Goal: Task Accomplishment & Management: Complete application form

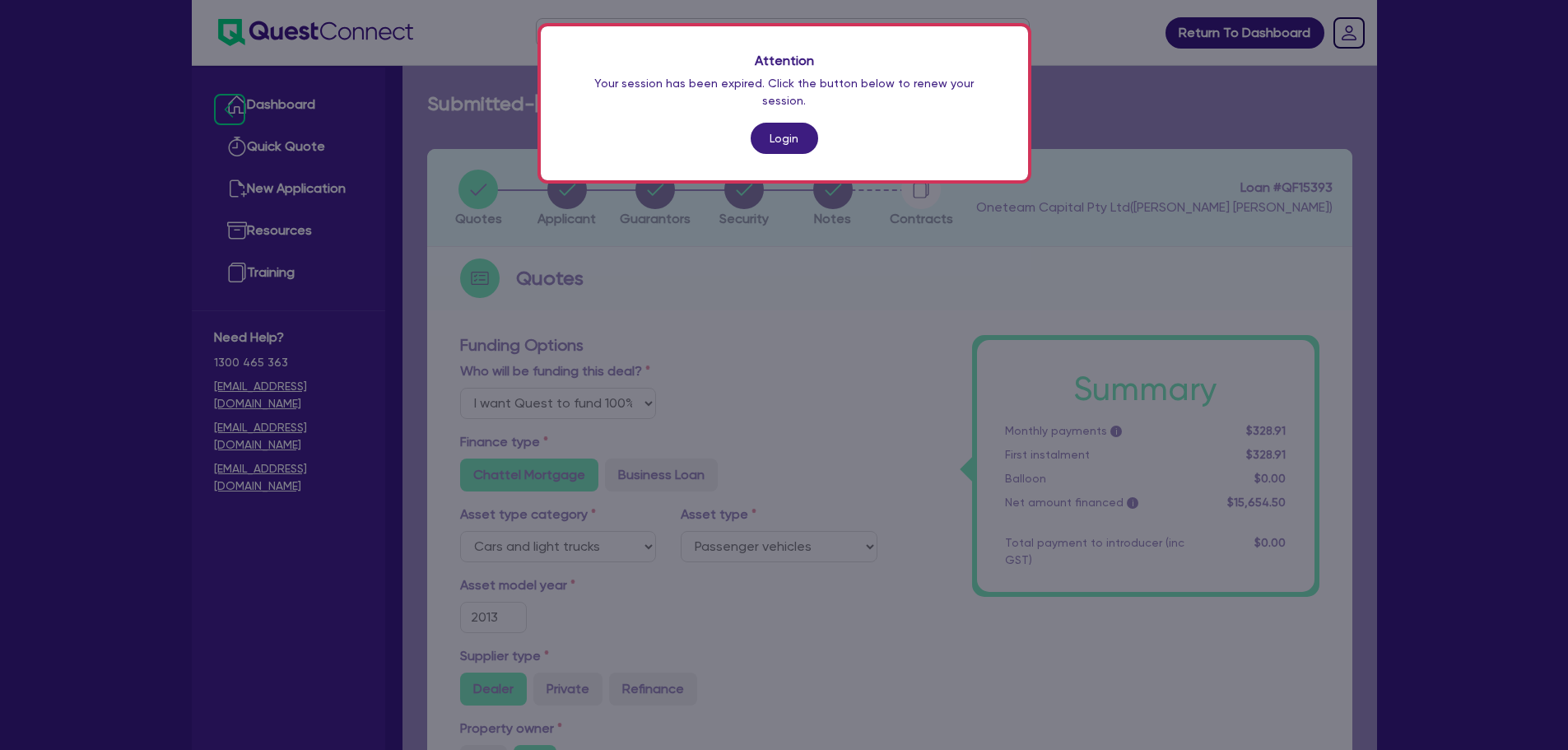
select select "Quest Finance - Own Book"
select select "CARS_AND_LIGHT_TRUCKS"
select select "PASSENGER_VEHICLES"
click at [795, 124] on link "Login" at bounding box center [784, 137] width 68 height 31
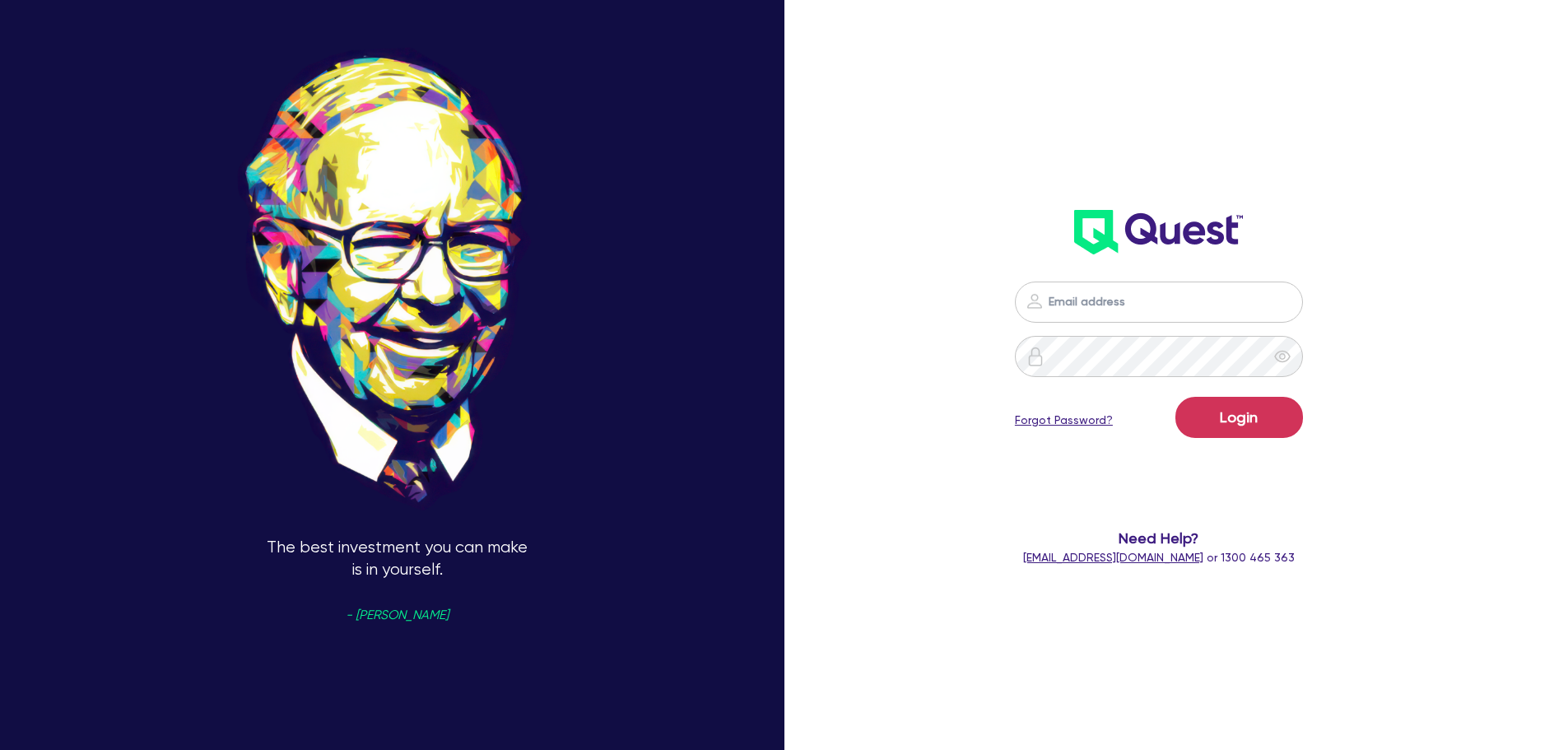
click at [1153, 305] on div "Login Forgot Password? Need Help? help@quest.finance or 1300 465 363" at bounding box center [1160, 423] width 454 height 318
click at [1152, 304] on input "email" at bounding box center [1159, 302] width 288 height 41
type input "rob.matheson@quest.finance"
click at [1223, 429] on button "Login" at bounding box center [1239, 417] width 127 height 41
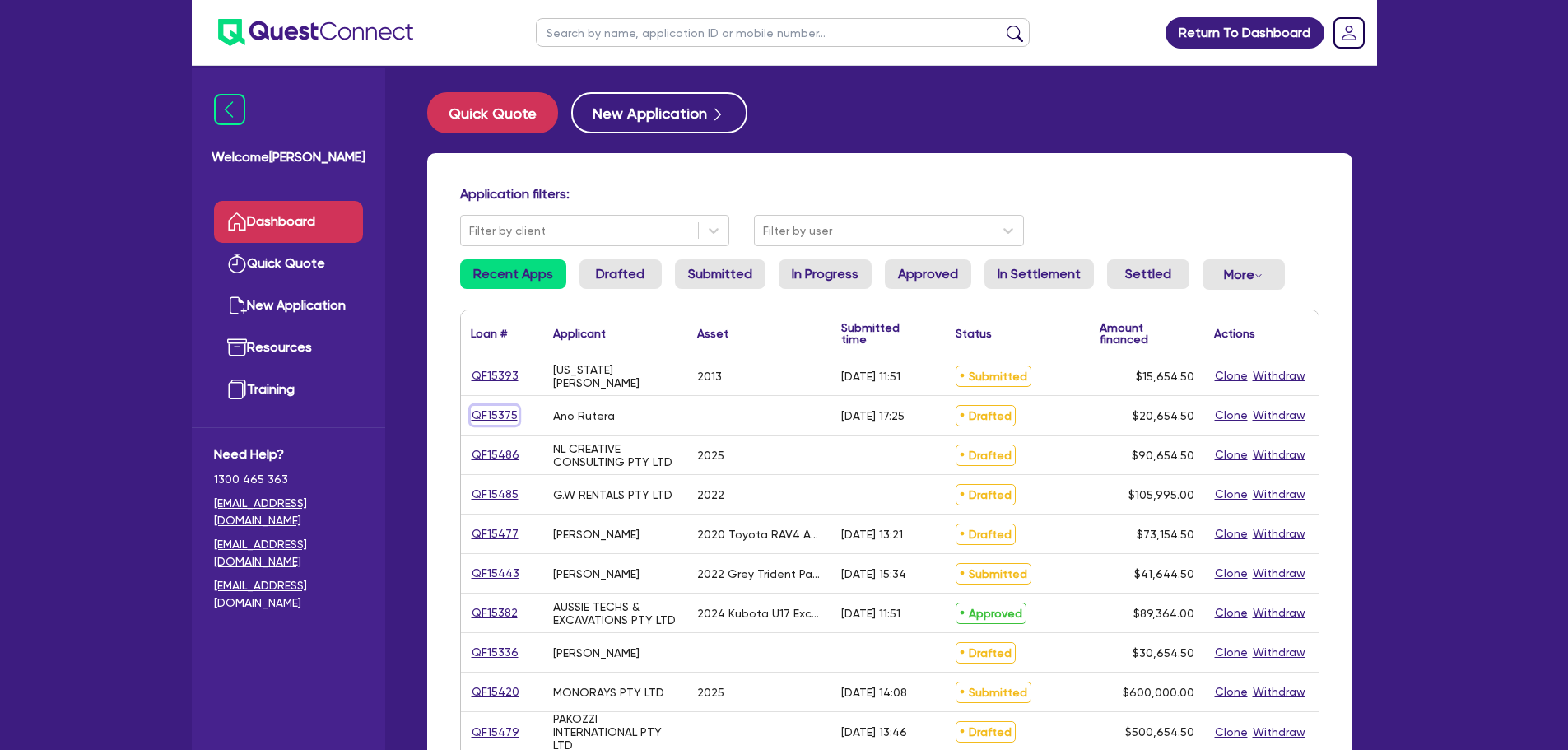
click at [508, 416] on link "QF15375" at bounding box center [494, 416] width 48 height 19
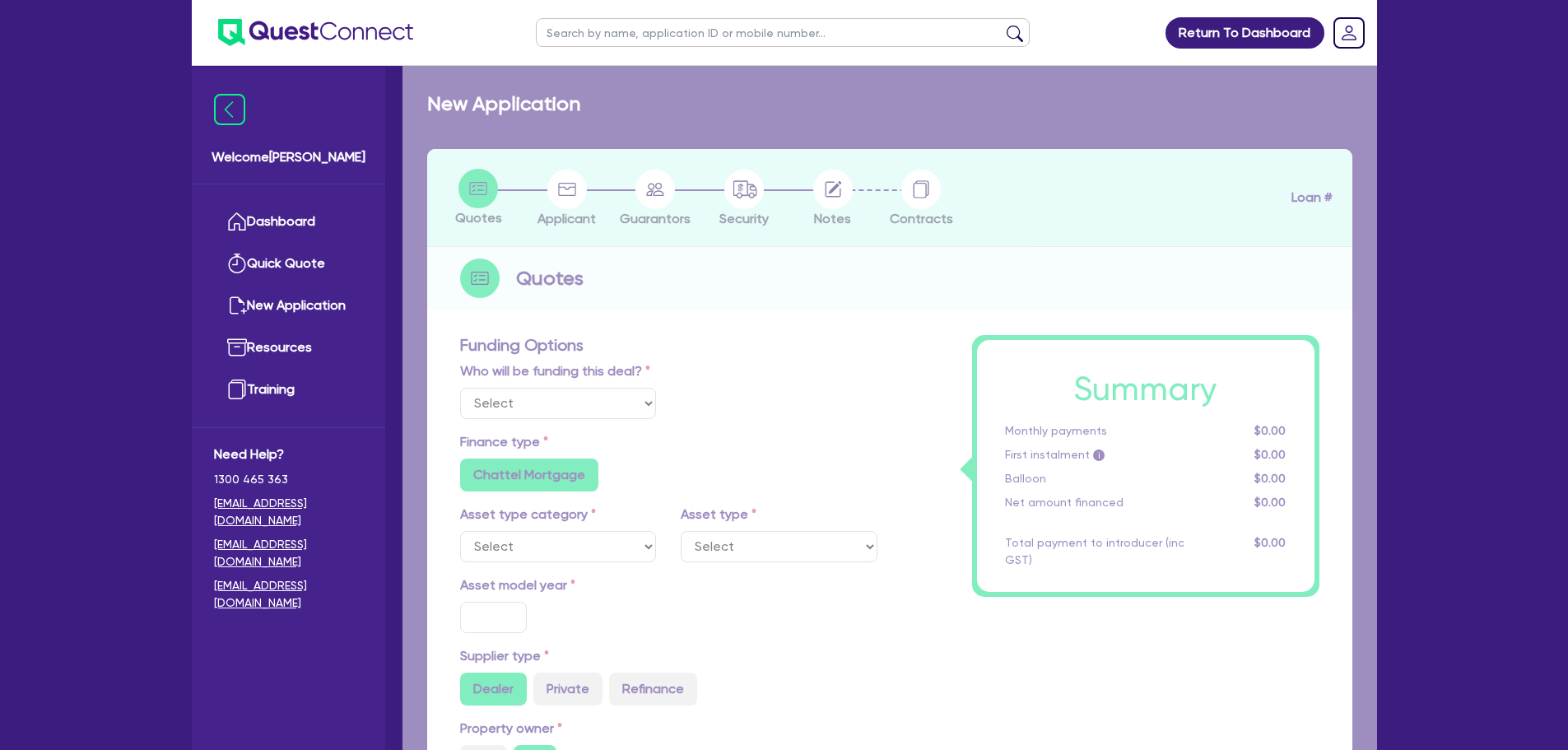
select select "Other"
radio input "false"
type input "20,000"
type input "8"
radio input "true"
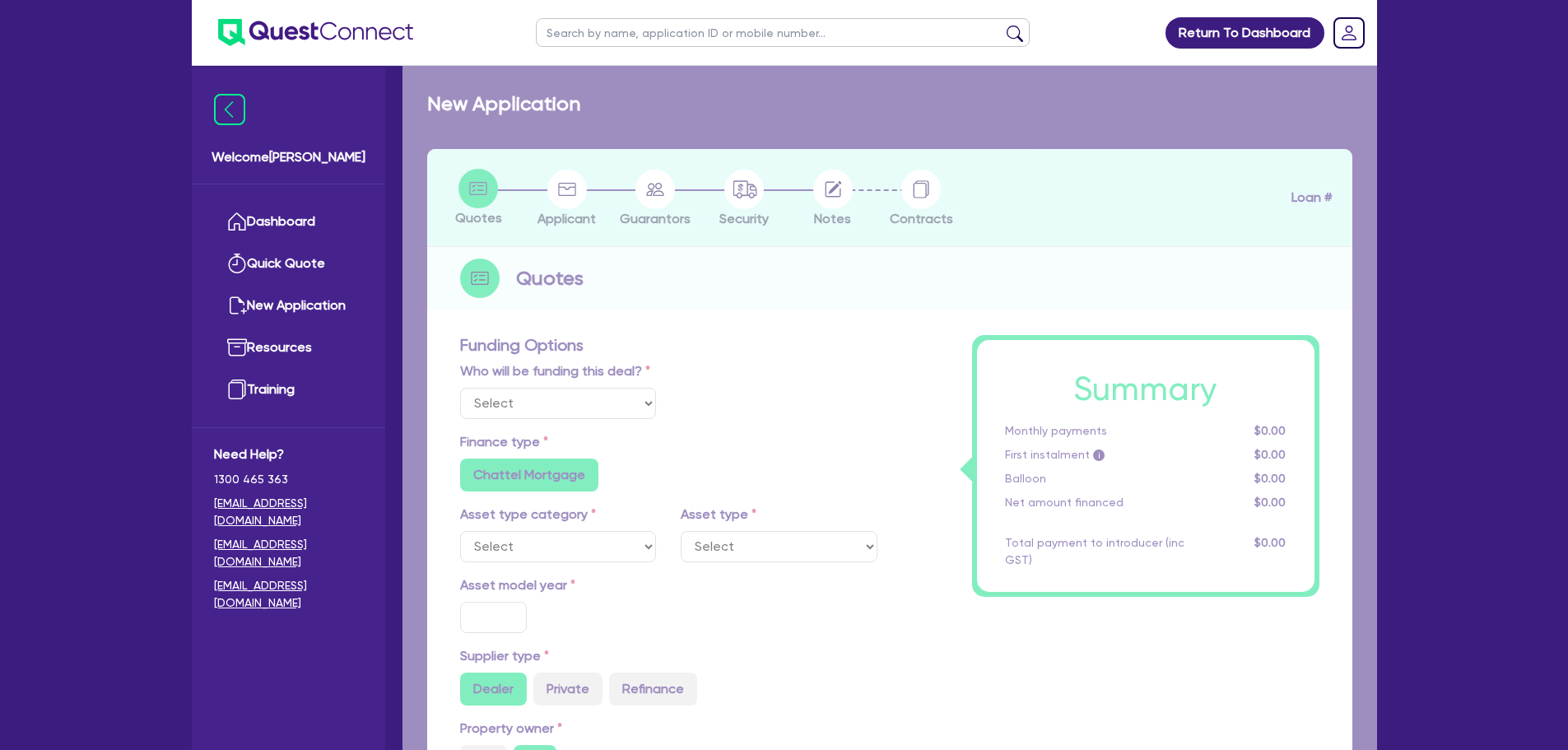
radio input "false"
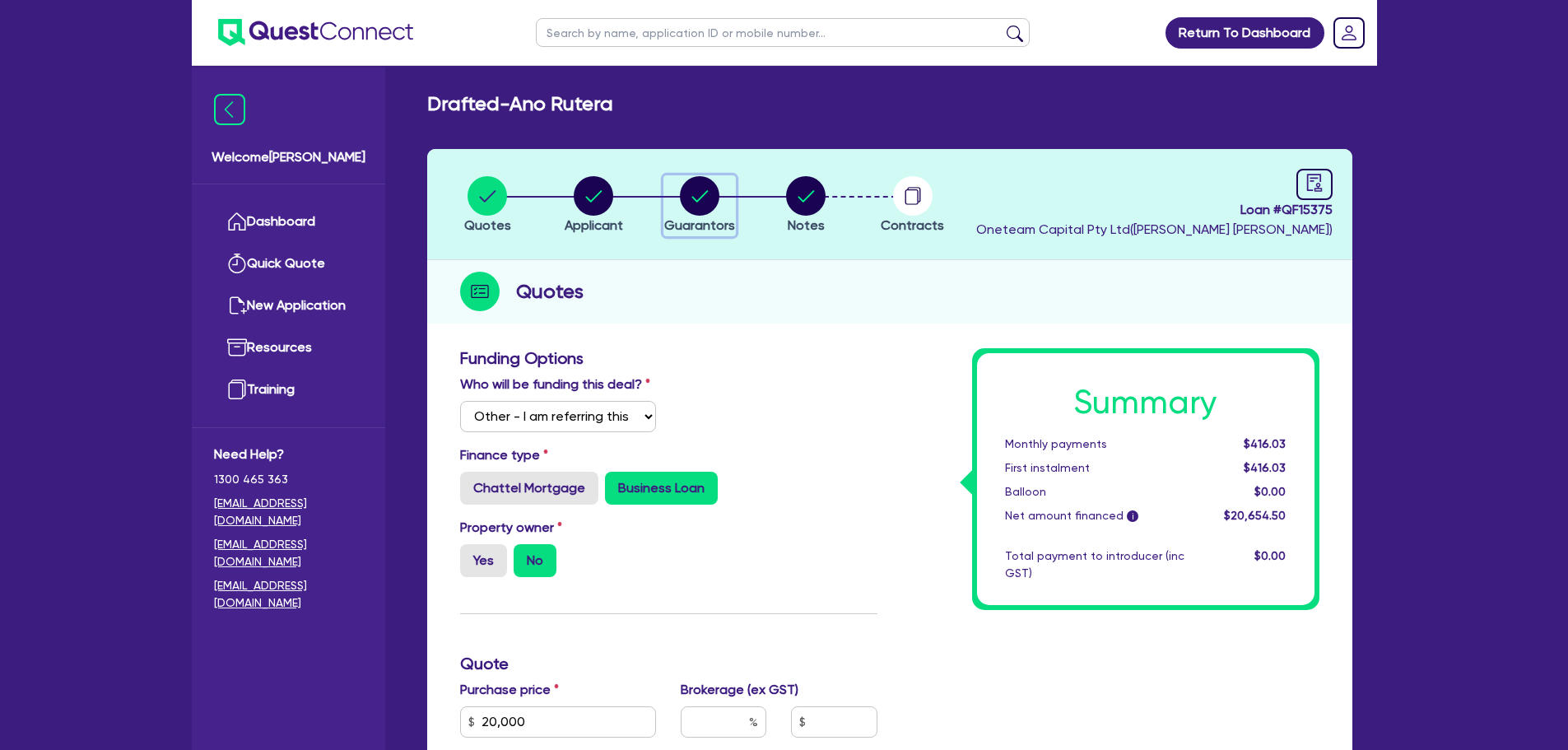
click at [689, 202] on circle "button" at bounding box center [699, 195] width 39 height 39
select select "MR"
select select "QLD"
select select "SINGLE"
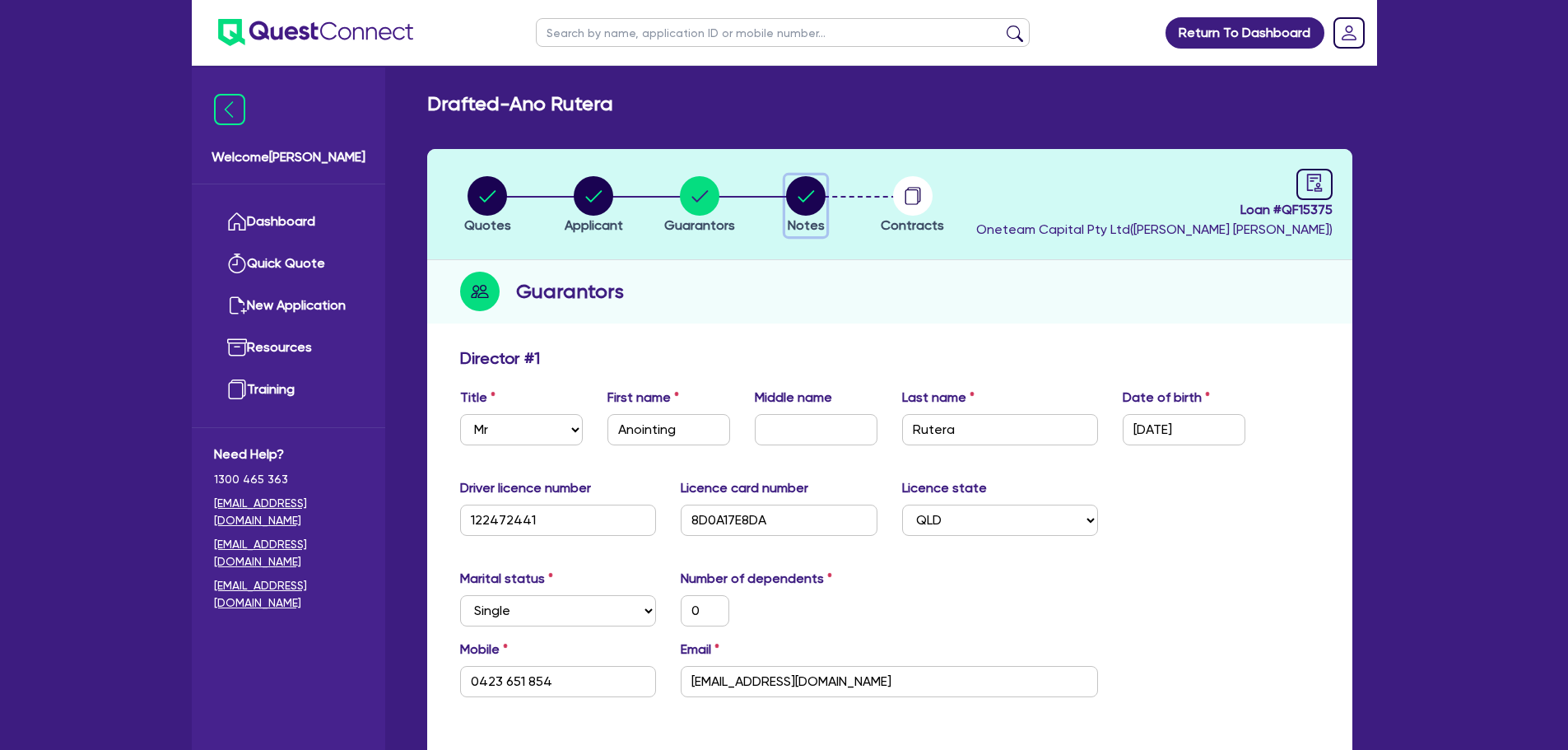
click at [804, 178] on circle "button" at bounding box center [806, 195] width 39 height 39
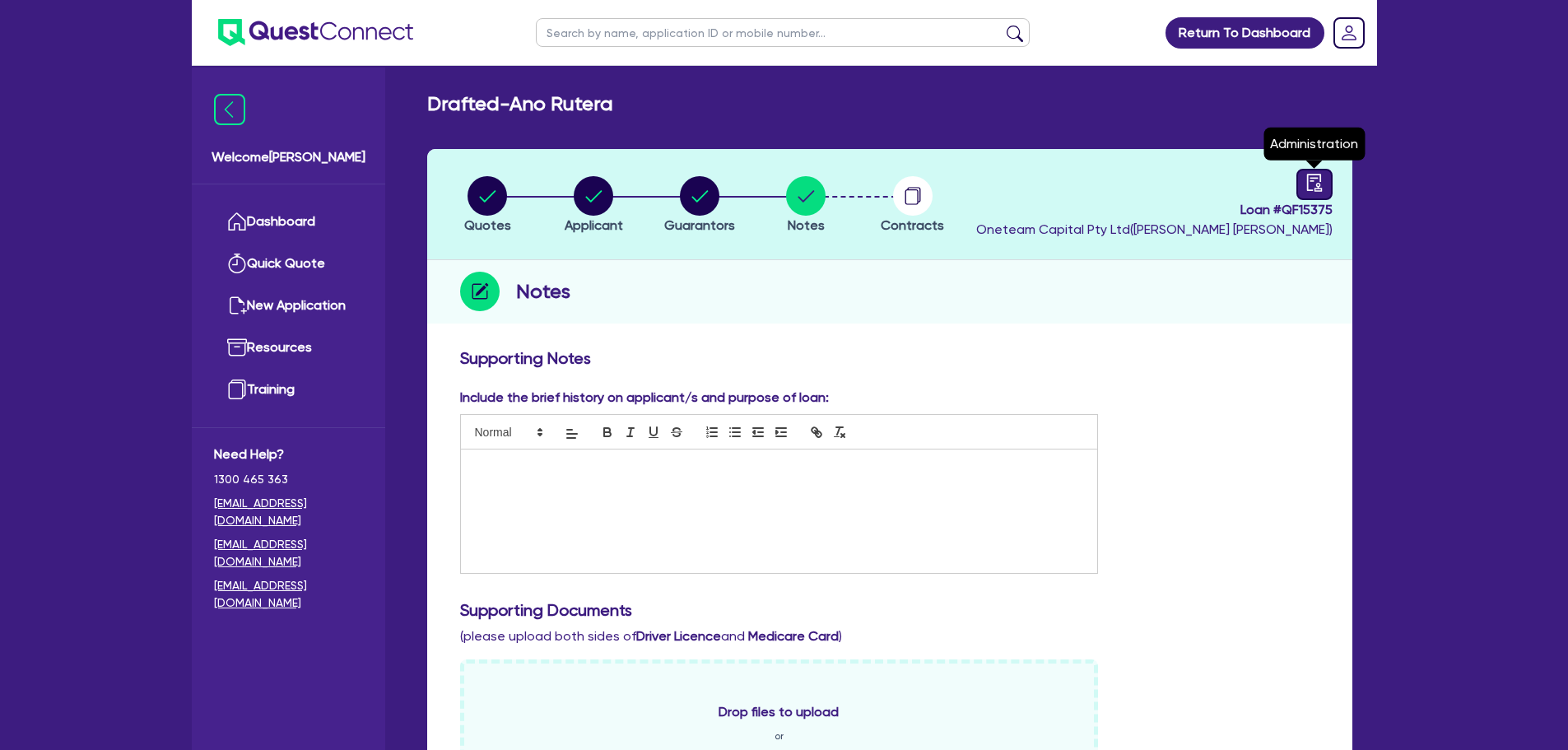
click at [1306, 173] on icon "audit" at bounding box center [1315, 183] width 18 height 18
select select "DRAFTED_AMENDED"
select select "Other"
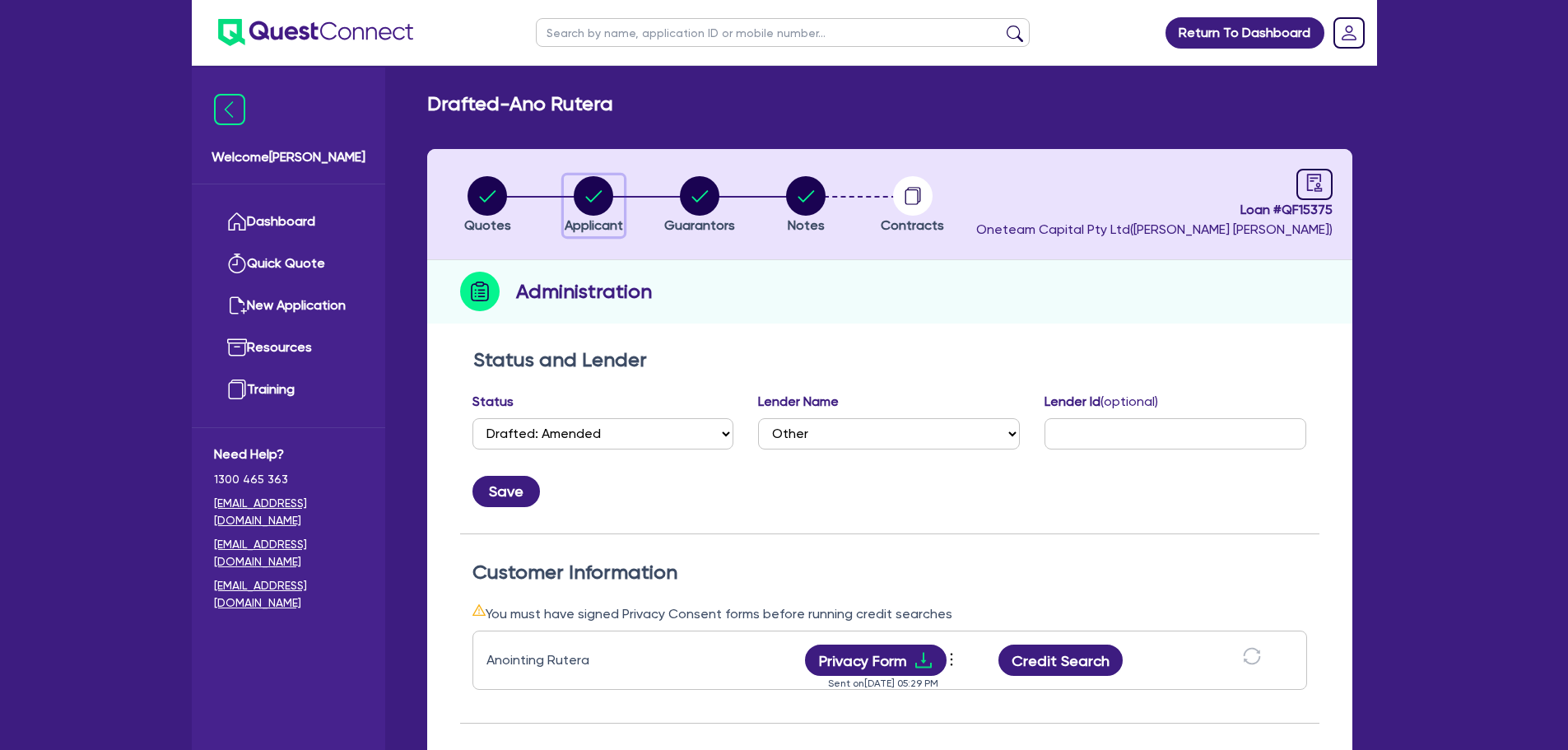
click at [565, 202] on div "button" at bounding box center [594, 195] width 59 height 39
select select "SOLE_TRADER"
select select "BUILDING_CONSTRUCTION"
select select "TRADES_SERVICES_CONSUMERS"
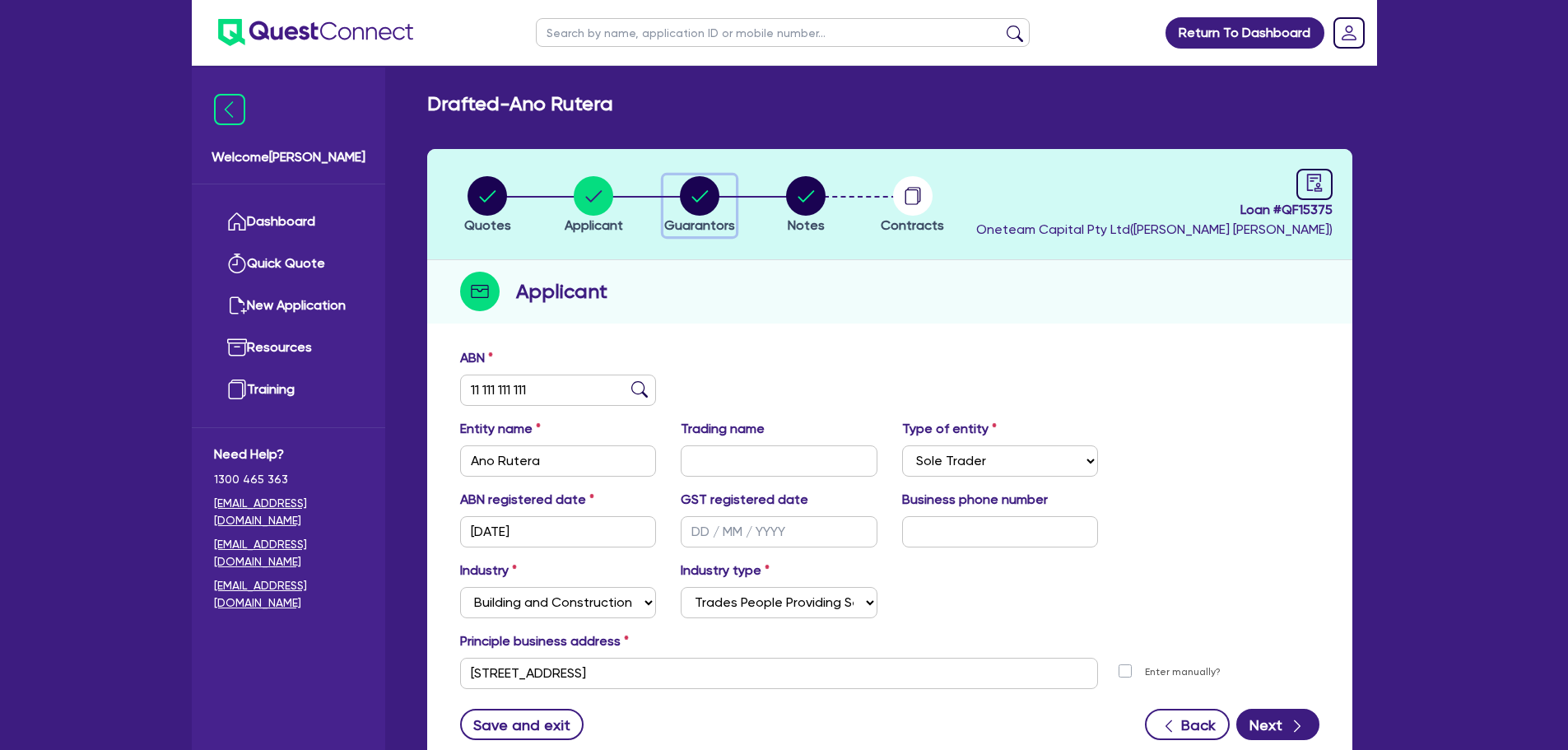
click at [670, 199] on div "button" at bounding box center [699, 195] width 71 height 39
select select "MR"
select select "QLD"
select select "SINGLE"
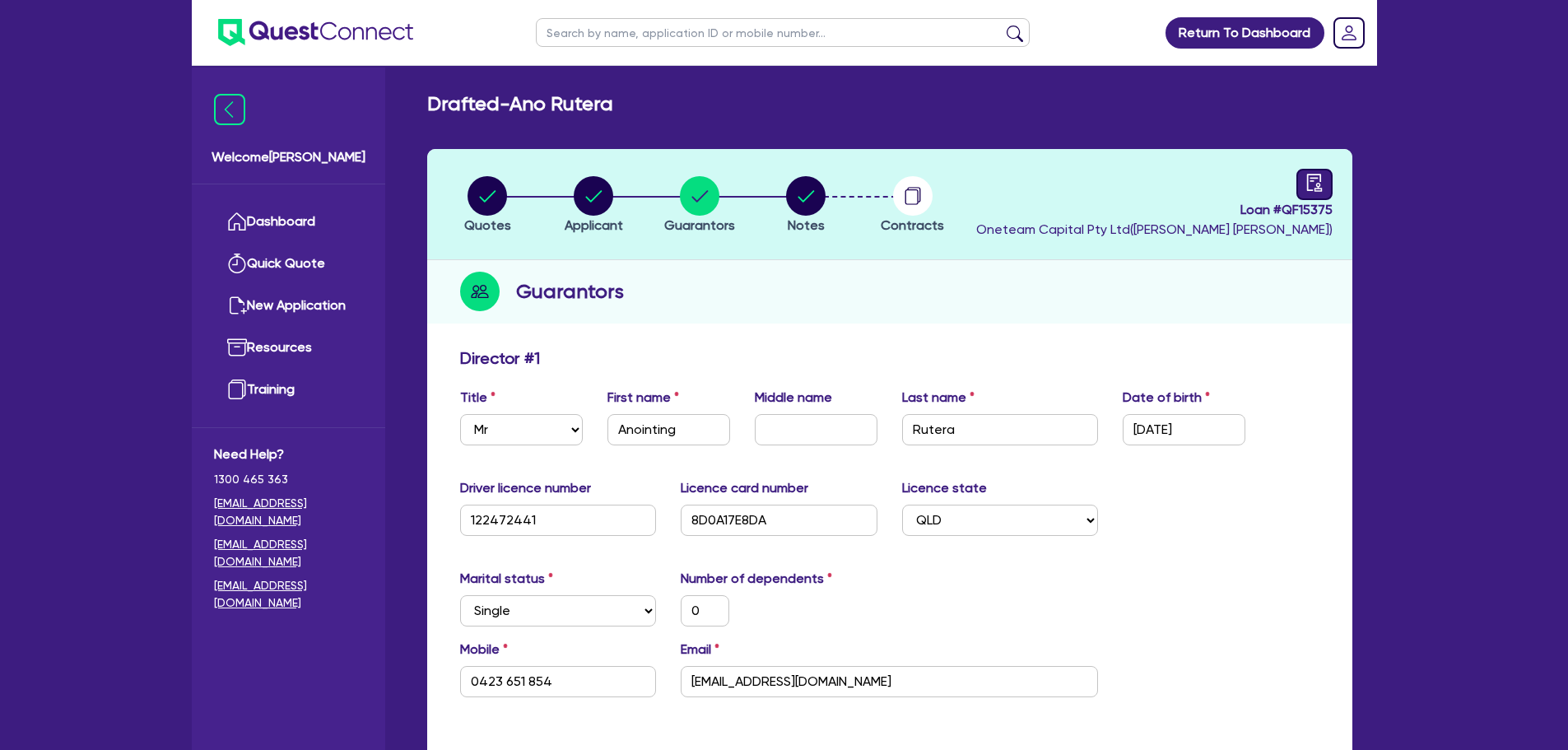
click at [1301, 180] on div at bounding box center [1314, 184] width 36 height 31
select select "DRAFTED_AMENDED"
select select "Other"
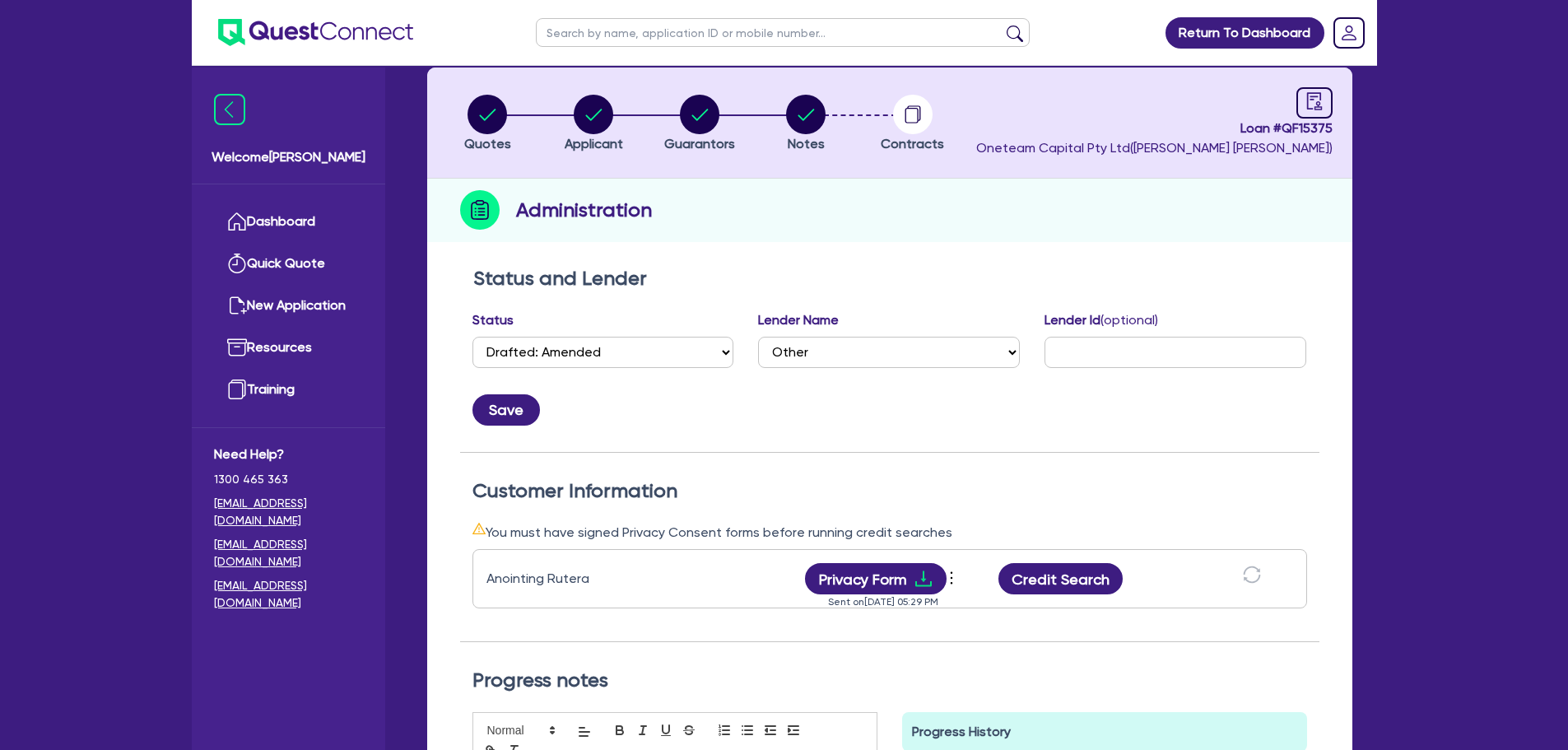
scroll to position [247, 0]
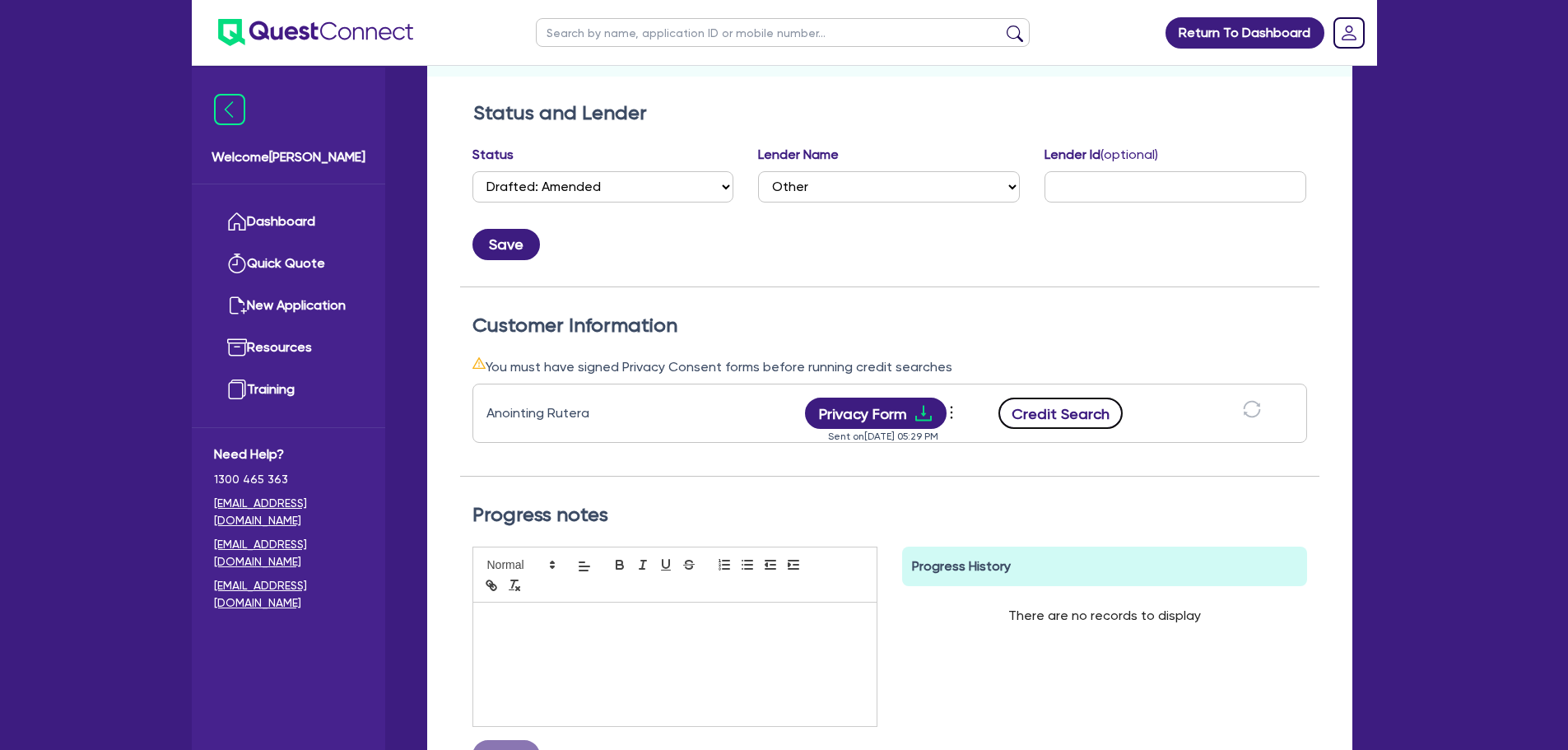
click at [1062, 416] on button "Credit Search" at bounding box center [1060, 413] width 125 height 31
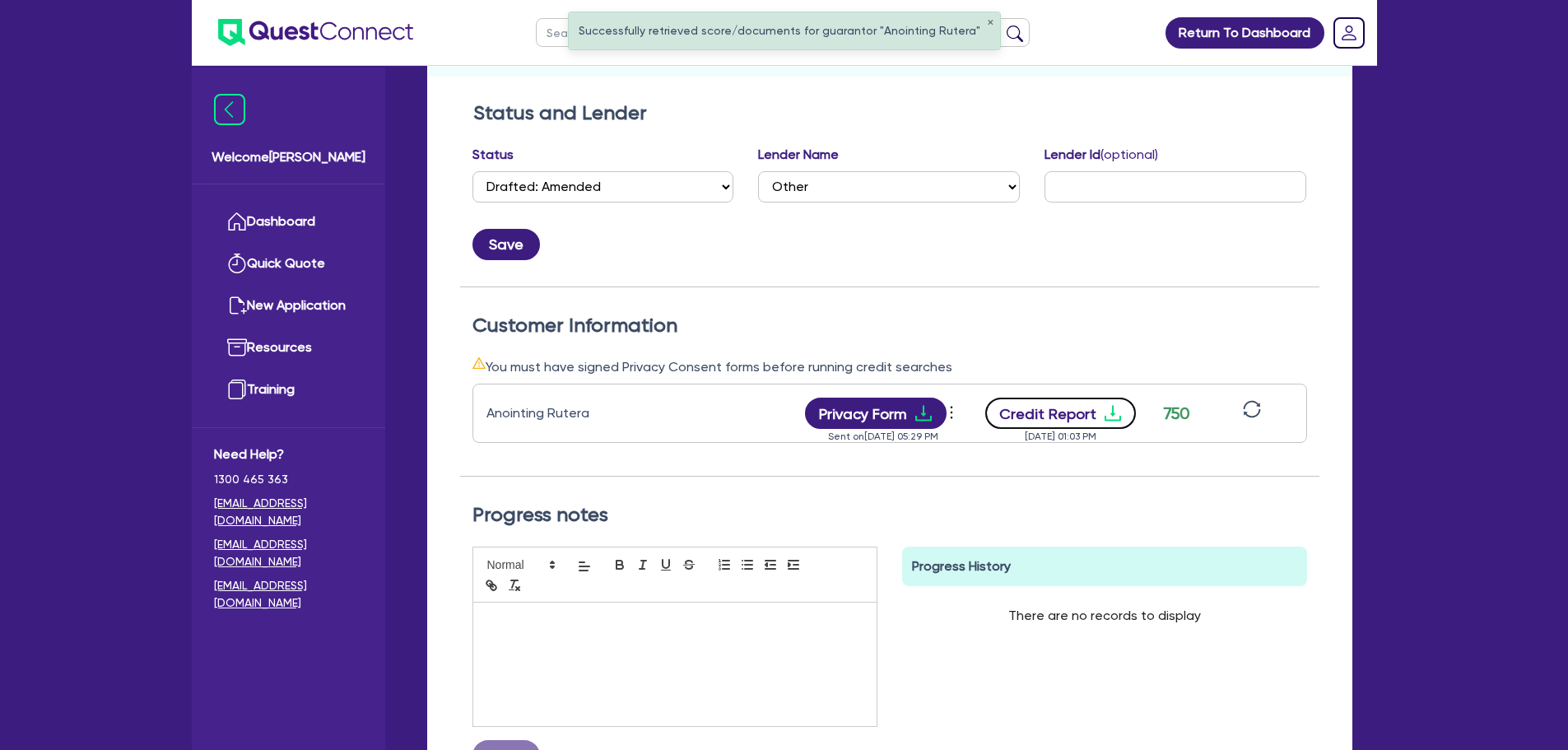
click at [1093, 424] on button "Credit Report" at bounding box center [1060, 413] width 151 height 31
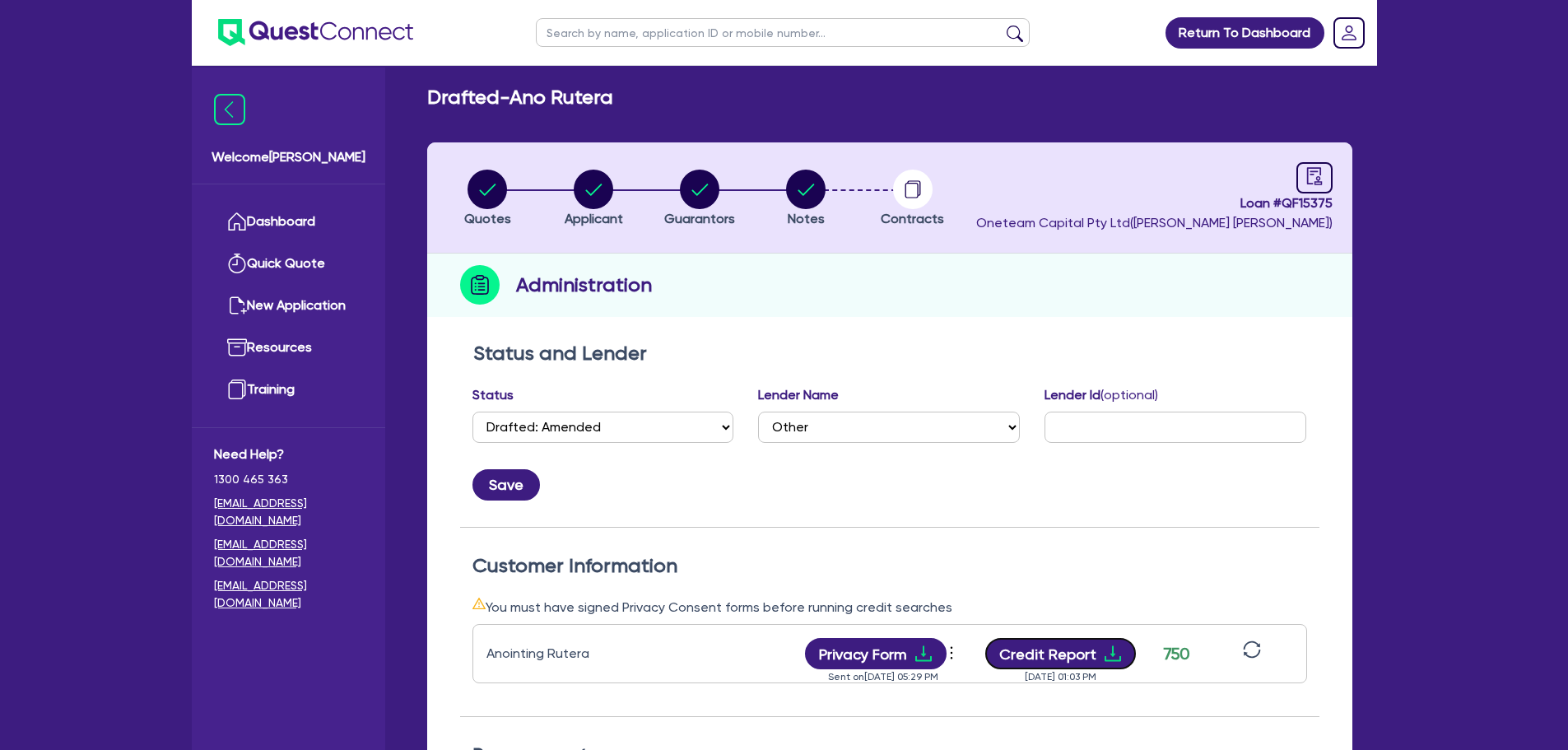
scroll to position [0, 0]
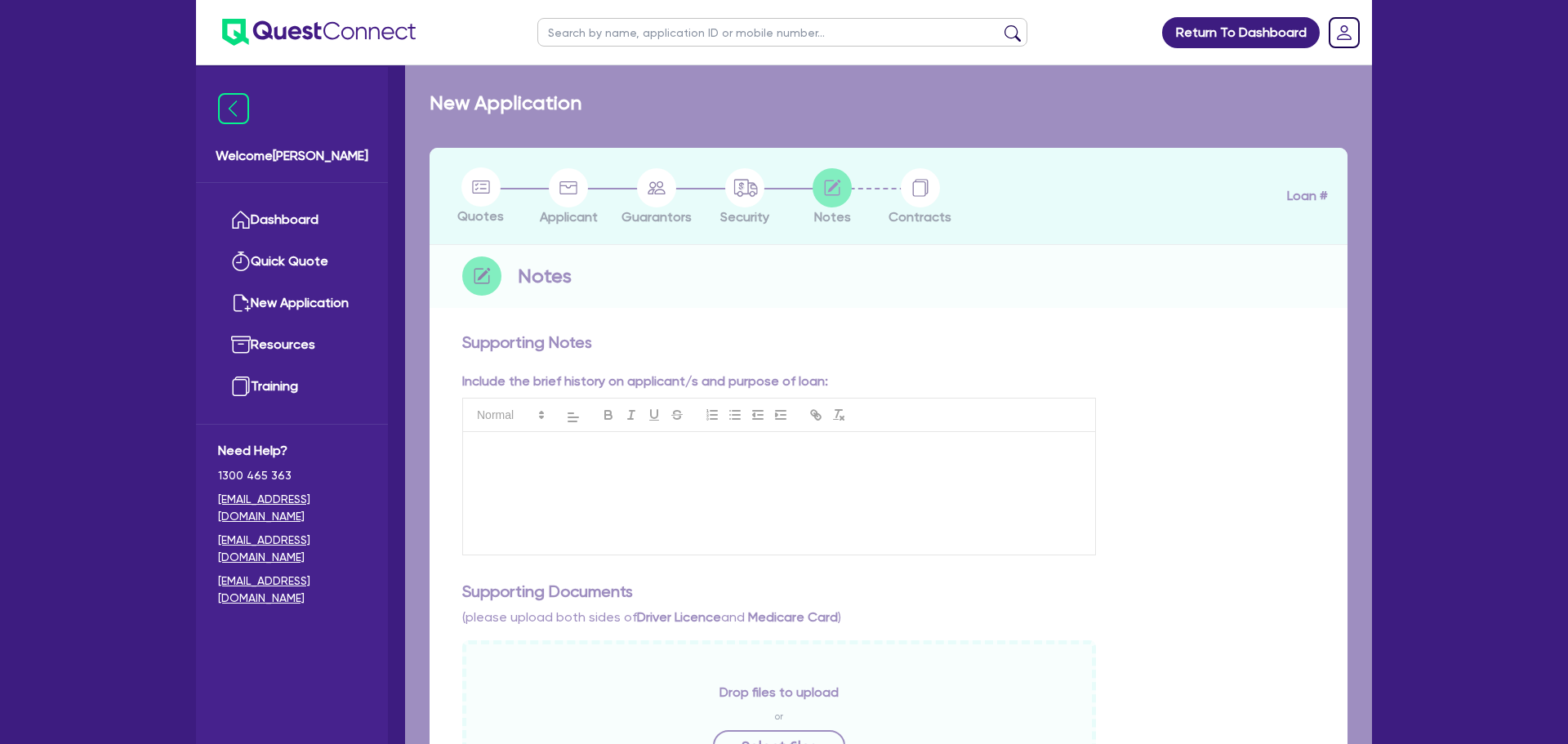
checkbox input "true"
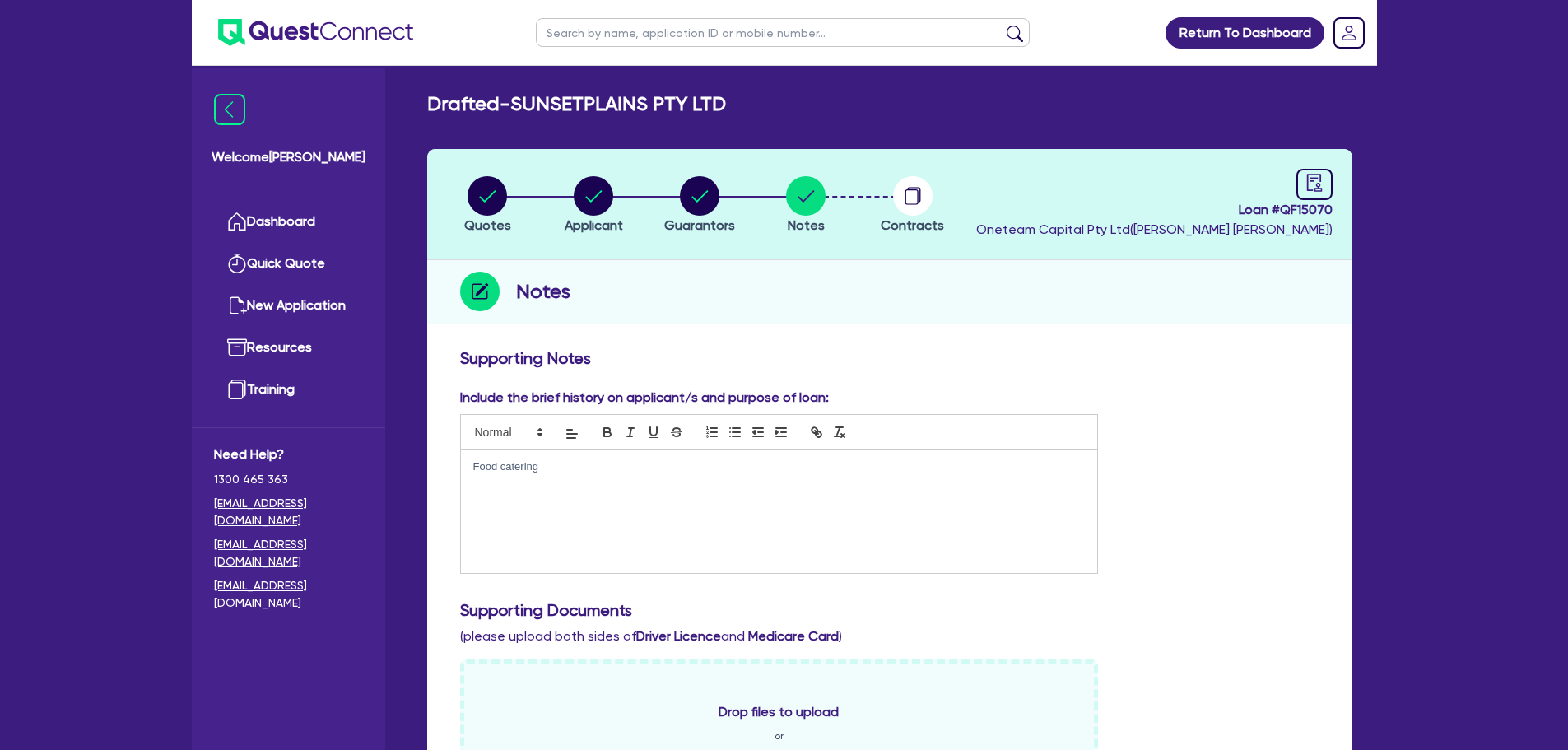
click at [600, 39] on input "text" at bounding box center [783, 33] width 494 height 28
type input "georgia"
click button "submit" at bounding box center [1014, 36] width 26 height 23
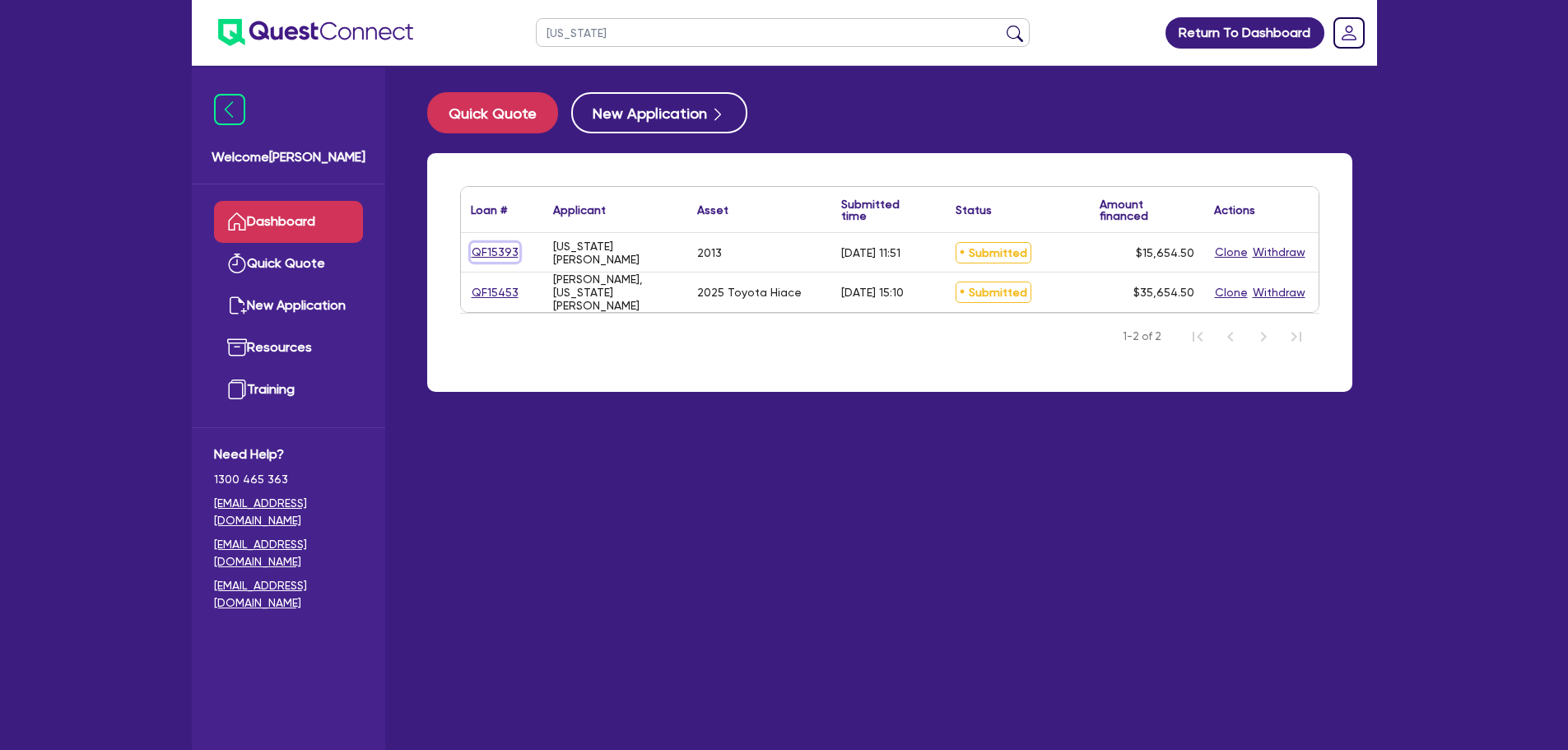
click at [499, 247] on link "QF15393" at bounding box center [495, 252] width 49 height 19
select select "Quest Finance - Own Book"
select select "CARS_AND_LIGHT_TRUCKS"
select select "PASSENGER_VEHICLES"
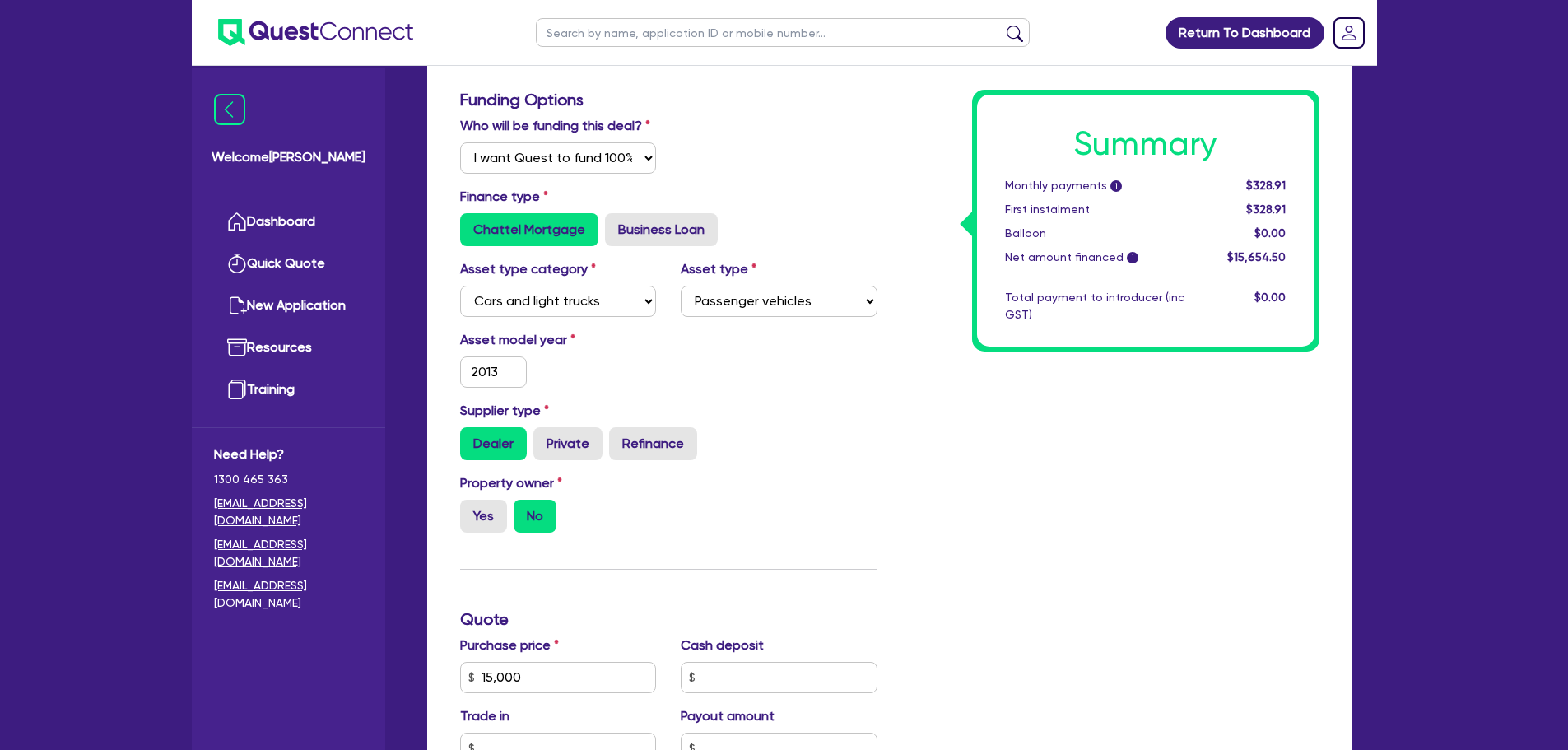
scroll to position [411, 0]
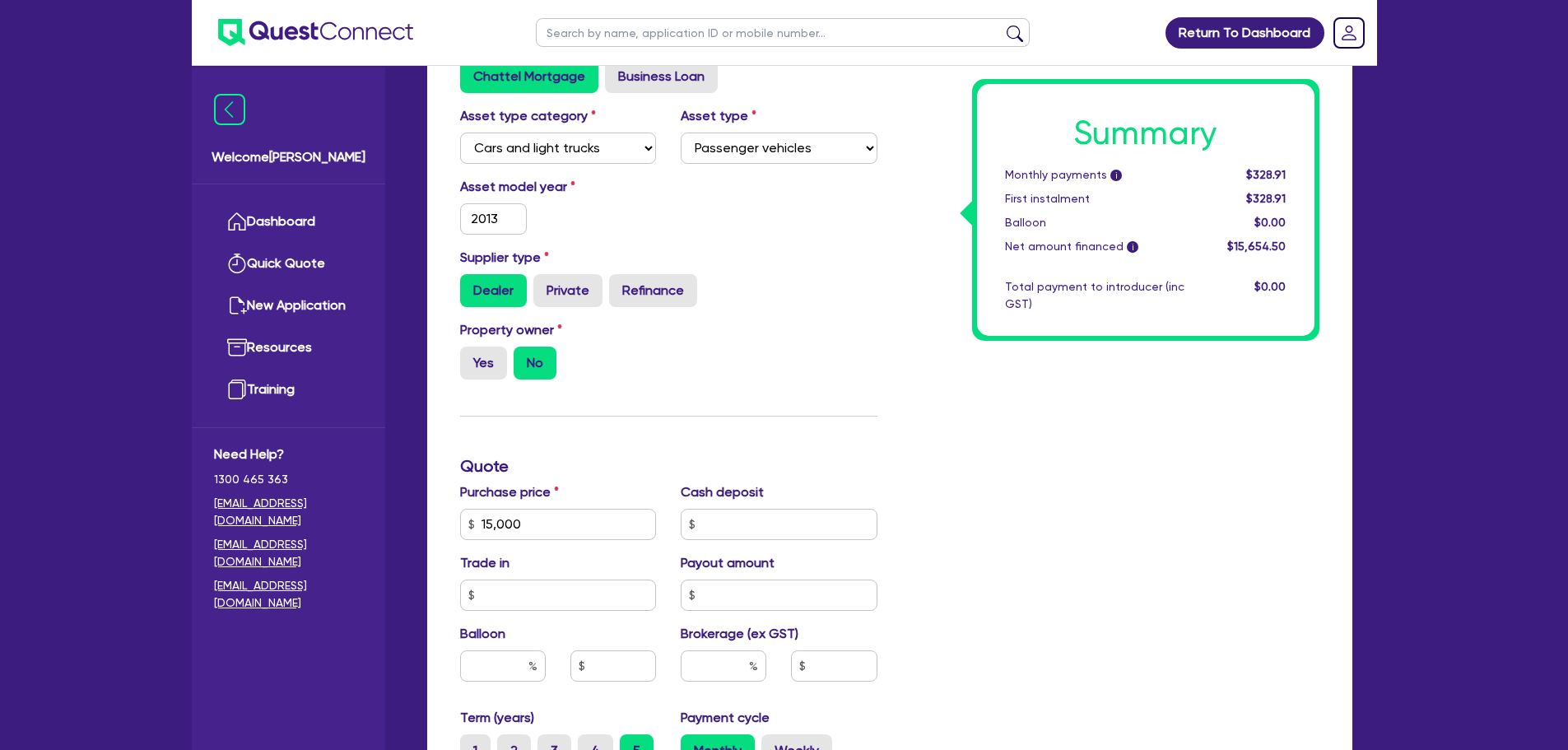
click at [875, 280] on div "Dealer Private Refinance" at bounding box center [668, 290] width 417 height 33
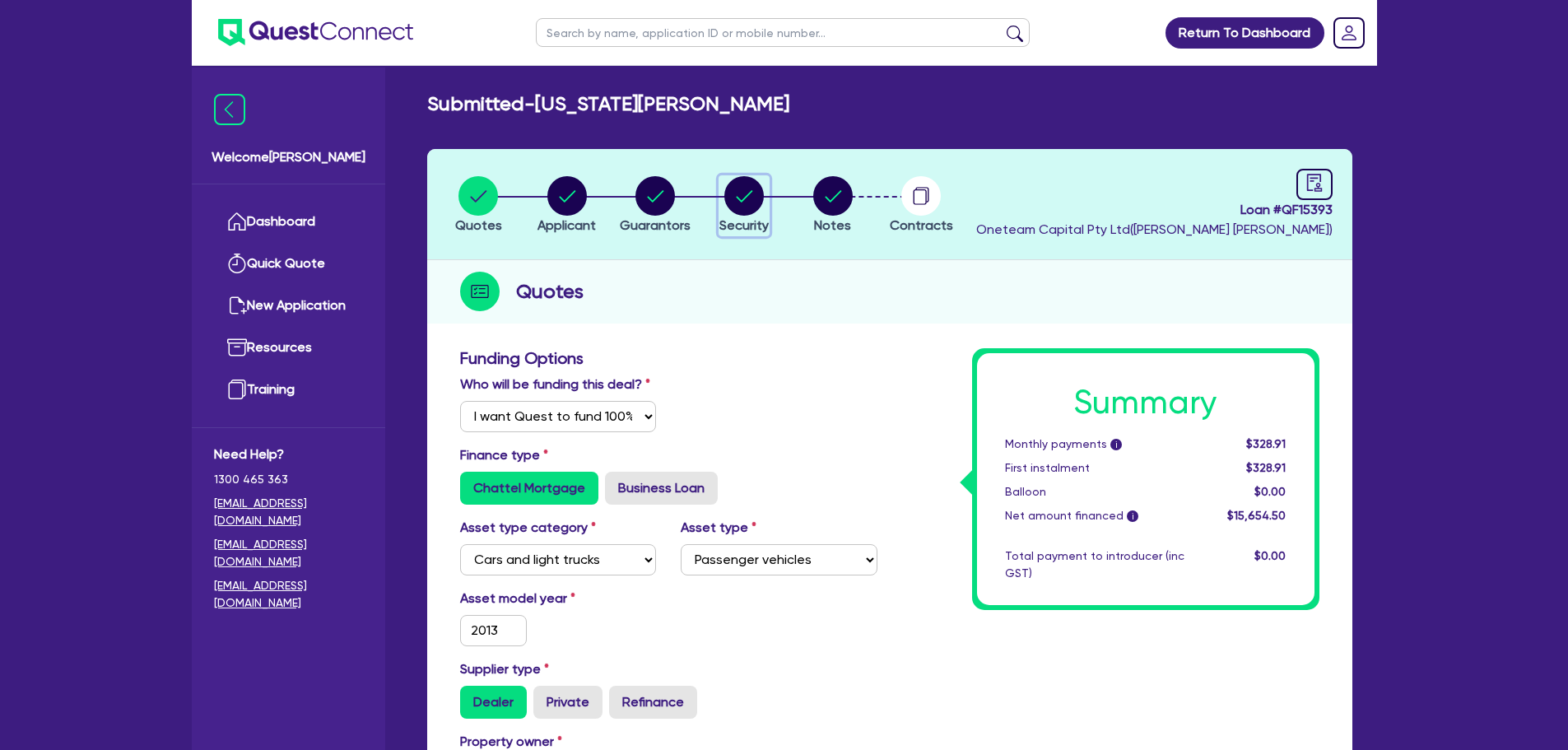
click at [723, 193] on div "button" at bounding box center [744, 195] width 49 height 39
select select "CARS_AND_LIGHT_TRUCKS"
select select "PASSENGER_VEHICLES"
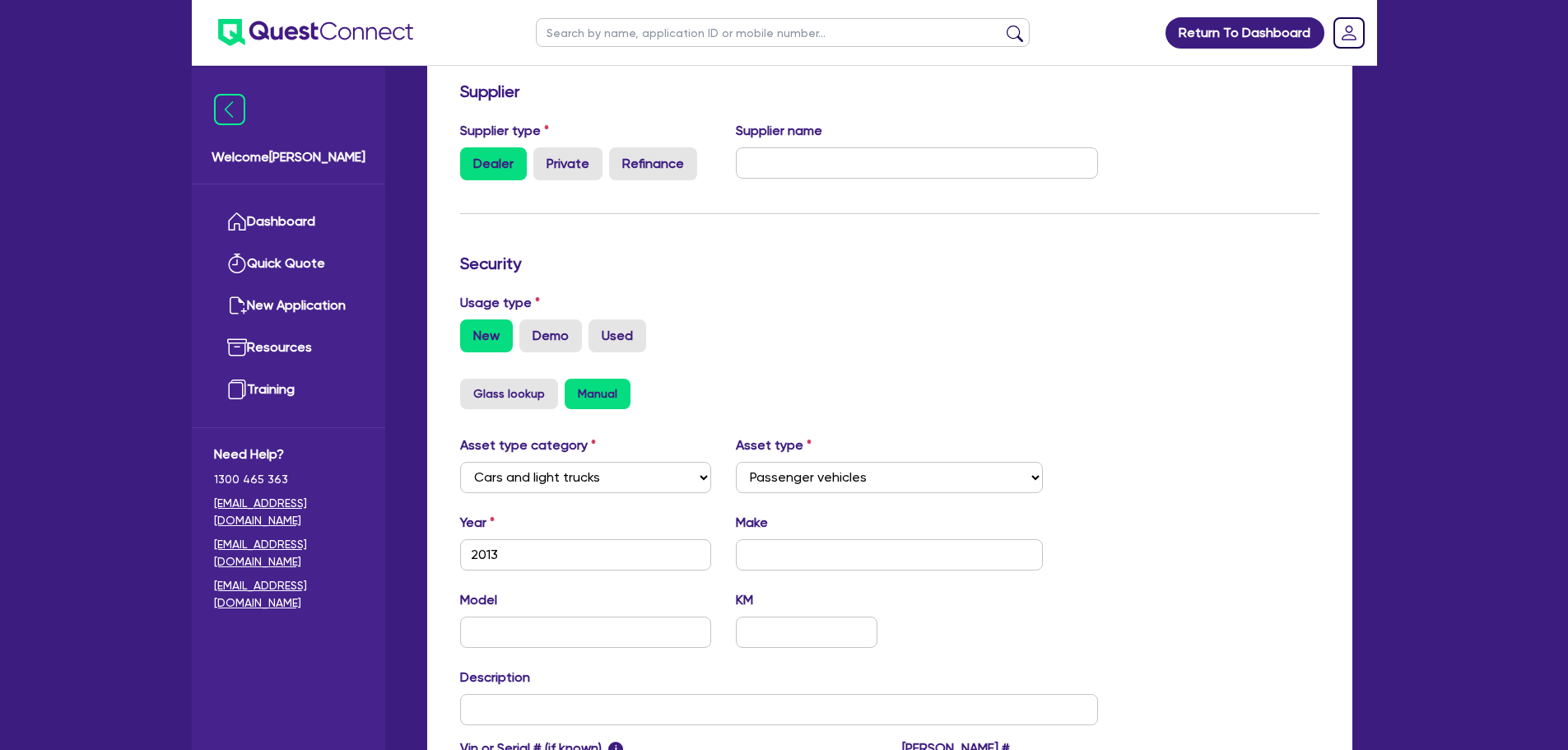
scroll to position [494, 0]
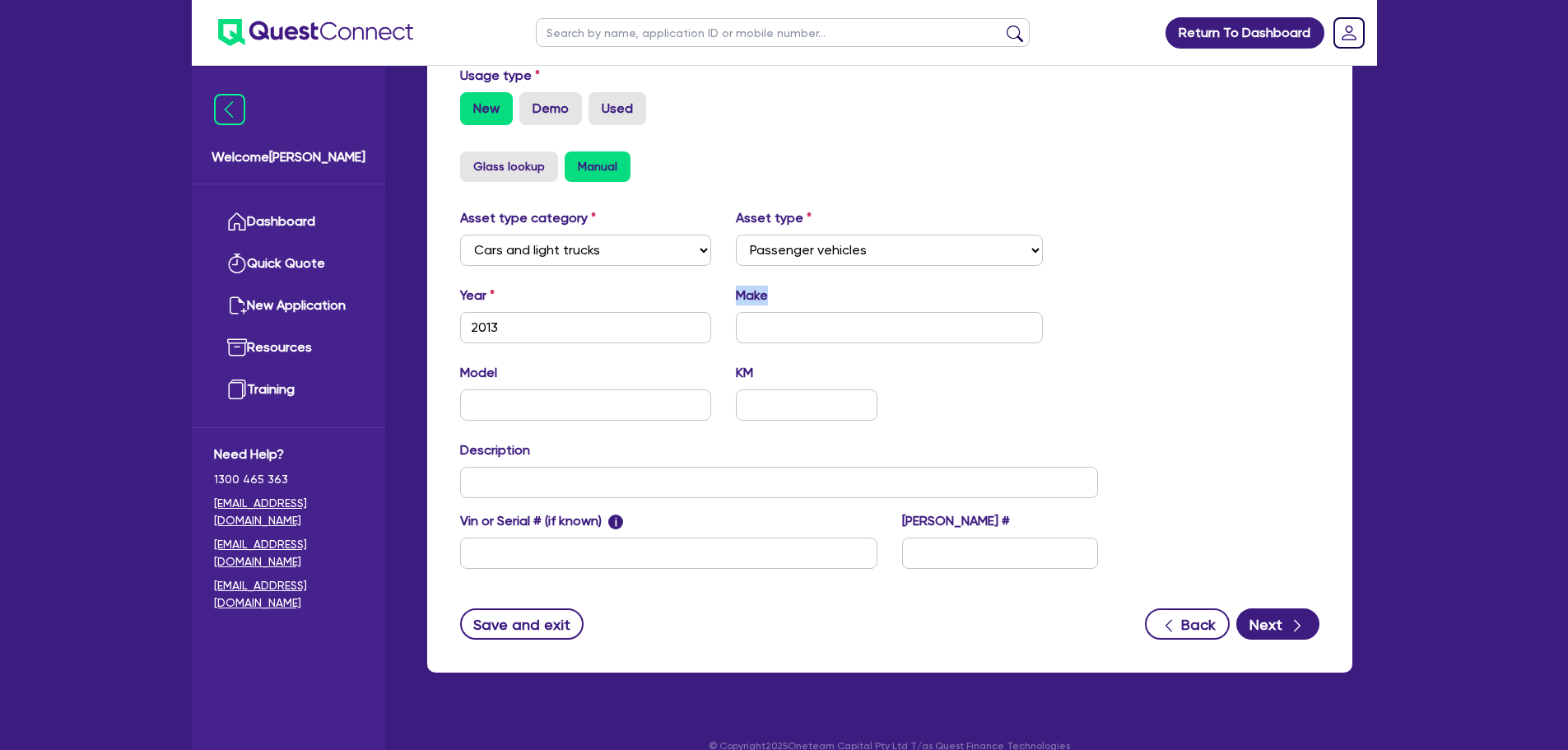
click at [807, 312] on div "Make" at bounding box center [890, 314] width 332 height 58
click at [807, 321] on input "text" at bounding box center [890, 327] width 307 height 31
type input "Toyota"
type input "Hiace Commuter"
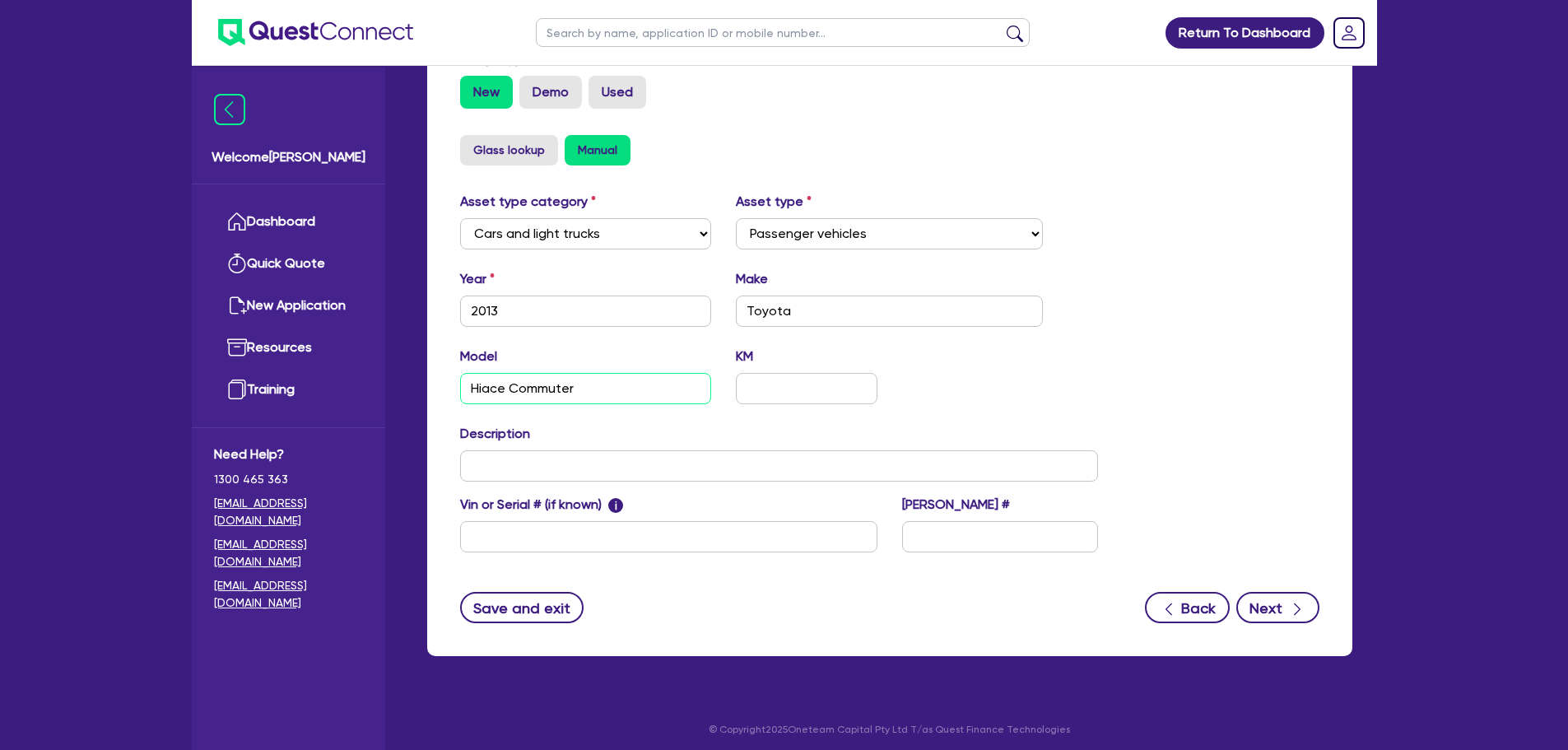
scroll to position [517, 0]
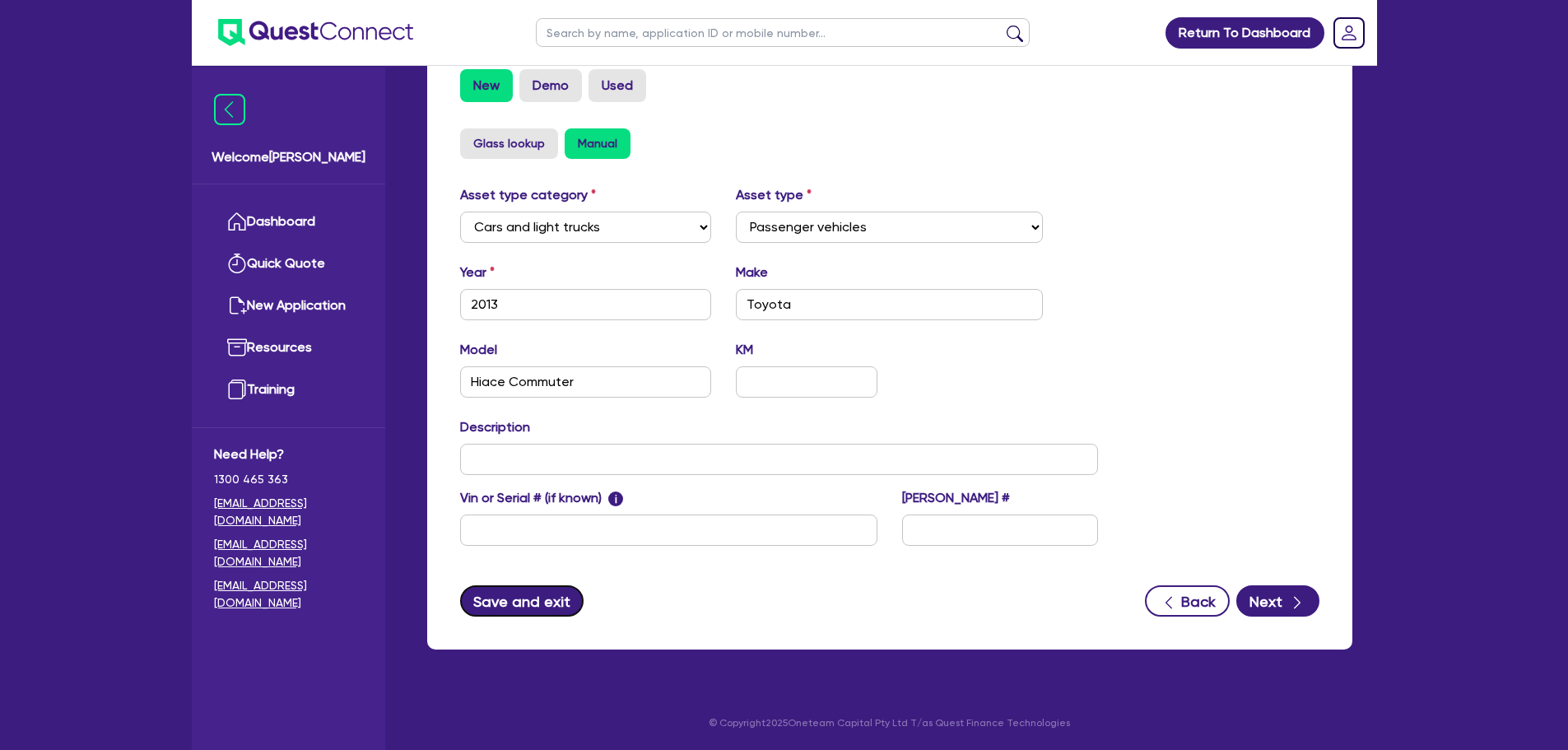
click at [539, 603] on button "Save and exit" at bounding box center [522, 601] width 124 height 31
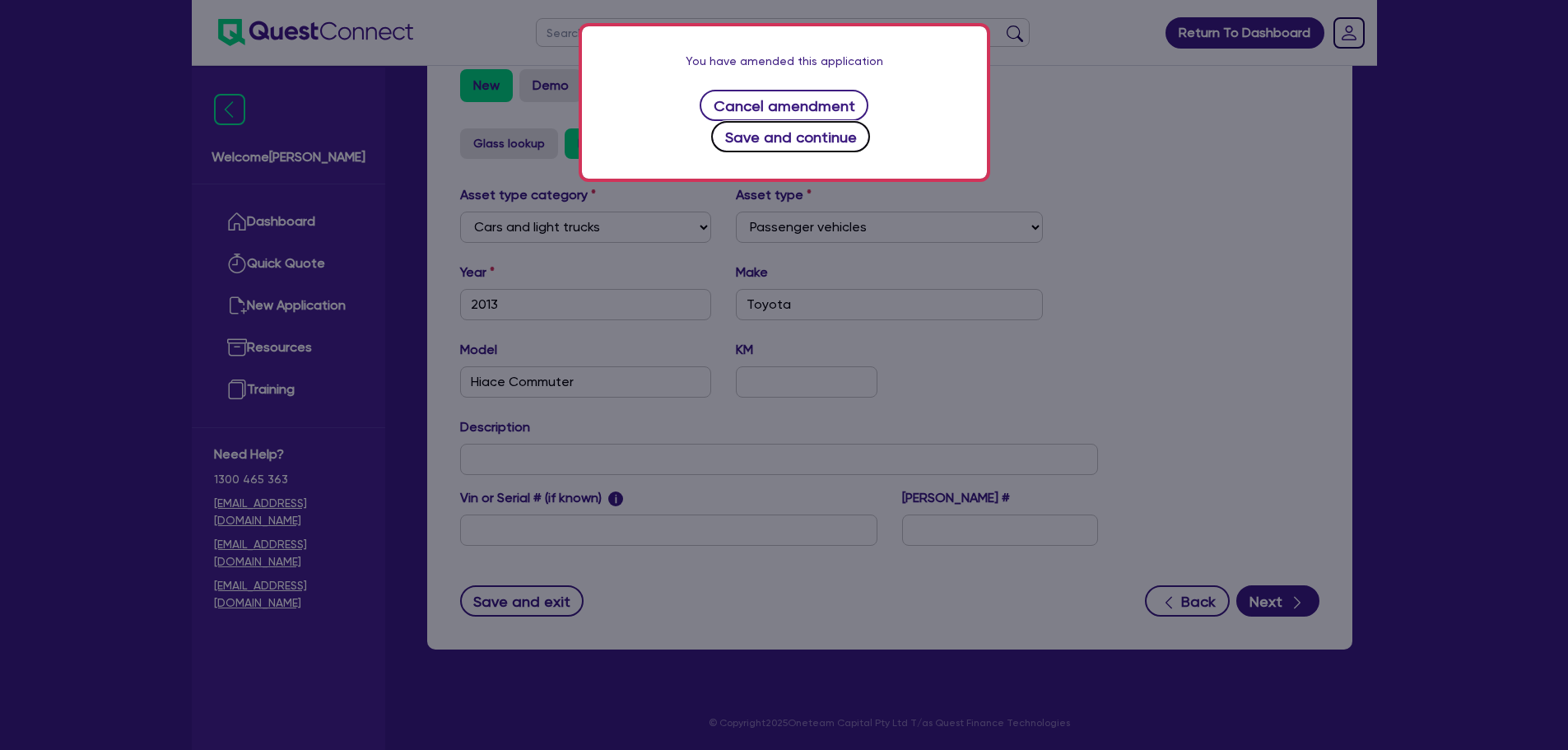
click at [857, 121] on button "Save and continue" at bounding box center [791, 136] width 159 height 31
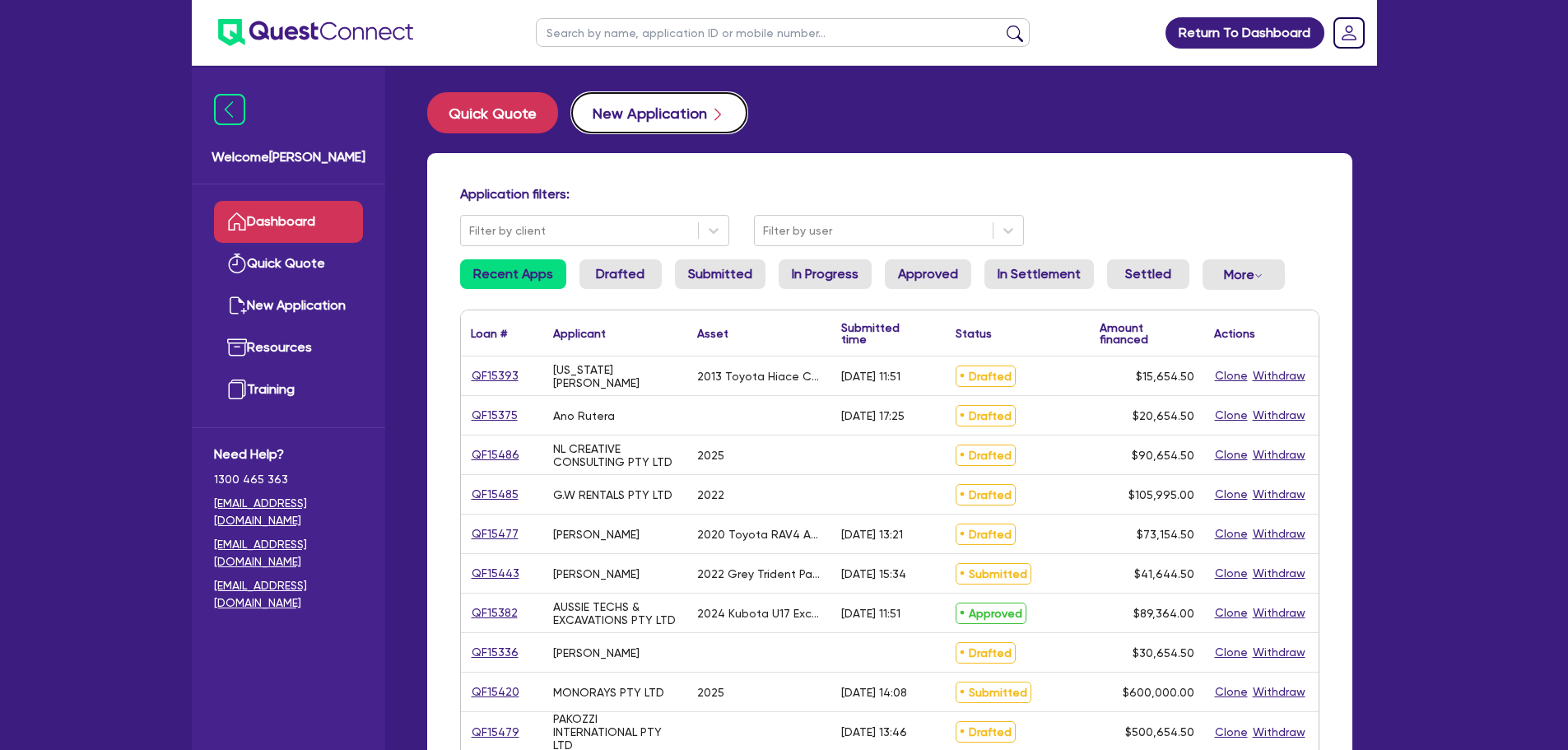
click at [658, 107] on button "New Application" at bounding box center [659, 112] width 176 height 41
select select "Other"
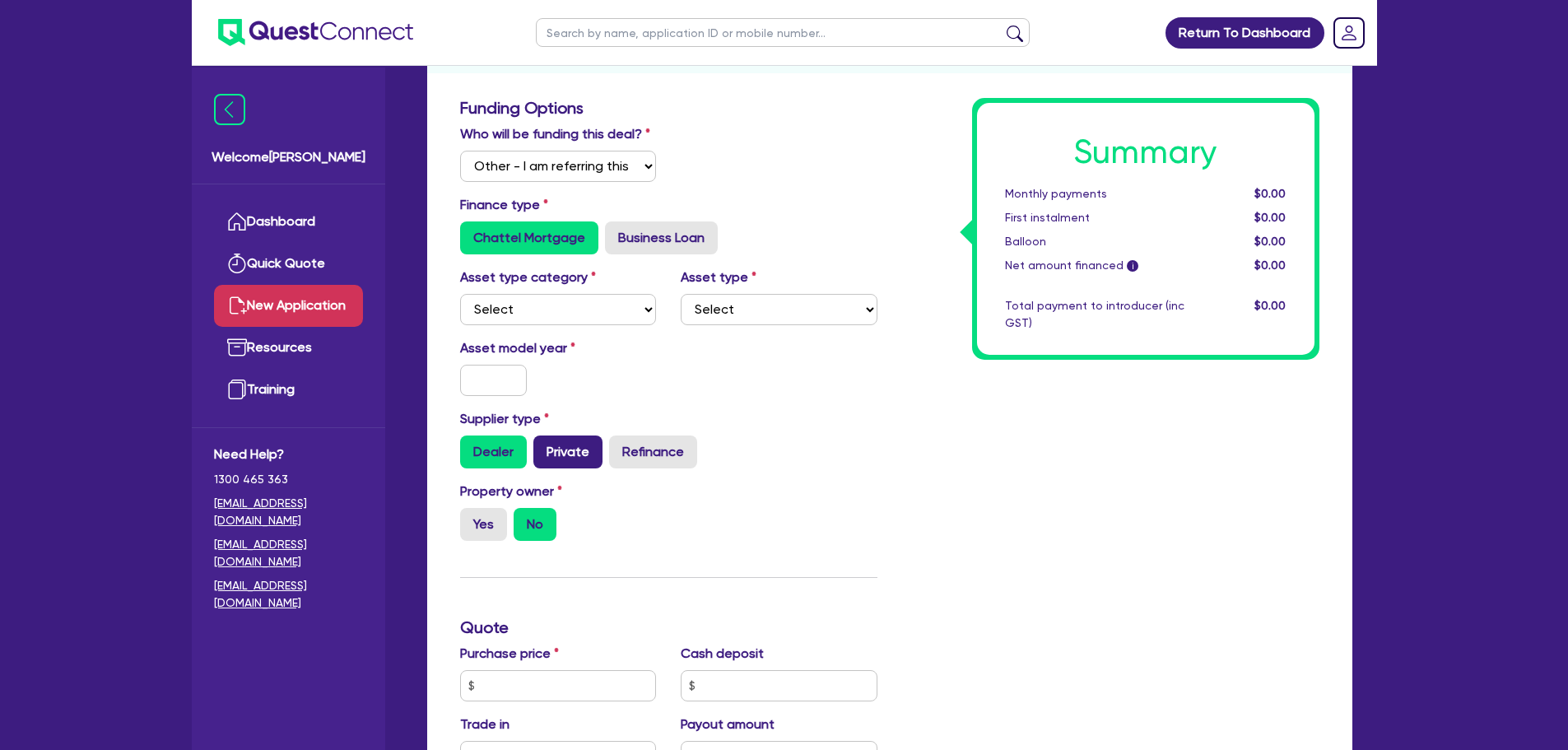
scroll to position [329, 0]
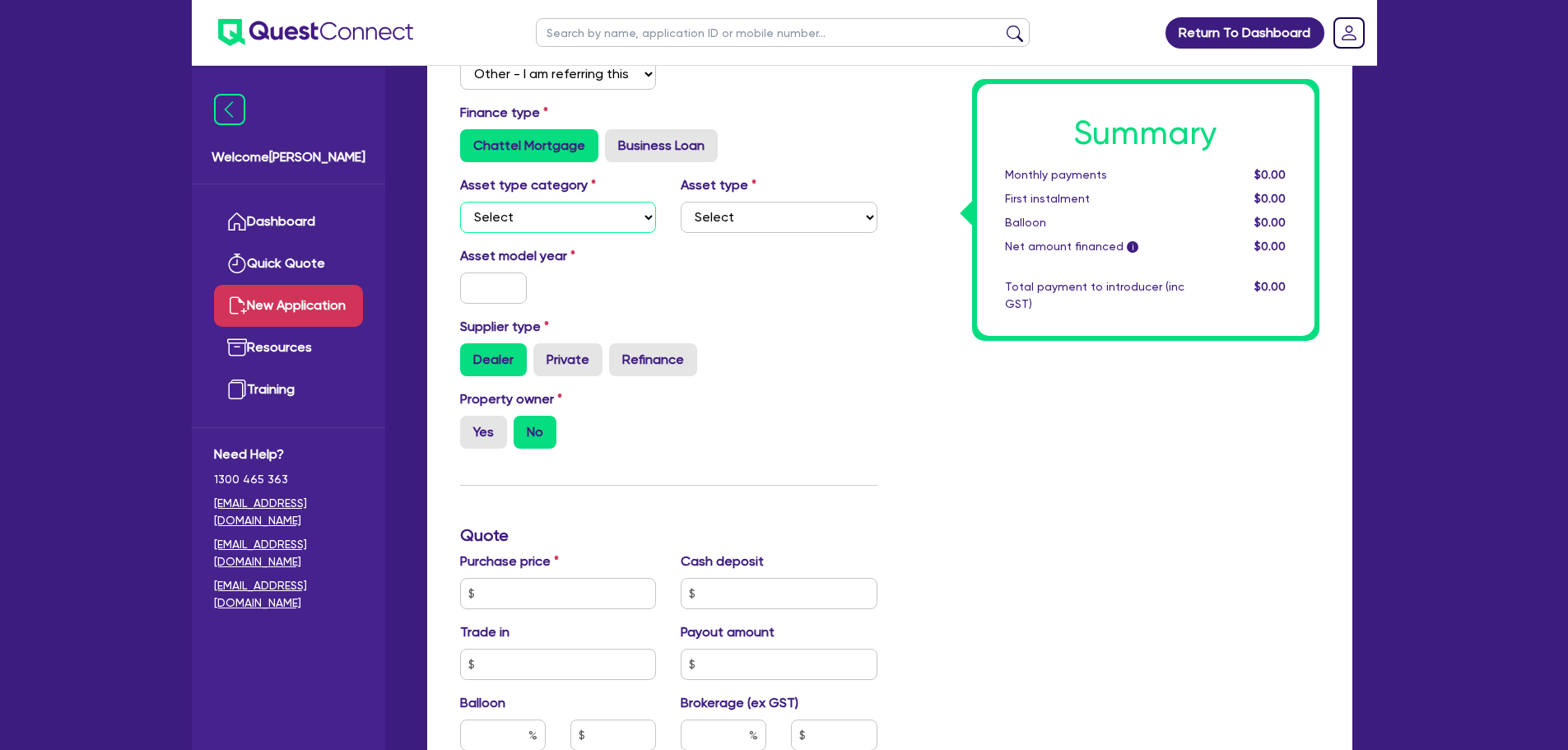
click at [570, 215] on select "Select Cars and light trucks Primary assets Secondary assets Tertiary assets" at bounding box center [558, 217] width 197 height 31
select select "CARS_AND_LIGHT_TRUCKS"
click at [460, 202] on select "Select Cars and light trucks Primary assets Secondary assets Tertiary assets" at bounding box center [558, 217] width 197 height 31
drag, startPoint x: 802, startPoint y: 204, endPoint x: 790, endPoint y: 229, distance: 27.7
click at [802, 207] on select "Select Passenger vehicles Vans and utes Light trucks up to 4.5 tonne" at bounding box center [779, 217] width 197 height 31
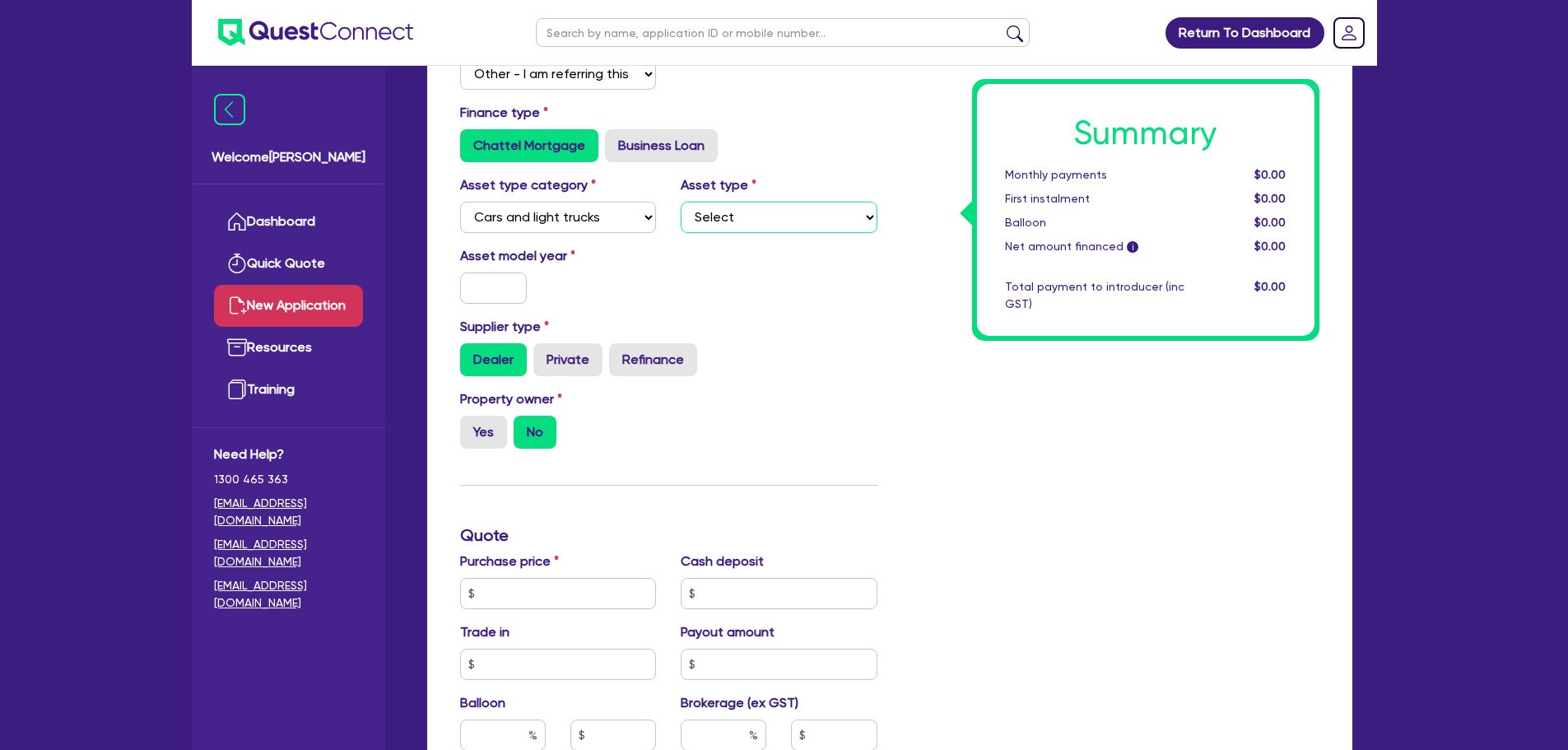
select select "PASSENGER_VEHICLES"
click at [681, 202] on select "Select Passenger vehicles Vans and utes Light trucks up to 4.5 tonne" at bounding box center [779, 217] width 197 height 31
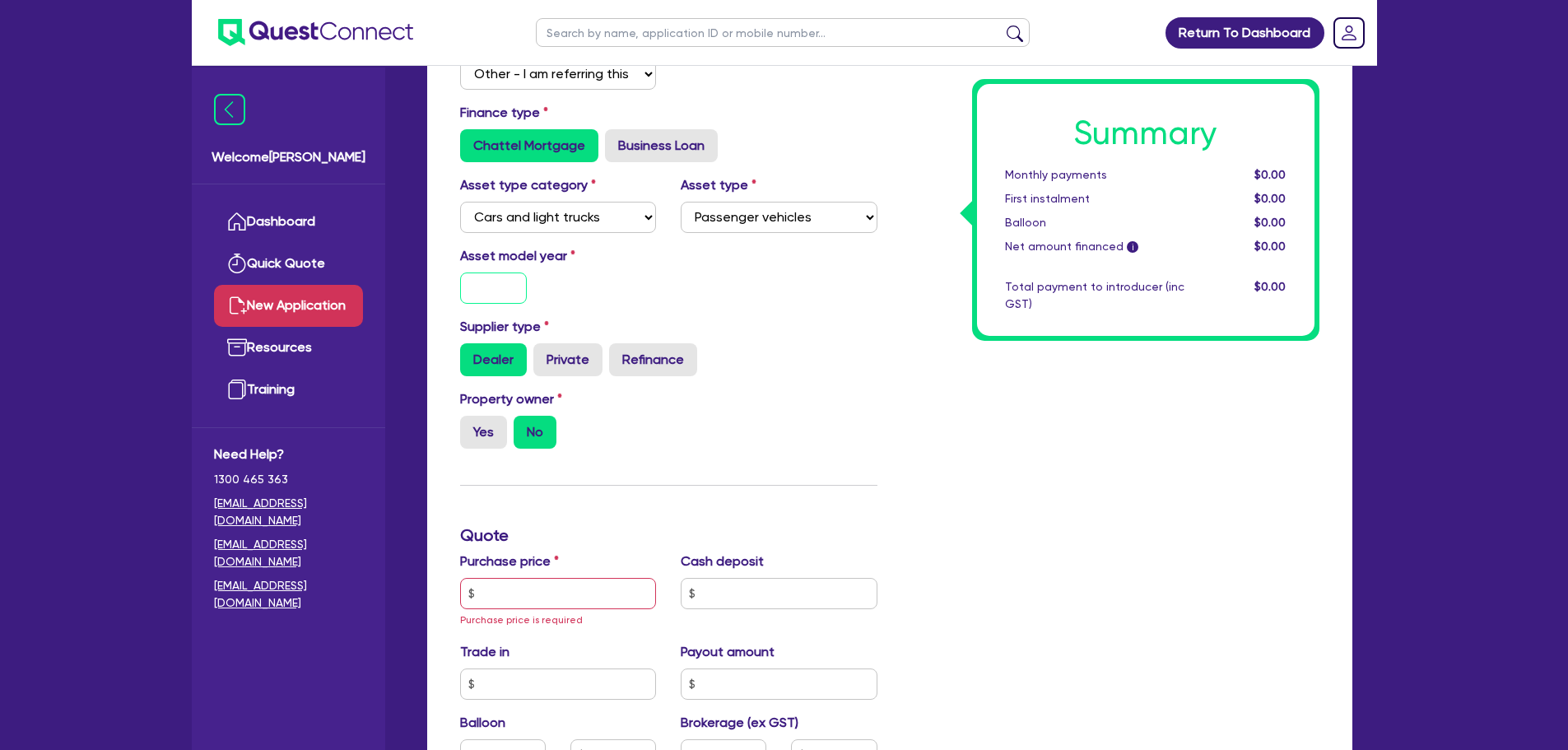
click at [478, 294] on input "text" at bounding box center [493, 287] width 68 height 31
type input "2025"
drag, startPoint x: 695, startPoint y: 147, endPoint x: 724, endPoint y: 147, distance: 29.0
click at [693, 147] on label "Business Loan" at bounding box center [661, 145] width 113 height 33
click at [616, 140] on input "Business Loan" at bounding box center [610, 134] width 11 height 11
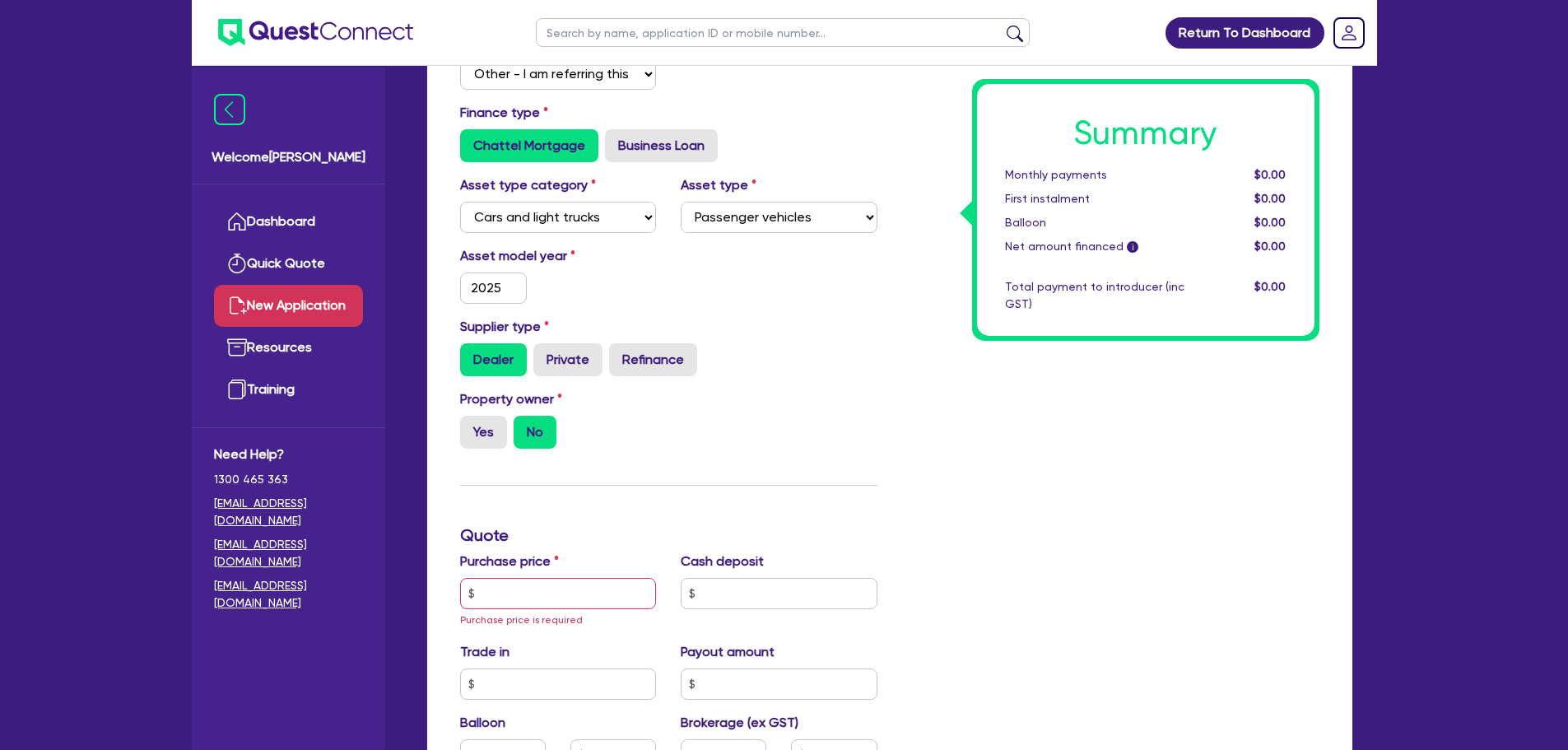
radio input "true"
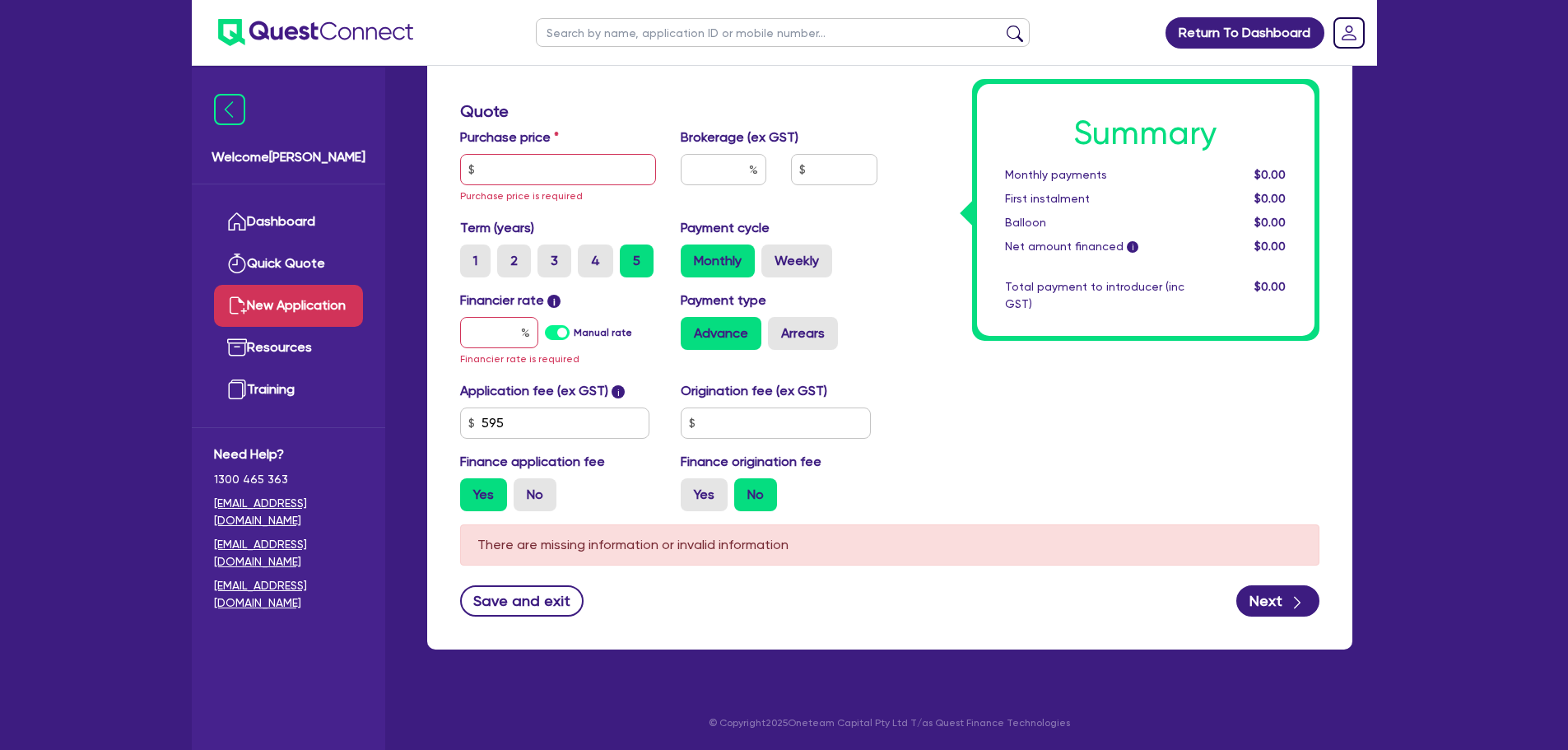
scroll to position [375, 0]
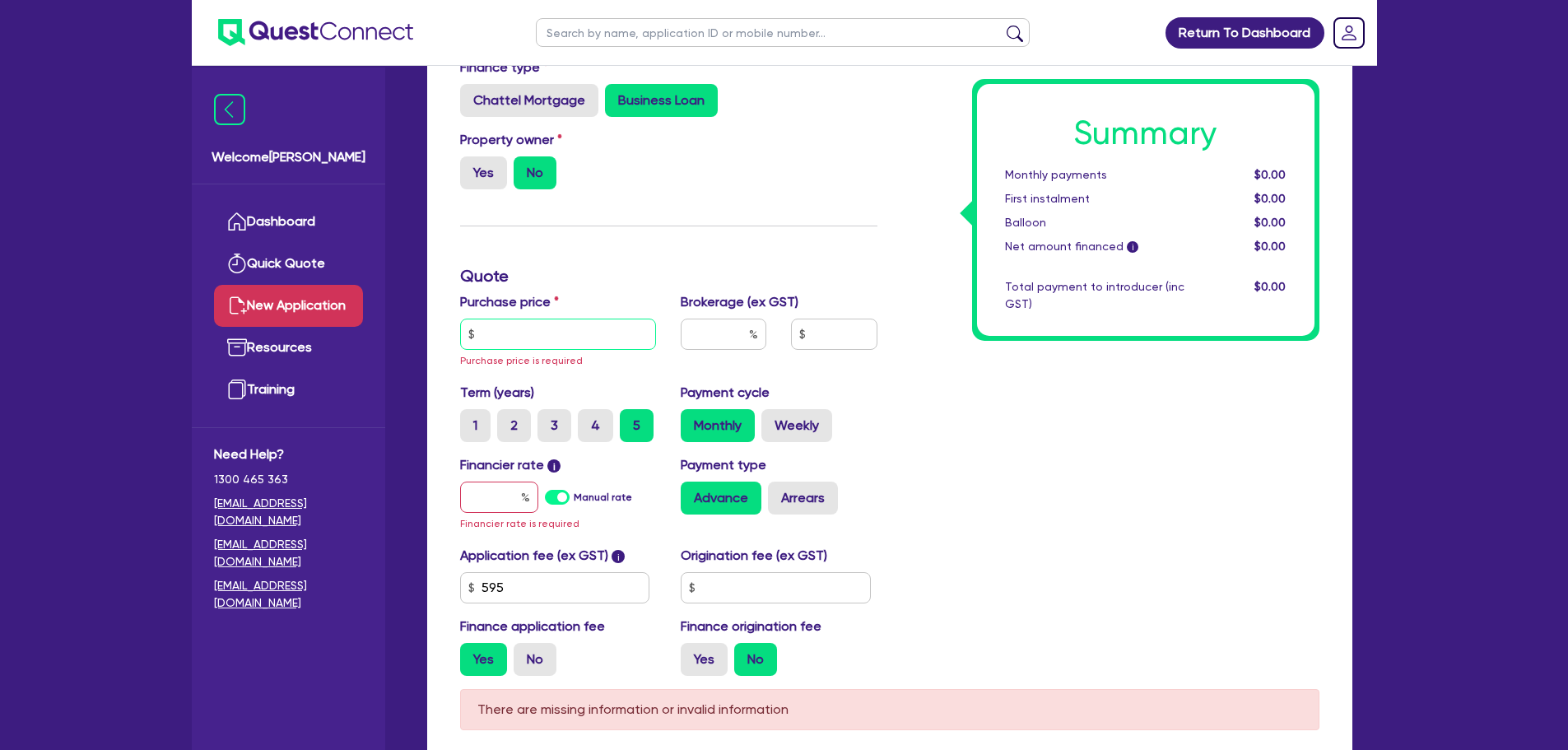
click at [581, 337] on input "text" at bounding box center [558, 334] width 197 height 31
click at [557, 338] on input "text" at bounding box center [558, 334] width 197 height 31
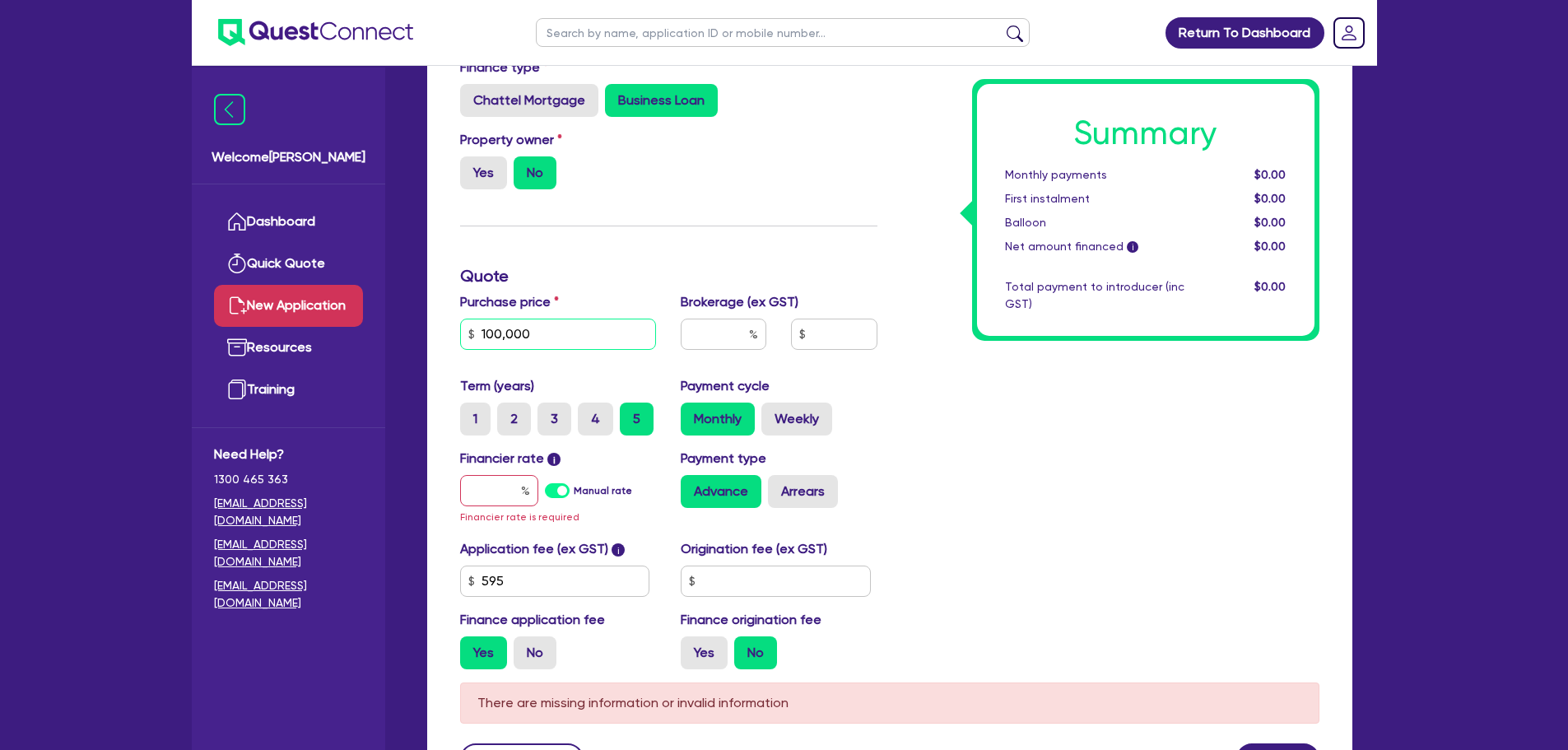
type input "100,000"
click at [496, 480] on input "text" at bounding box center [498, 490] width 78 height 31
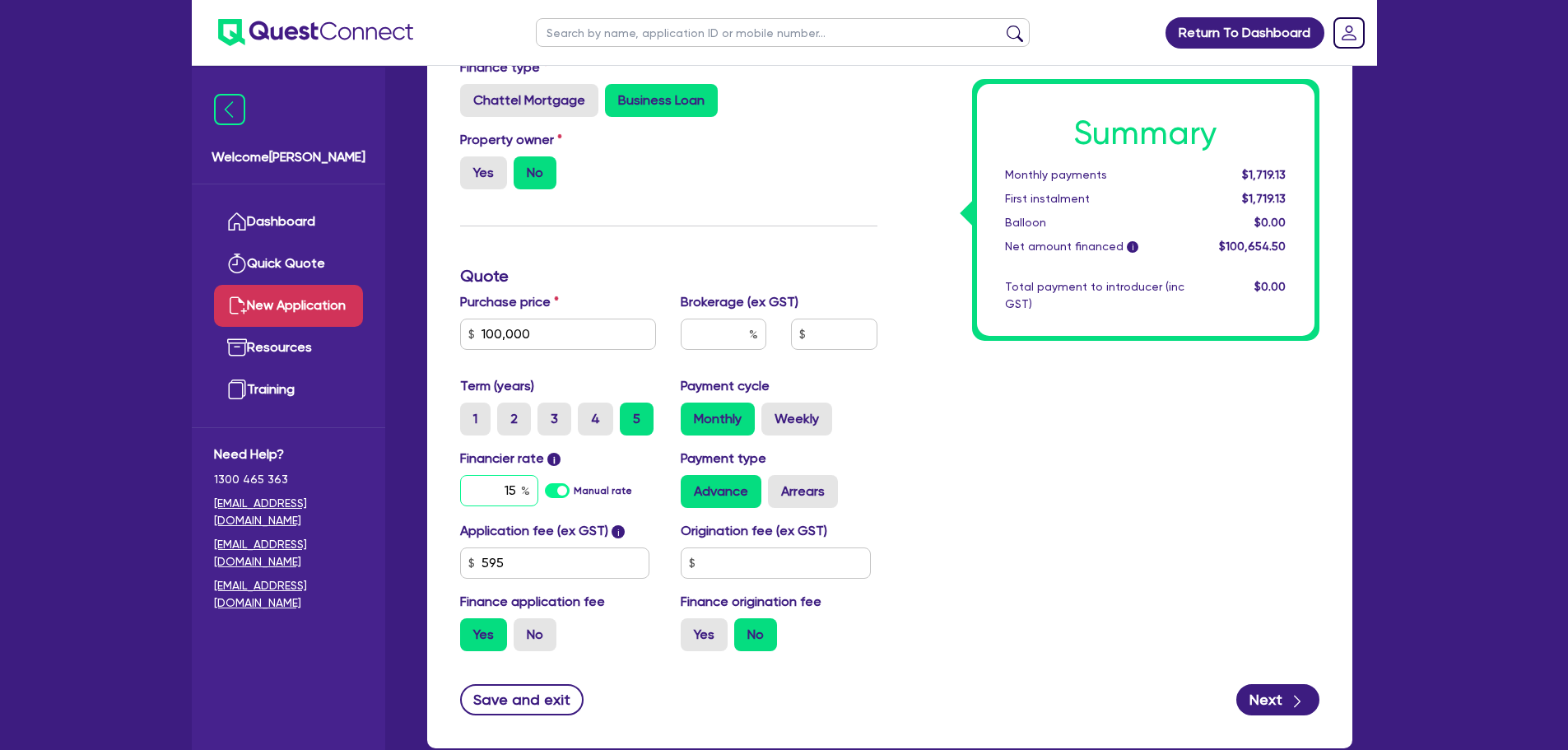
type input "15"
click at [1193, 468] on div "Summary Monthly payments $1,719.13 First instalment $1,719.13 Balloon $0.00 Net…" at bounding box center [1111, 313] width 442 height 704
click at [1287, 686] on button "Next" at bounding box center [1277, 700] width 83 height 31
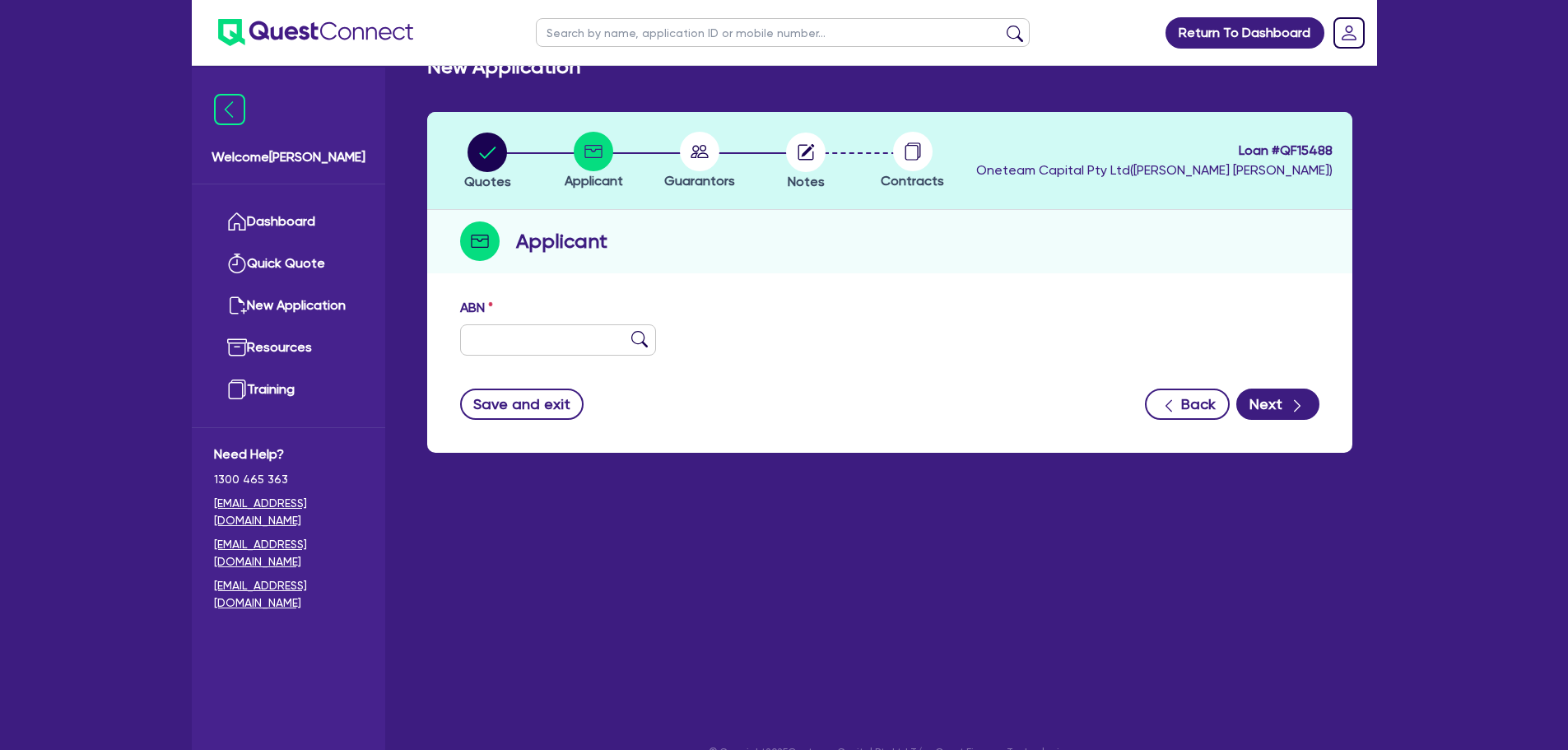
scroll to position [66, 0]
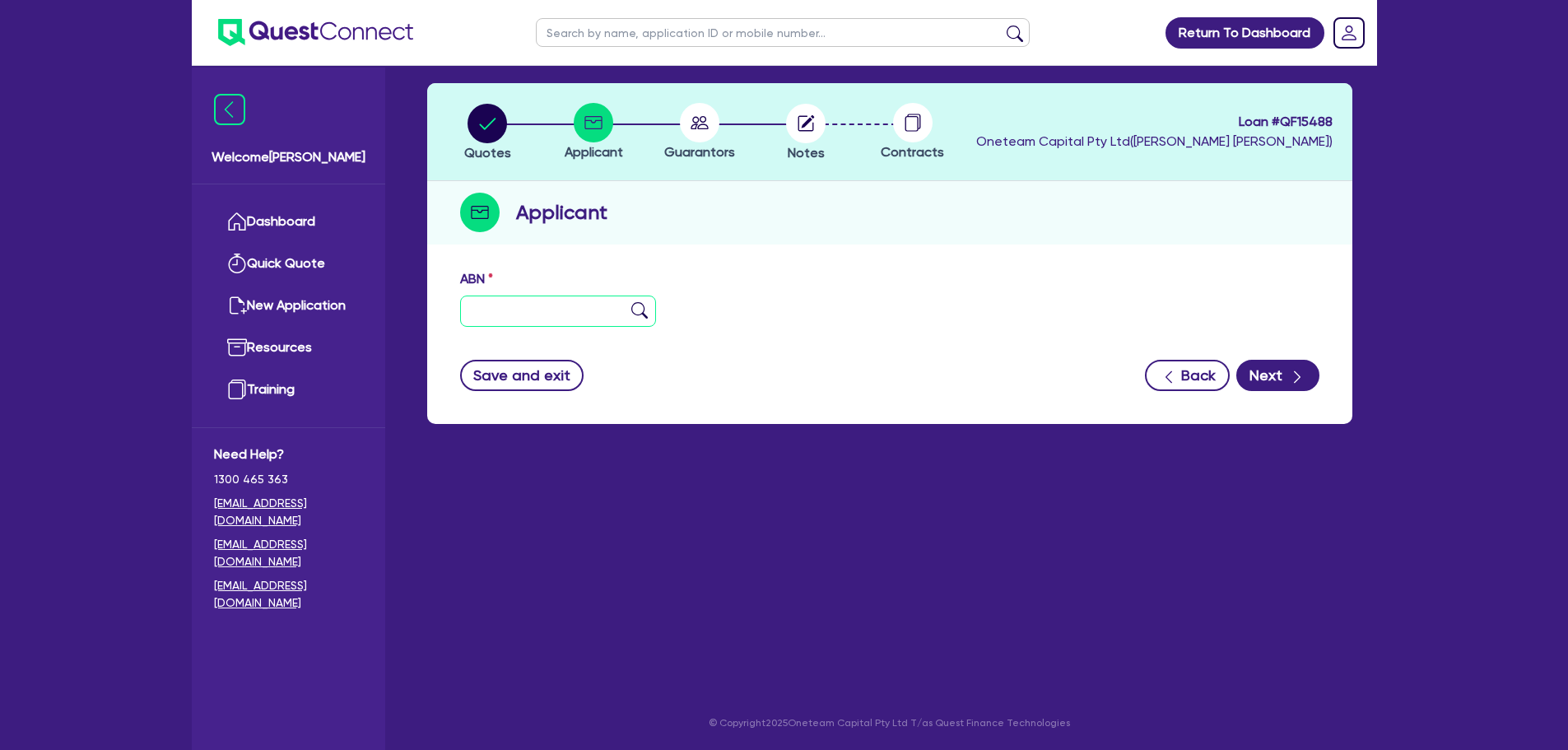
click at [575, 317] on input "text" at bounding box center [558, 311] width 197 height 31
type input "95 686 801 650"
click at [647, 303] on img at bounding box center [640, 311] width 17 height 17
type input "[PERSON_NAME] PROPERTY GROUP PTY LTD"
type input "N SQUARED BUILDING"
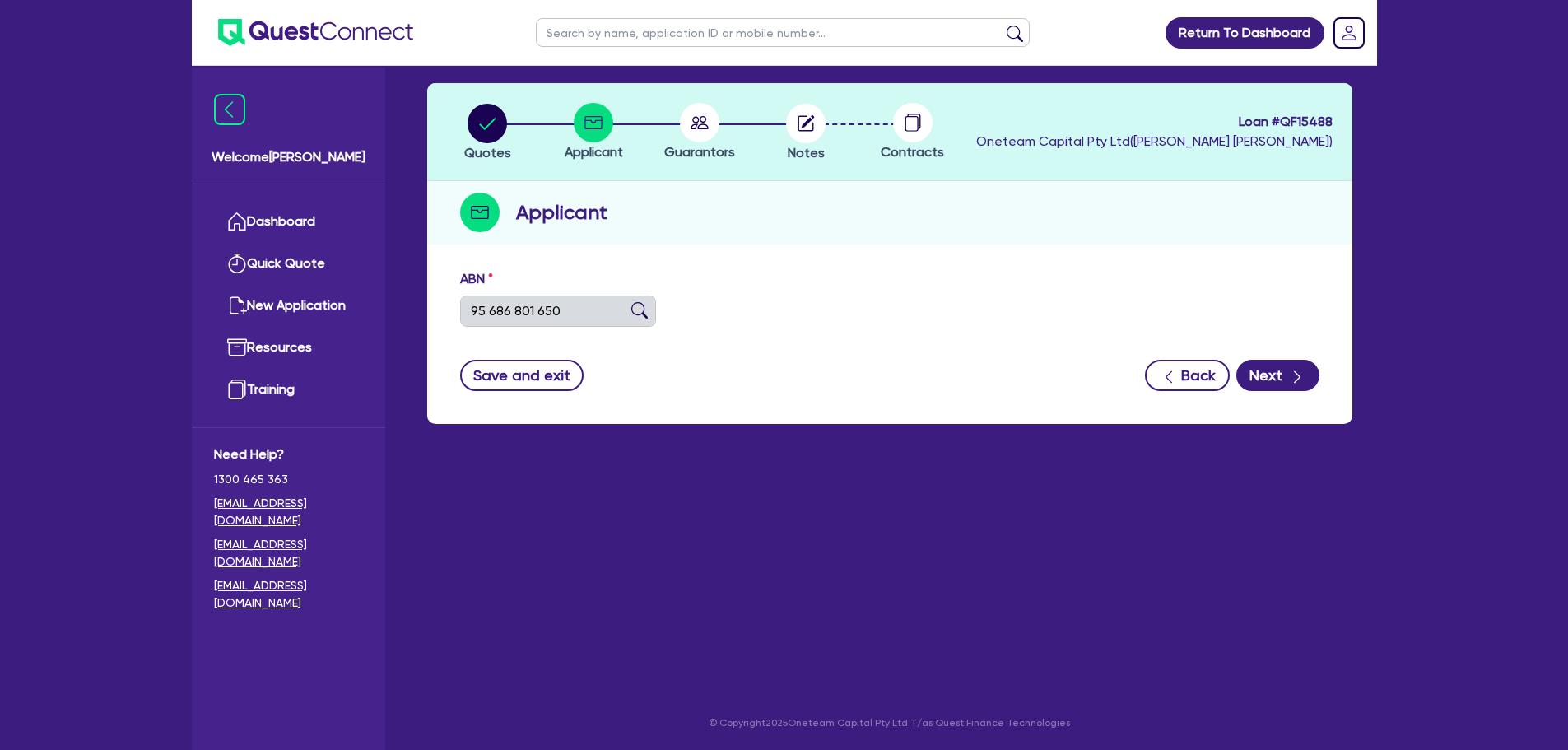
select select "COMPANY"
type input "22/07/2025"
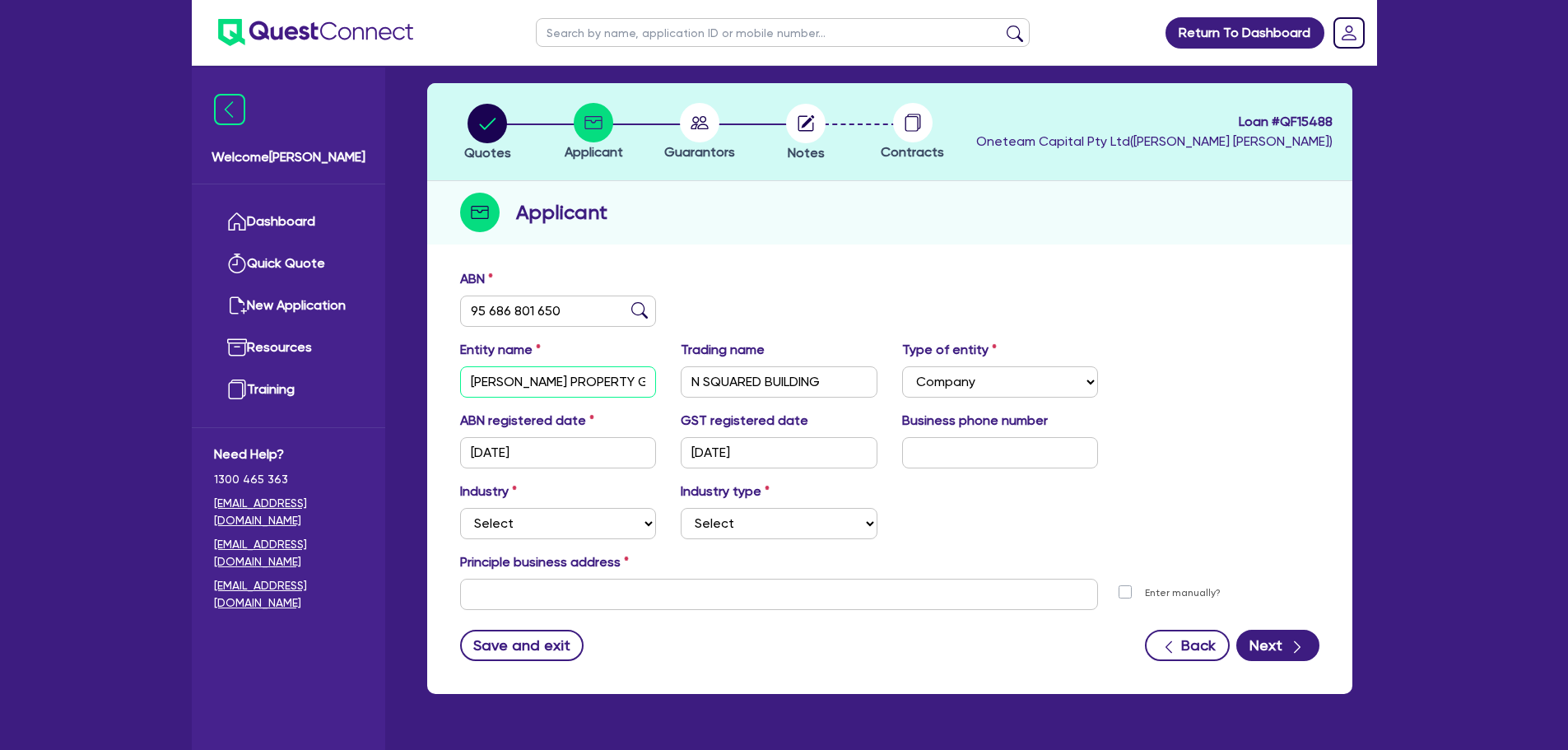
scroll to position [0, 75]
drag, startPoint x: 531, startPoint y: 391, endPoint x: 692, endPoint y: 392, distance: 161.0
click at [692, 392] on div "Entity name NATHAN HALL PROPERTY GROUP PTY LTD Trading name N SQUARED BUILDING …" at bounding box center [890, 375] width 885 height 71
click at [872, 241] on div "Applicant" at bounding box center [890, 213] width 926 height 64
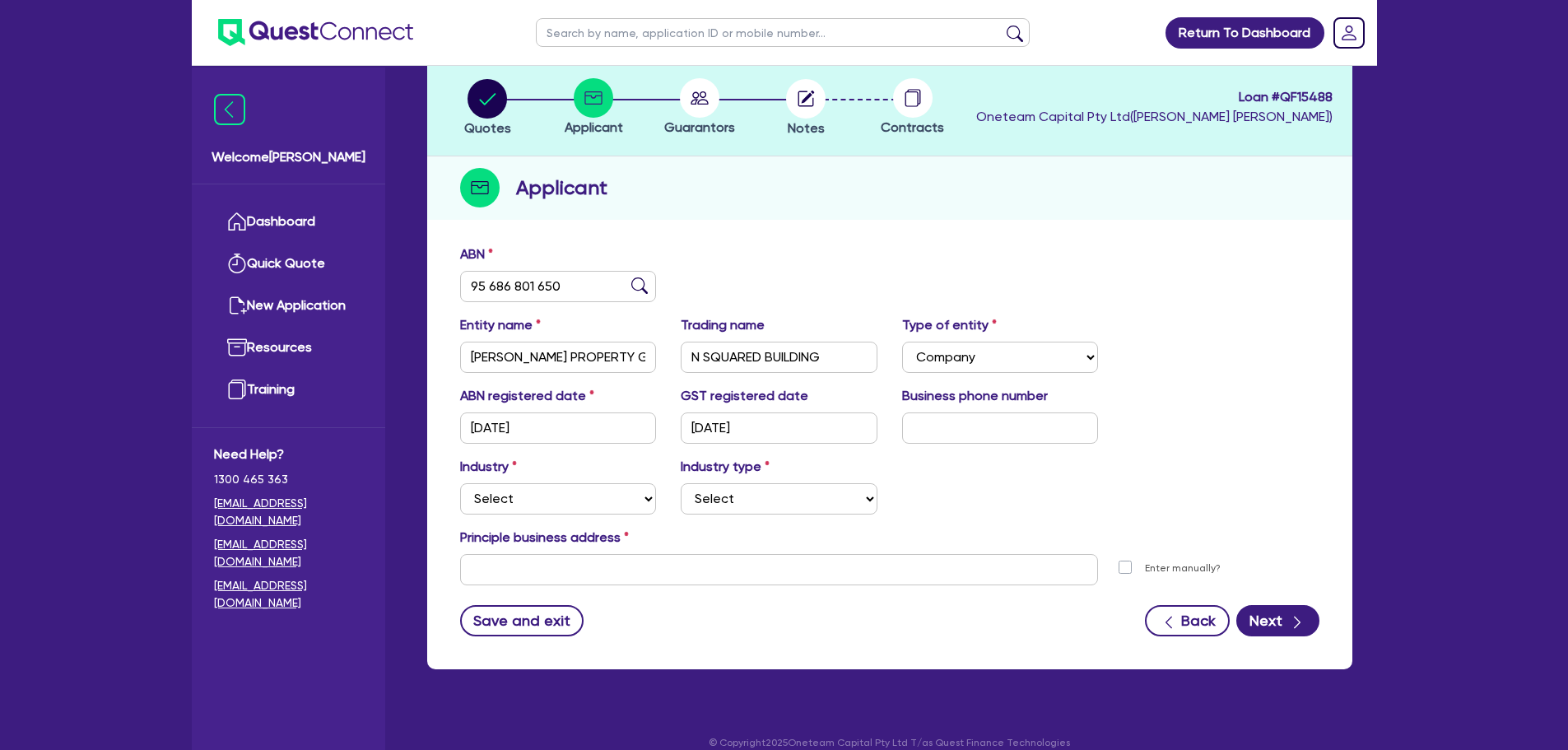
scroll to position [111, 0]
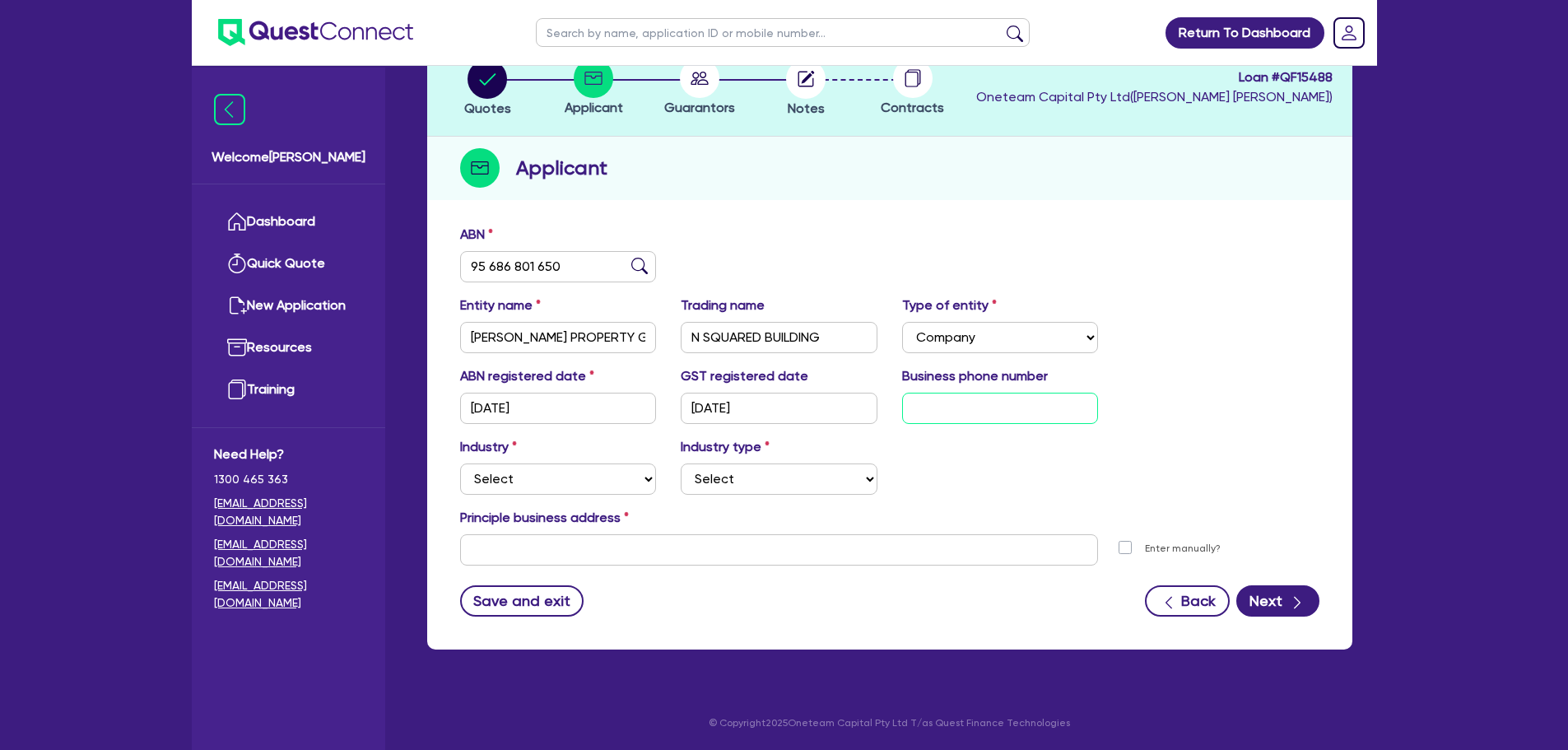
click at [959, 417] on input "text" at bounding box center [1000, 408] width 197 height 31
type input "04 3476 6682"
click at [962, 453] on div "Industry Select Accomodation & Food Services Administrative & Support Services …" at bounding box center [890, 473] width 885 height 71
drag, startPoint x: 539, startPoint y: 482, endPoint x: 542, endPoint y: 490, distance: 8.5
click at [539, 482] on select "Select Accomodation & Food Services Administrative & Support Services Agricultu…" at bounding box center [558, 478] width 197 height 31
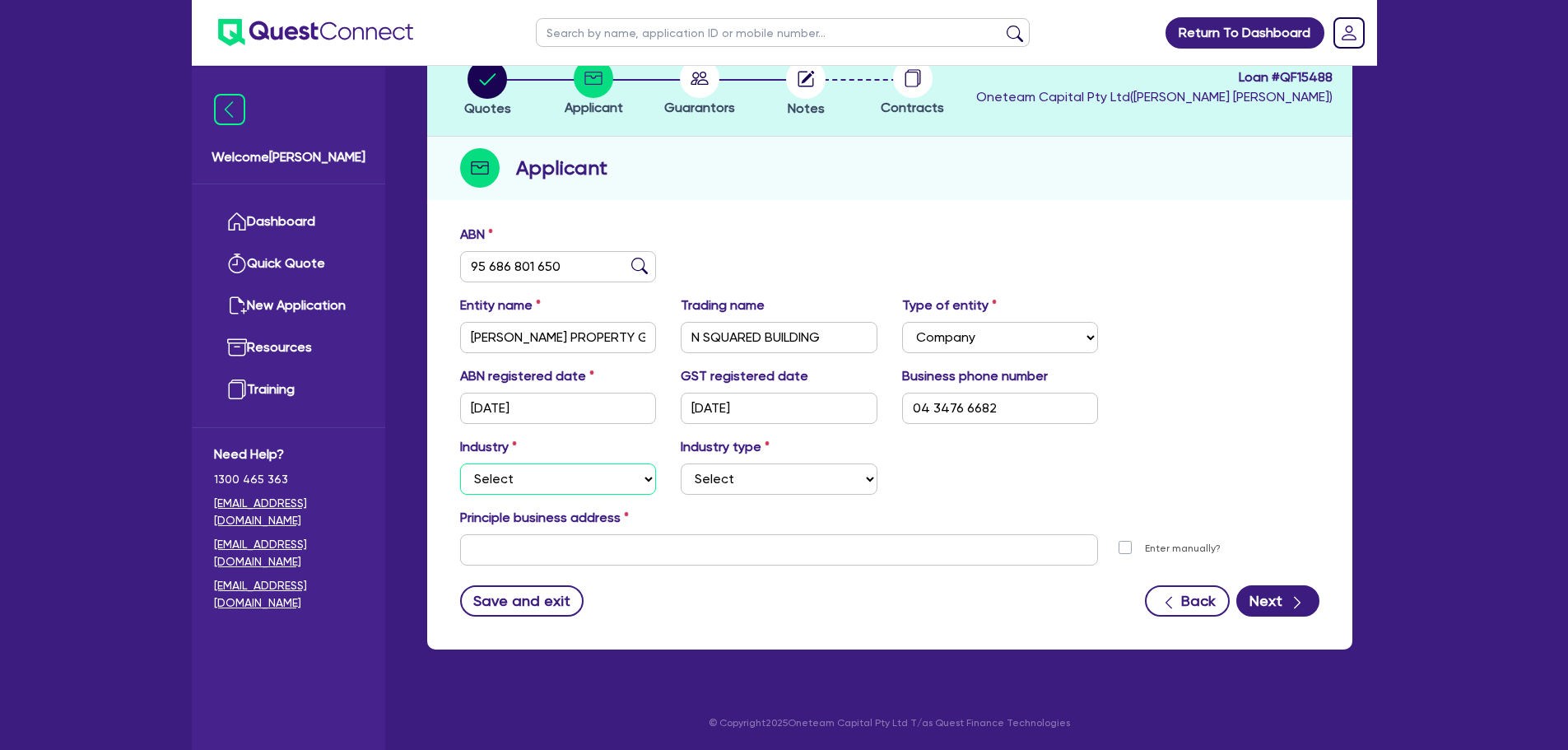
select select "BUILDING_CONSTRUCTION"
click at [460, 463] on select "Select Accomodation & Food Services Administrative & Support Services Agricultu…" at bounding box center [558, 478] width 197 height 31
click at [774, 482] on select "Select Trades People Providing Services Direct to Consumers Trades People Provi…" at bounding box center [779, 478] width 197 height 31
select select "TRADES_SERVICES_BUSINESSES_GOVERNMENT"
click at [681, 463] on select "Select Trades People Providing Services Direct to Consumers Trades People Provi…" at bounding box center [779, 478] width 197 height 31
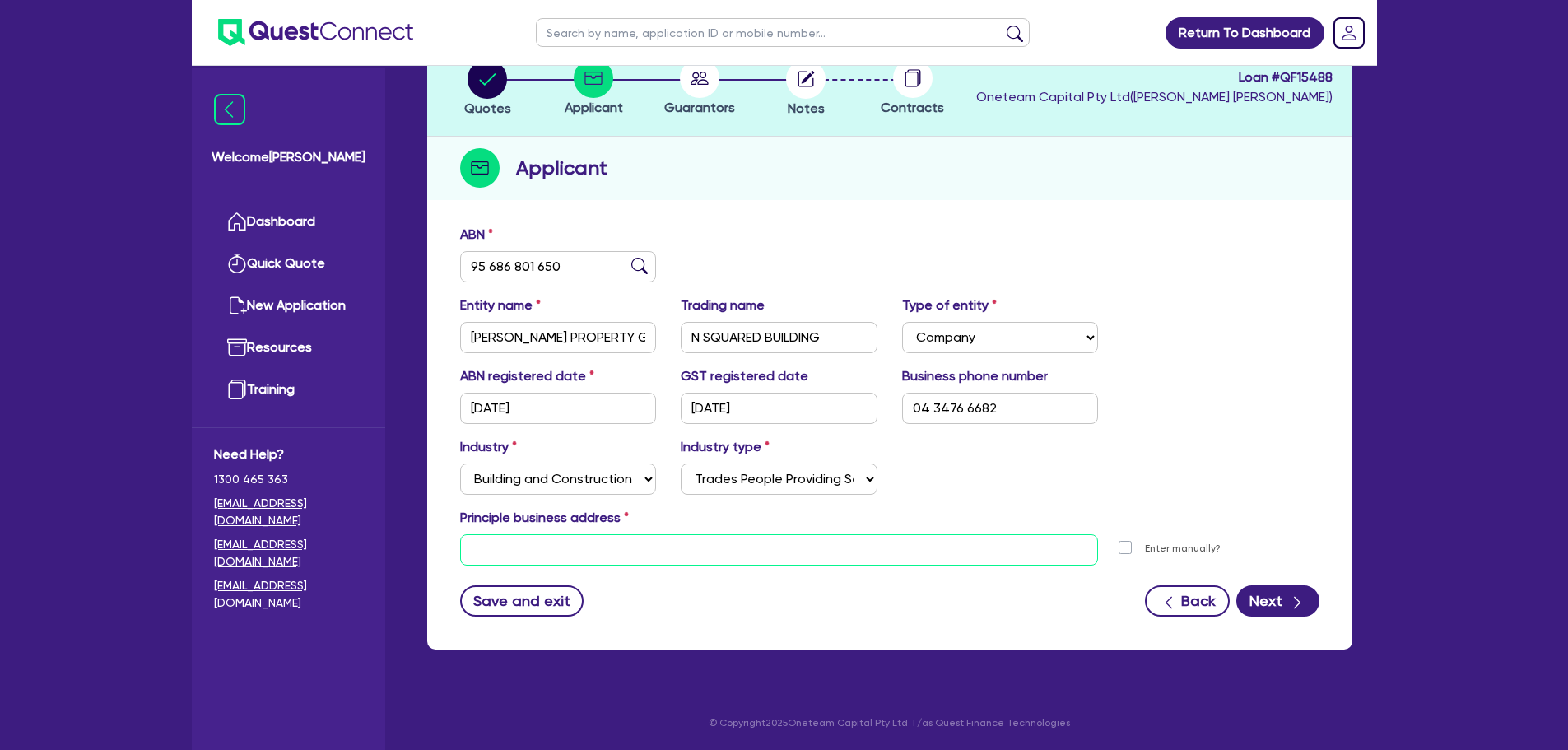
click at [670, 556] on input "text" at bounding box center [779, 550] width 639 height 31
click at [487, 552] on input "9 eosie cornish" at bounding box center [779, 550] width 639 height 31
click at [511, 551] on input "9 eosie cornish" at bounding box center [779, 550] width 639 height 31
click at [497, 554] on input "9 eosie cornish" at bounding box center [779, 550] width 639 height 31
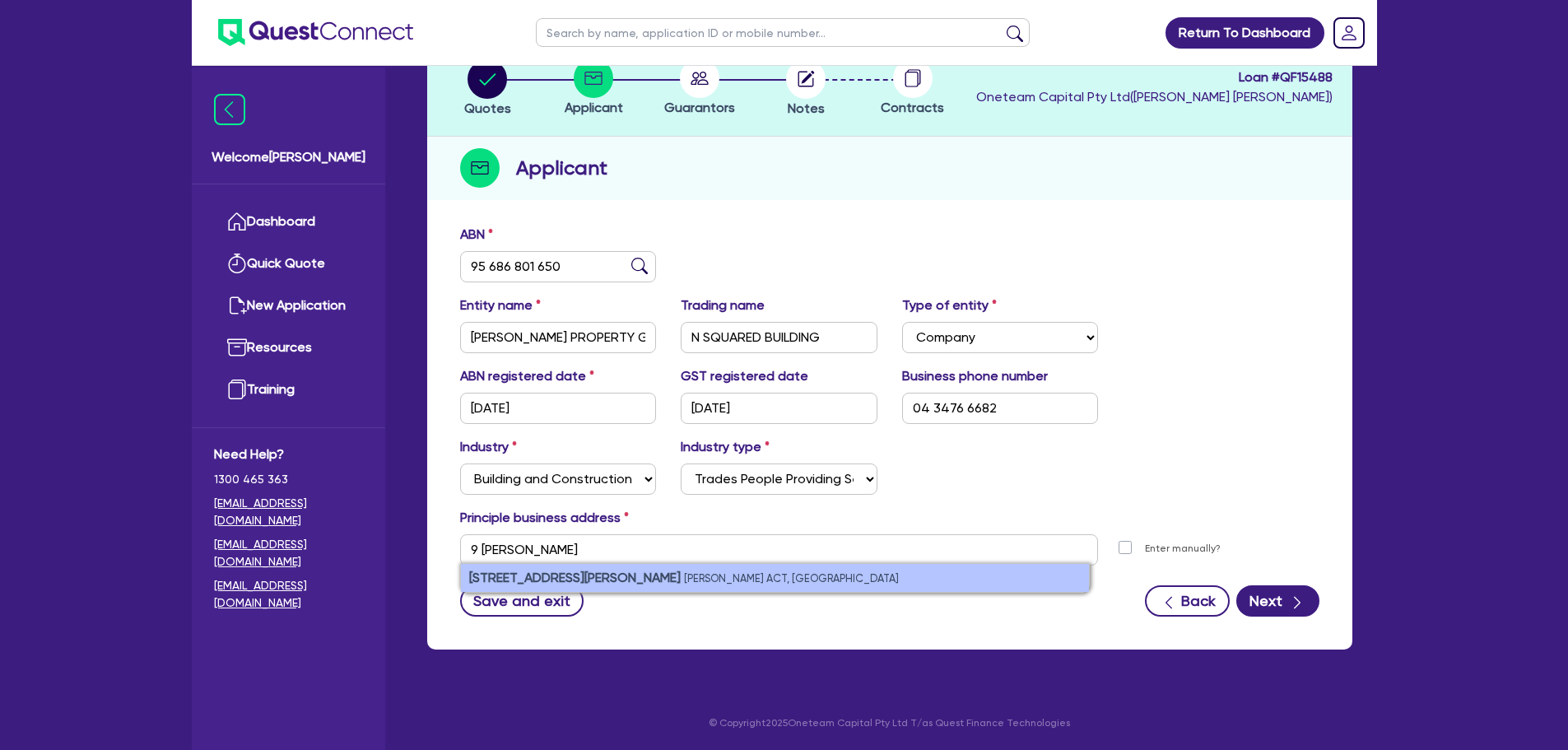
click at [694, 569] on li "9 Elsie Cornish Way Taylor ACT, Australia" at bounding box center [775, 577] width 628 height 28
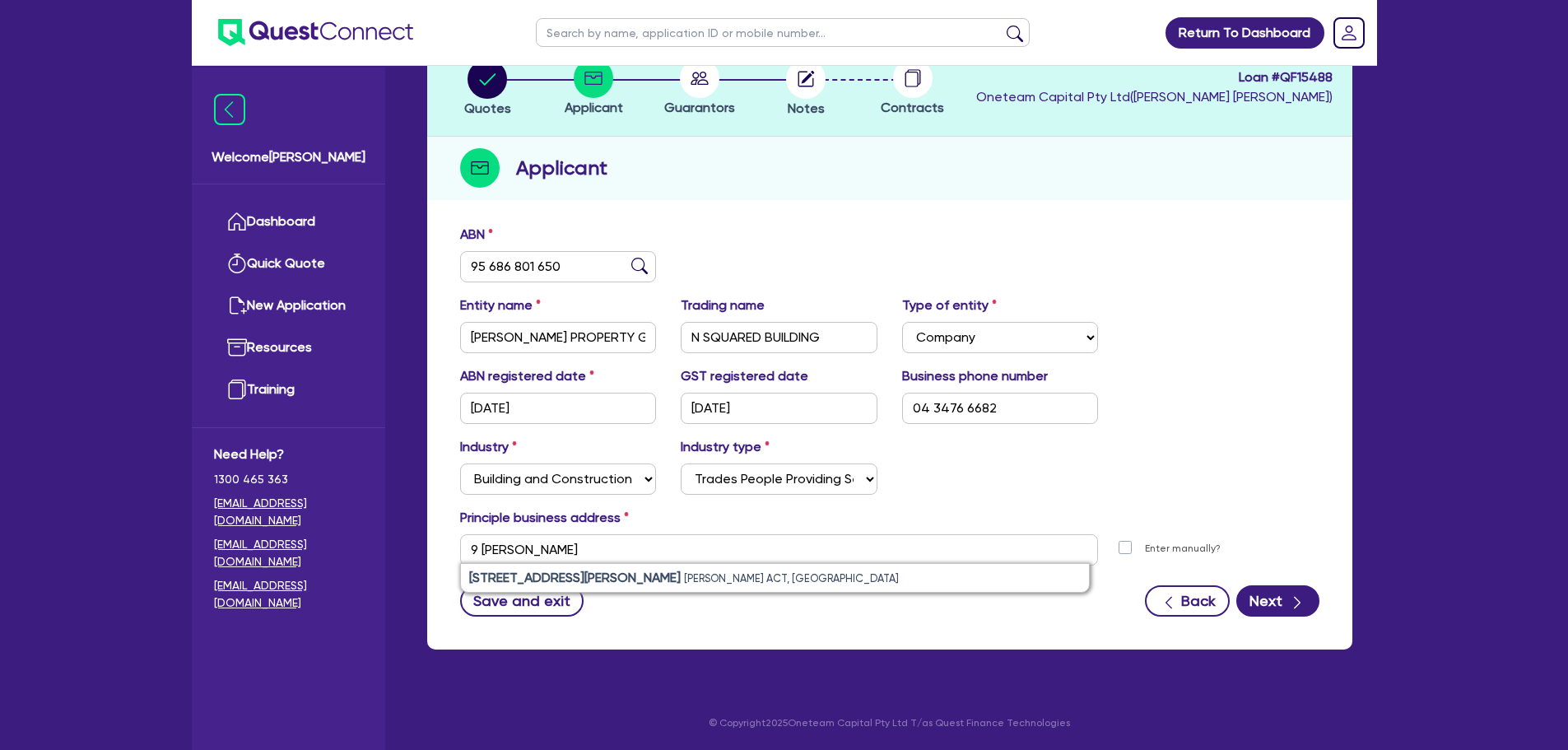
type input "[STREET_ADDRESS][PERSON_NAME][PERSON_NAME]"
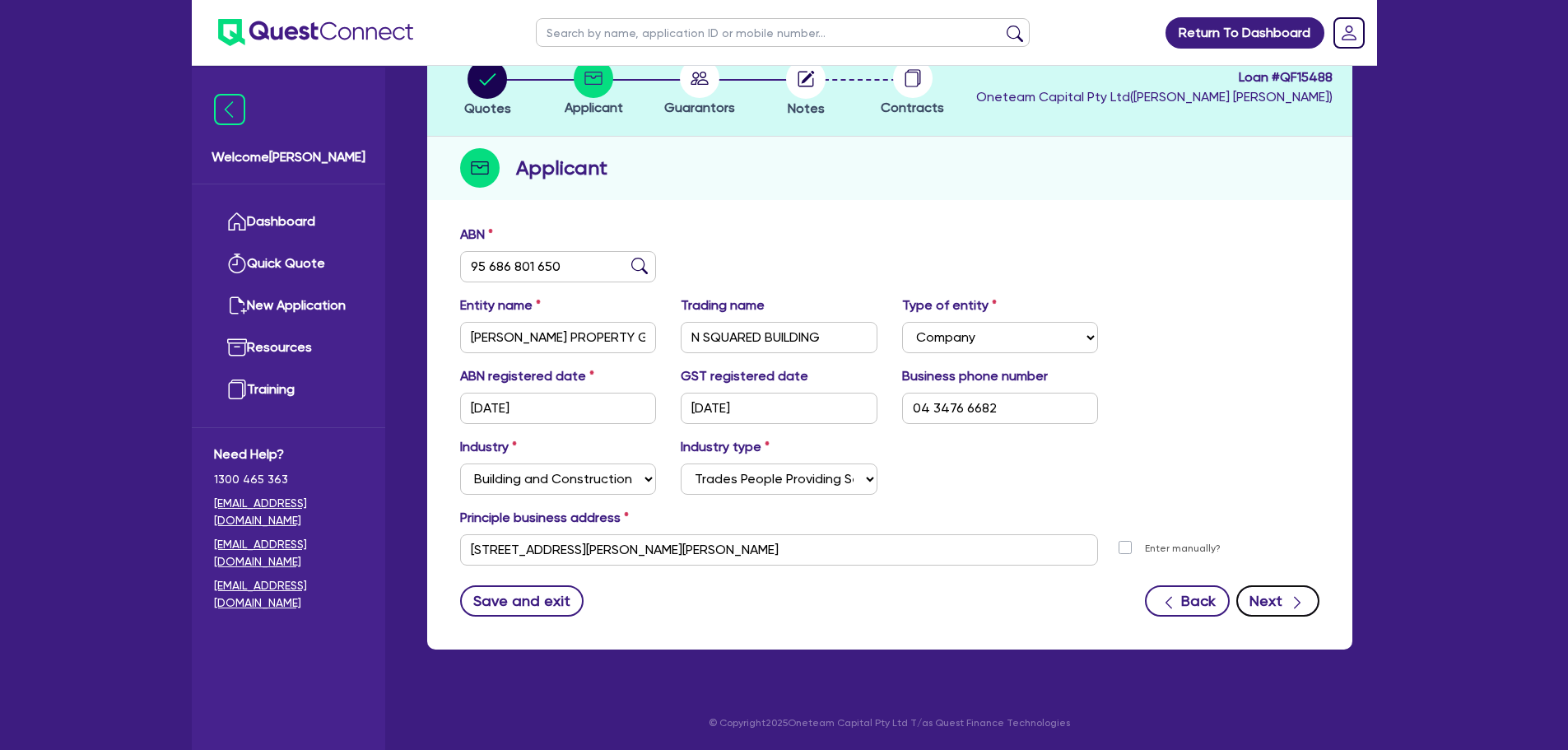
click at [1278, 606] on button "Next" at bounding box center [1277, 601] width 83 height 31
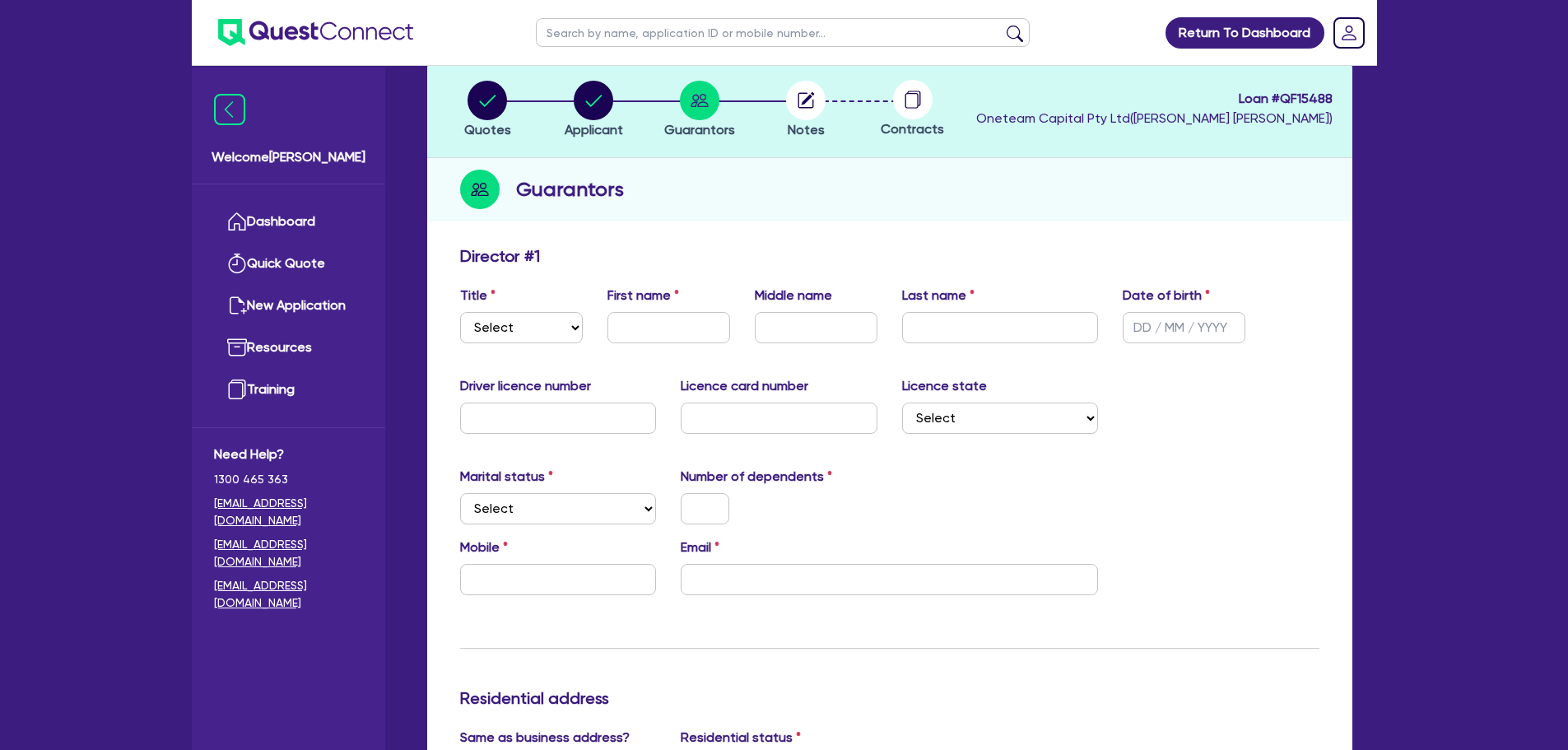
scroll to position [82, 0]
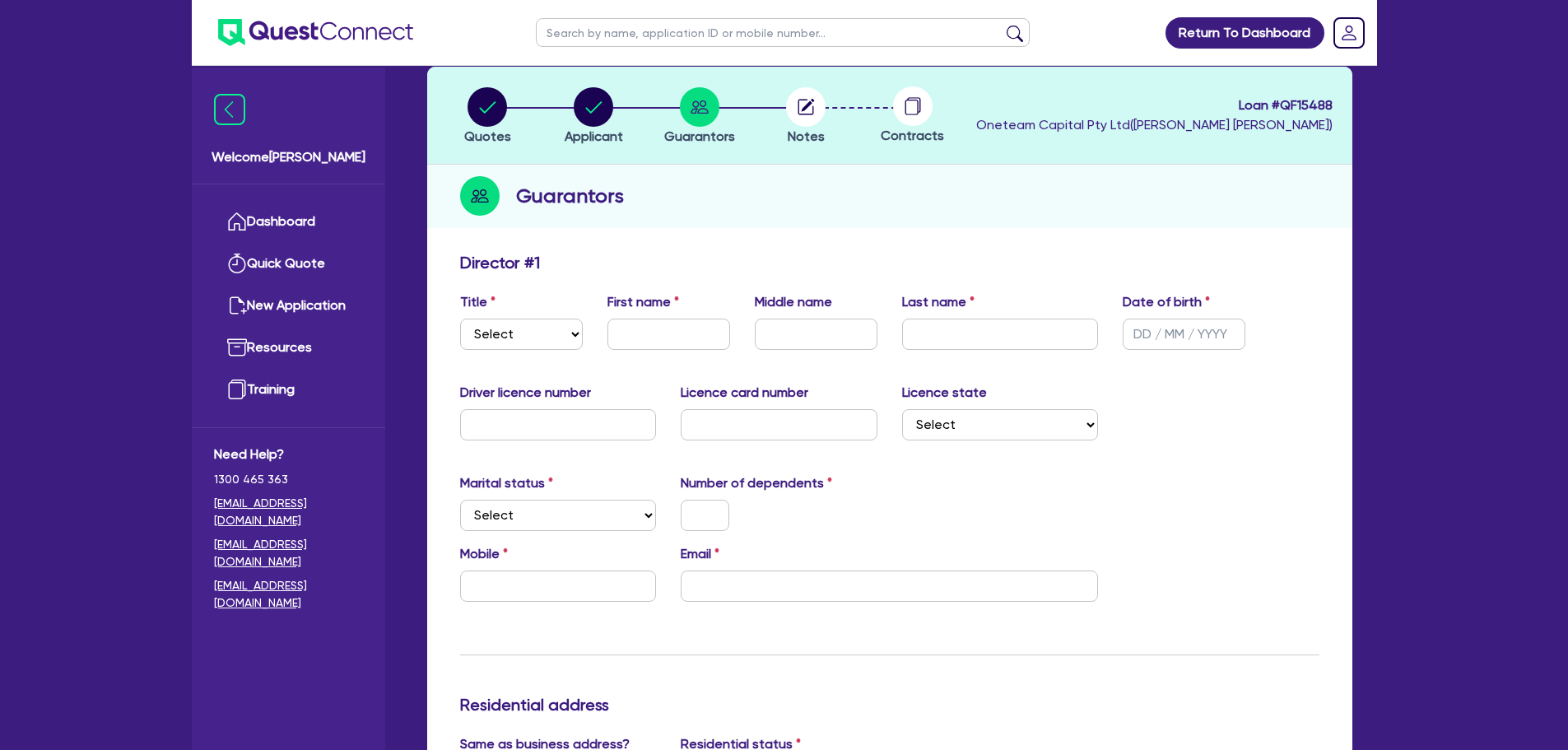
click at [591, 339] on div "Title Select Mr Mrs Ms Miss Dr" at bounding box center [522, 321] width 147 height 58
click at [570, 338] on select "Select Mr Mrs Ms Miss Dr" at bounding box center [521, 334] width 122 height 31
select select "MR"
click at [460, 318] on select "Select Mr Mrs Ms Miss Dr" at bounding box center [521, 334] width 122 height 31
drag, startPoint x: 632, startPoint y: 334, endPoint x: 672, endPoint y: 328, distance: 40.4
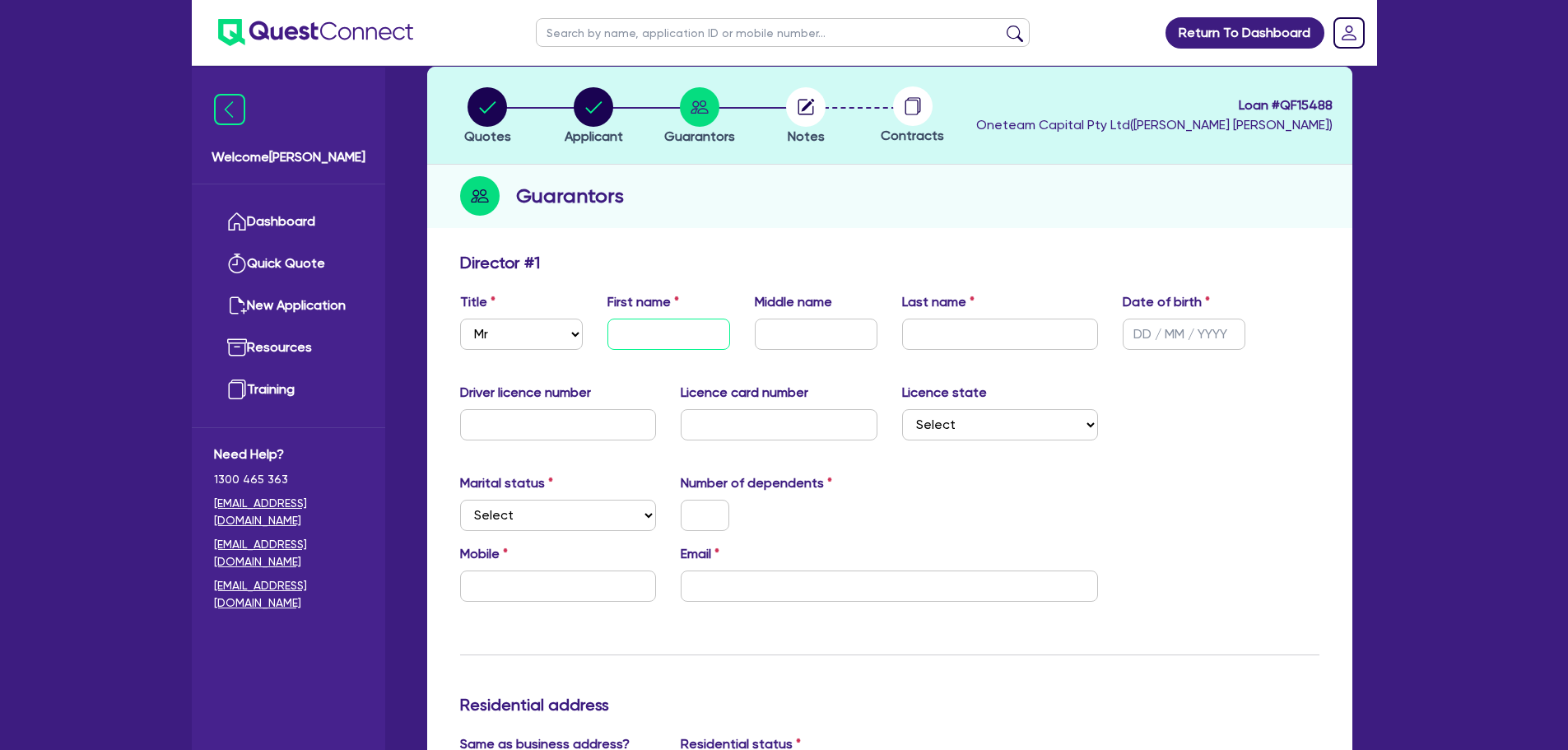
click at [634, 334] on input "text" at bounding box center [668, 334] width 122 height 31
type input "[PERSON_NAME]"
click at [1178, 339] on input "text" at bounding box center [1184, 334] width 122 height 31
click at [575, 108] on circle "button" at bounding box center [593, 106] width 39 height 39
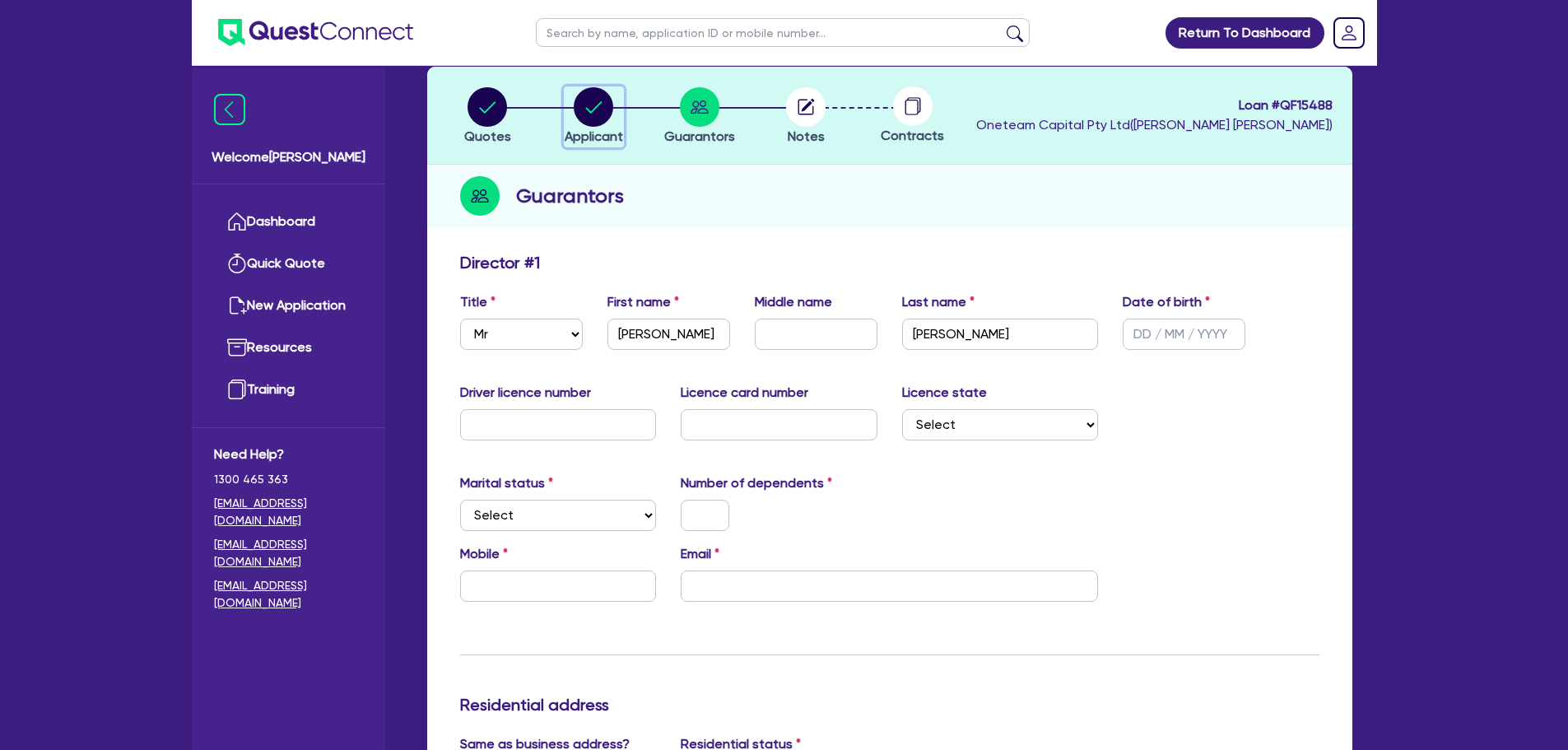
select select "COMPANY"
select select "BUILDING_CONSTRUCTION"
select select "TRADES_SERVICES_BUSINESSES_GOVERNMENT"
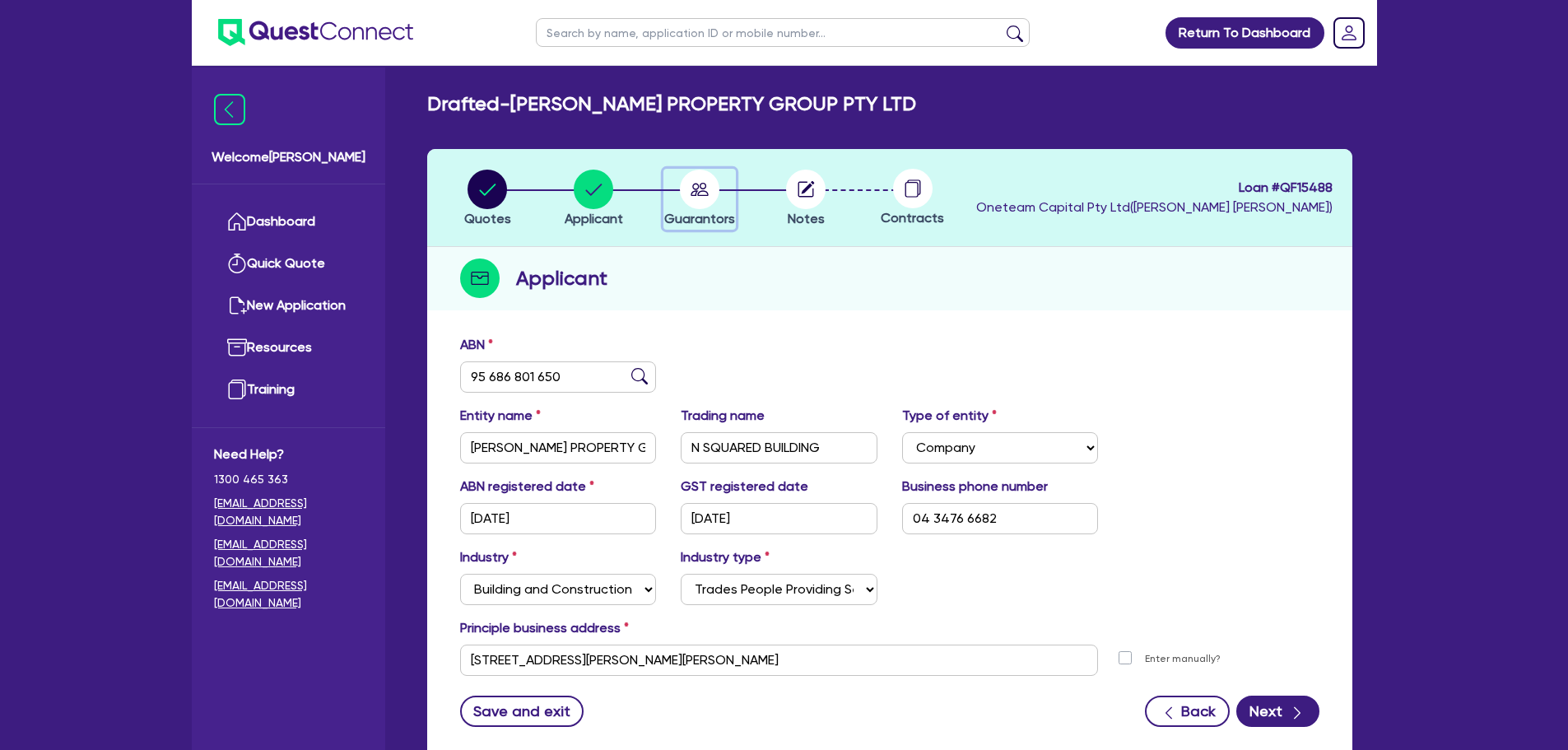
click at [695, 173] on circle "button" at bounding box center [699, 189] width 39 height 39
select select "MR"
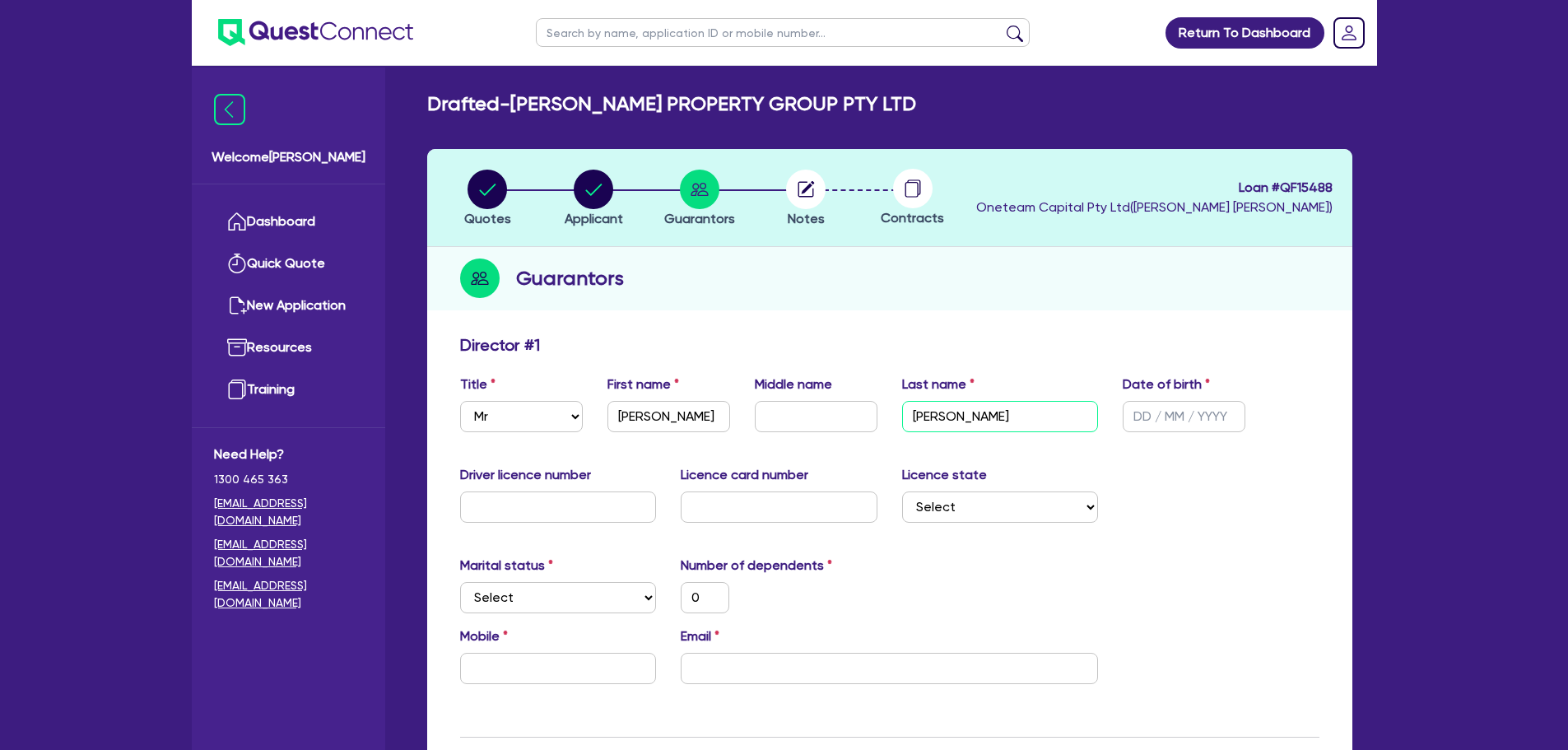
drag, startPoint x: 977, startPoint y: 416, endPoint x: 844, endPoint y: 411, distance: 133.1
click at [844, 411] on div "Title Select Mr Mrs Ms Miss Dr First name Nathan Middle name Last name Taylor D…" at bounding box center [890, 410] width 885 height 71
type input "H"
type input "0"
type input "Ha"
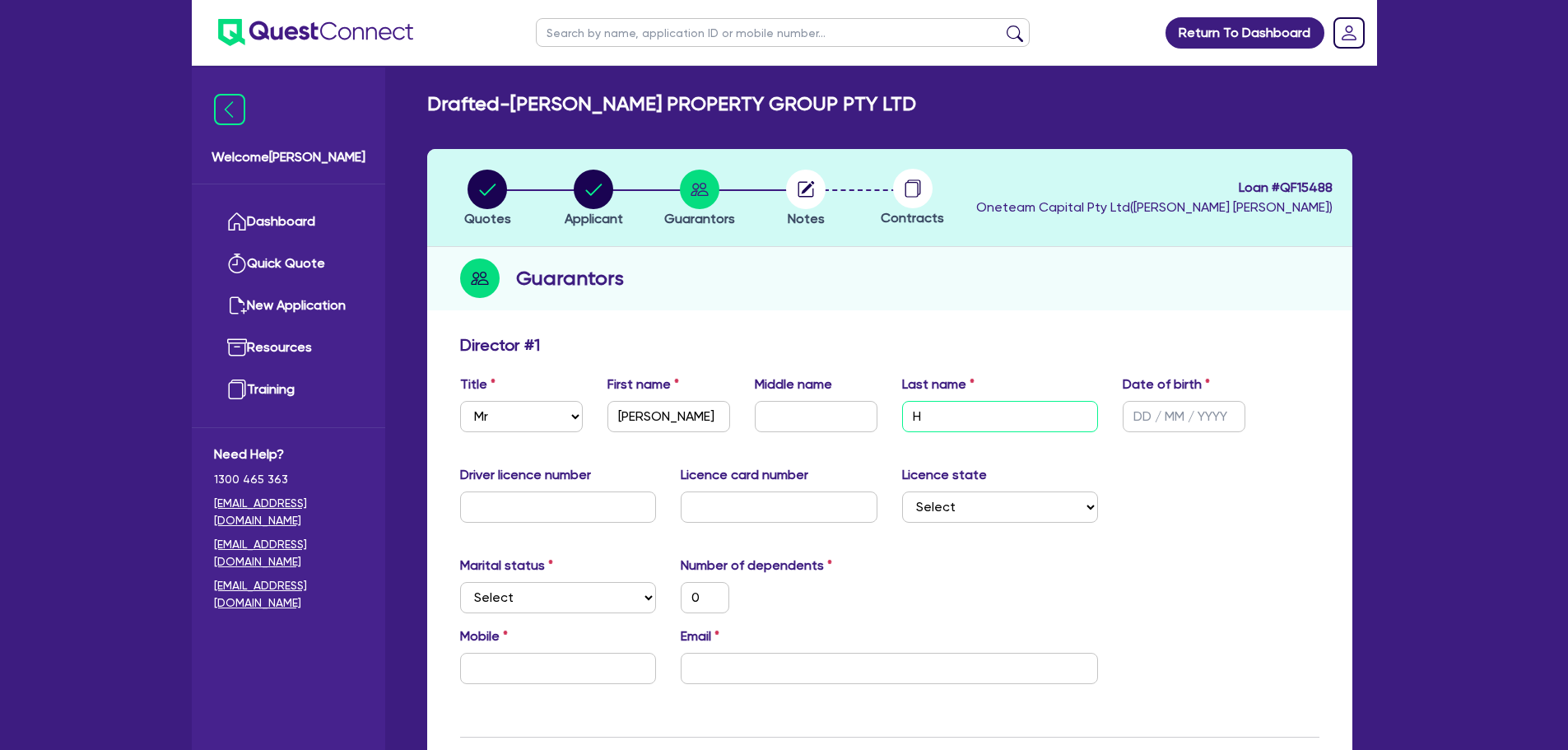
type input "0"
type input "Hal"
type input "0"
type input "Hall"
type input "0"
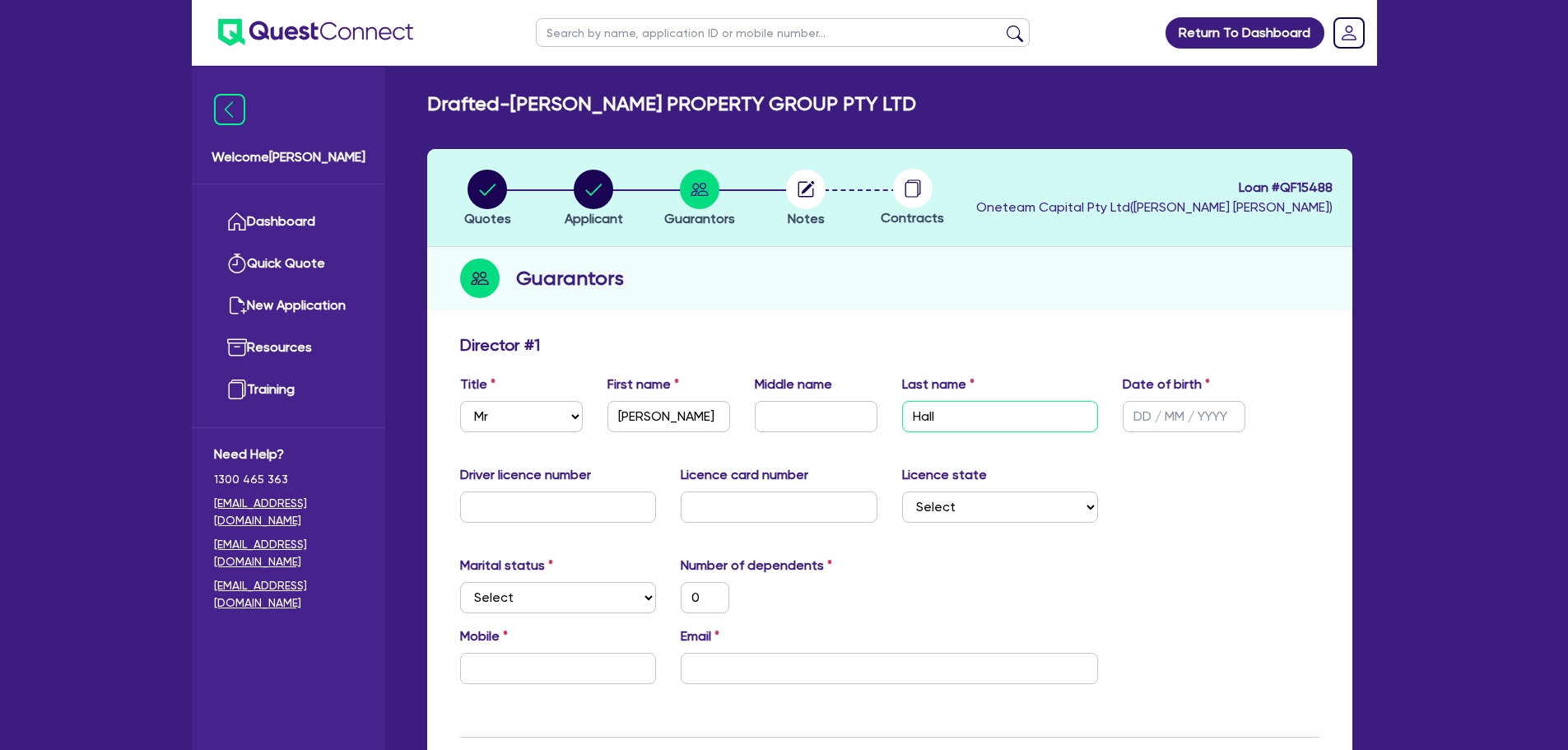
type input "Hall"
click at [1194, 416] on input "text" at bounding box center [1184, 416] width 122 height 31
type input "2 / /"
type input "0"
type input "28/ /"
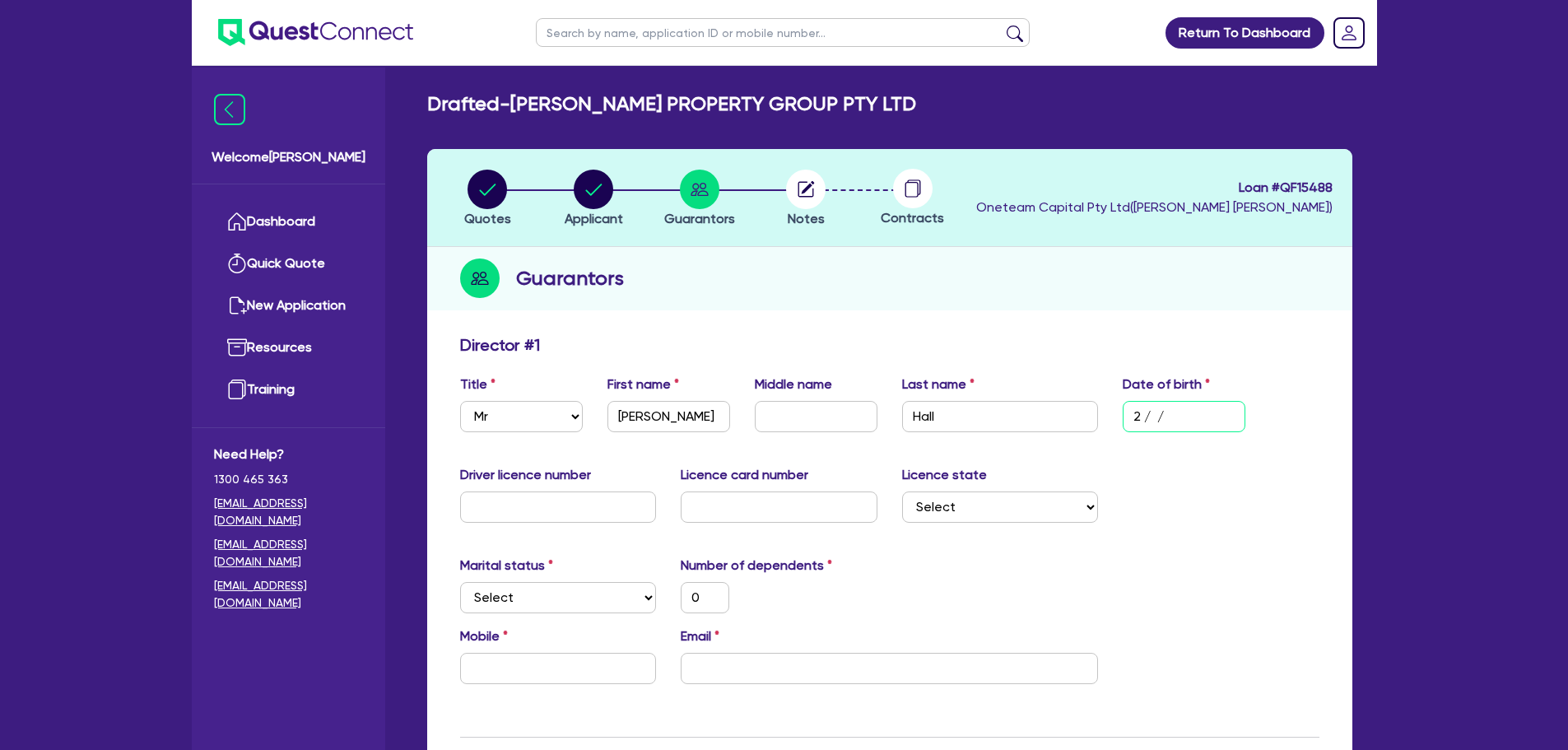
type input "0"
type input "28/0 /"
type input "0"
type input "28/06/"
type input "0"
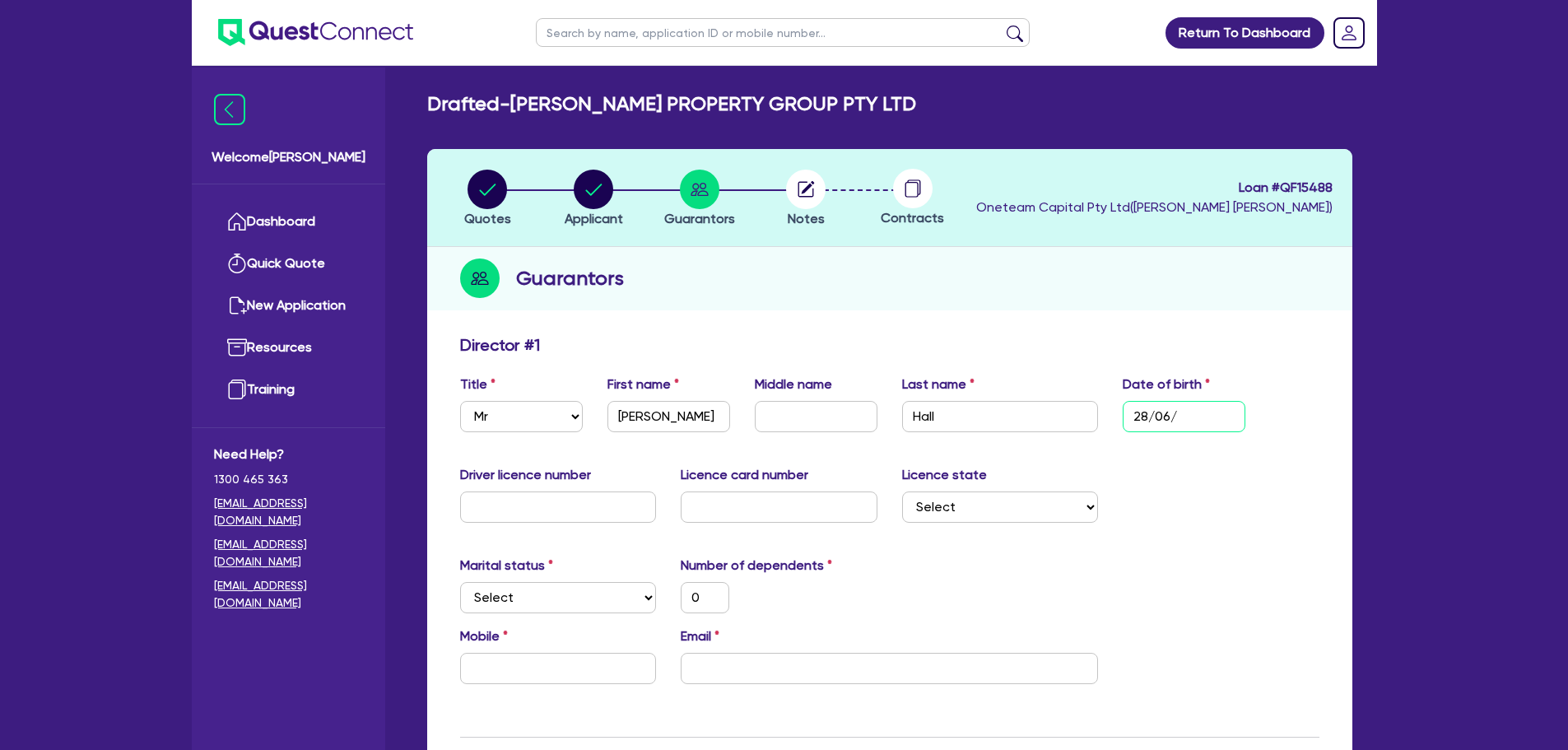
type input "28/06/1"
type input "0"
type input "28/06/19"
type input "0"
type input "28/06/199"
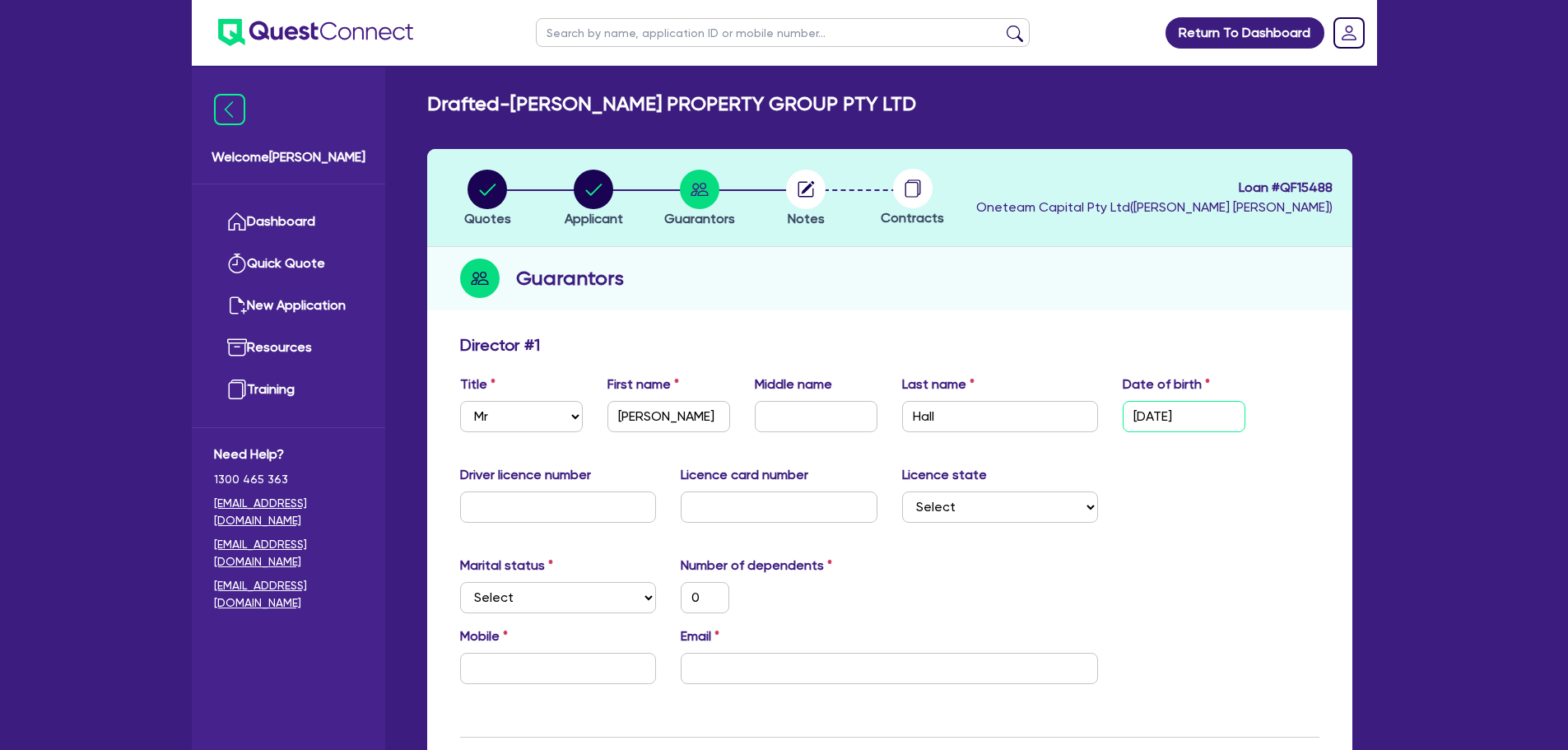
type input "0"
type input "[DATE]"
type input "0"
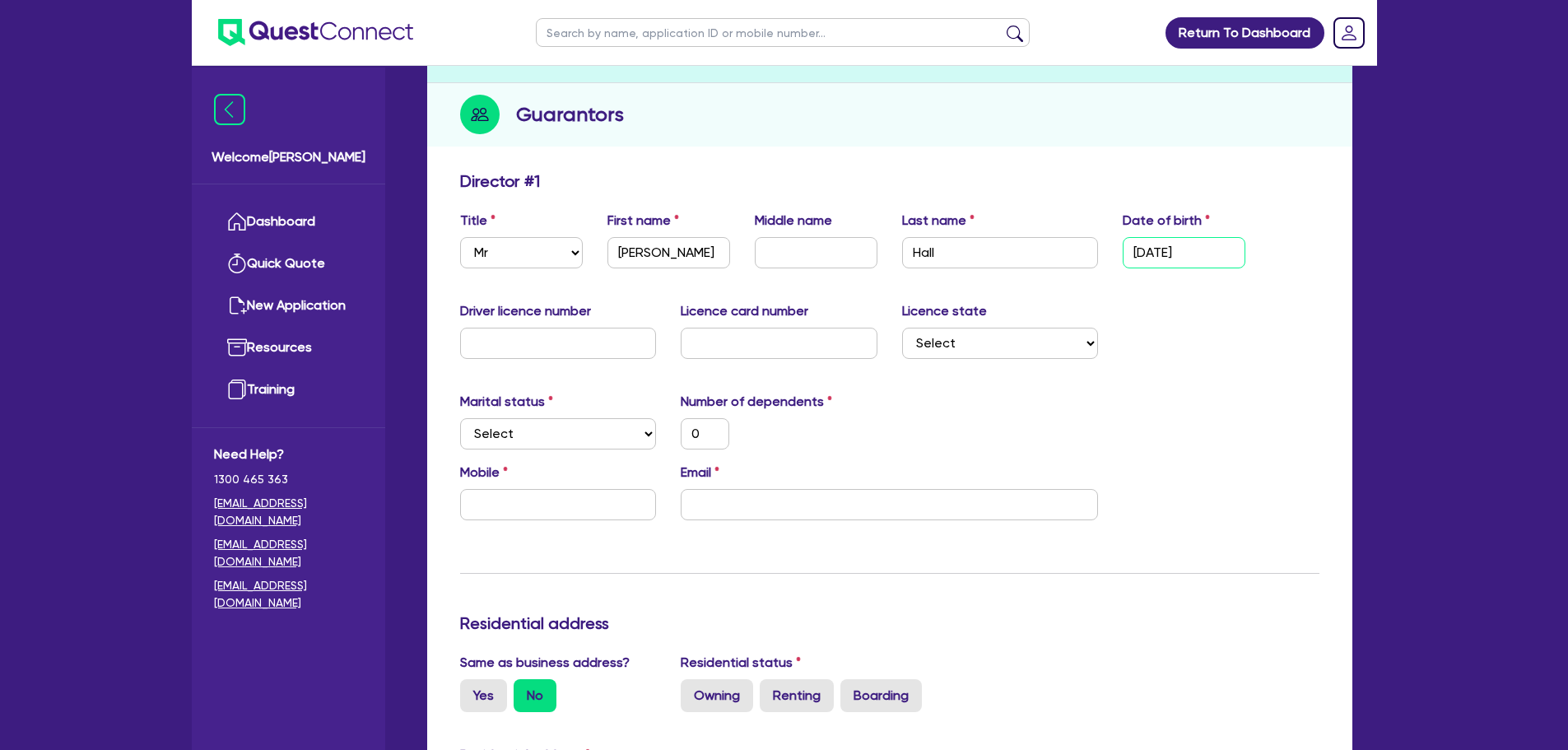
scroll to position [165, 0]
type input "[DATE]"
click at [589, 431] on select "Select Single Married De Facto / Partner" at bounding box center [558, 432] width 197 height 31
select select "MARRIED"
click at [460, 417] on select "Select Single Married De Facto / Partner" at bounding box center [558, 432] width 197 height 31
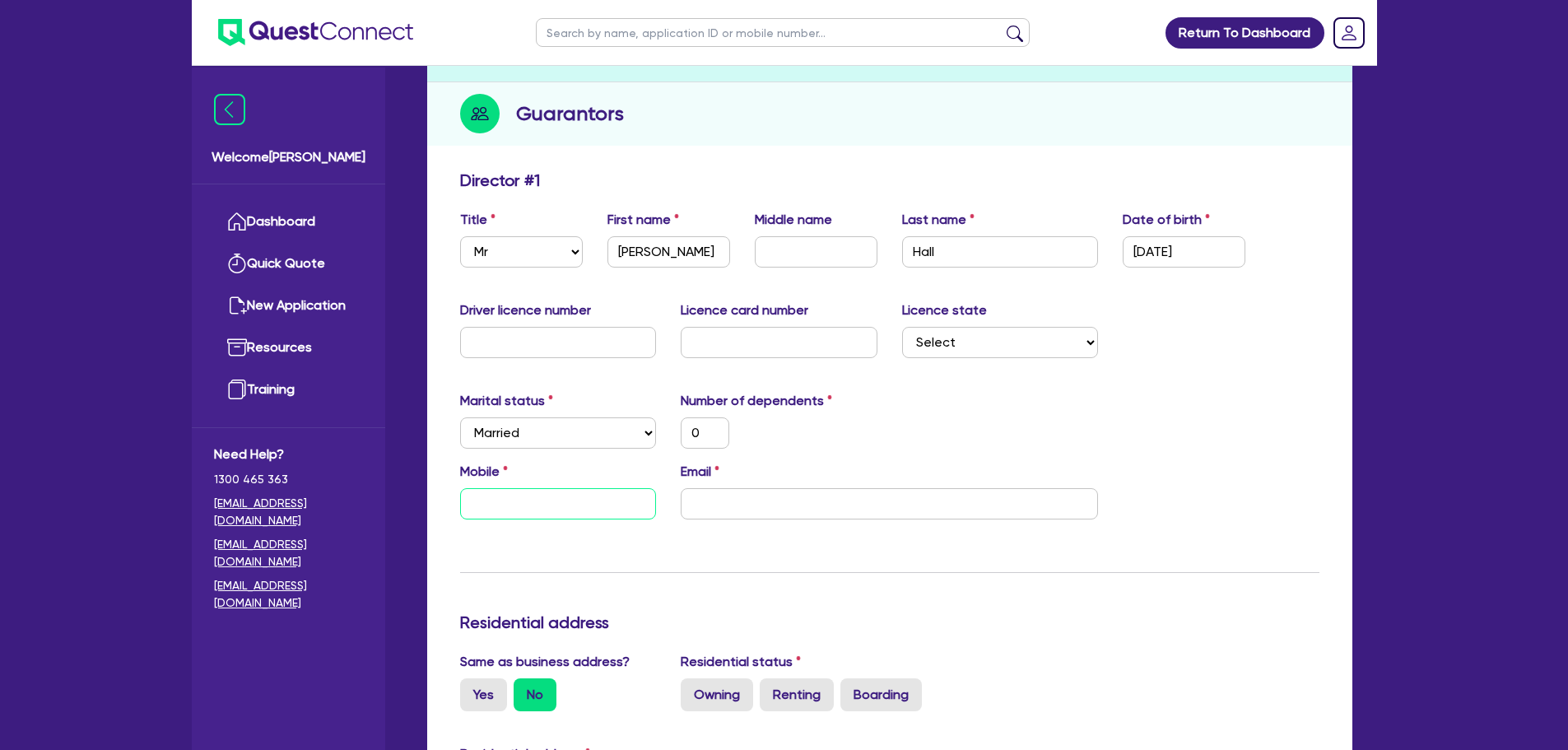
click at [580, 508] on input "text" at bounding box center [558, 504] width 197 height 31
type input "0"
type input "04"
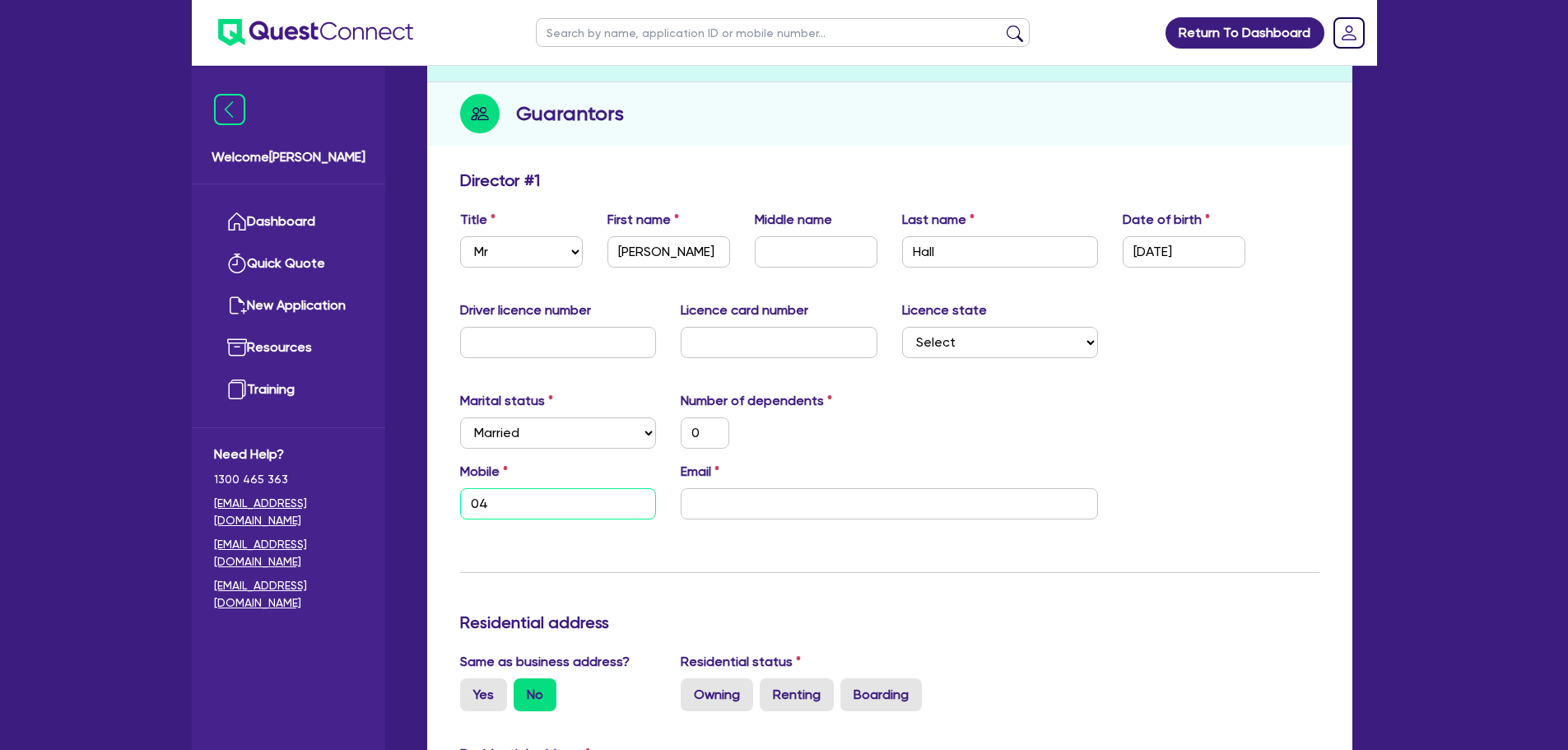
type input "0"
type input "043"
type input "0"
type input "0434"
type input "0"
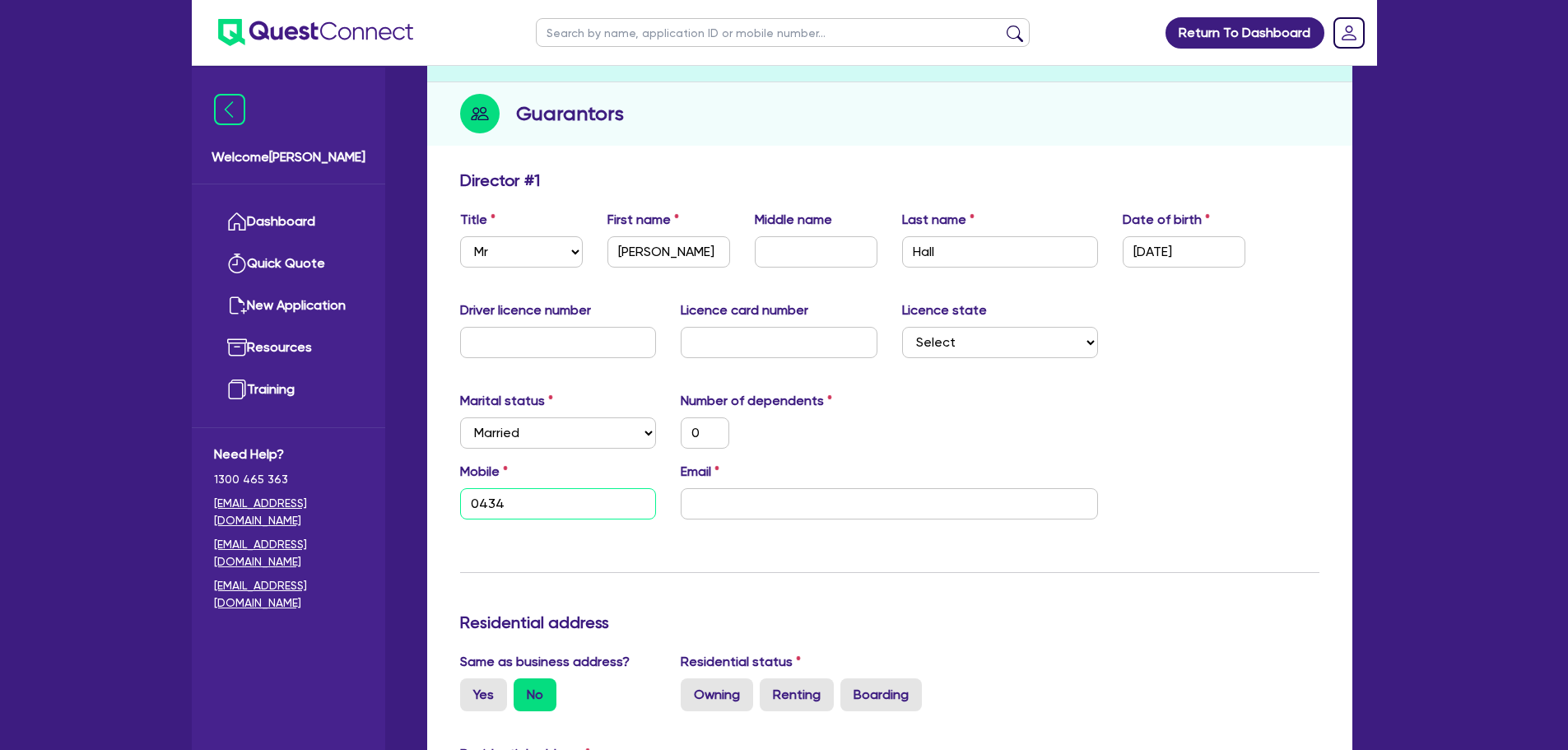
type input "0434 7"
type input "0"
type input "0434 76"
type input "0"
type input "0434 766"
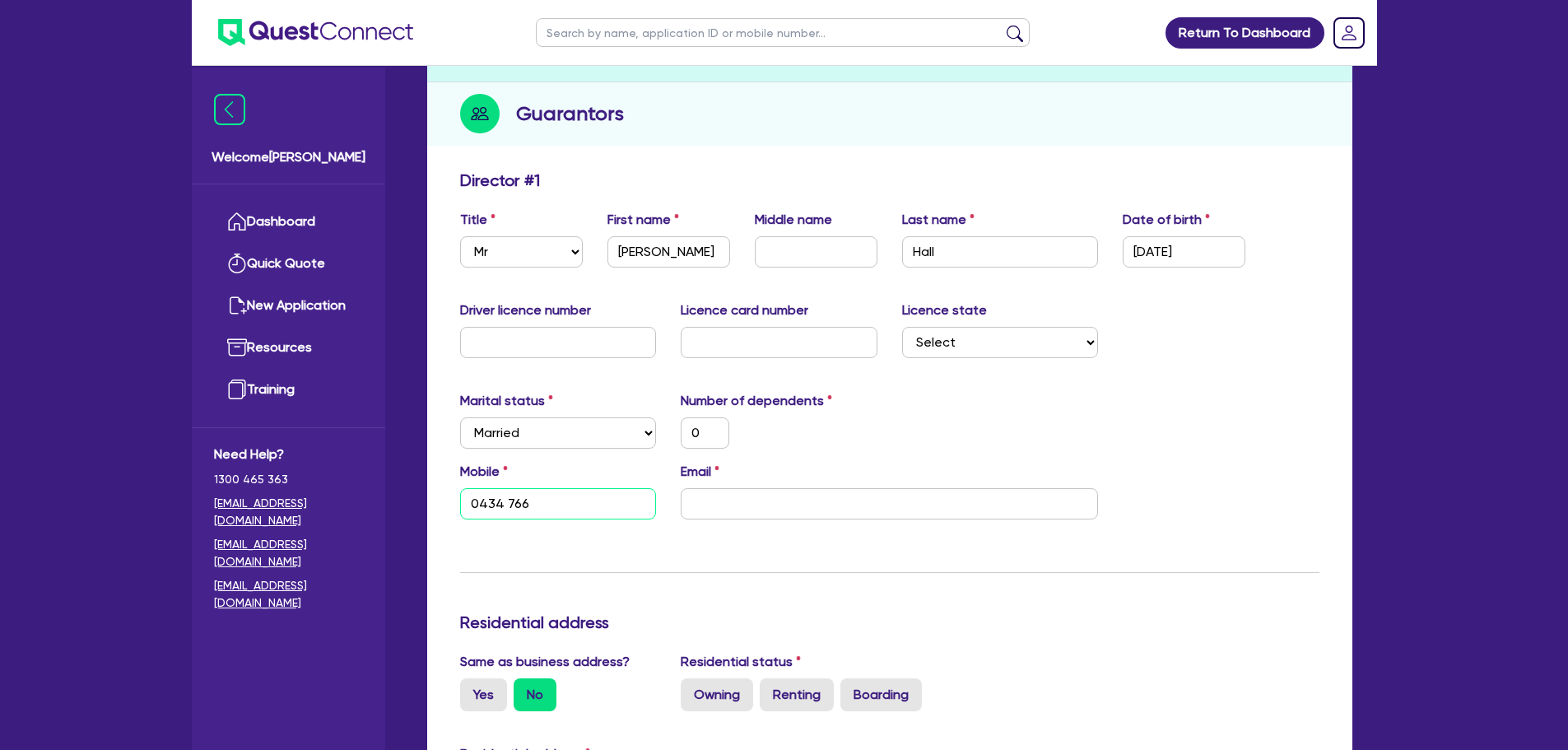
type input "0"
type input "0434 766 6"
type input "0"
type input "0434 766 68"
type input "0"
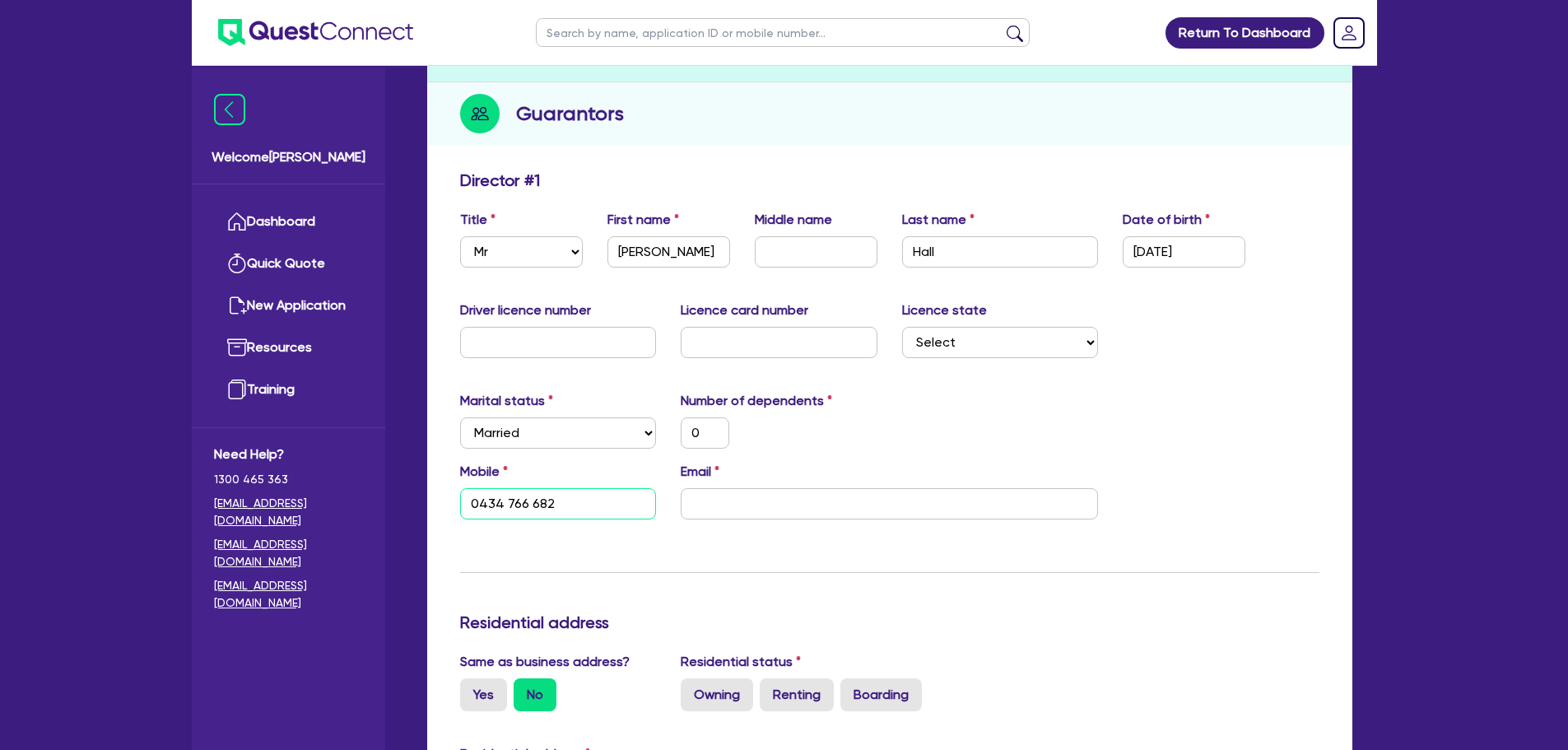
type input "0434 766 682"
drag, startPoint x: 861, startPoint y: 501, endPoint x: 864, endPoint y: 516, distance: 15.3
click at [860, 501] on input "email" at bounding box center [890, 504] width 417 height 31
type input "0"
type input "0434 766 682"
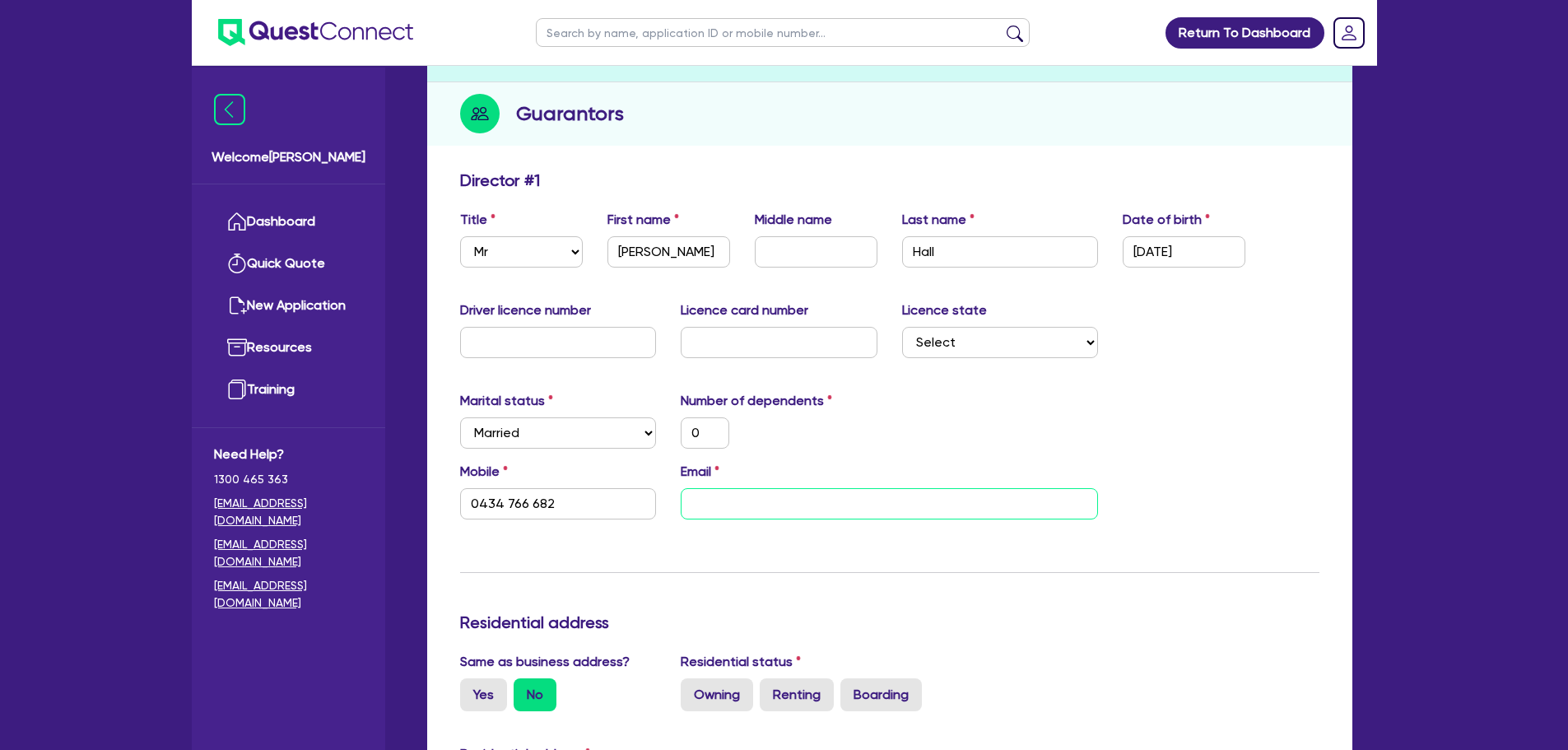
type input "n"
type input "0"
type input "0434 766 682"
type input "na"
type input "0"
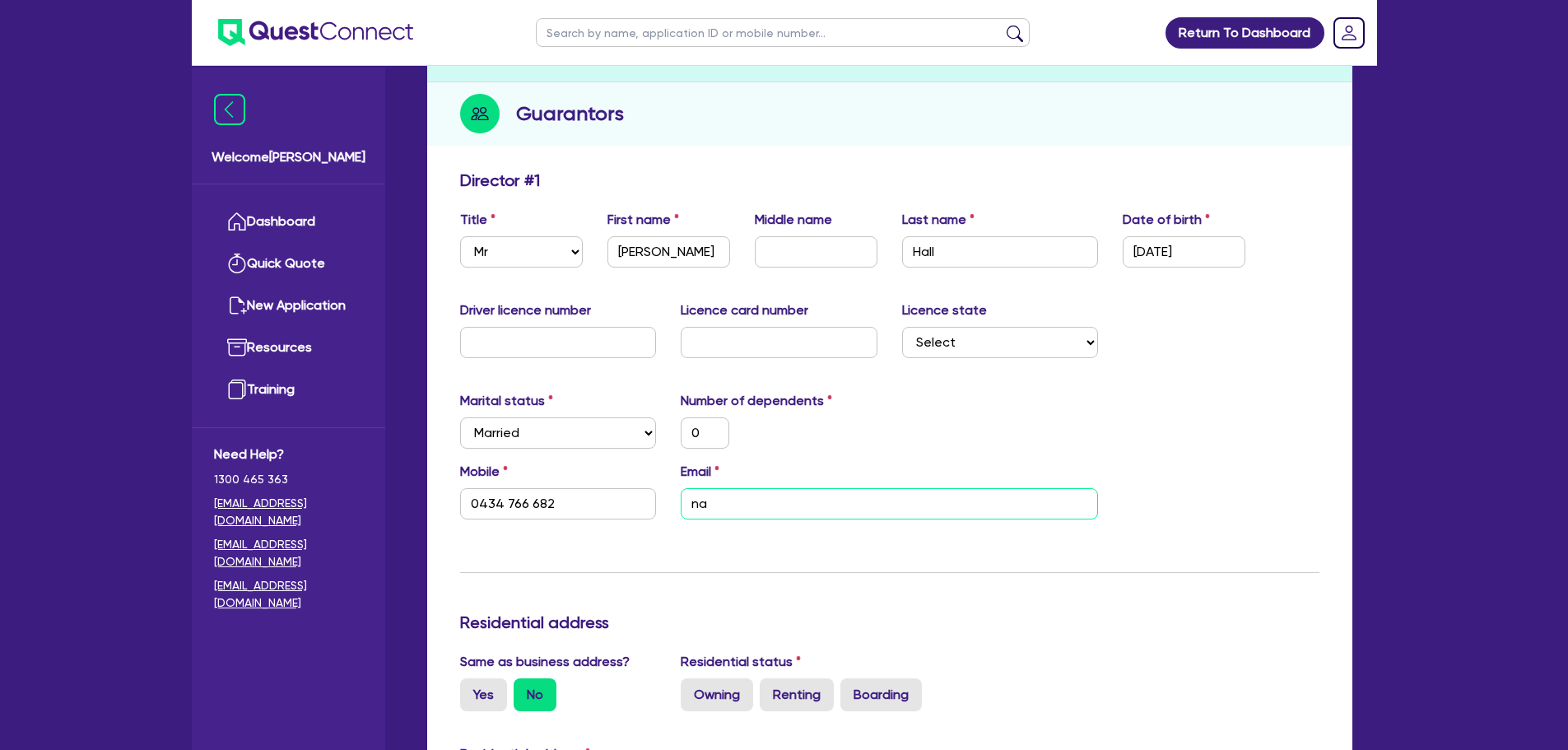
type input "0434 766 682"
type input "nat"
type input "0"
type input "0434 766 682"
type input "nath"
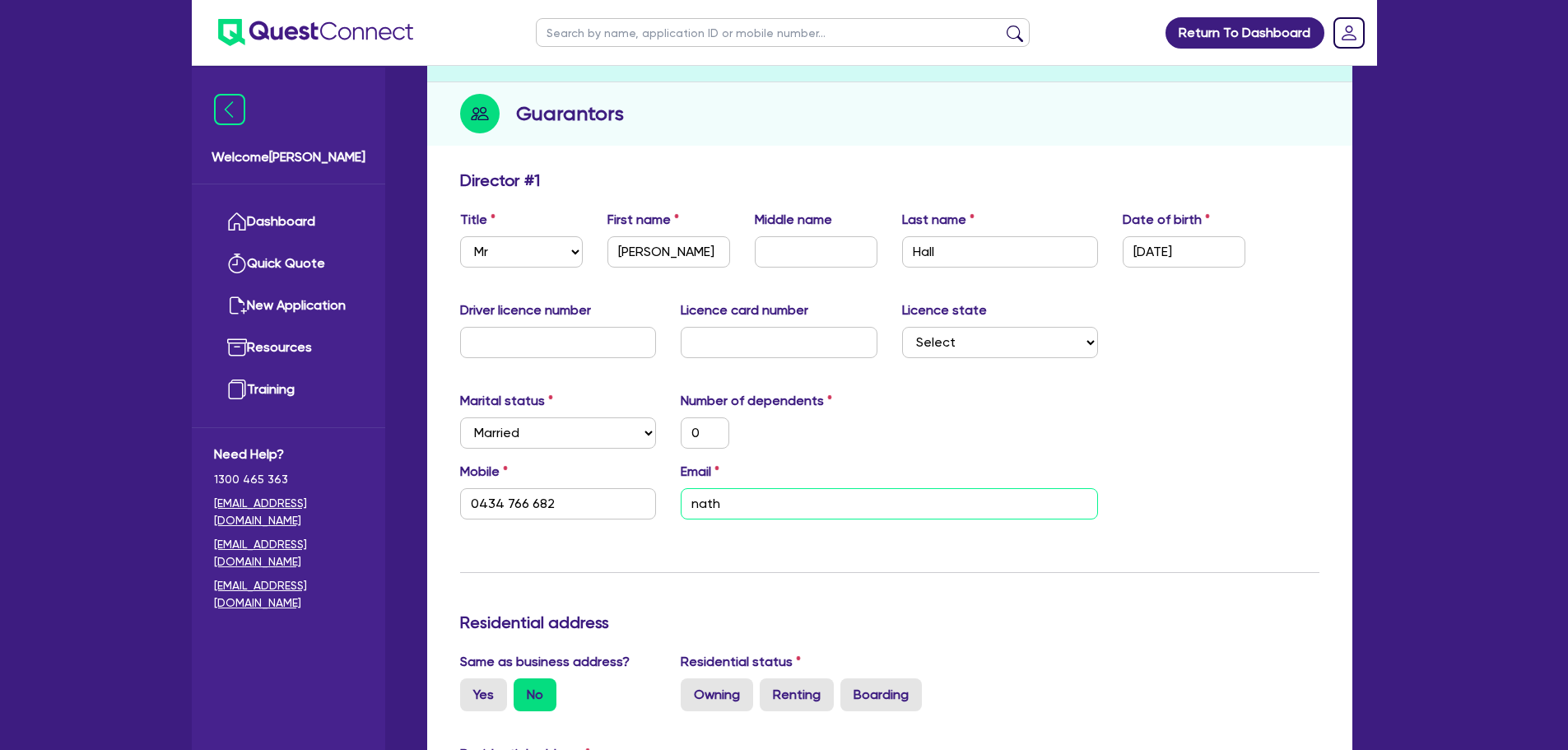
type input "0"
type input "0434 766 682"
type input "nathan"
type input "0"
type input "0434 766 682"
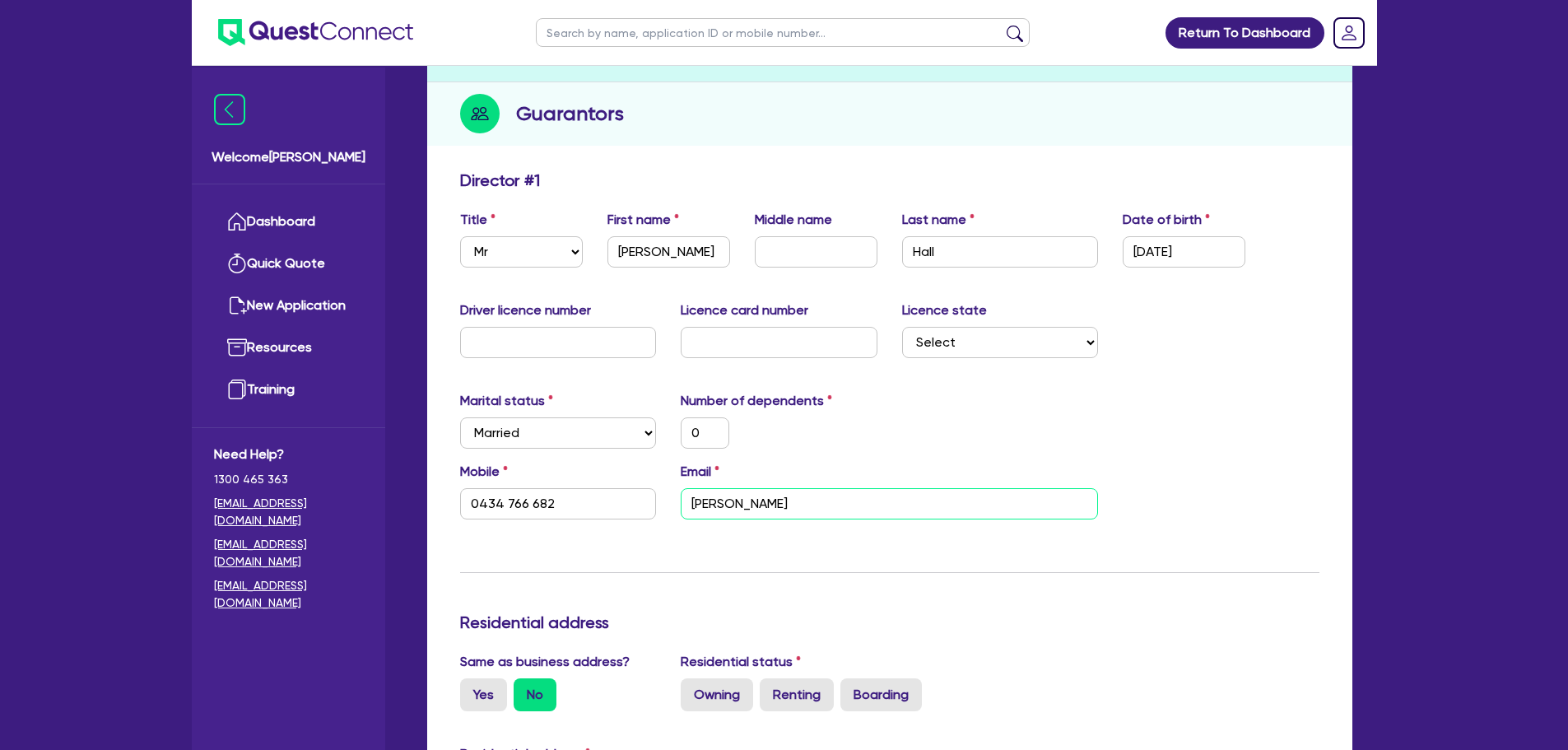
type input "0"
type input "0434 766 682"
type input "nathan@"
type input "0"
type input "0434 766 682"
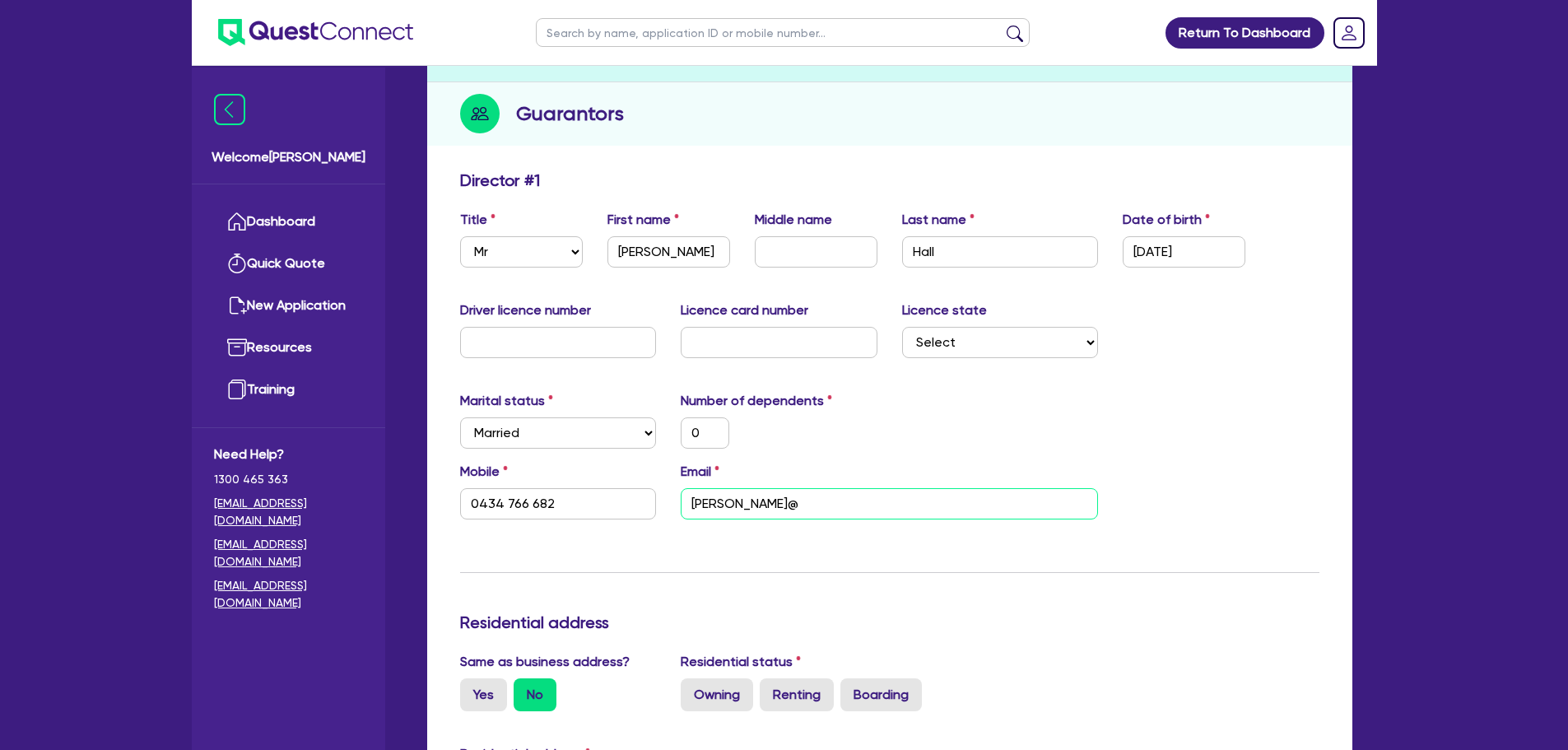
type input "nathan@n"
type input "0"
type input "0434 766 682"
type input "nathan@ns"
type input "0"
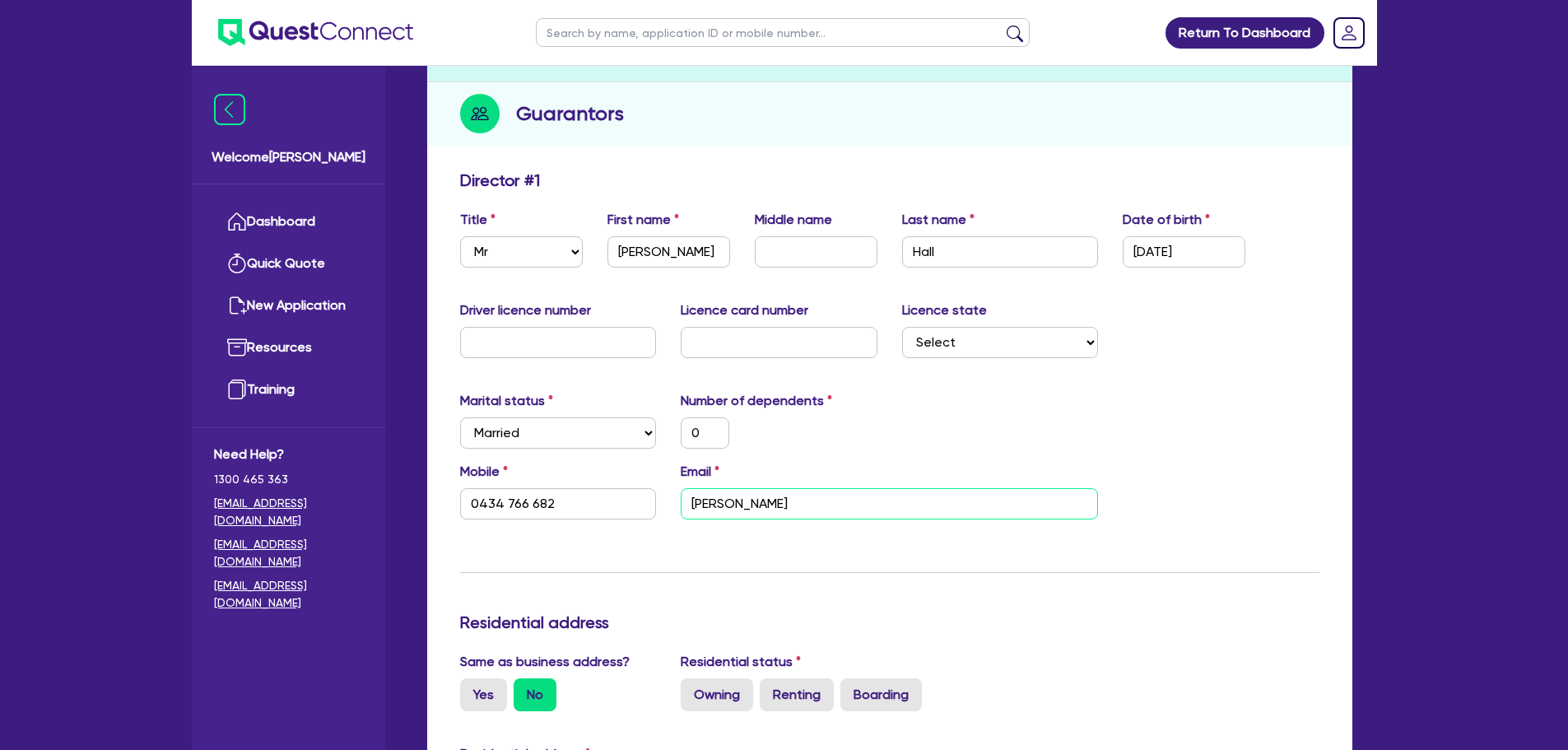
type input "0434 766 682"
type input "nathan@nsq"
type input "0"
type input "0434 766 682"
type input "nathan@nsqu"
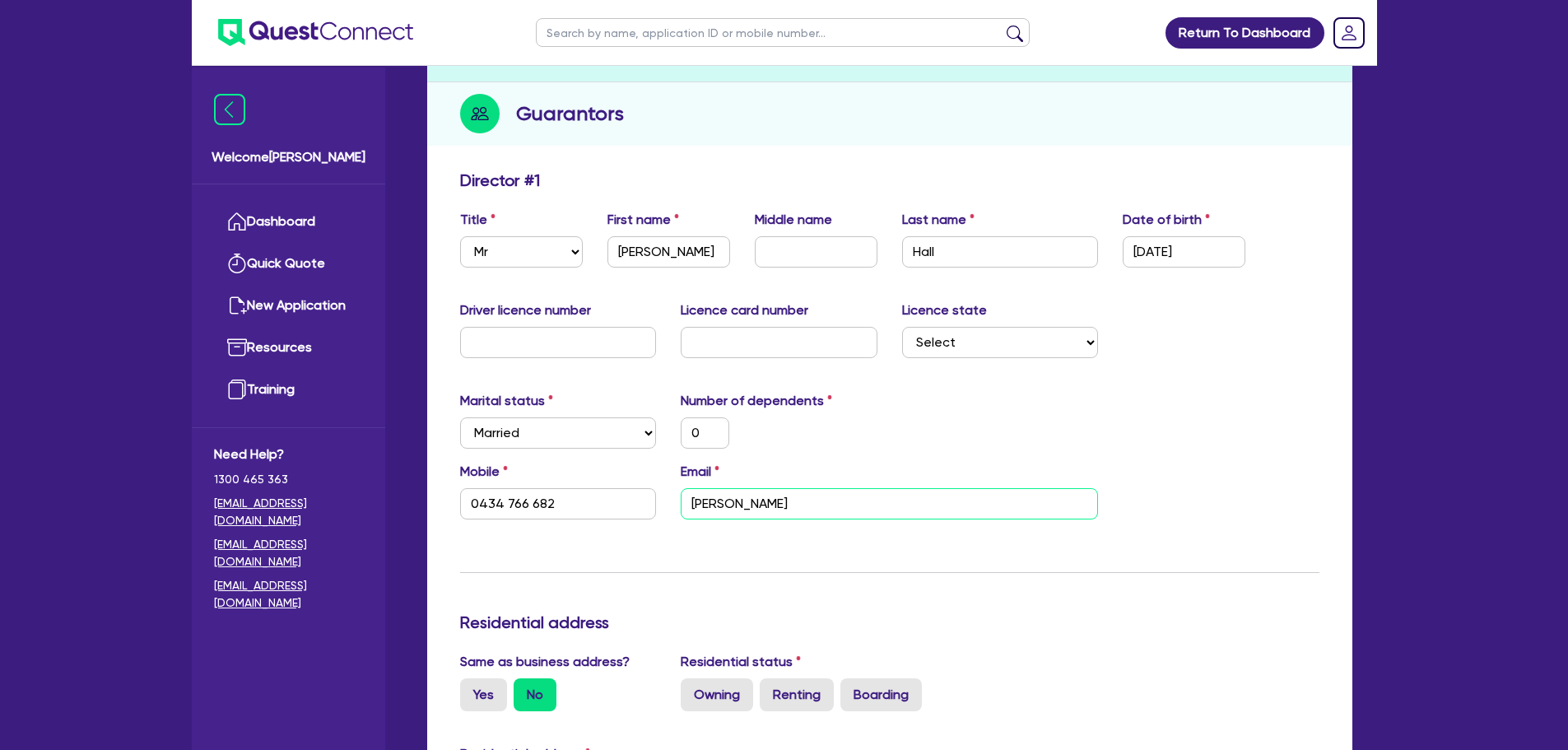
type input "0"
type input "0434 766 682"
type input "nathan@nsqua"
type input "0"
type input "0434 766 682"
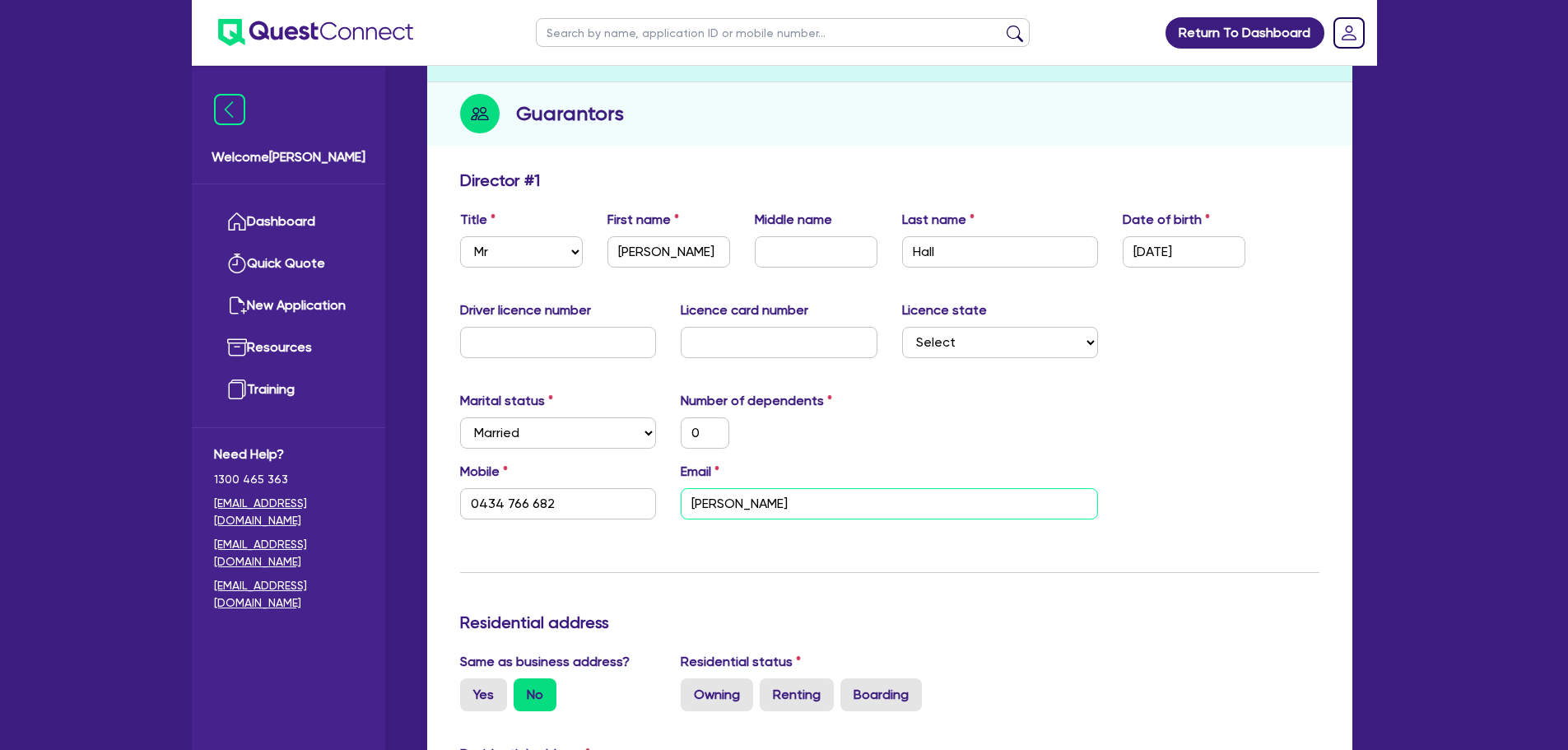
type input "nathan@nsquar"
type input "0"
type input "0434 766 682"
type input "nathan@nsquare"
type input "0"
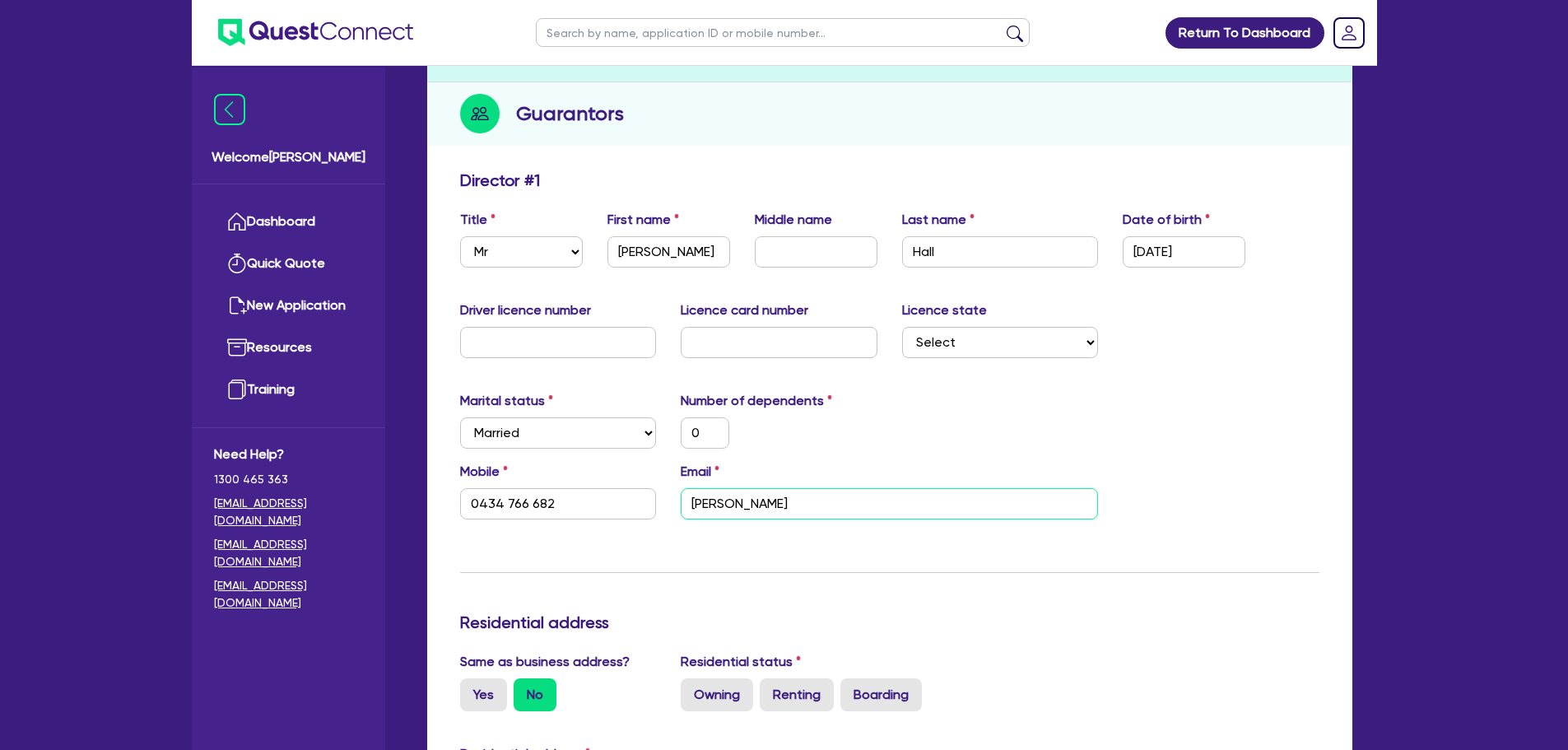
type input "0434 766 682"
type input "nathan@nsquared"
type input "0"
type input "0434 766 682"
type input "nathan@nsquared."
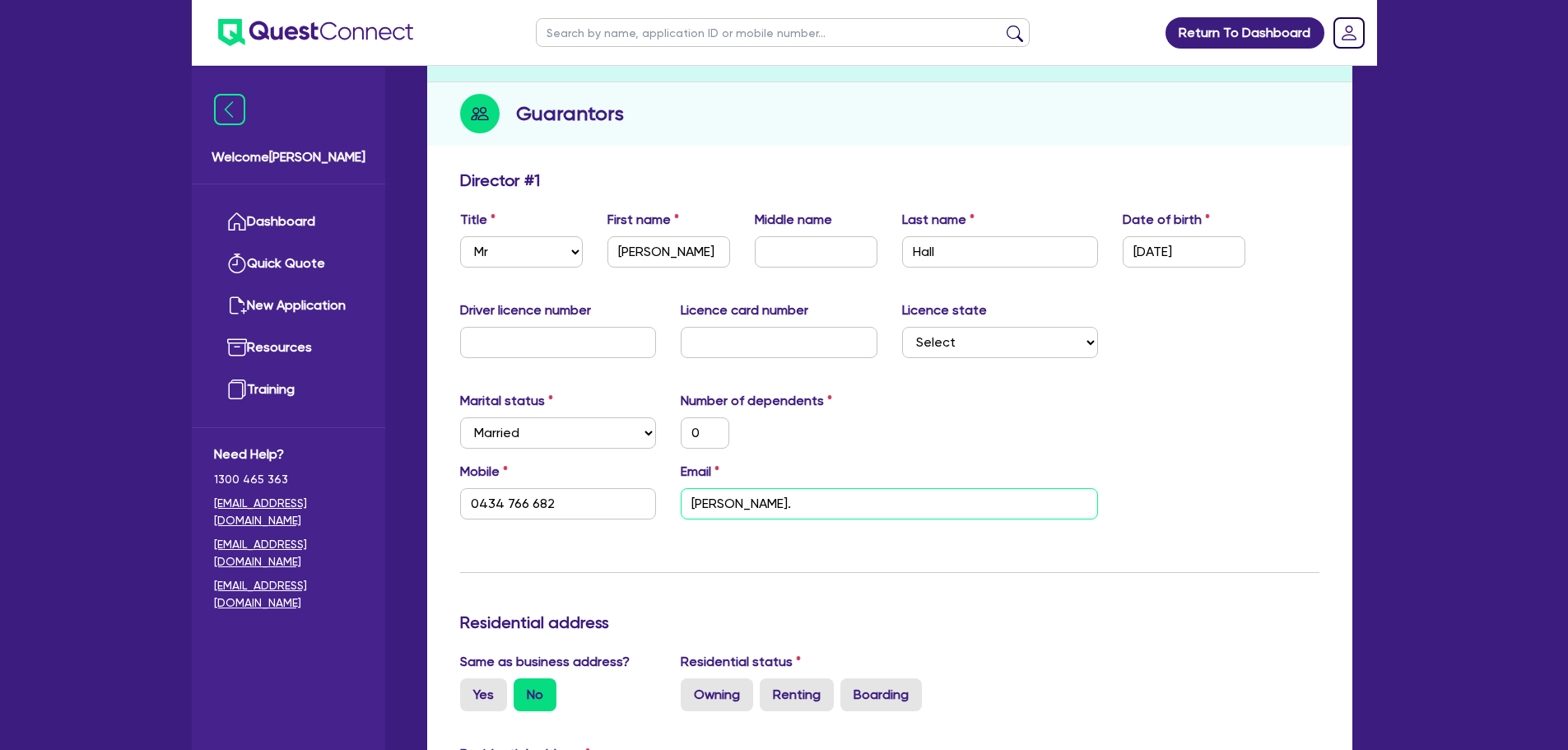
type input "0"
type input "0434 766 682"
type input "nathan@nsquared.c"
type input "0"
type input "0434 766 682"
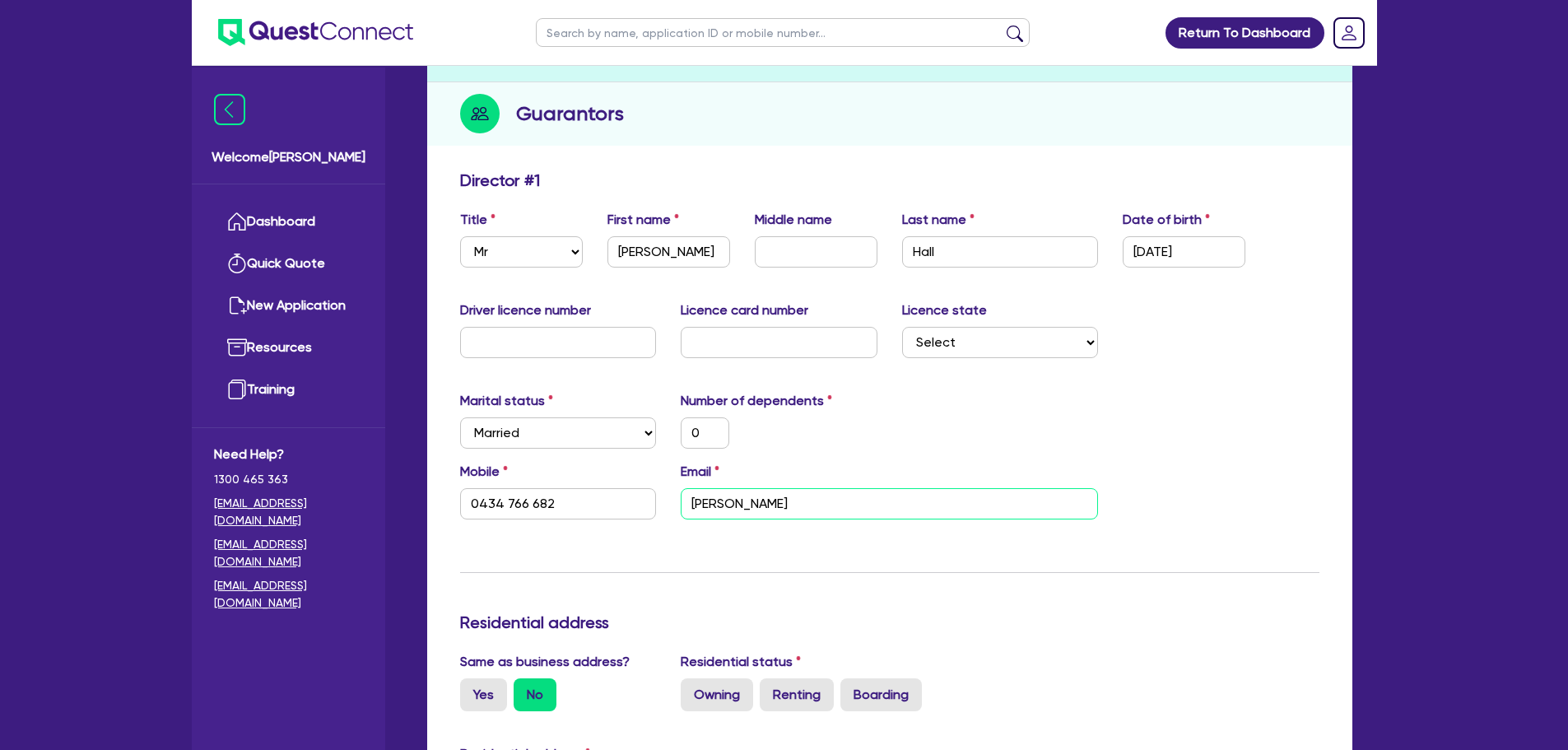
type input "nathan@nsquared.co"
type input "0"
type input "0434 766 682"
type input "nathan@nsquared.com"
type input "0"
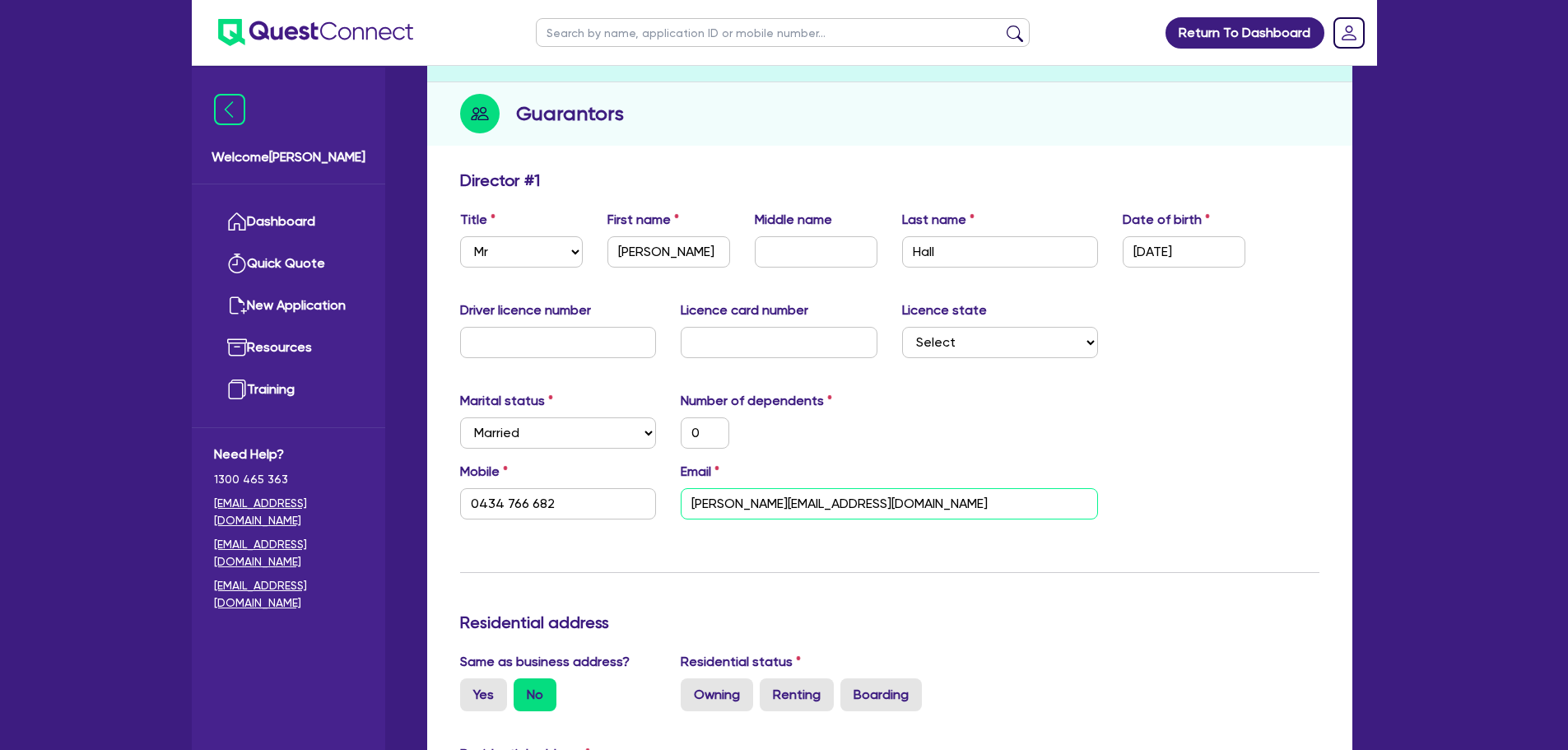
type input "0434 766 682"
type input "nathan@nsquared.com."
type input "0"
type input "0434 766 682"
type input "nathan@nsquared.com.a"
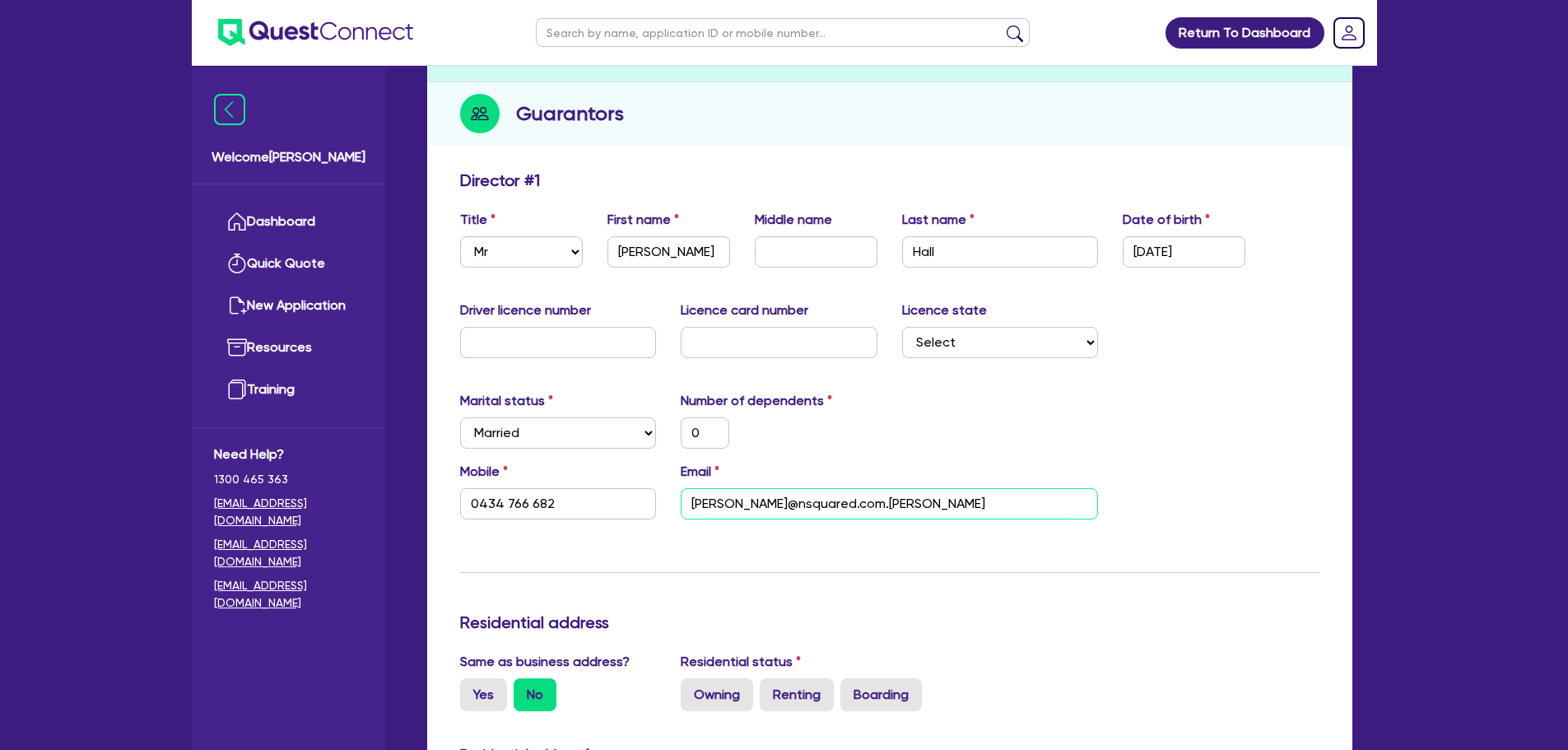
type input "0"
type input "0434 766 682"
type input "nathan@nsquared.com.au"
drag, startPoint x: 820, startPoint y: 504, endPoint x: 808, endPoint y: 504, distance: 12.0
click at [810, 504] on input "nathan@nsquared.com.au" at bounding box center [890, 504] width 417 height 31
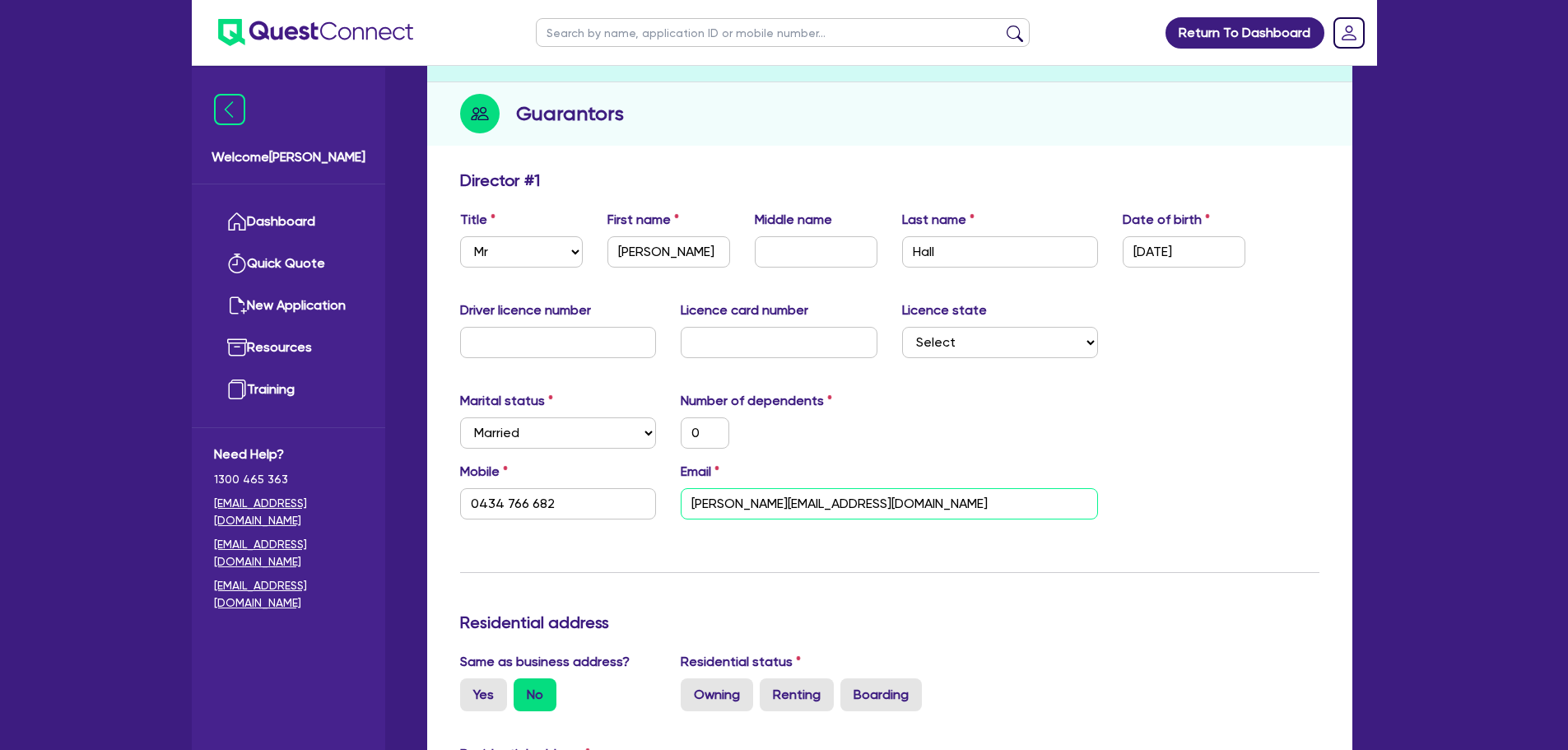
type input "0"
type input "0434 766 682"
type input "nathan@nsquared.c.au"
type input "0"
type input "0434 766 682"
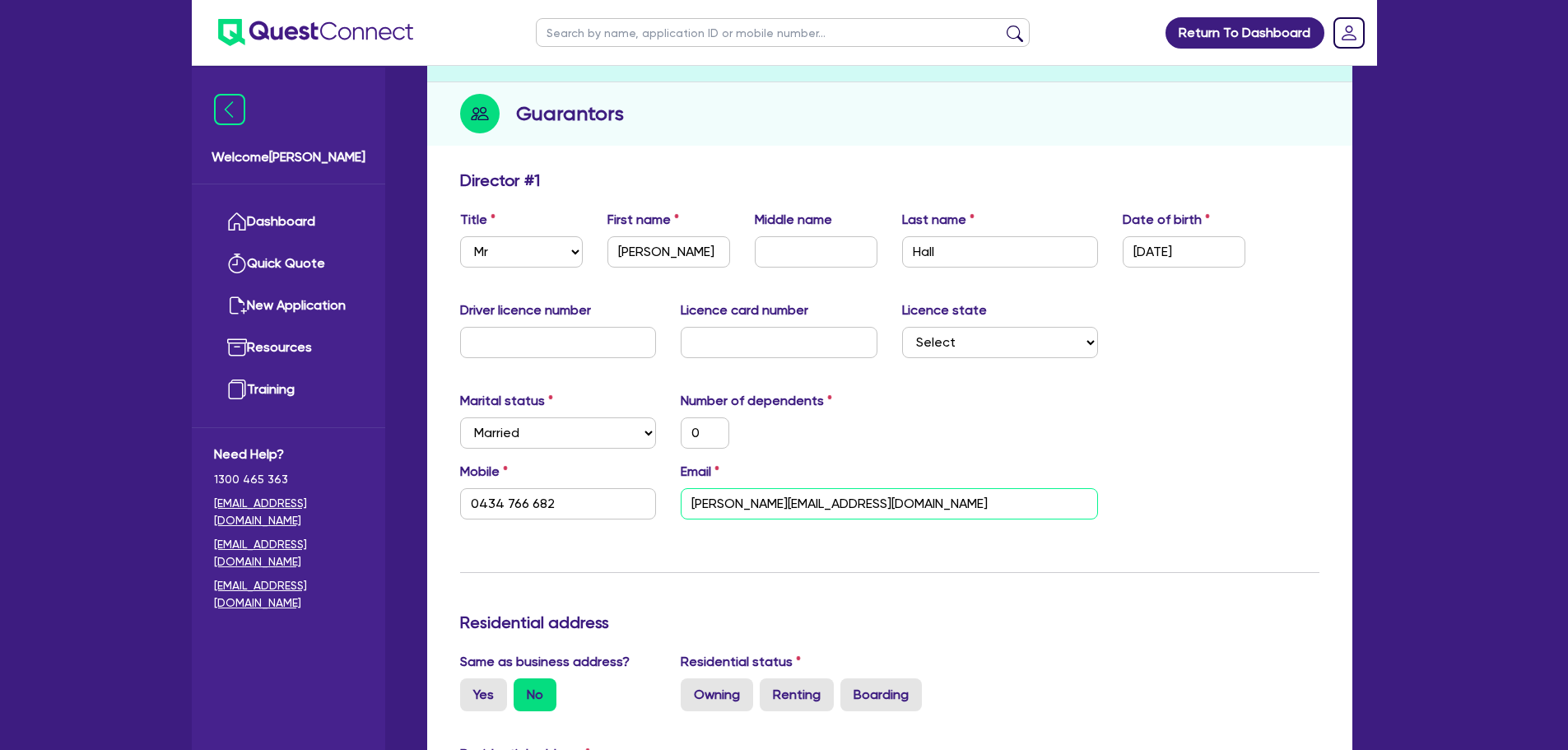
type input "nathan@nsquared..au"
type input "0"
type input "0434 766 682"
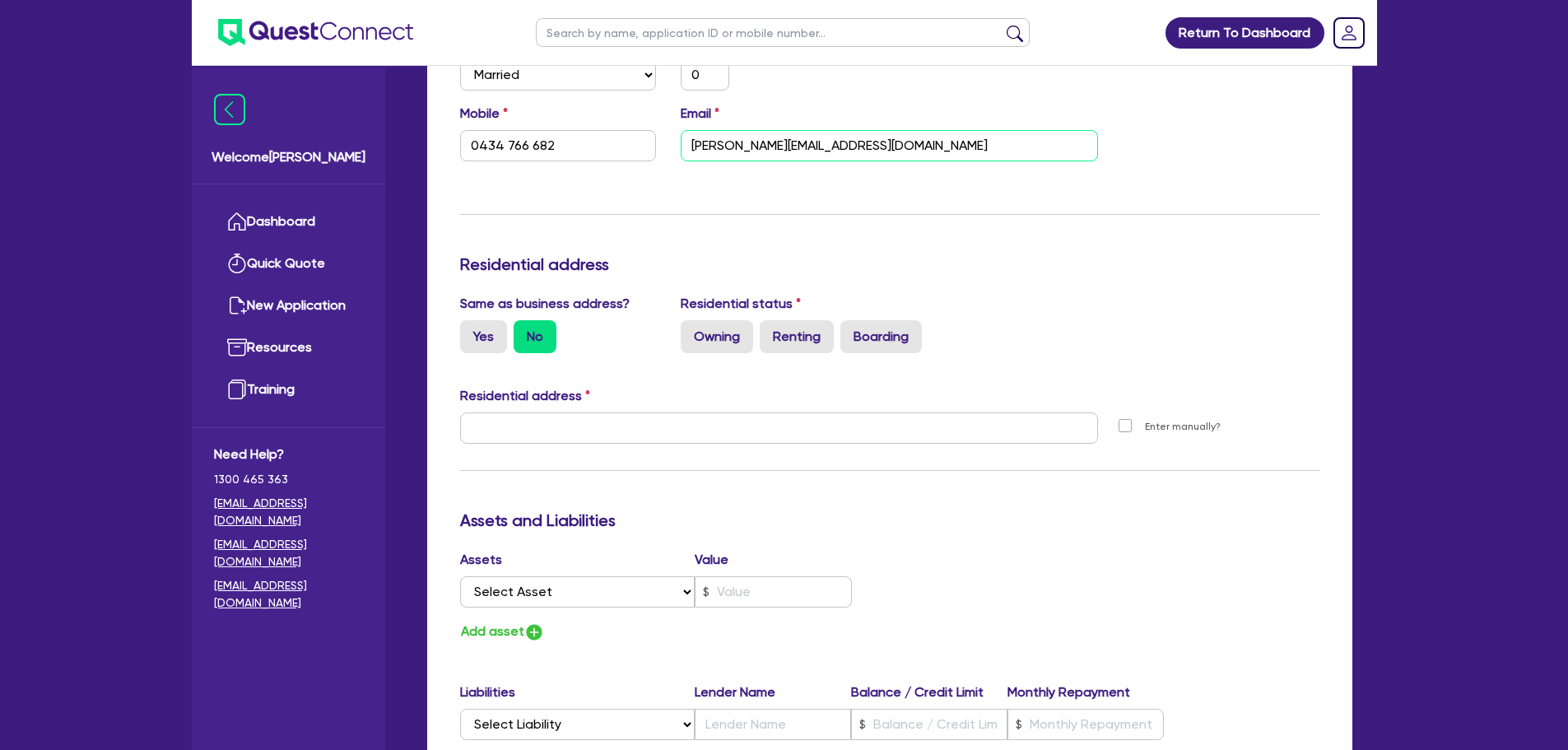
scroll to position [659, 0]
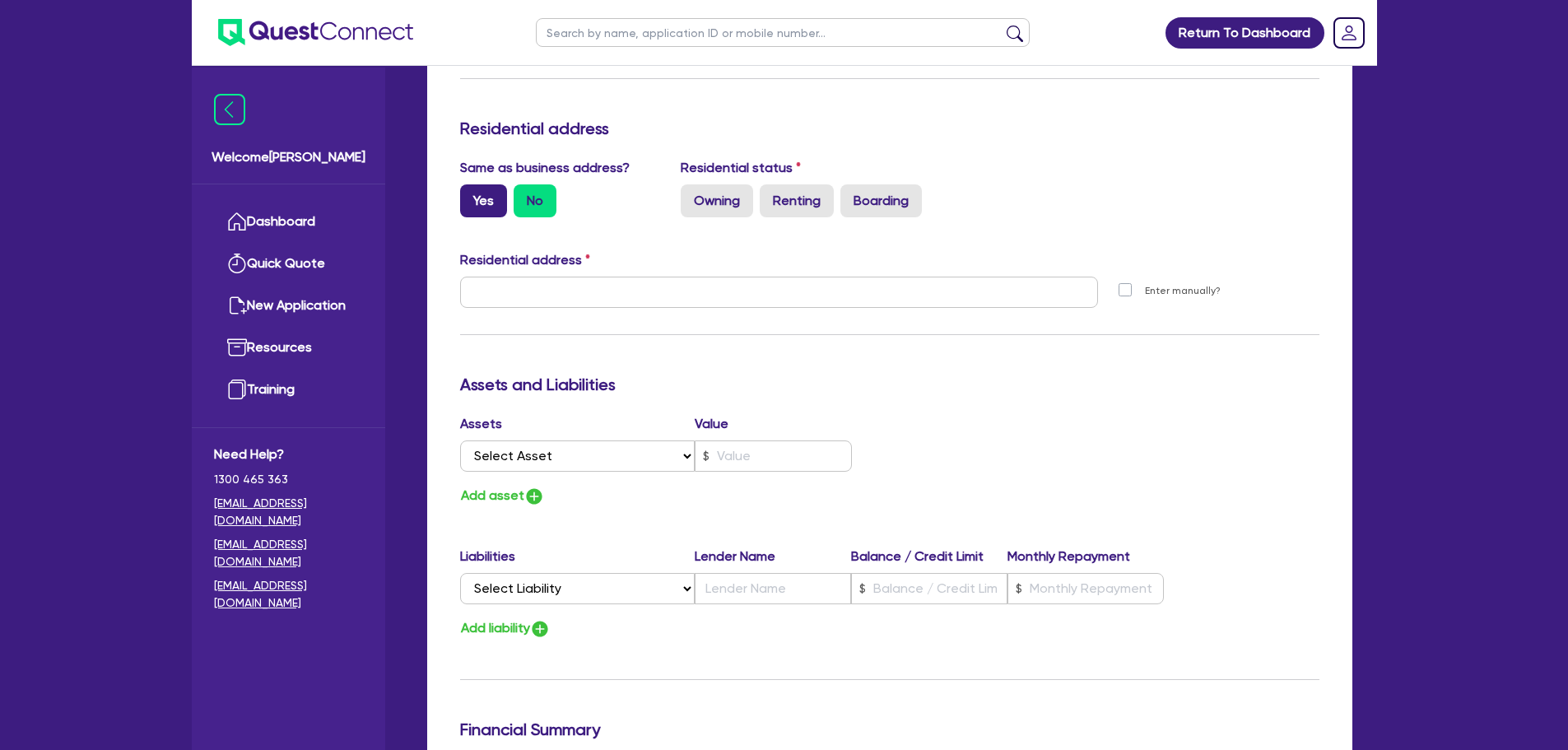
type input "[PERSON_NAME][EMAIL_ADDRESS][DOMAIN_NAME]"
click at [477, 199] on label "Yes" at bounding box center [483, 200] width 47 height 33
click at [471, 195] on input "Yes" at bounding box center [465, 189] width 11 height 11
radio input "true"
type input "0"
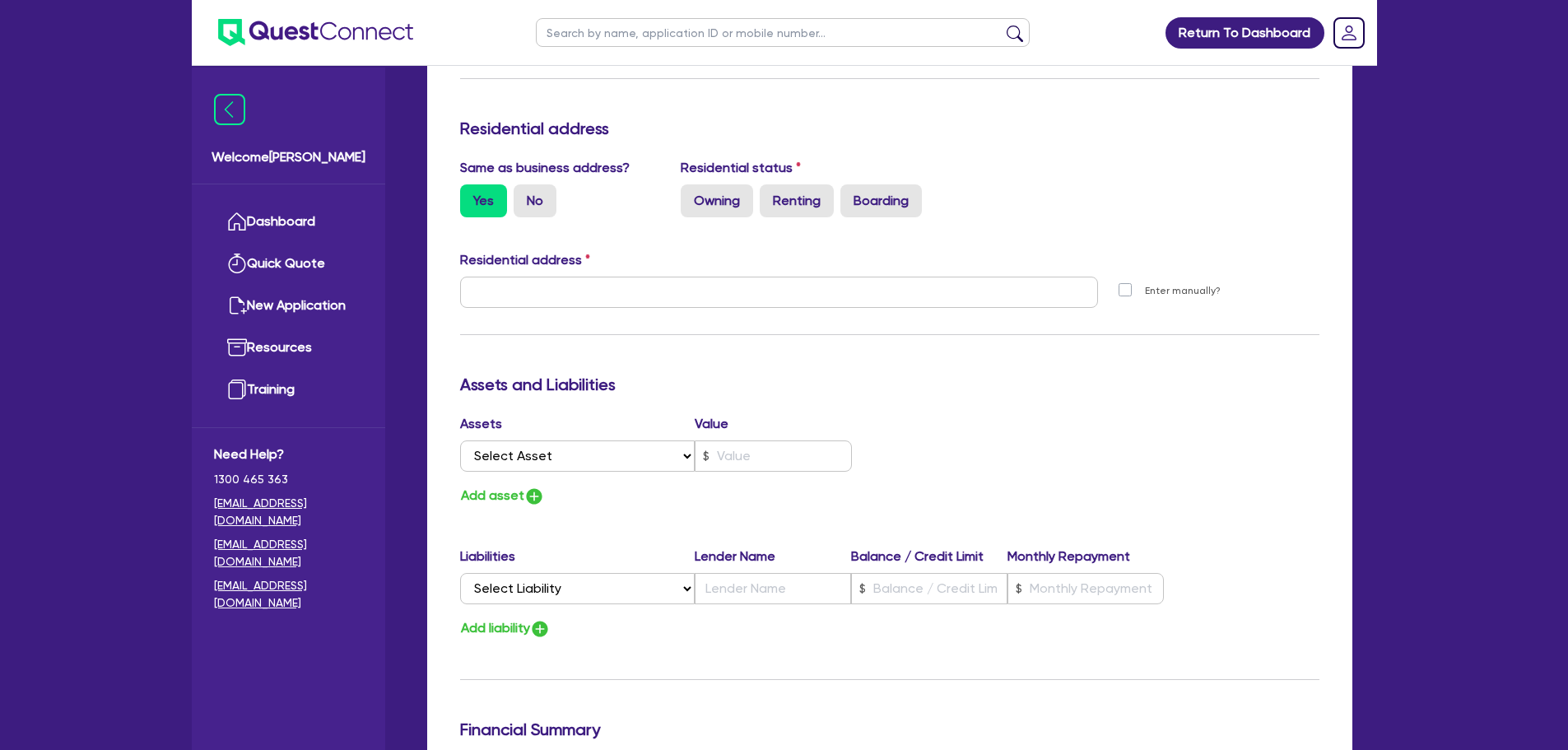
type input "0434 766 682"
type input "[STREET_ADDRESS][PERSON_NAME][PERSON_NAME]"
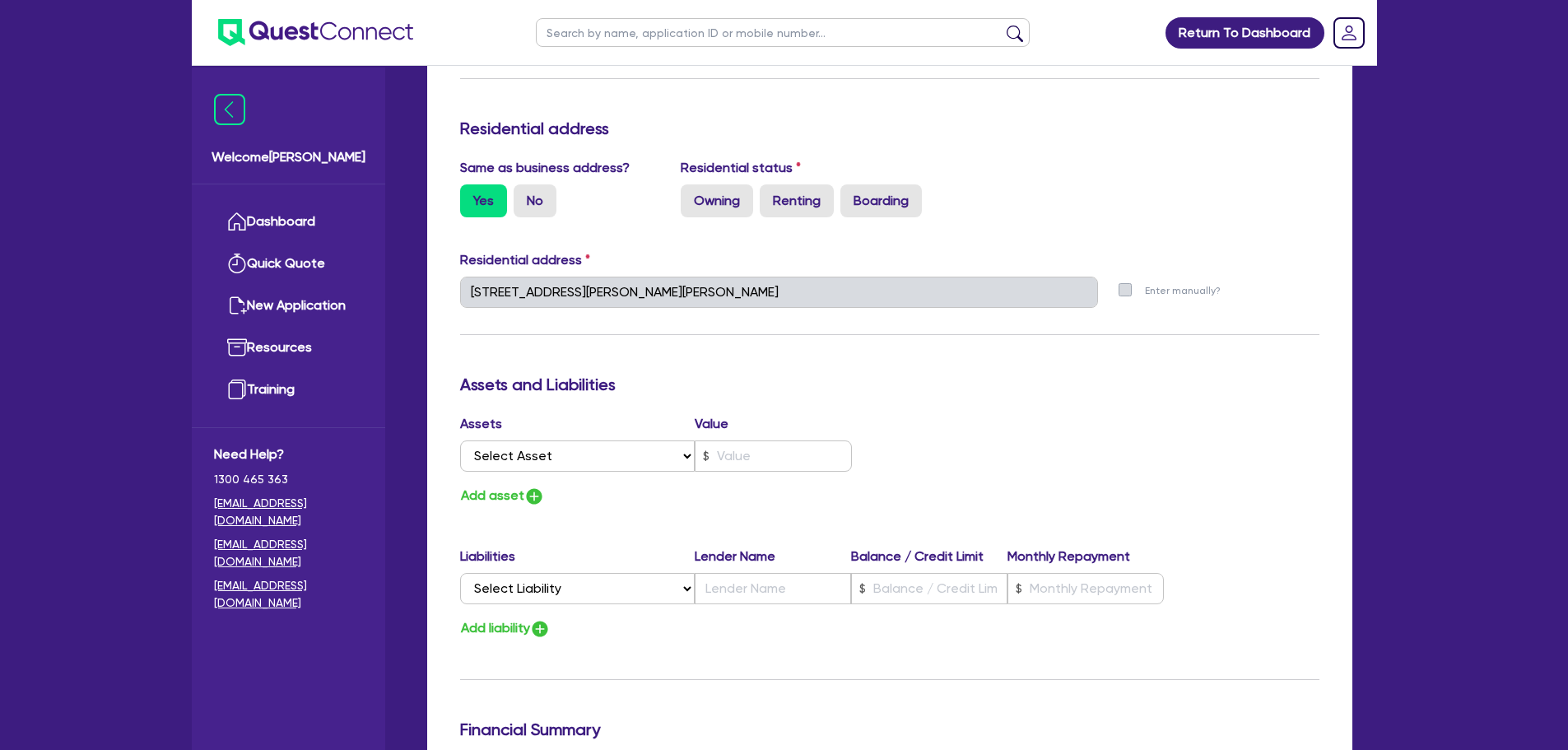
click at [804, 217] on div "Same as business address? Yes No Residential status Owning Renting Boarding" at bounding box center [890, 194] width 885 height 72
click at [802, 192] on label "Renting" at bounding box center [797, 200] width 74 height 33
click at [771, 192] on input "Renting" at bounding box center [765, 189] width 11 height 11
radio input "true"
type input "0"
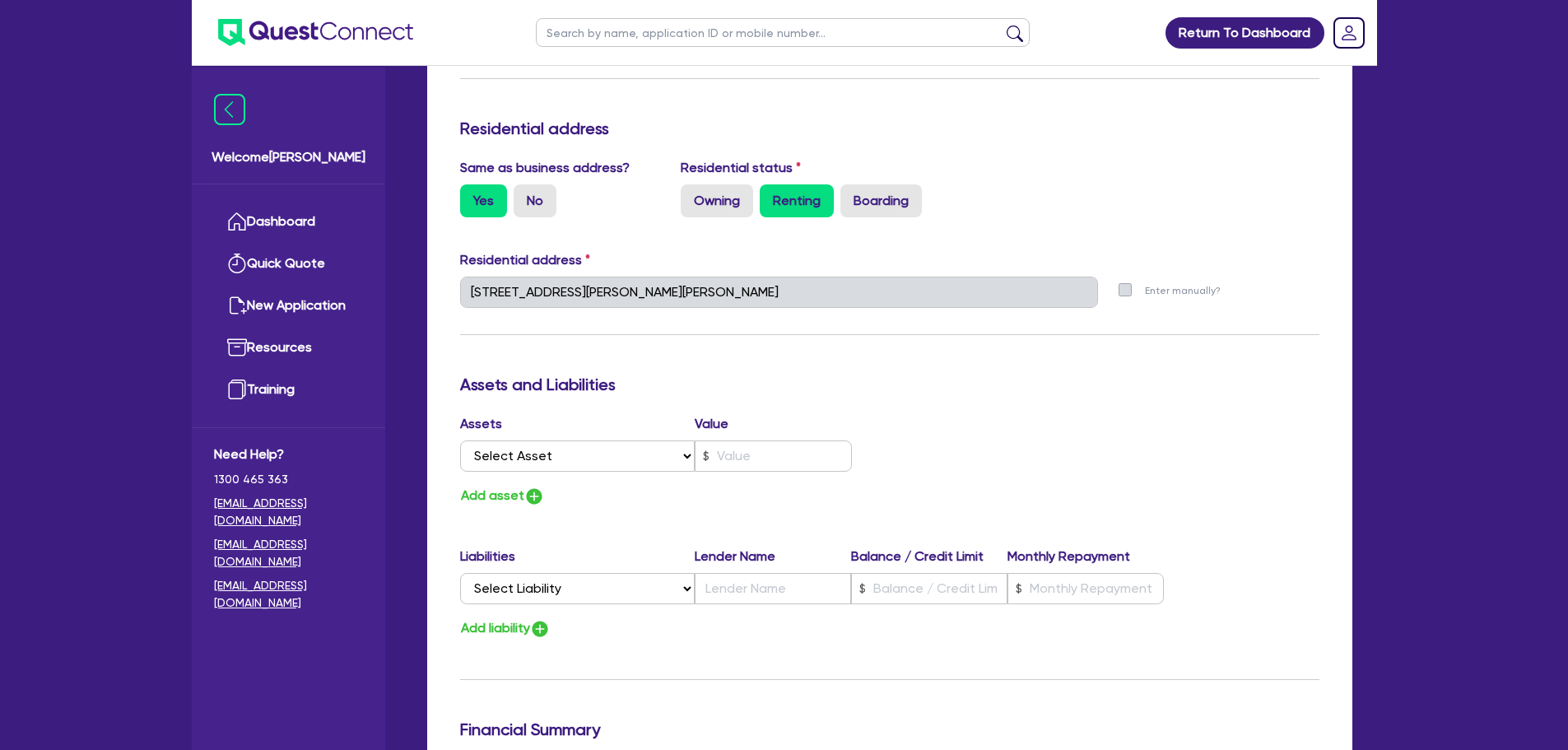
type input "0434 766 682"
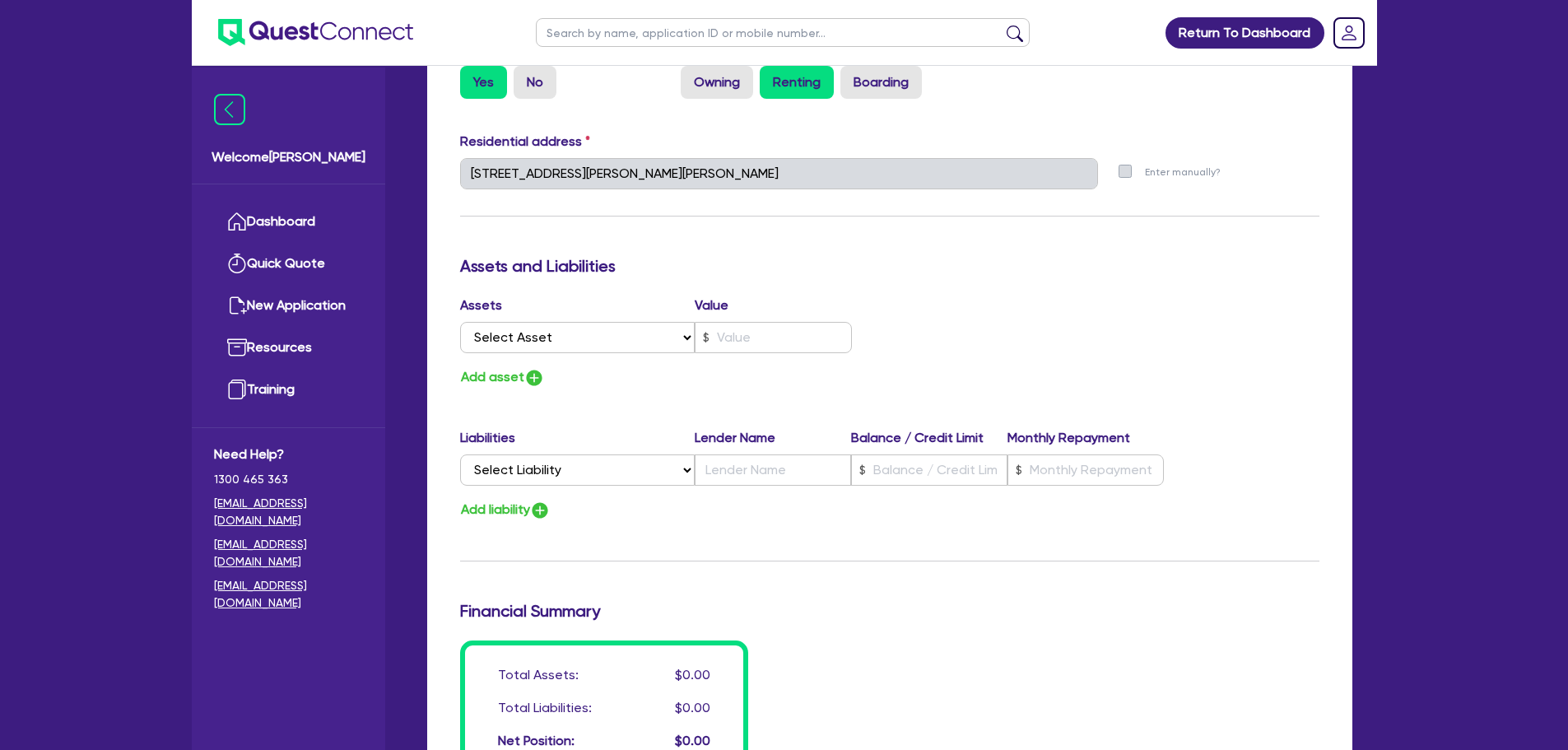
scroll to position [906, 0]
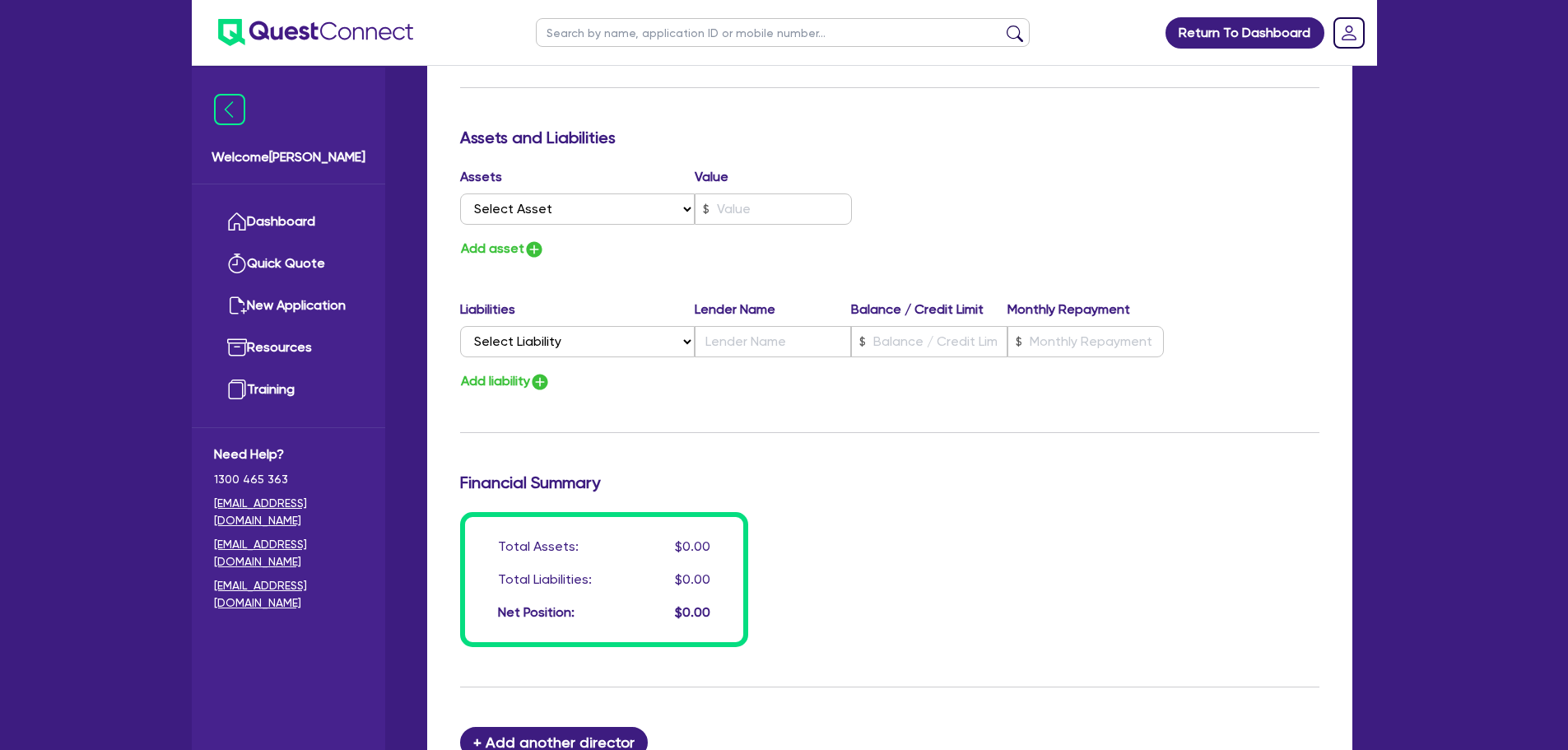
click at [861, 172] on div "Assets Value Select Asset Cash Property Investment property Vehicle Truck Trail…" at bounding box center [669, 199] width 442 height 65
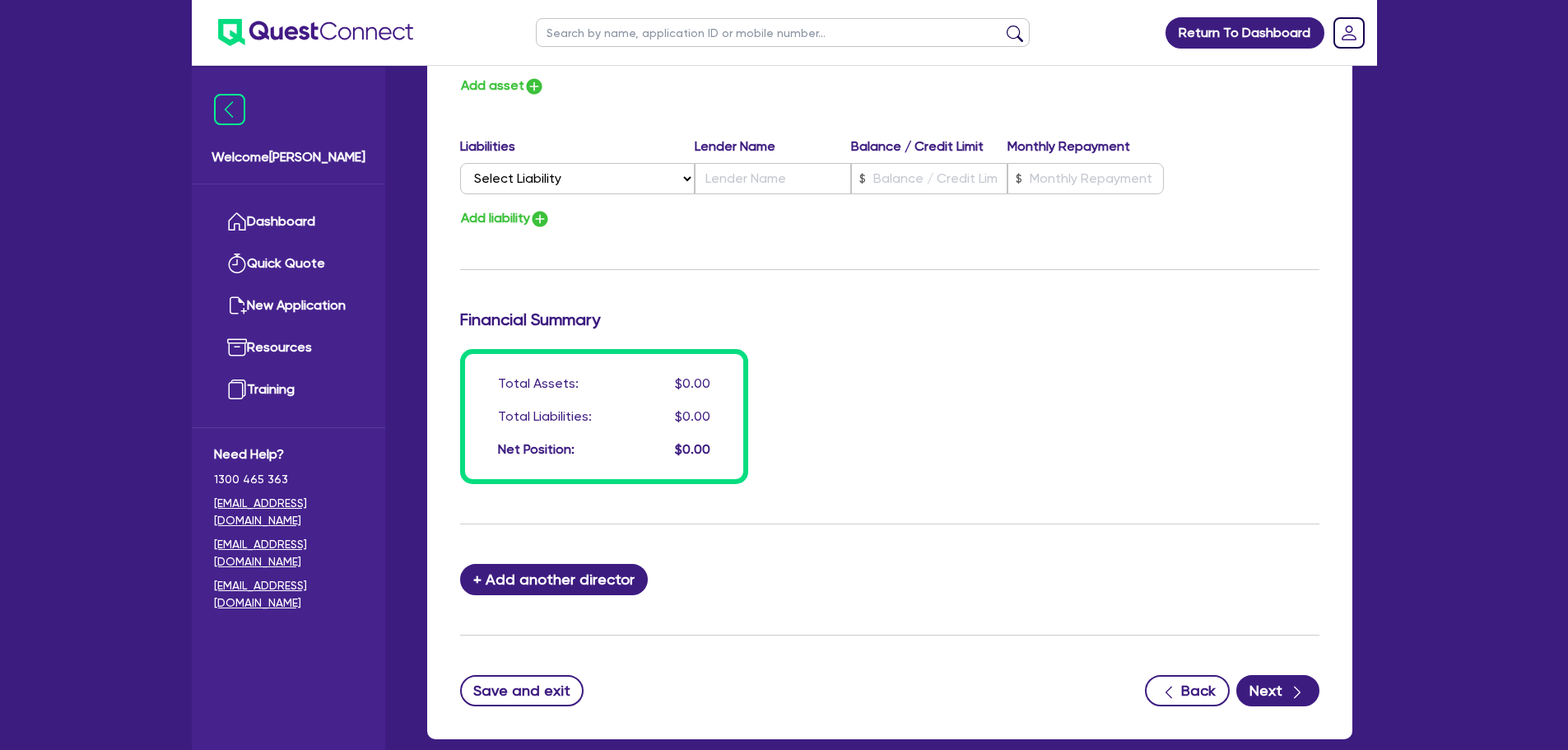
scroll to position [1159, 0]
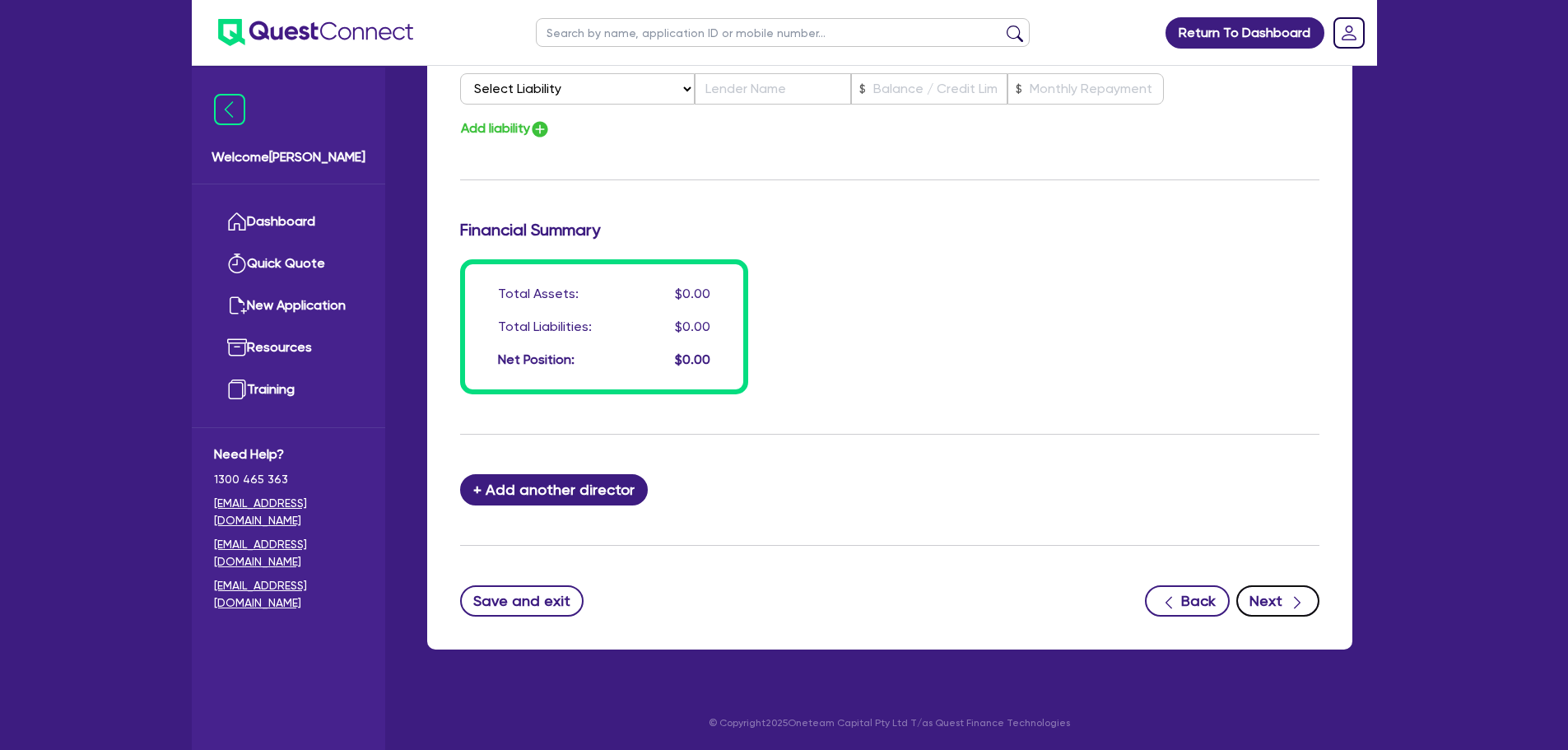
click at [1266, 598] on button "Next" at bounding box center [1277, 601] width 83 height 31
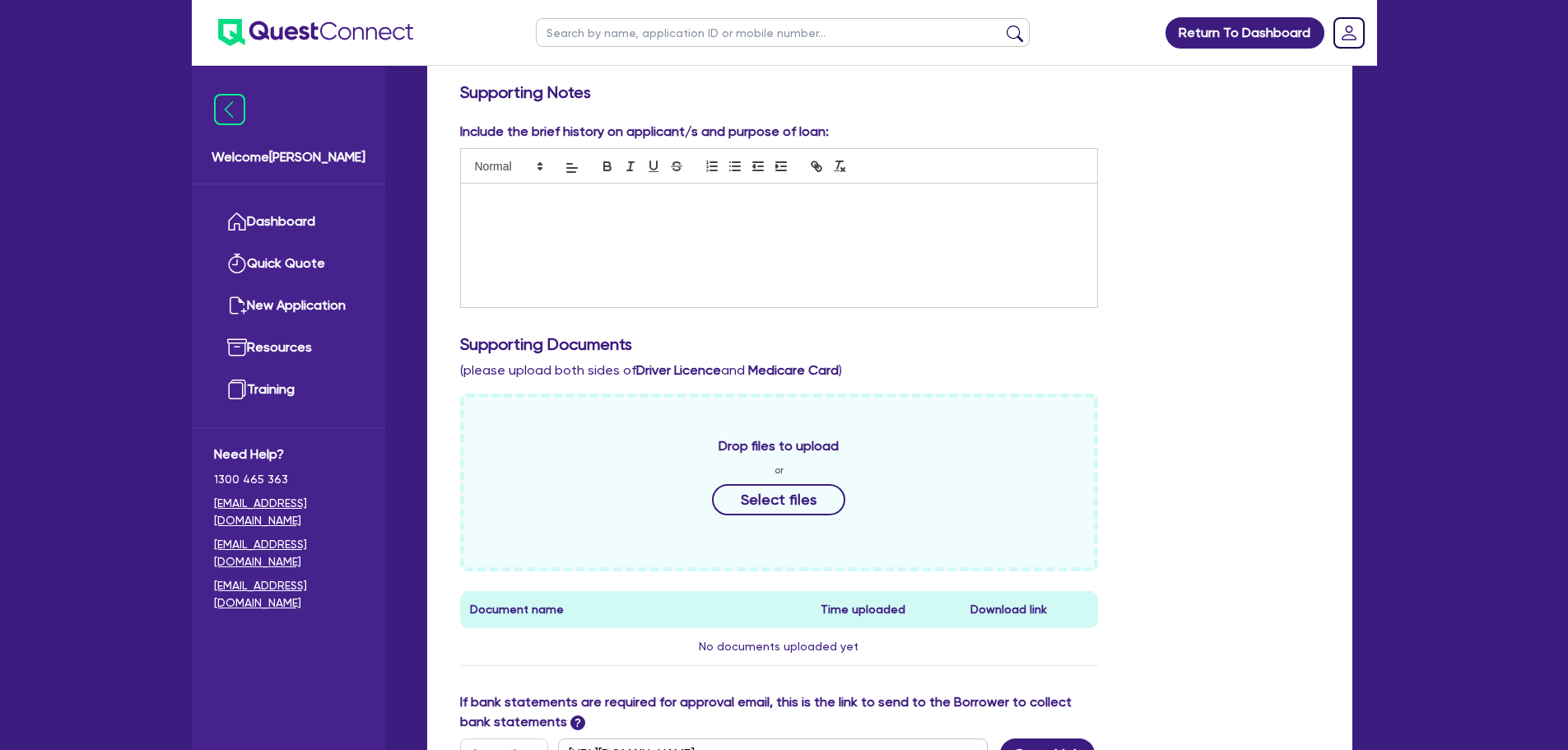
scroll to position [82, 0]
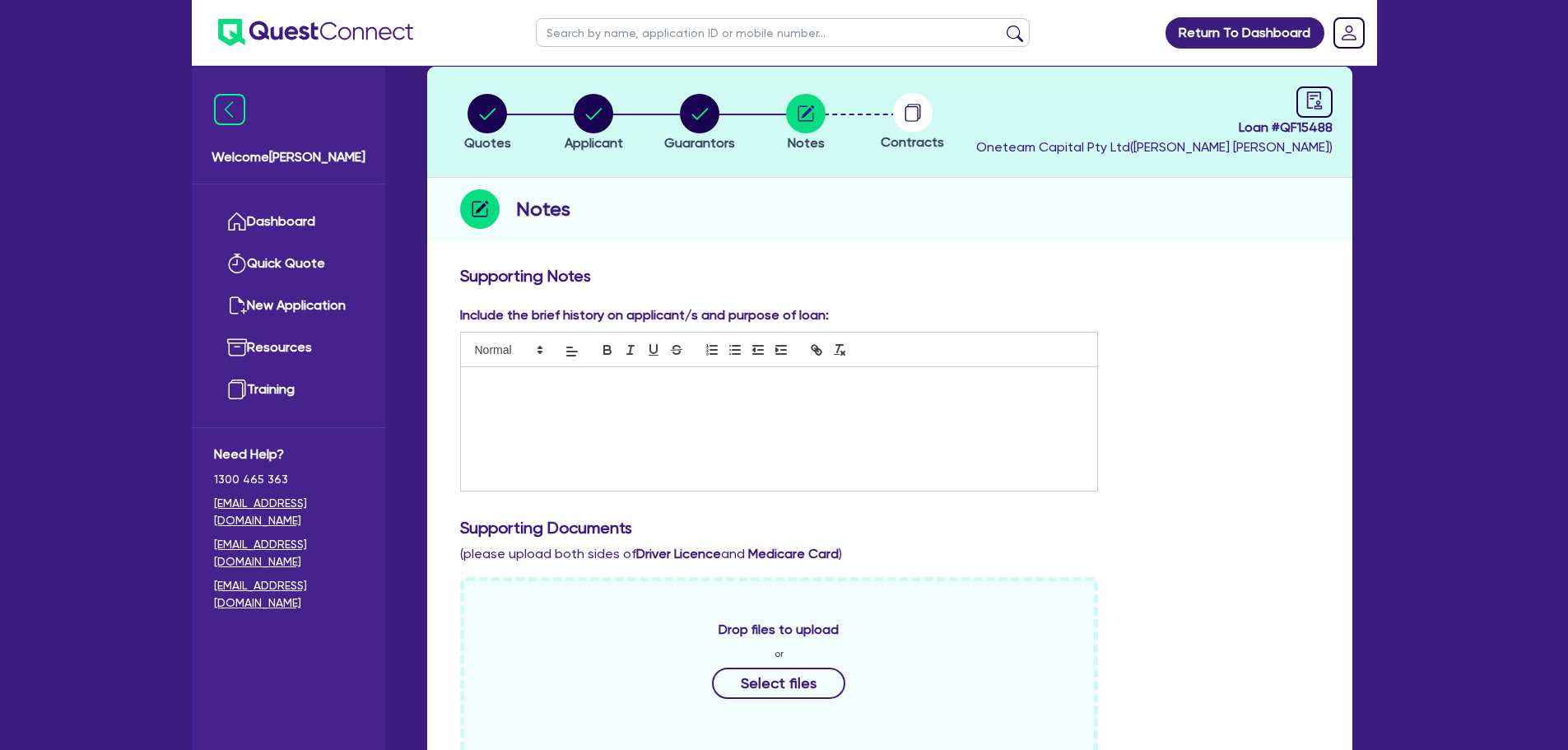
click at [538, 432] on div at bounding box center [779, 428] width 637 height 123
click at [610, 117] on circle "button" at bounding box center [593, 113] width 39 height 39
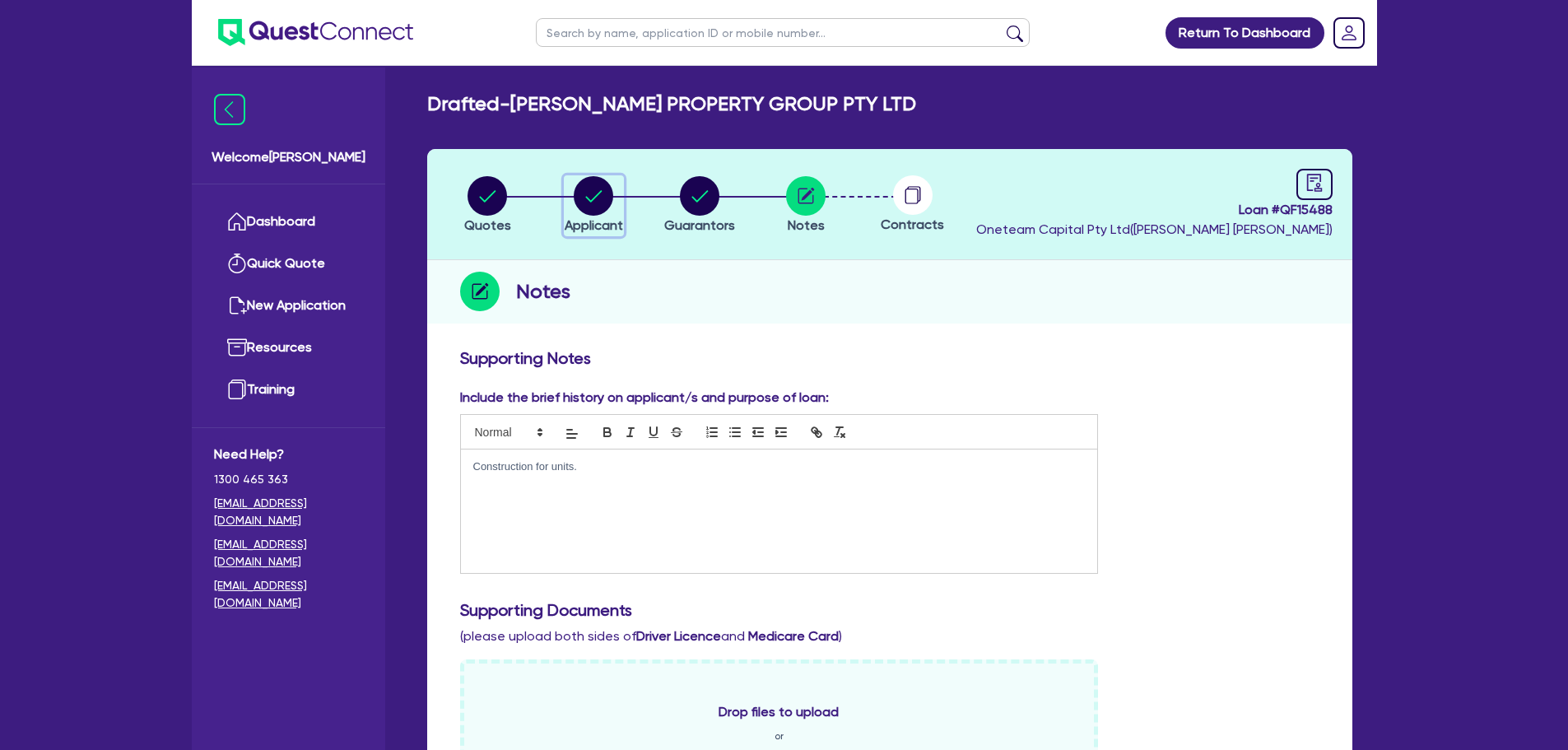
select select "COMPANY"
select select "BUILDING_CONSTRUCTION"
select select "TRADES_SERVICES_BUSINESSES_GOVERNMENT"
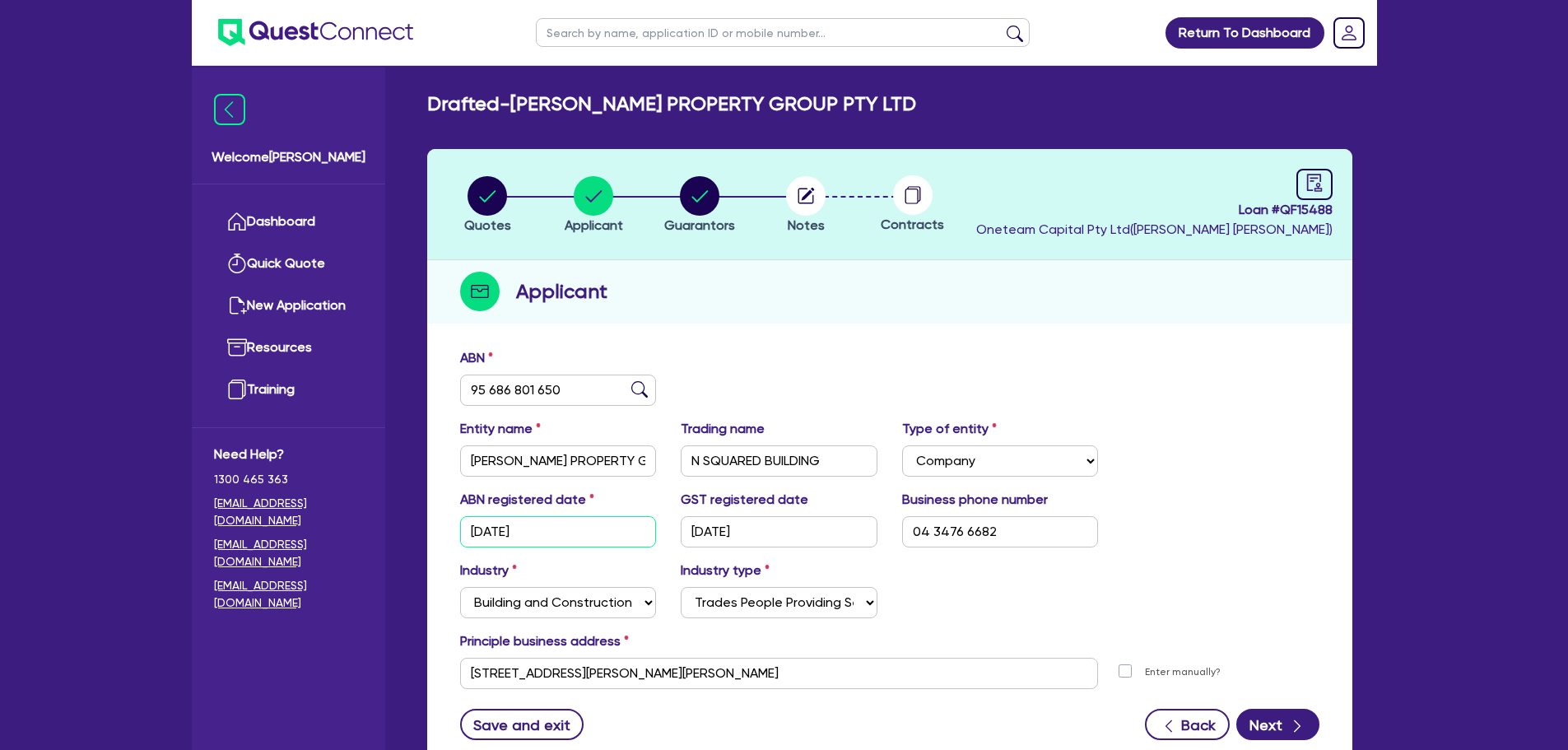
drag, startPoint x: 537, startPoint y: 527, endPoint x: 448, endPoint y: 527, distance: 89.0
click at [448, 527] on div "ABN registered date 22/07/2025" at bounding box center [559, 519] width 221 height 58
click at [776, 526] on input "22/07/2025" at bounding box center [779, 531] width 197 height 31
click at [818, 194] on circle "button" at bounding box center [806, 195] width 39 height 39
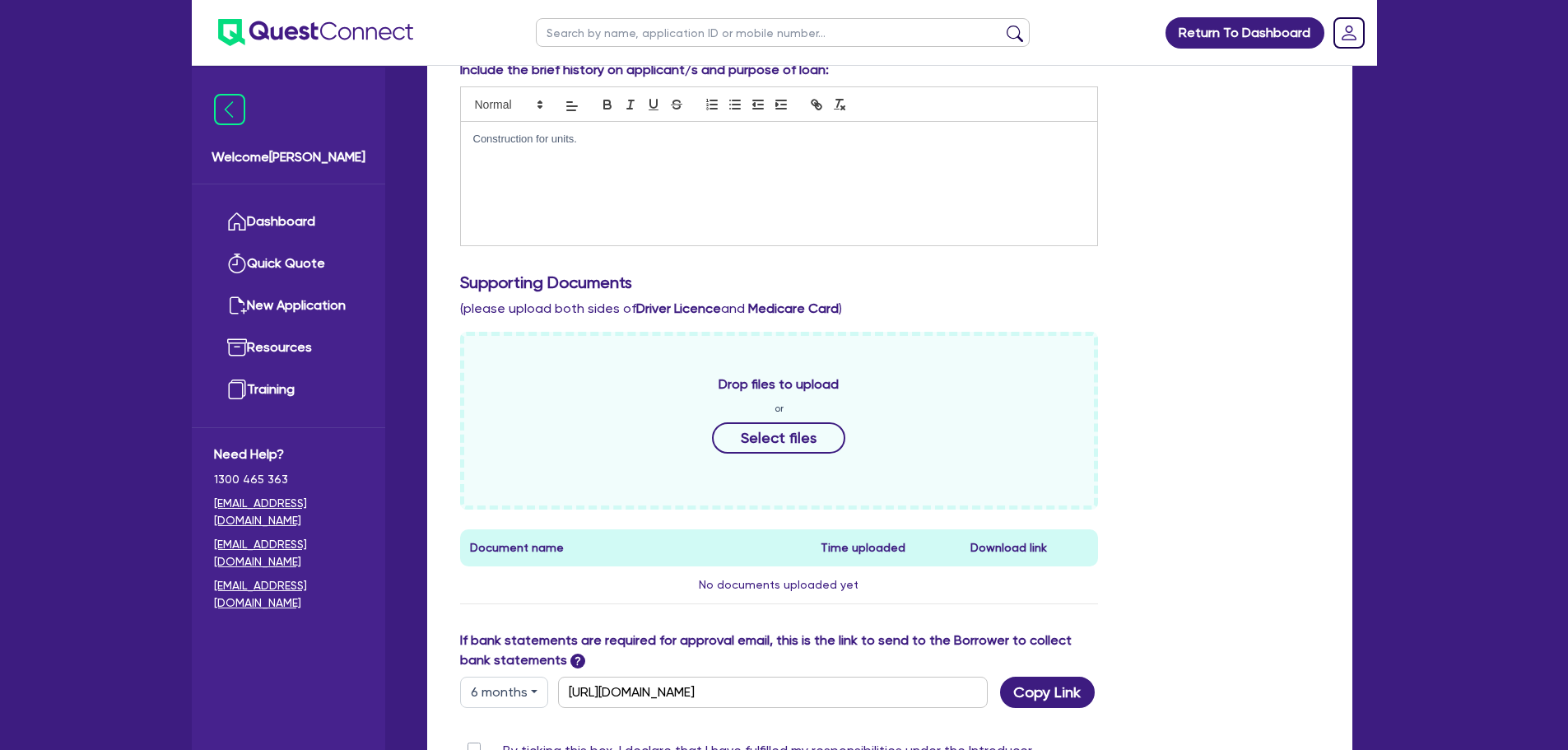
scroll to position [329, 0]
click at [695, 160] on div "Construction for units." at bounding box center [779, 181] width 637 height 123
click at [479, 167] on p "had an old business partner" at bounding box center [779, 168] width 612 height 15
click at [705, 165] on p "Had an old business partner" at bounding box center [779, 168] width 612 height 15
click at [646, 178] on div "Construction for units. Had an old business partner." at bounding box center [779, 181] width 637 height 123
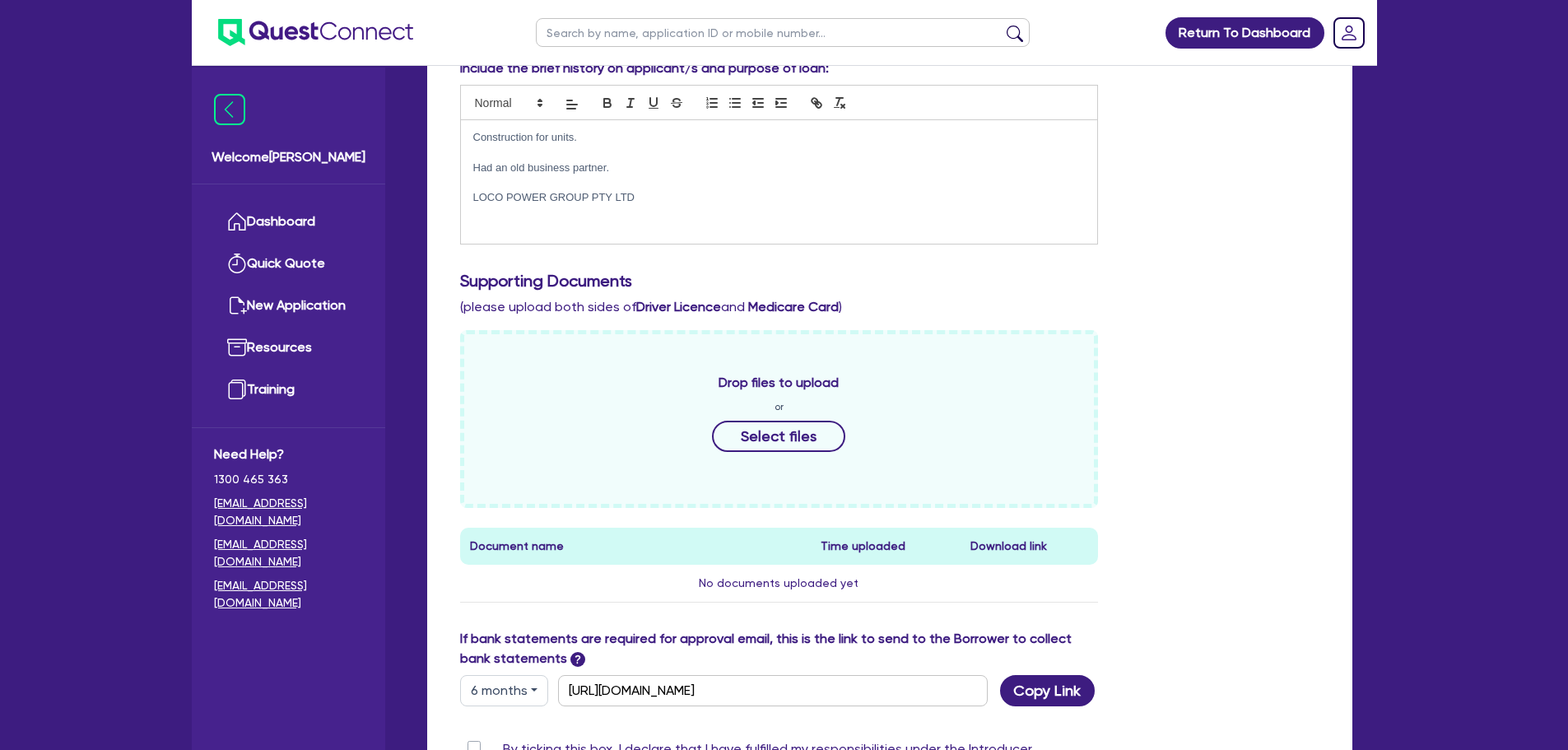
scroll to position [0, 0]
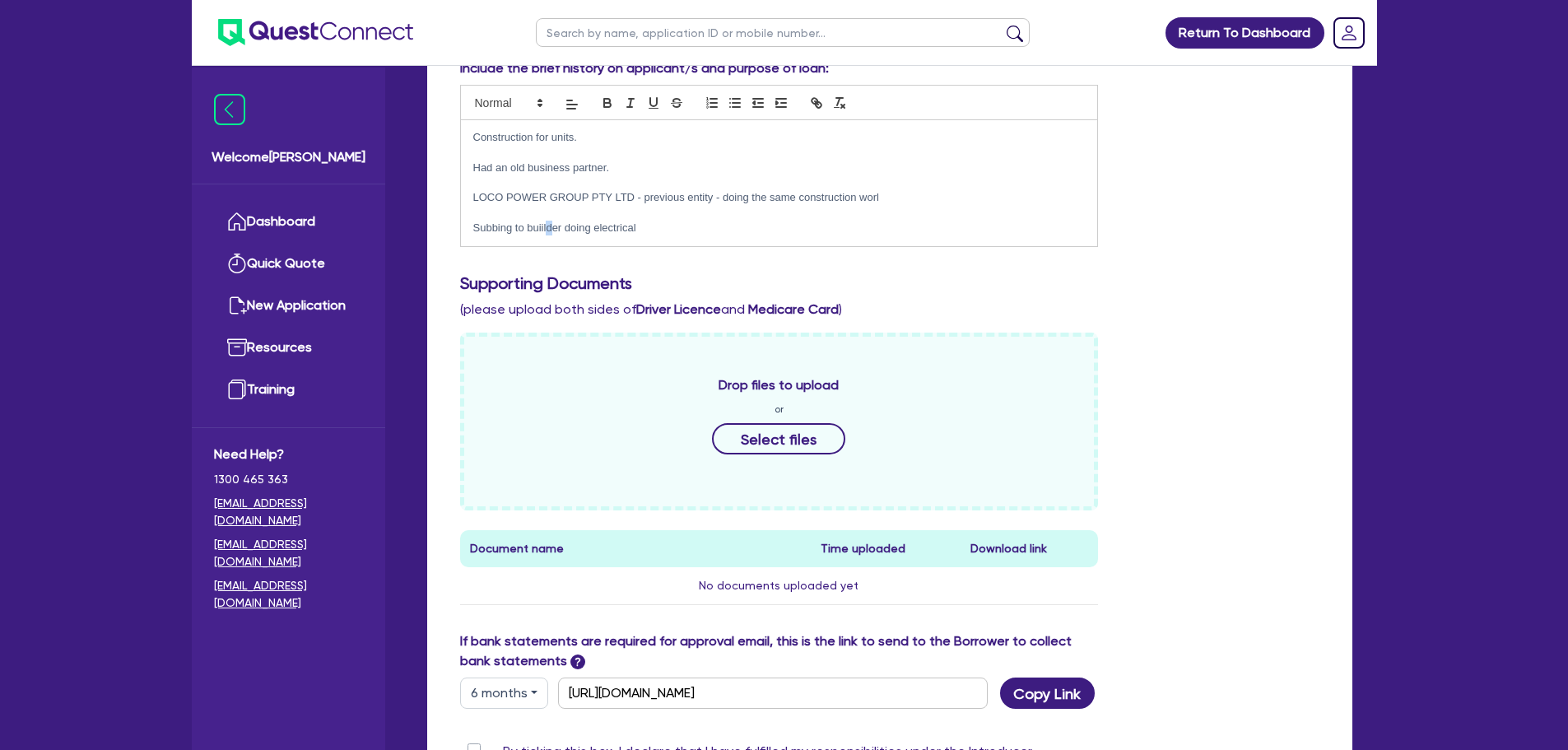
click at [550, 226] on p "Subbing to buiilder doing electrical" at bounding box center [779, 228] width 612 height 15
click at [551, 231] on p "Subbing to buiilder doing electrical" at bounding box center [779, 228] width 612 height 15
click at [550, 226] on p "Subbing to buiilder doing electrical" at bounding box center [779, 228] width 612 height 15
click at [543, 225] on p "Subbing to buiilder doing electrical" at bounding box center [779, 228] width 612 height 15
click at [658, 232] on p "Subbing to builder doing electrical" at bounding box center [779, 228] width 612 height 15
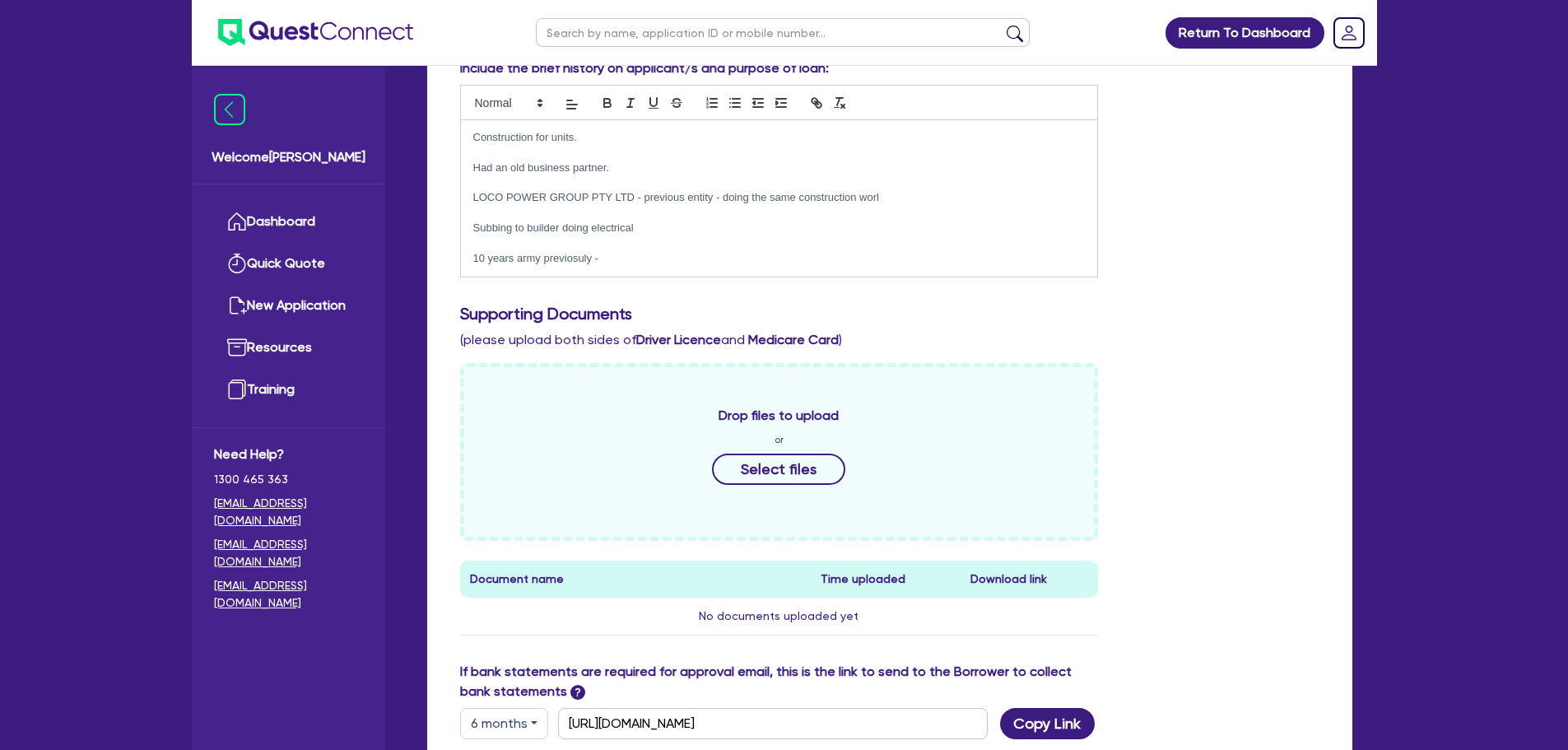
click at [561, 260] on p "10 years army previosuly -" at bounding box center [779, 259] width 612 height 15
click at [564, 266] on div "Construction for units. Had an old business partner. LOCO POWER GROUP PTY LTD -…" at bounding box center [779, 198] width 637 height 157
click at [584, 252] on p "10 years army previosuly -" at bounding box center [779, 259] width 612 height 15
click at [647, 264] on p "10 years army previously -" at bounding box center [779, 259] width 612 height 15
click at [918, 196] on p "LOCO POWER GROUP PTY LTD - previous entity - doing the same construction worl" at bounding box center [779, 198] width 612 height 15
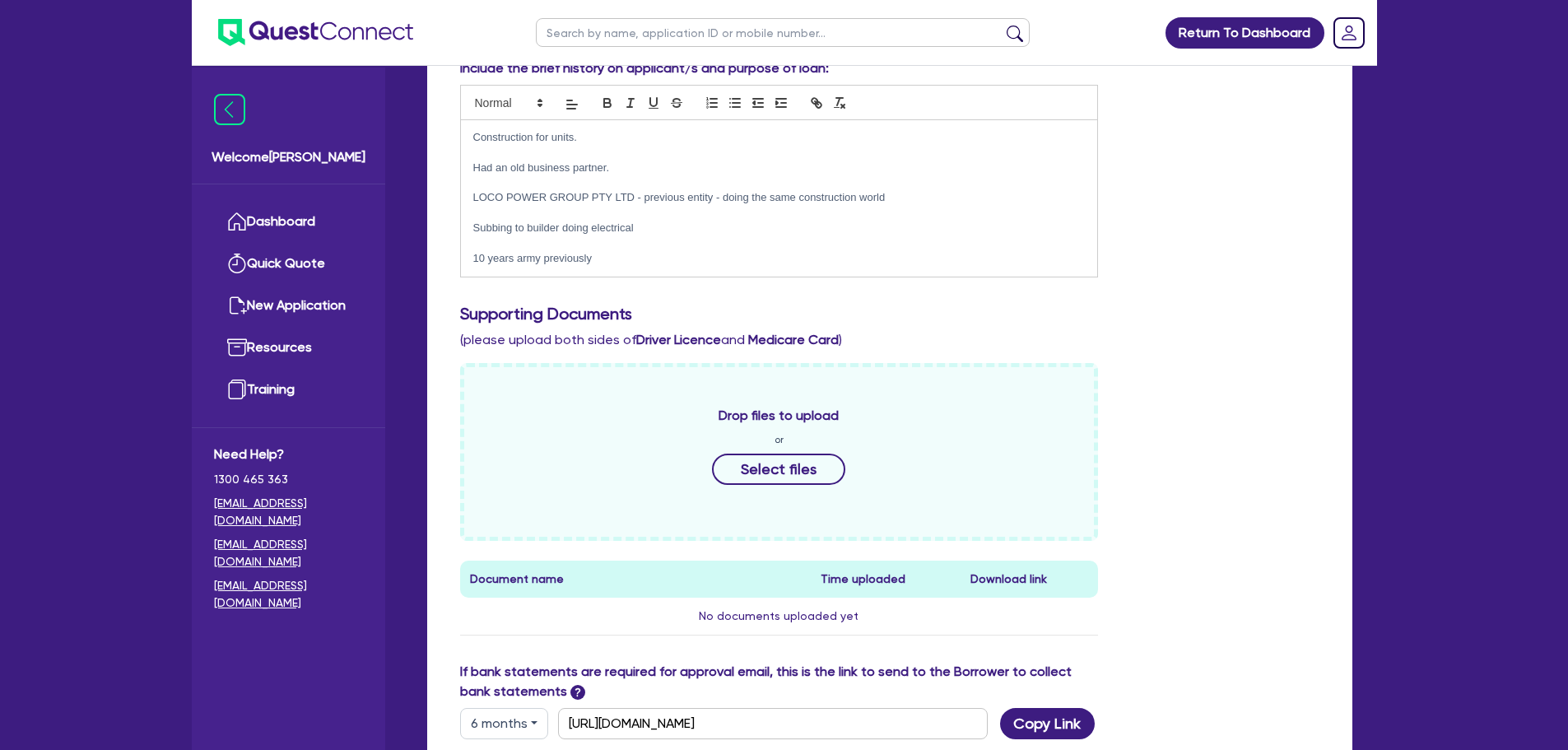
click at [766, 261] on p "10 years army previously" at bounding box center [779, 259] width 612 height 15
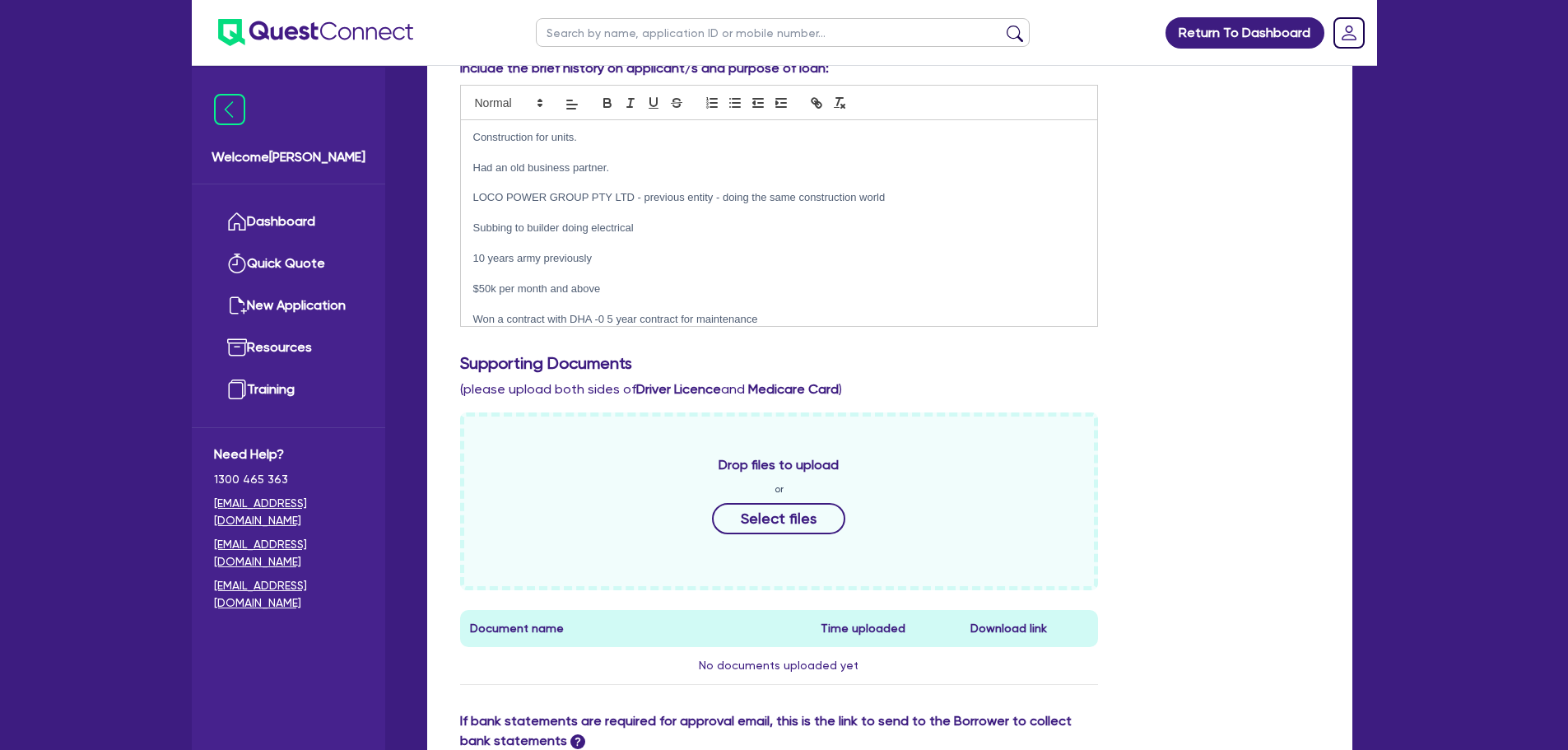
click at [807, 312] on p at bounding box center [779, 305] width 612 height 15
click at [807, 323] on p "Won a contract with DHA -0 5 year contract for maintenance" at bounding box center [779, 319] width 612 height 15
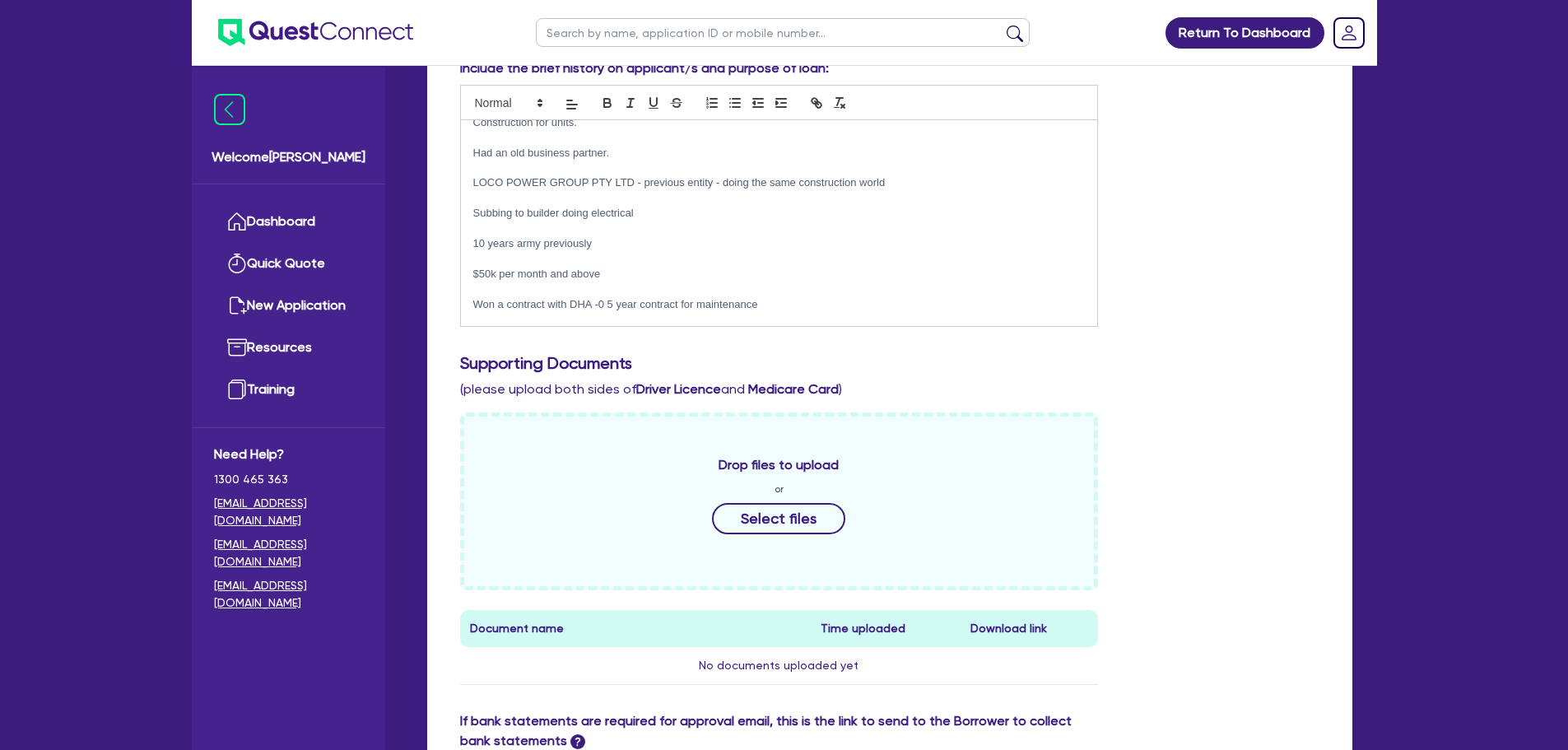
click at [814, 308] on p "Won a contract with DHA -0 5 year contract for maintenance" at bounding box center [779, 305] width 612 height 15
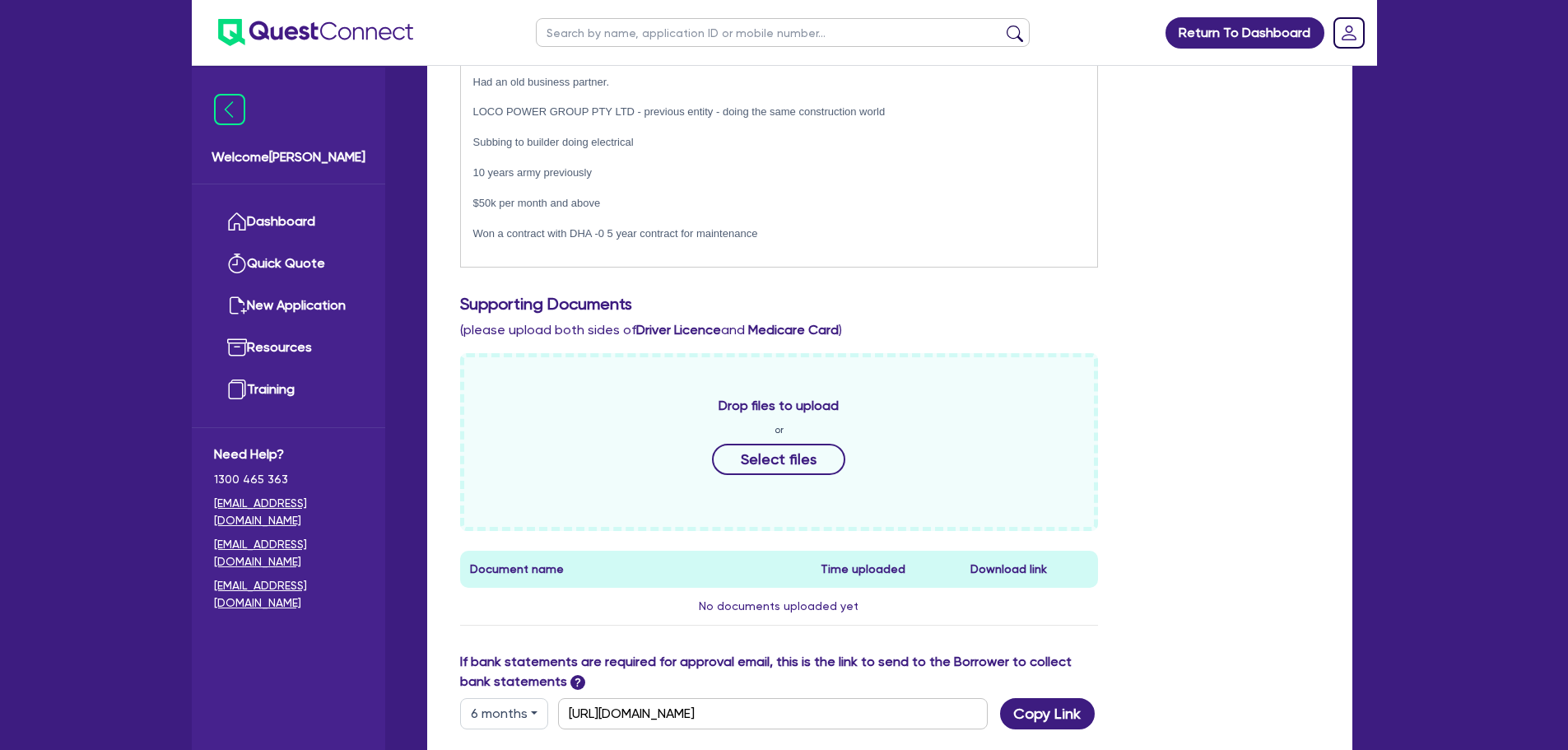
scroll to position [566, 0]
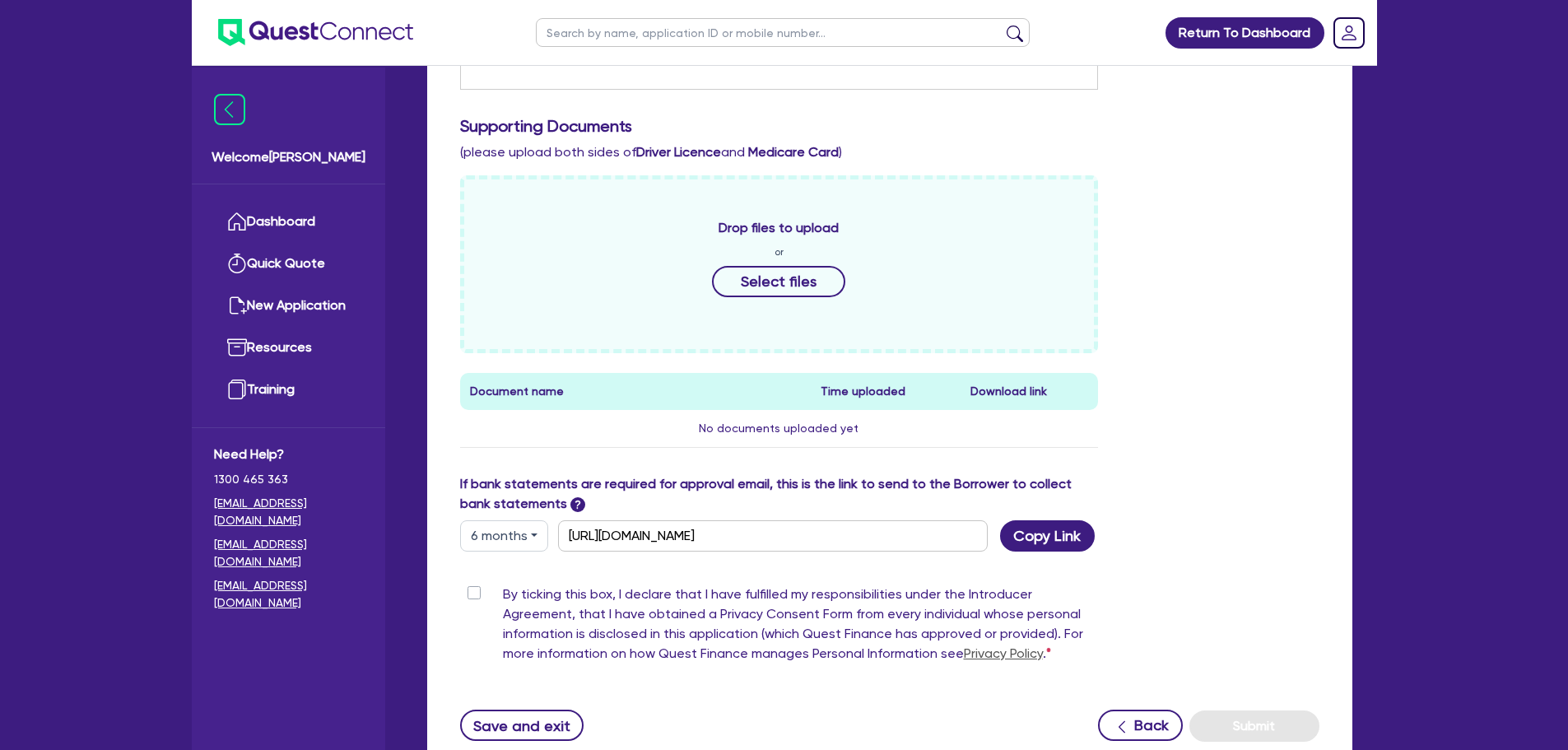
click at [503, 592] on label "By ticking this box, I declare that I have fulfilled my responsibilities under …" at bounding box center [802, 628] width 596 height 85
click at [472, 592] on input "By ticking this box, I declare that I have fulfilled my responsibilities under …" at bounding box center [467, 592] width 13 height 16
checkbox input "true"
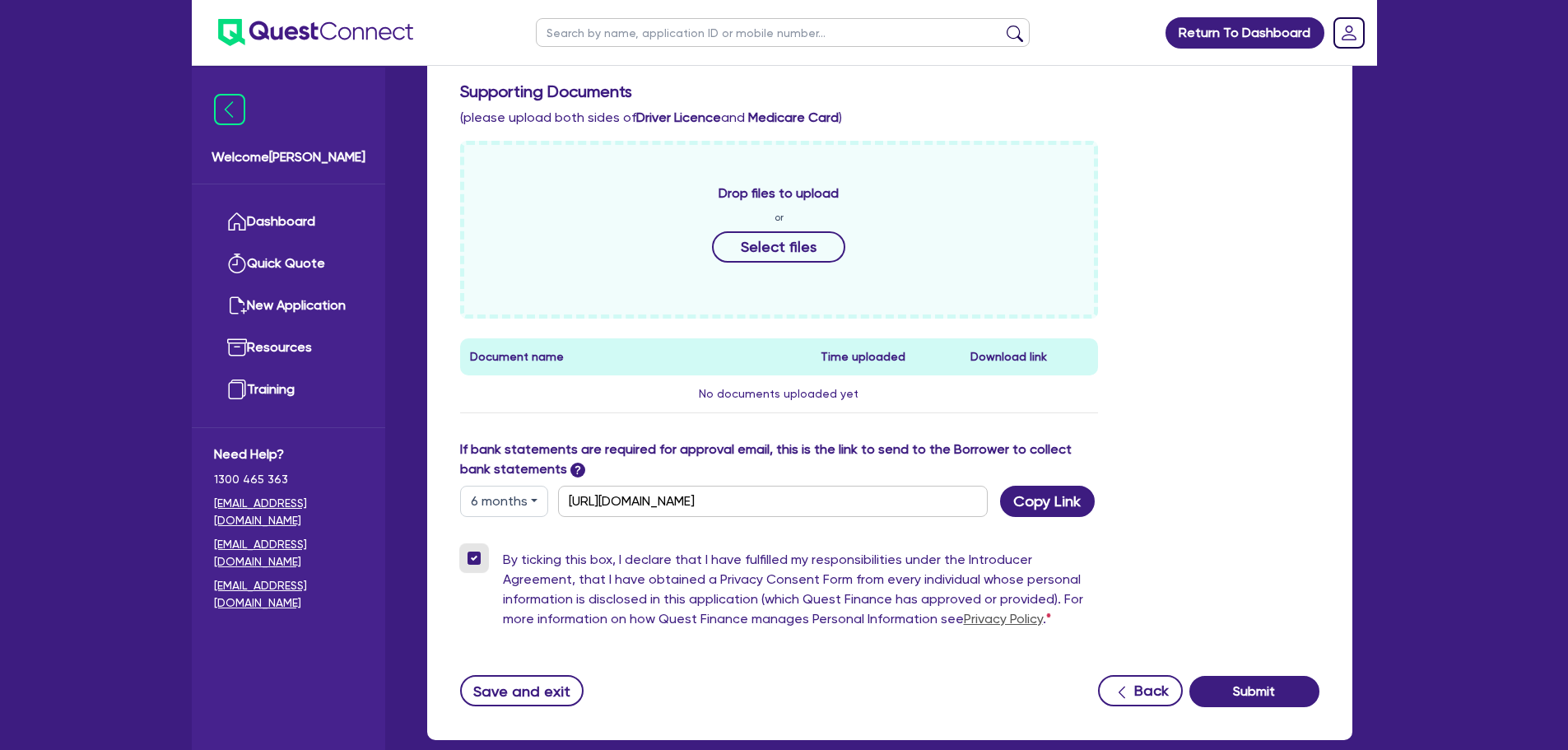
scroll to position [692, 0]
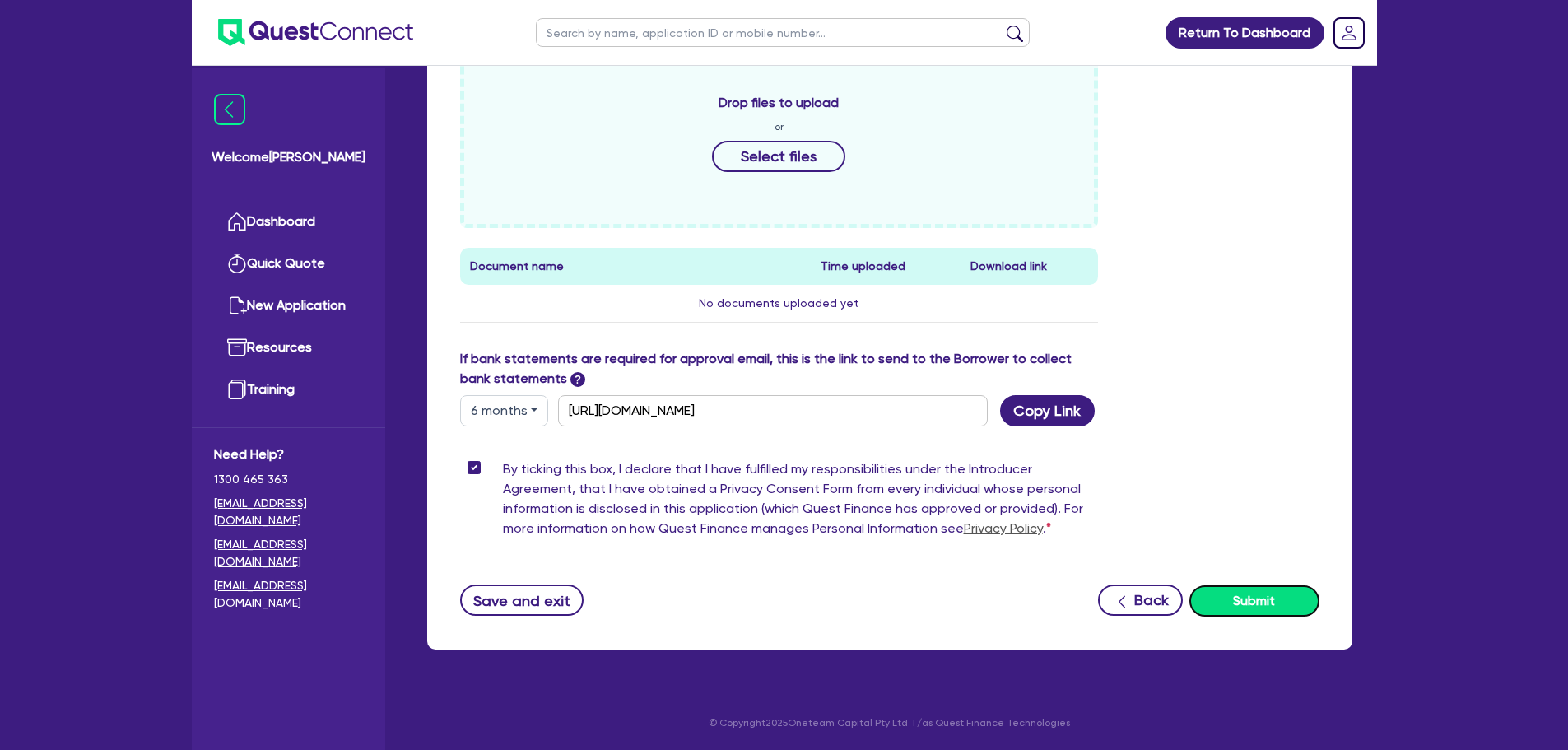
click at [1246, 599] on button "Submit" at bounding box center [1254, 601] width 130 height 31
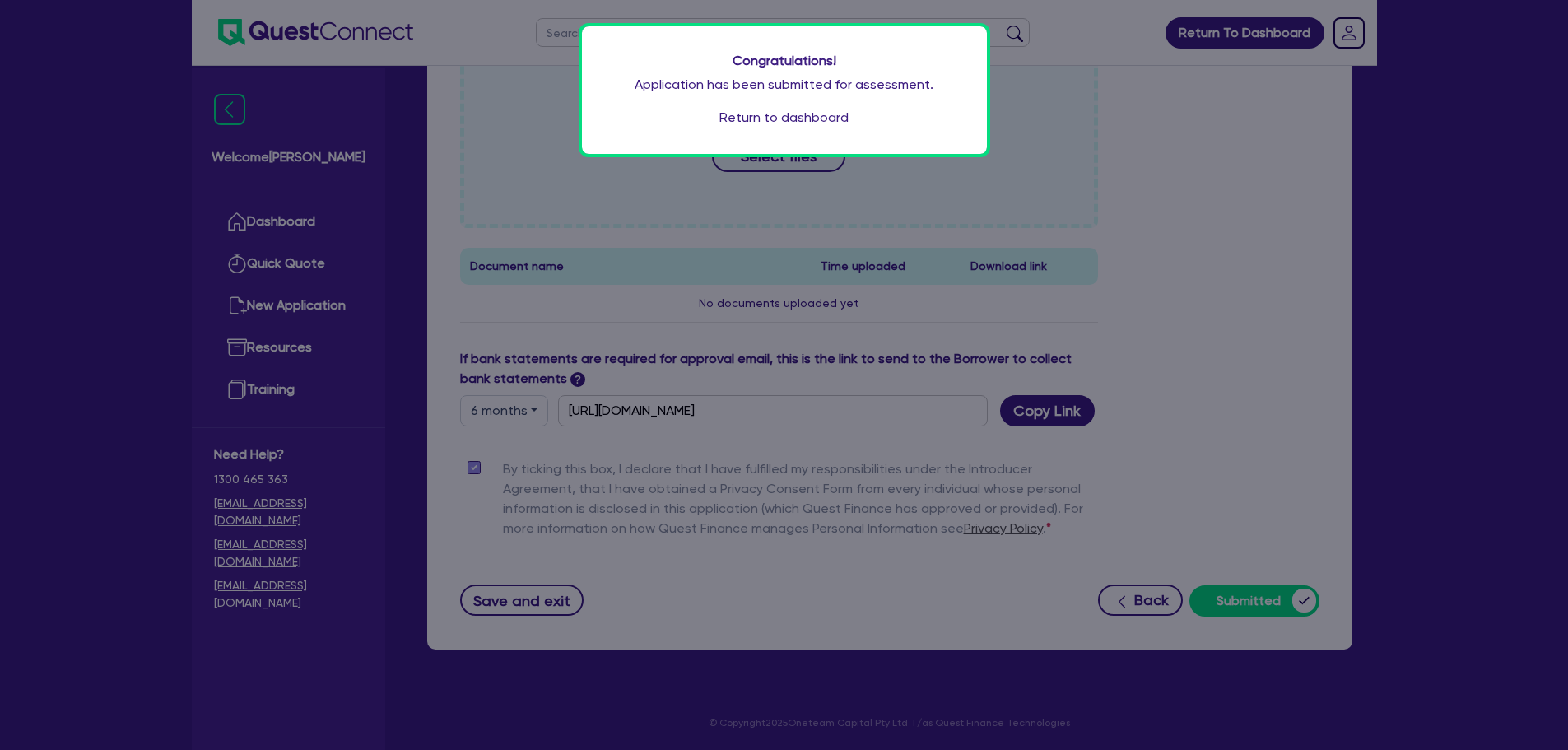
click at [812, 124] on link "Return to dashboard" at bounding box center [784, 118] width 129 height 20
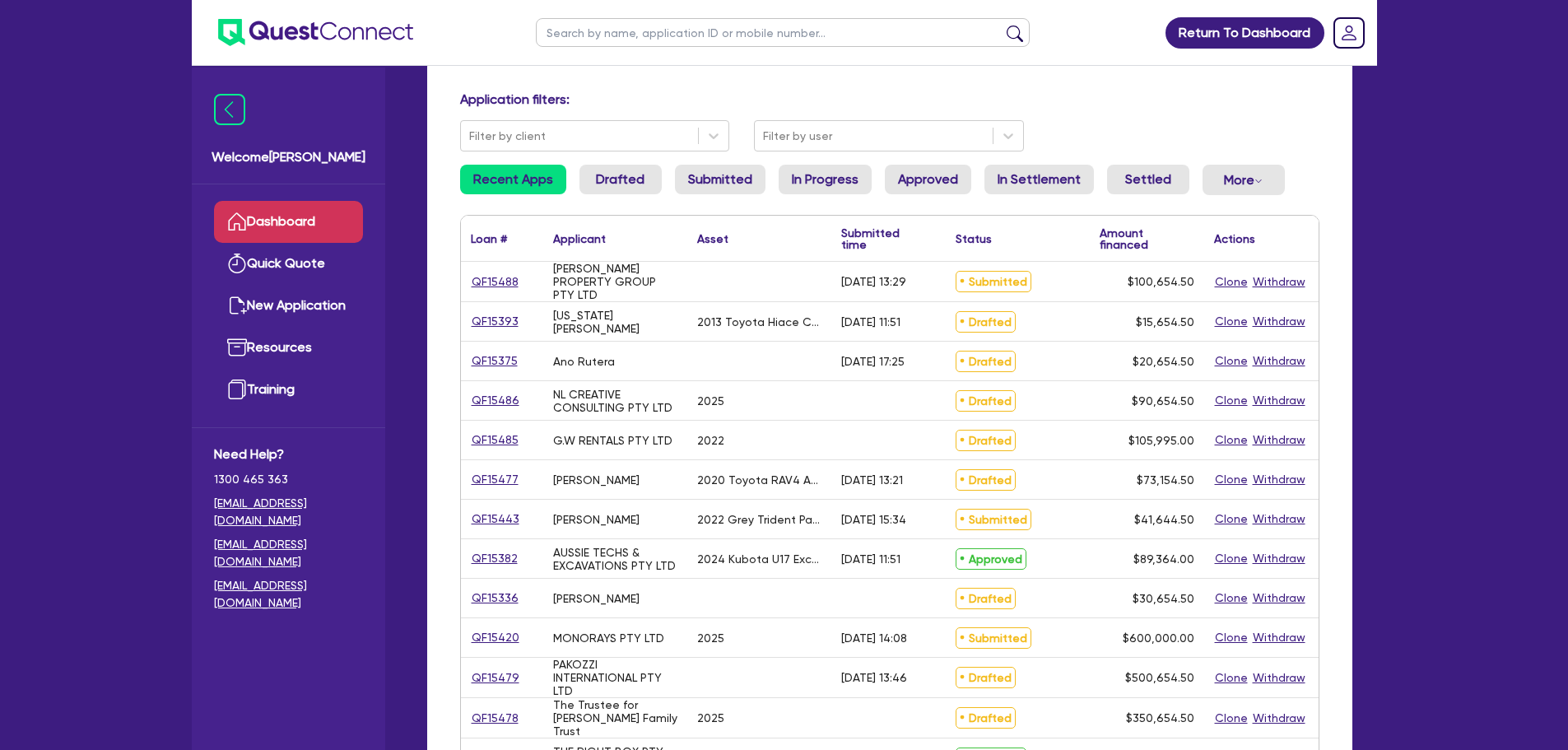
scroll to position [85, 0]
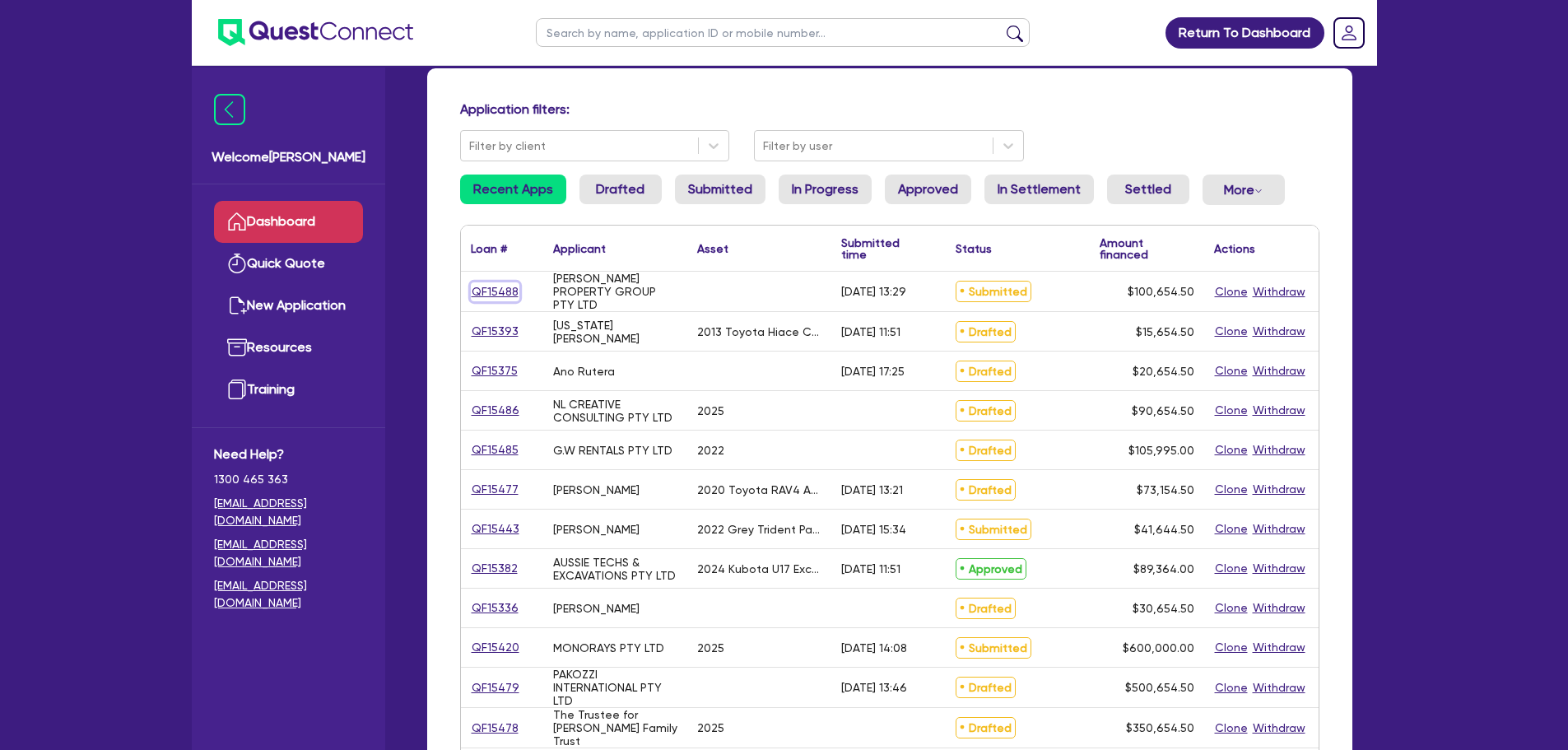
click at [498, 292] on link "QF15488" at bounding box center [495, 292] width 49 height 19
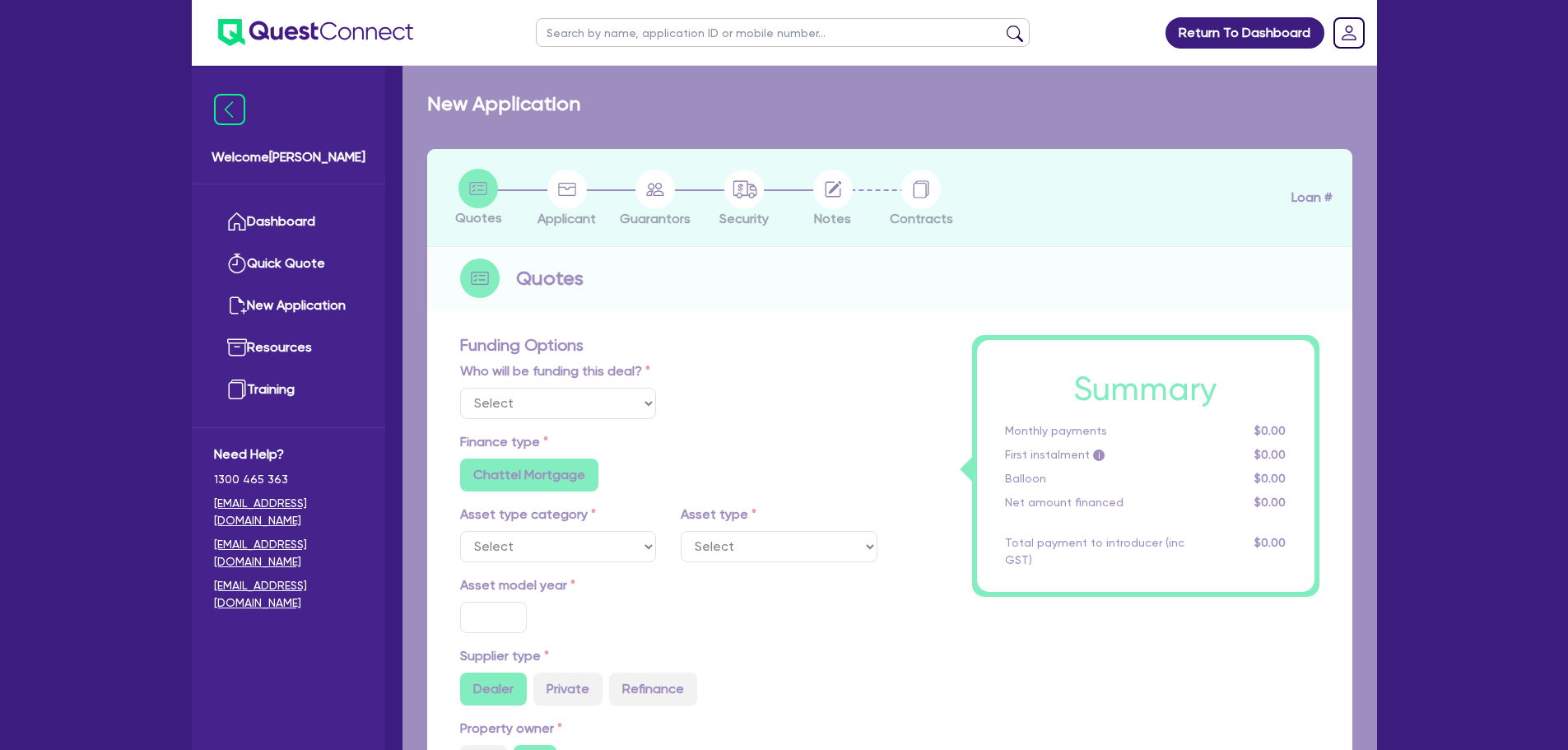
select select "Other"
radio input "false"
type input "100,000"
type input "15"
radio input "true"
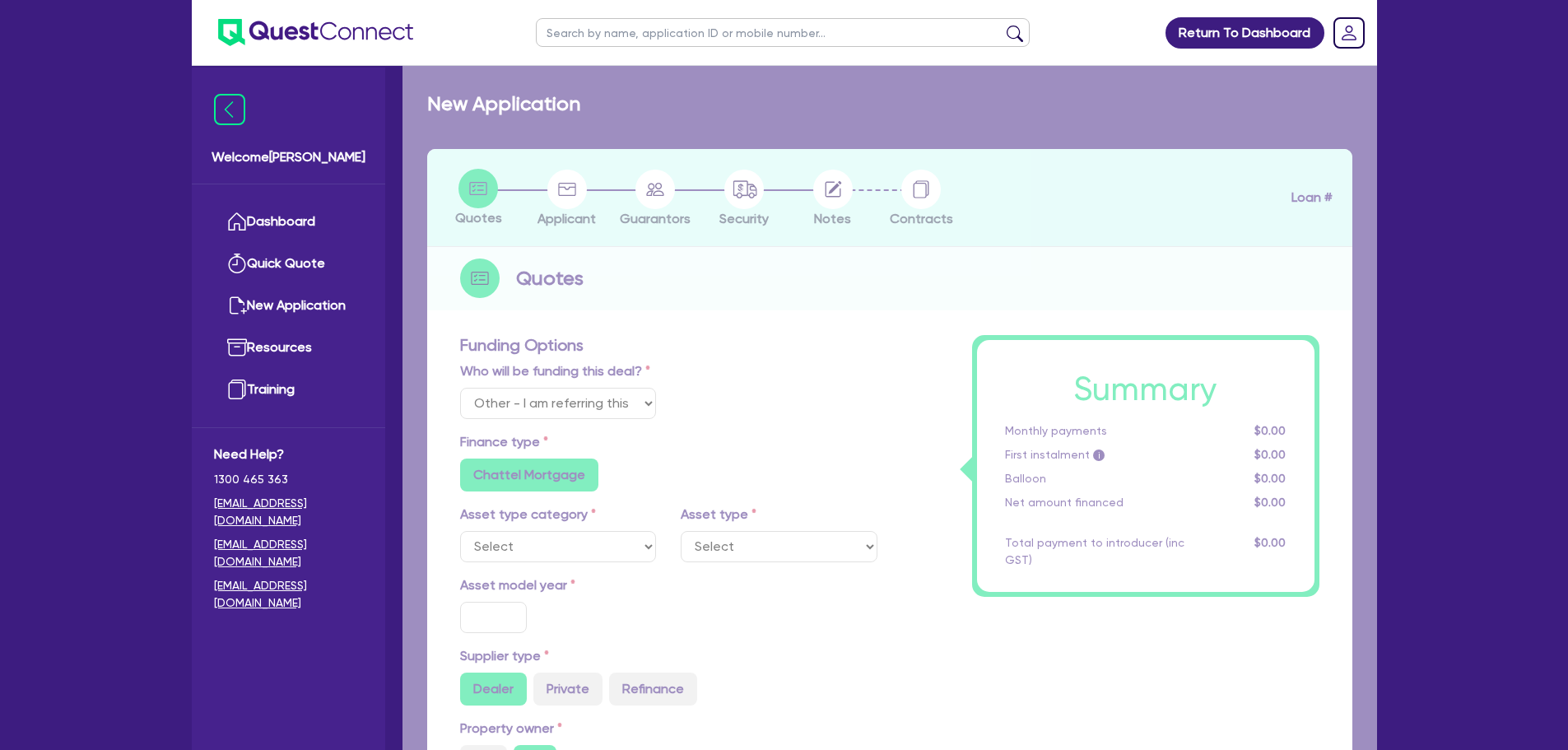
radio input "false"
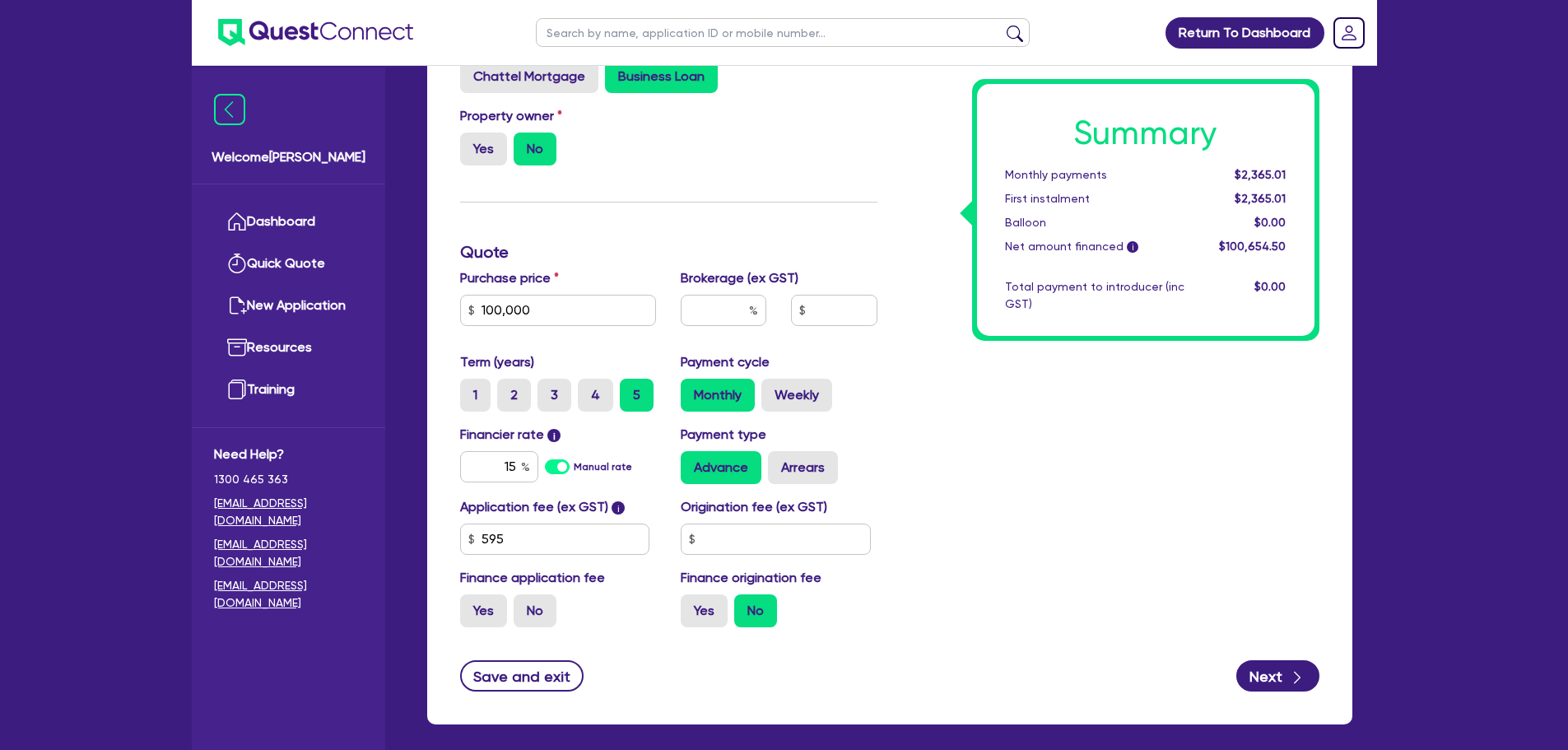
scroll to position [487, 0]
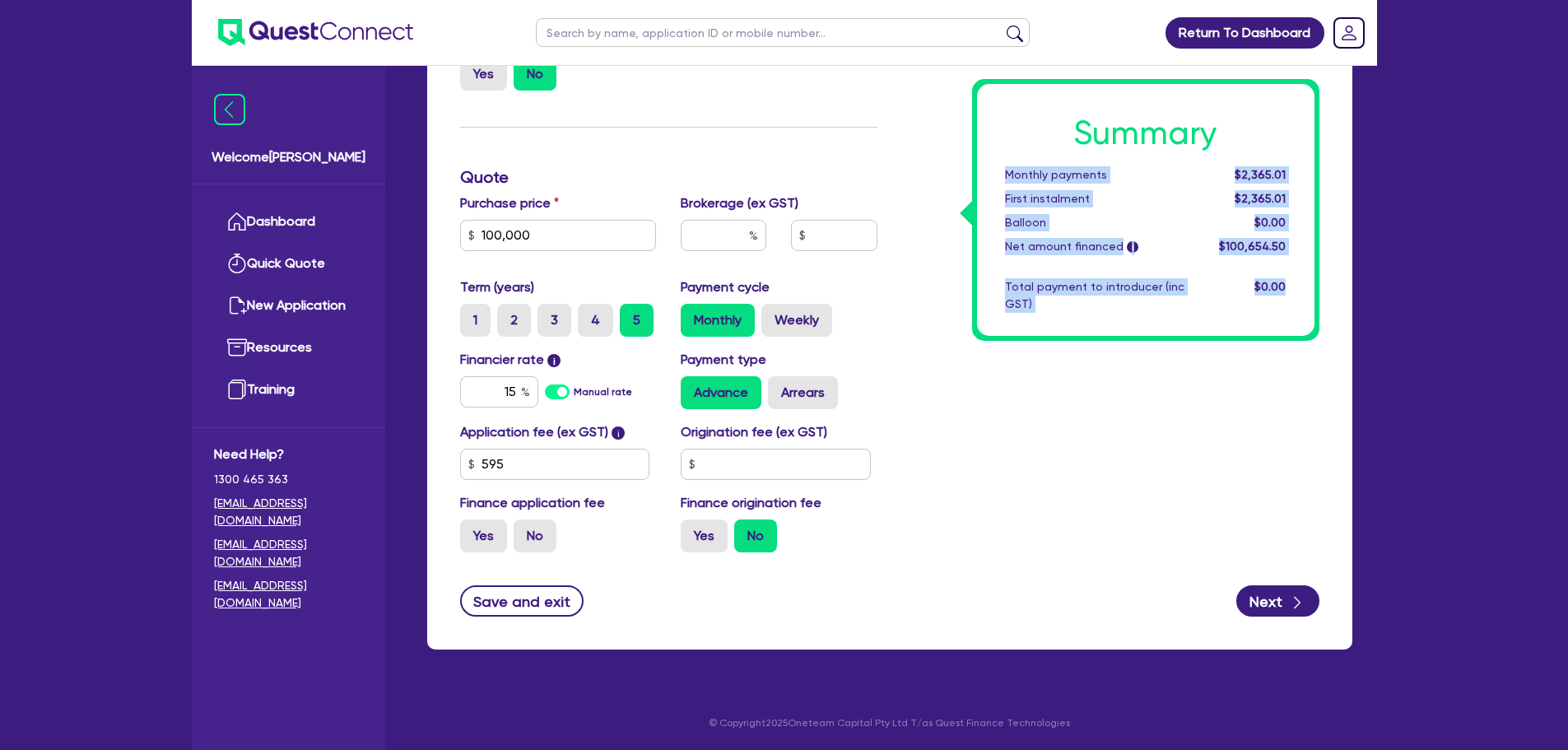
drag, startPoint x: 1290, startPoint y: 285, endPoint x: 994, endPoint y: 164, distance: 319.8
click at [994, 164] on div "Summary Monthly payments $2,365.01 First instalment $2,365.01 Balloon $0.00 Net…" at bounding box center [1146, 209] width 338 height 252
click at [946, 227] on div "Summary Monthly payments $2,365.01 First instalment $2,365.01 Balloon $0.00 Net…" at bounding box center [1111, 214] width 442 height 704
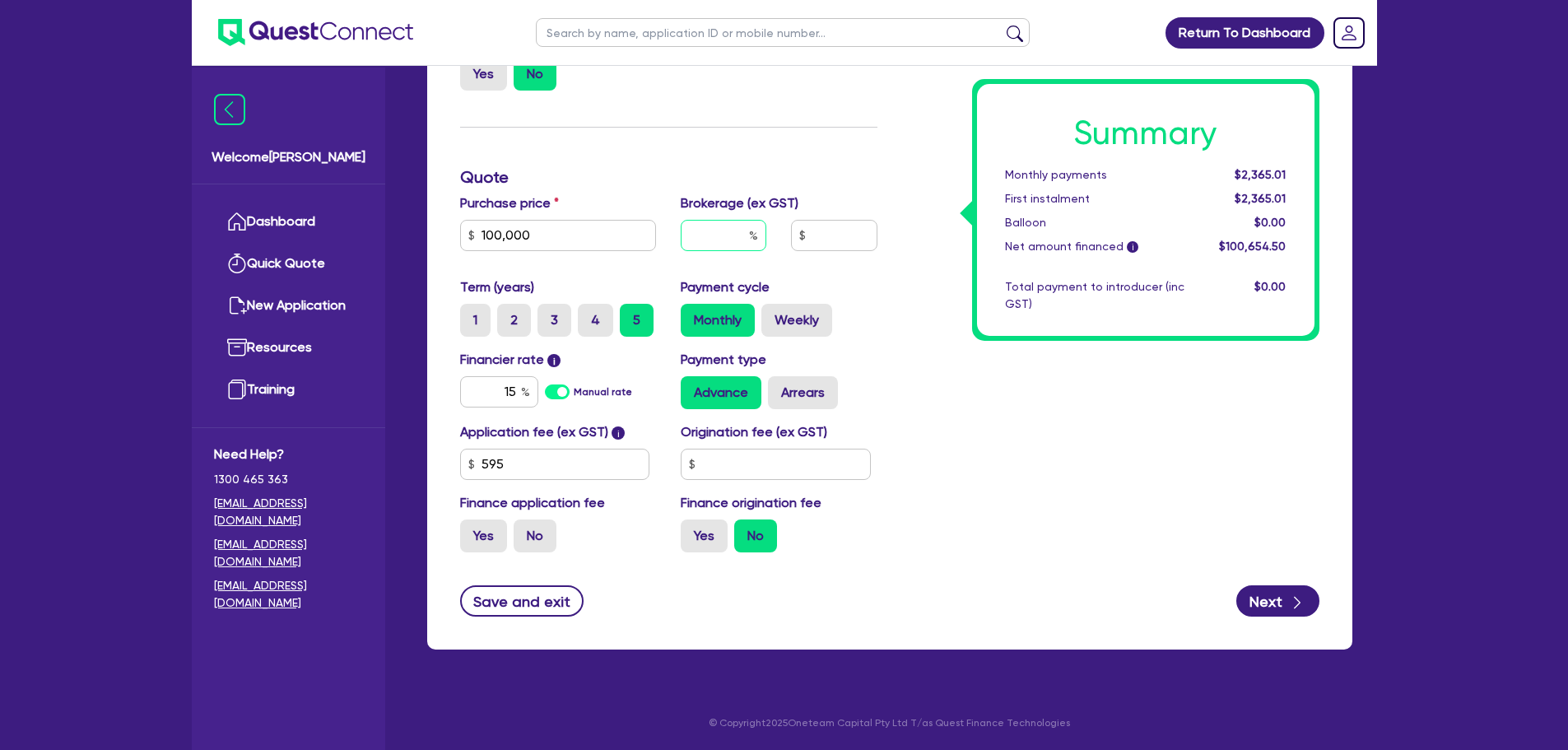
click at [739, 241] on input "text" at bounding box center [724, 235] width 85 height 31
click at [835, 235] on input "text" at bounding box center [834, 235] width 85 height 31
click at [745, 239] on input "text" at bounding box center [724, 235] width 85 height 31
type input "100,000"
type input "4"
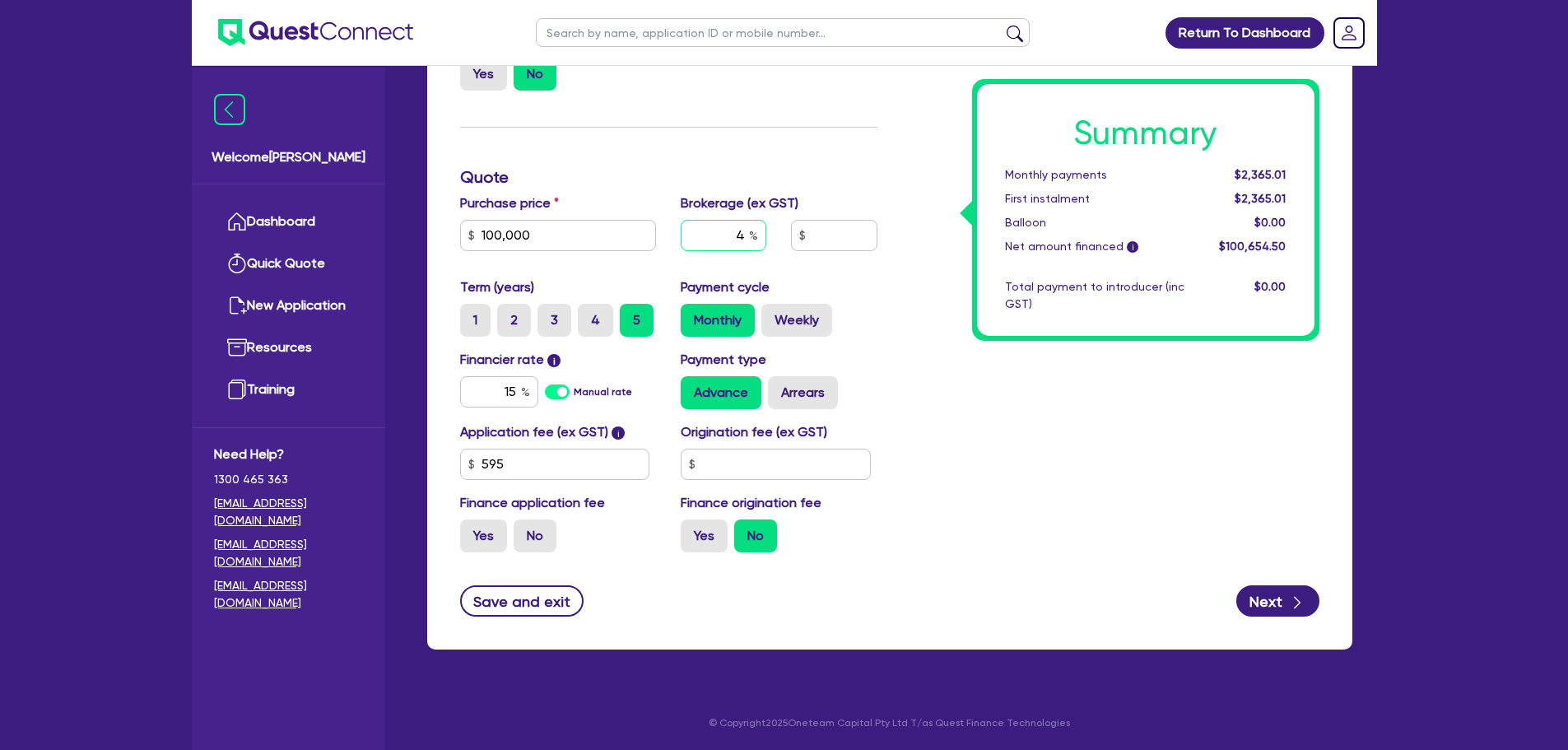
type input "100,000"
type input "4,026.18"
type input "4"
type input "100,000"
type input "4,026.18"
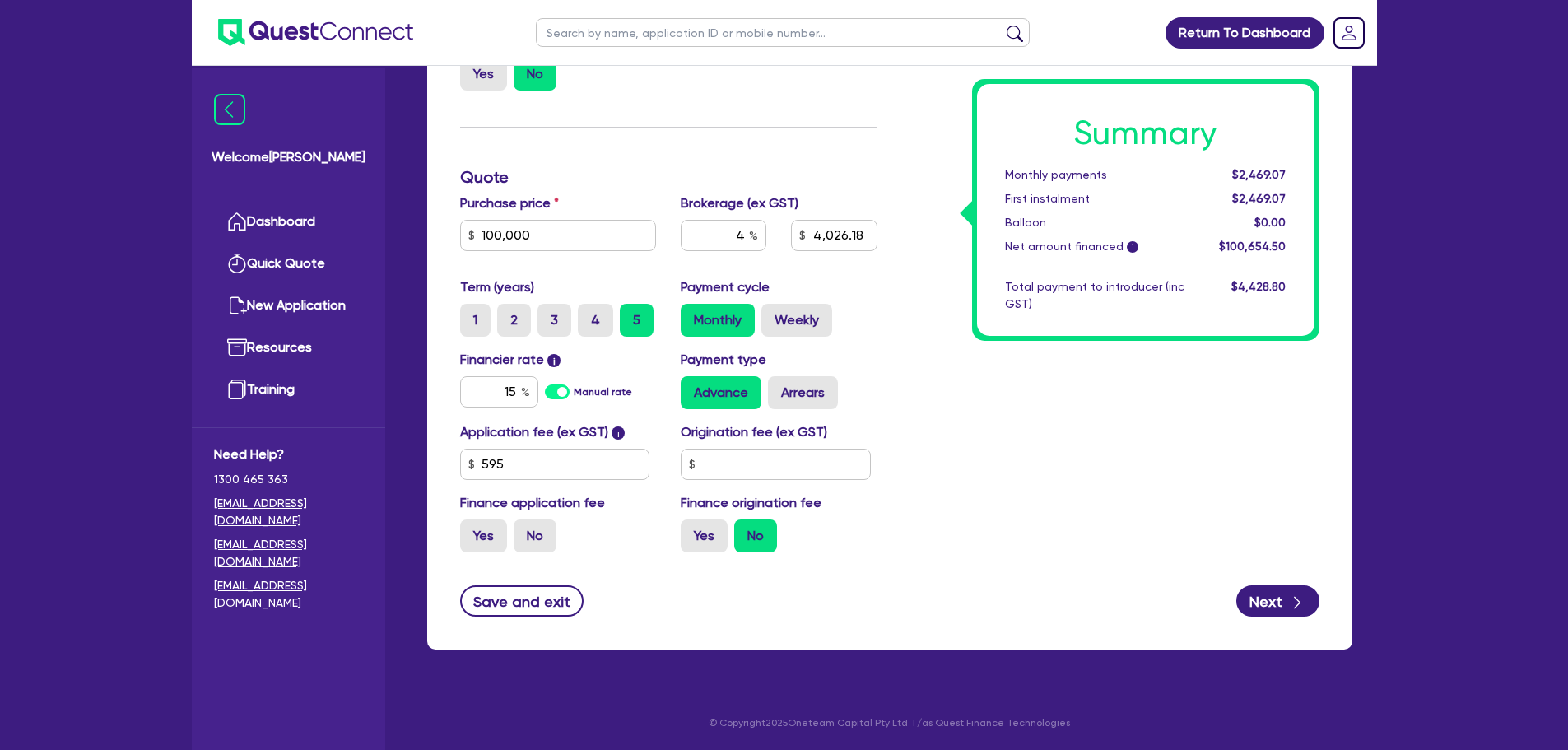
type input "100,000"
type input "4,026.18"
click at [891, 304] on div "Summary Monthly payments $2,469.07 First instalment $2,469.07 Balloon $0.00 Net…" at bounding box center [1111, 214] width 442 height 704
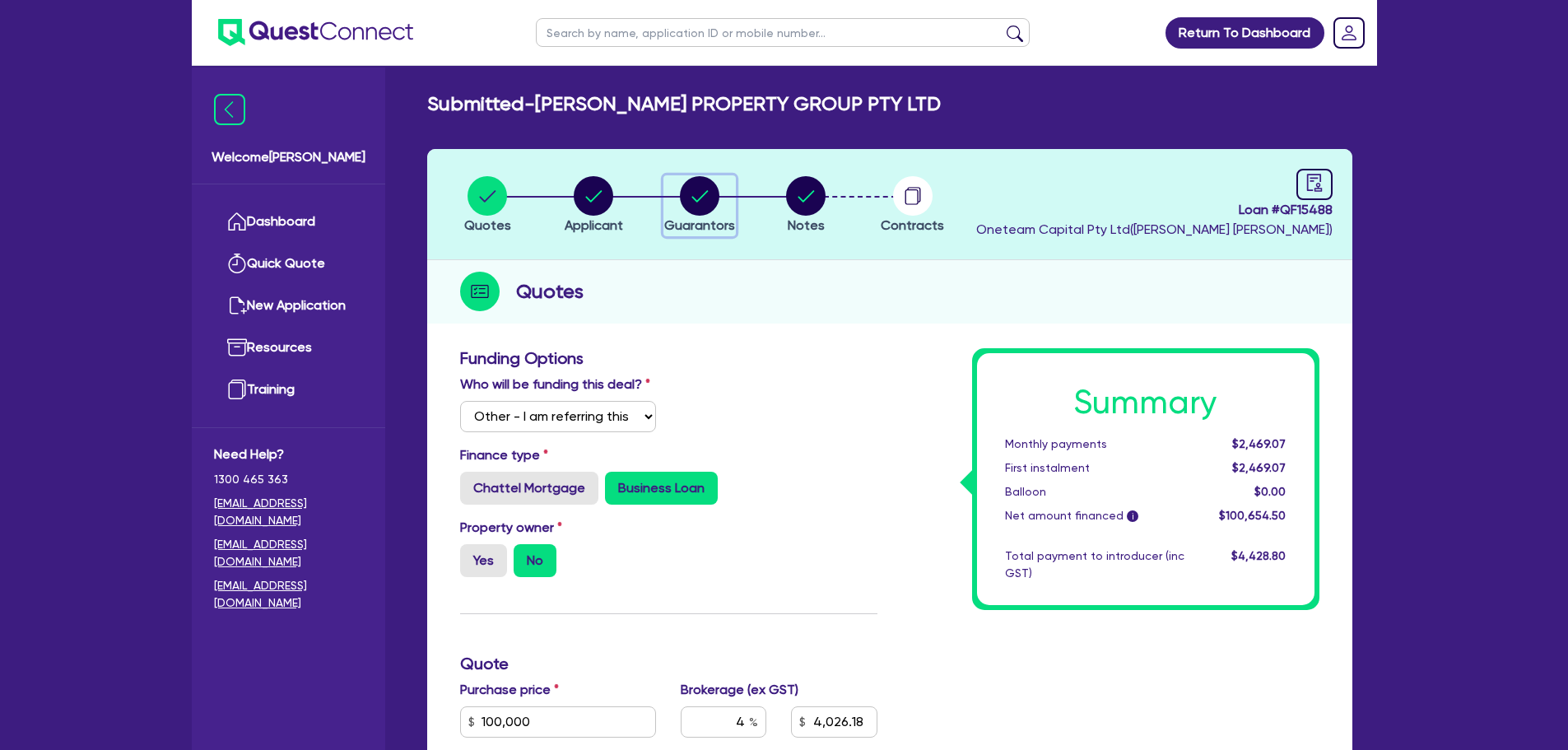
click at [707, 194] on circle "button" at bounding box center [699, 195] width 39 height 39
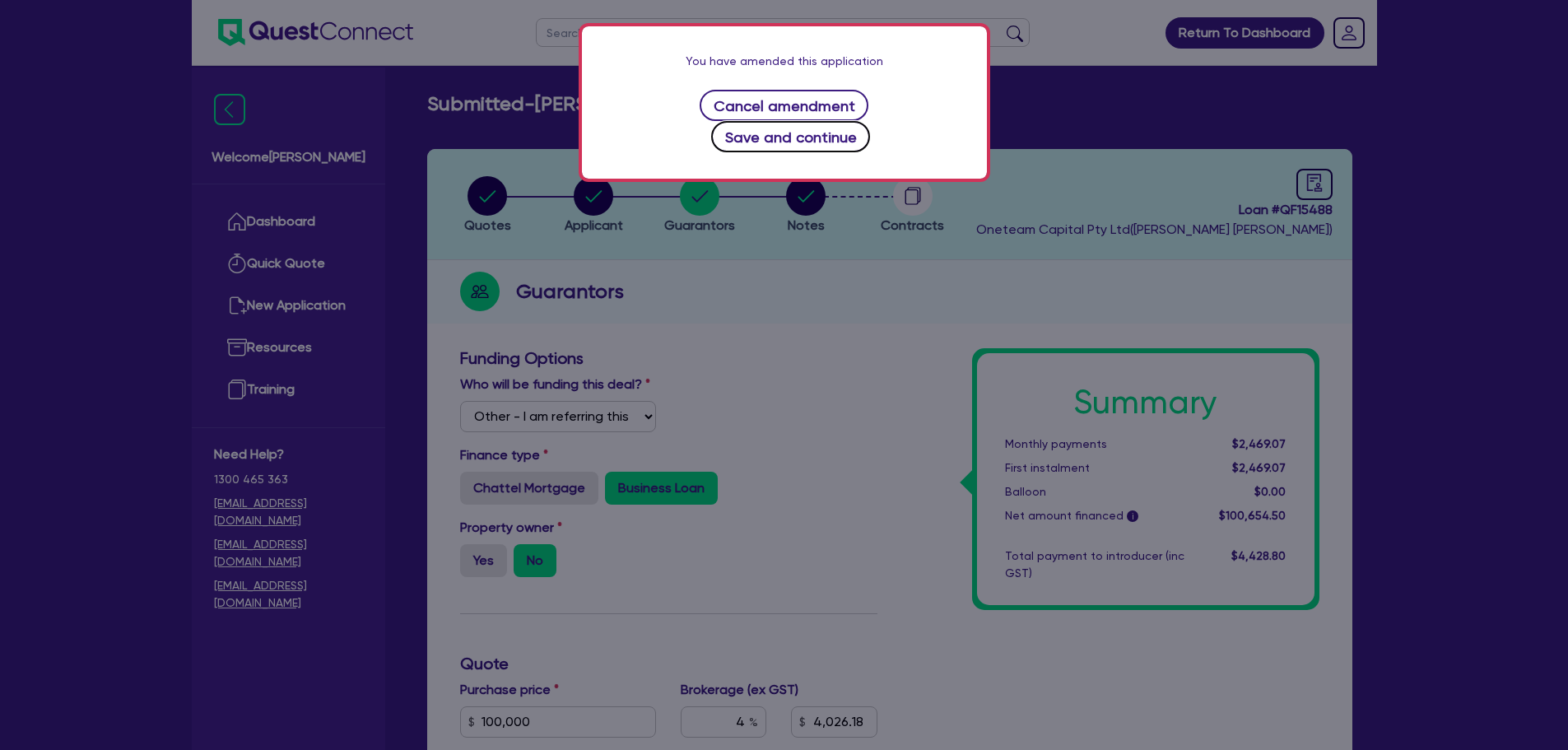
click at [850, 121] on button "Save and continue" at bounding box center [791, 136] width 159 height 31
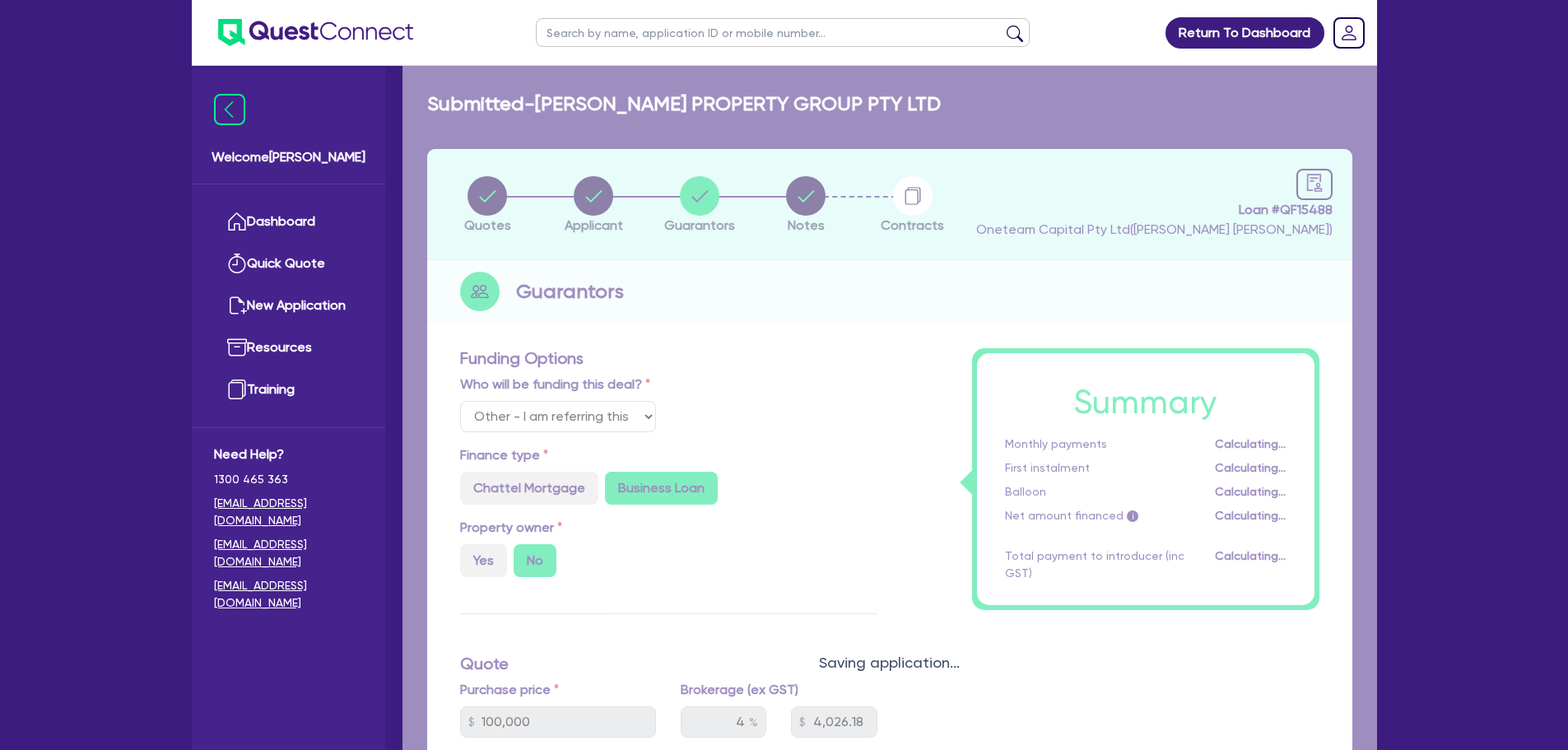
select select "MR"
select select "MARRIED"
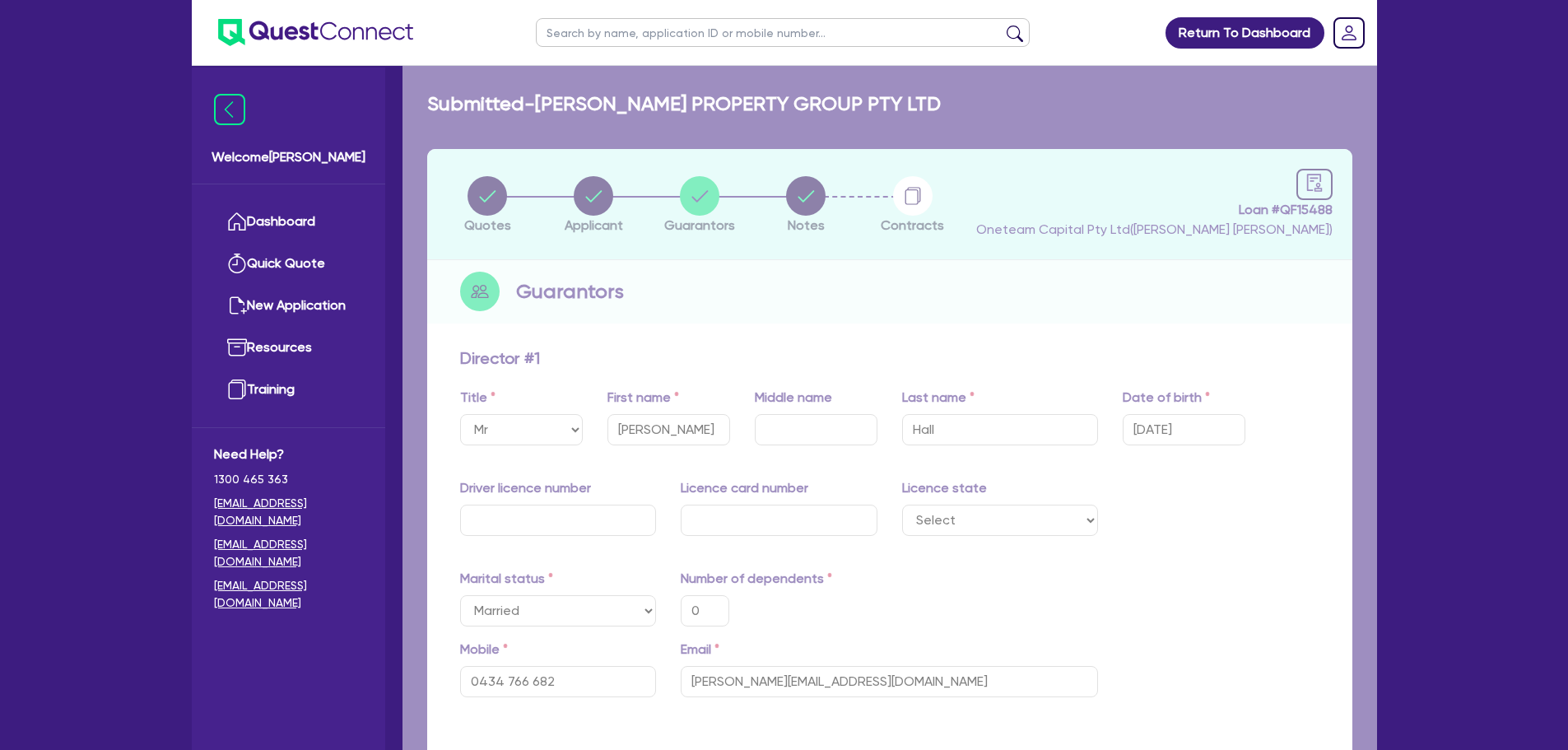
type input "0"
type input "0434 766 682"
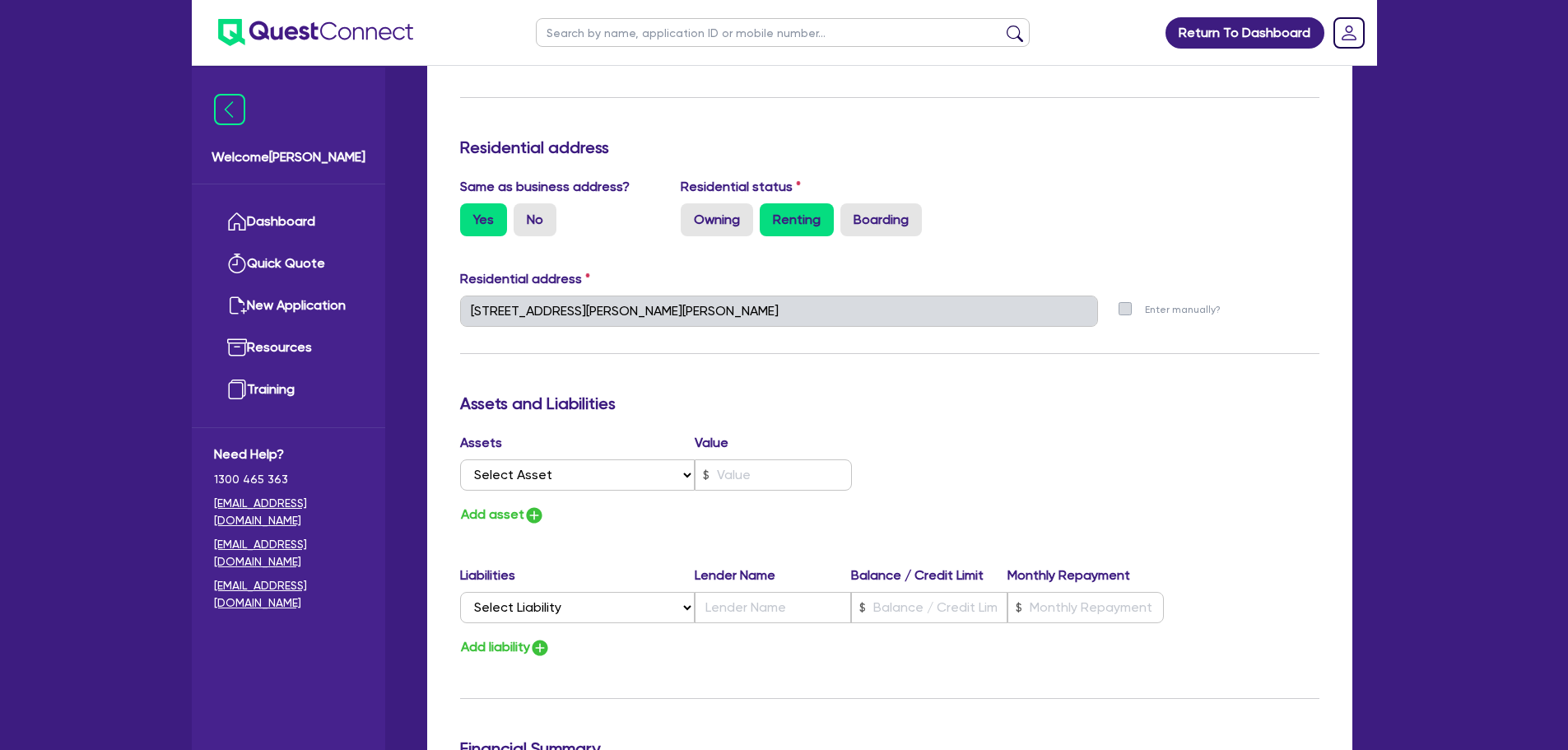
scroll to position [659, 0]
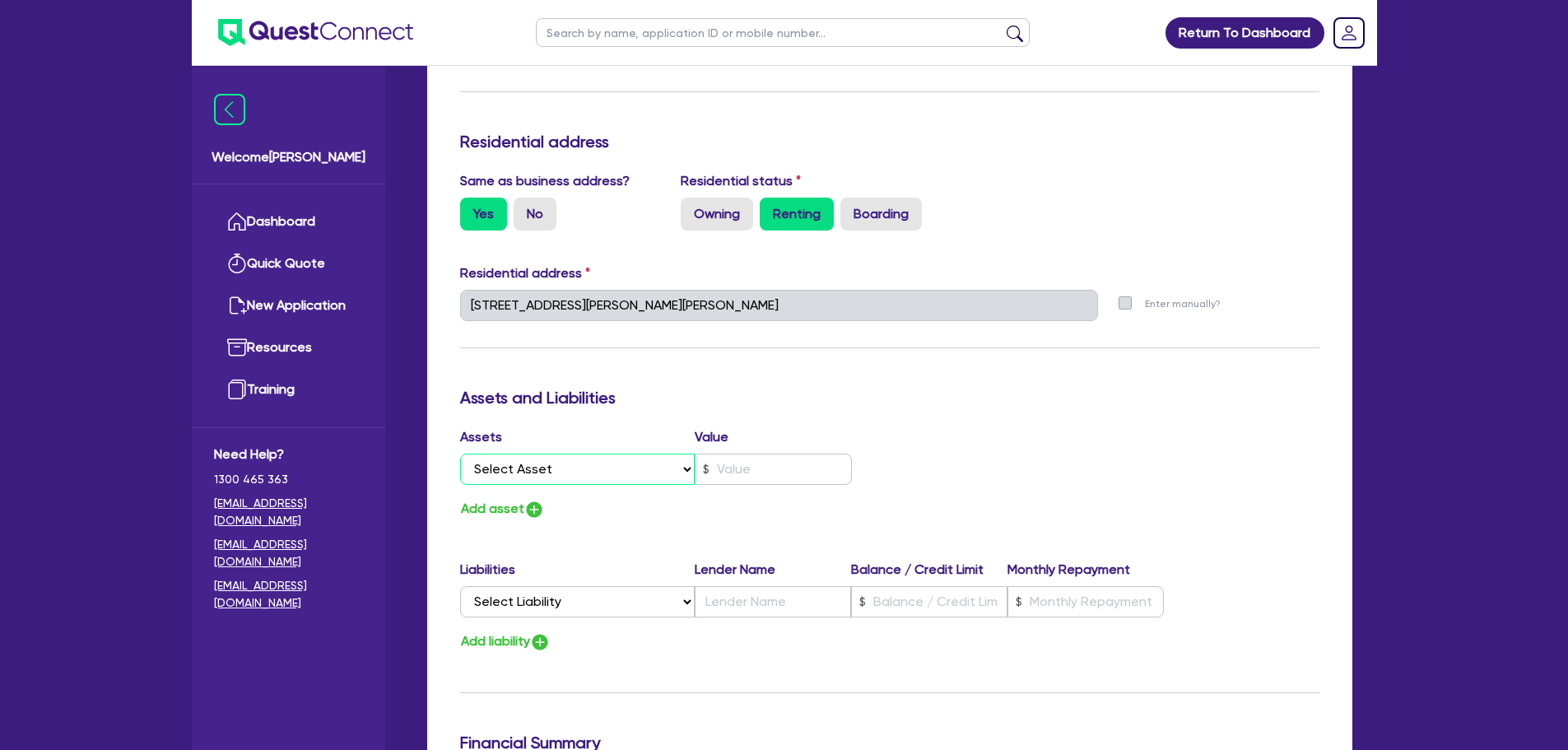
click at [622, 468] on select "Select Asset Cash Property Investment property Vehicle Truck Trailer Equipment …" at bounding box center [577, 469] width 235 height 31
select select "VEHICLE"
click at [460, 454] on select "Select Asset Cash Property Investment property Vehicle Truck Trailer Equipment …" at bounding box center [577, 469] width 235 height 31
type input "0"
type input "0434 766 682"
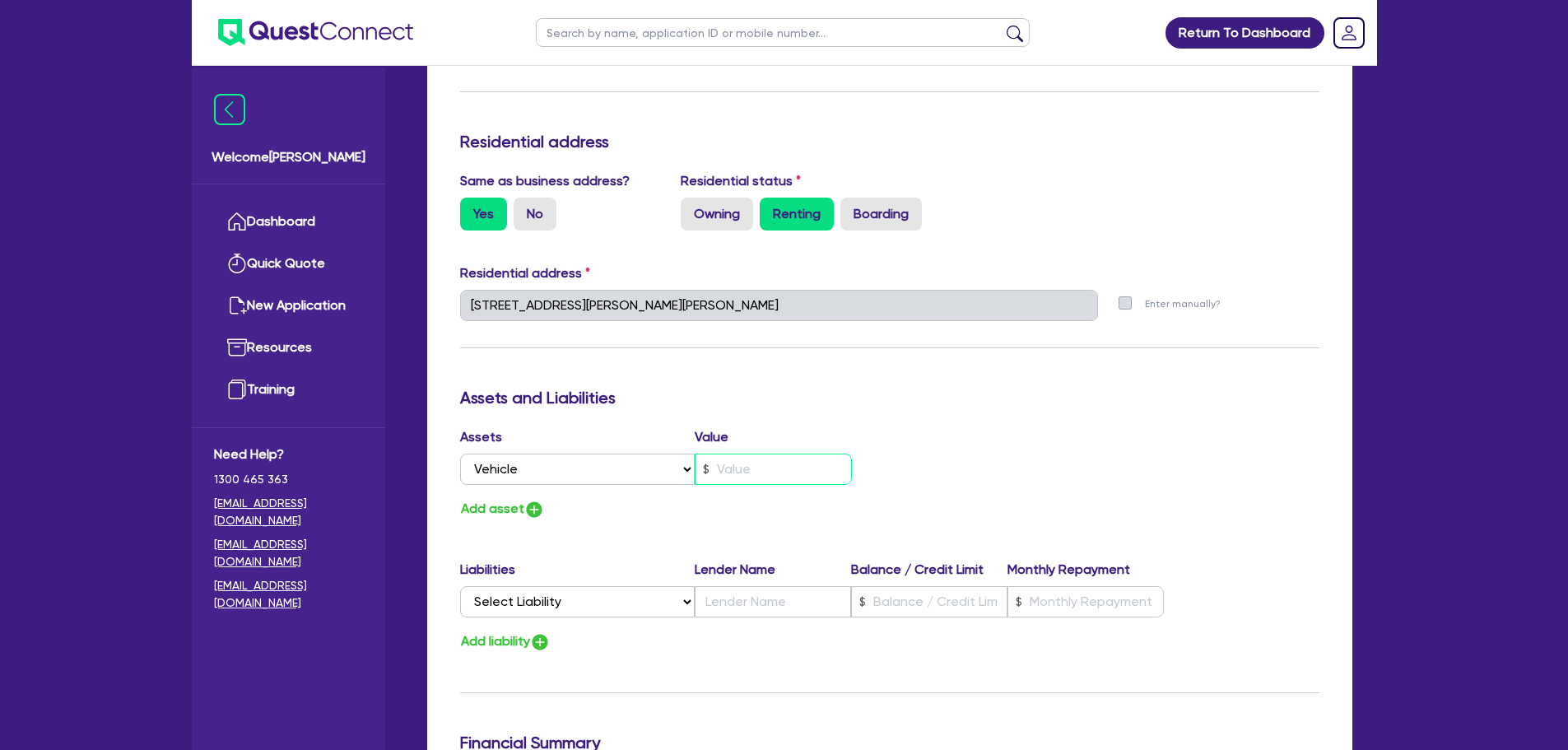
drag, startPoint x: 745, startPoint y: 478, endPoint x: 916, endPoint y: 522, distance: 176.6
click at [744, 478] on input "text" at bounding box center [774, 469] width 157 height 31
type input "0"
type input "0434 766 682"
type input "5"
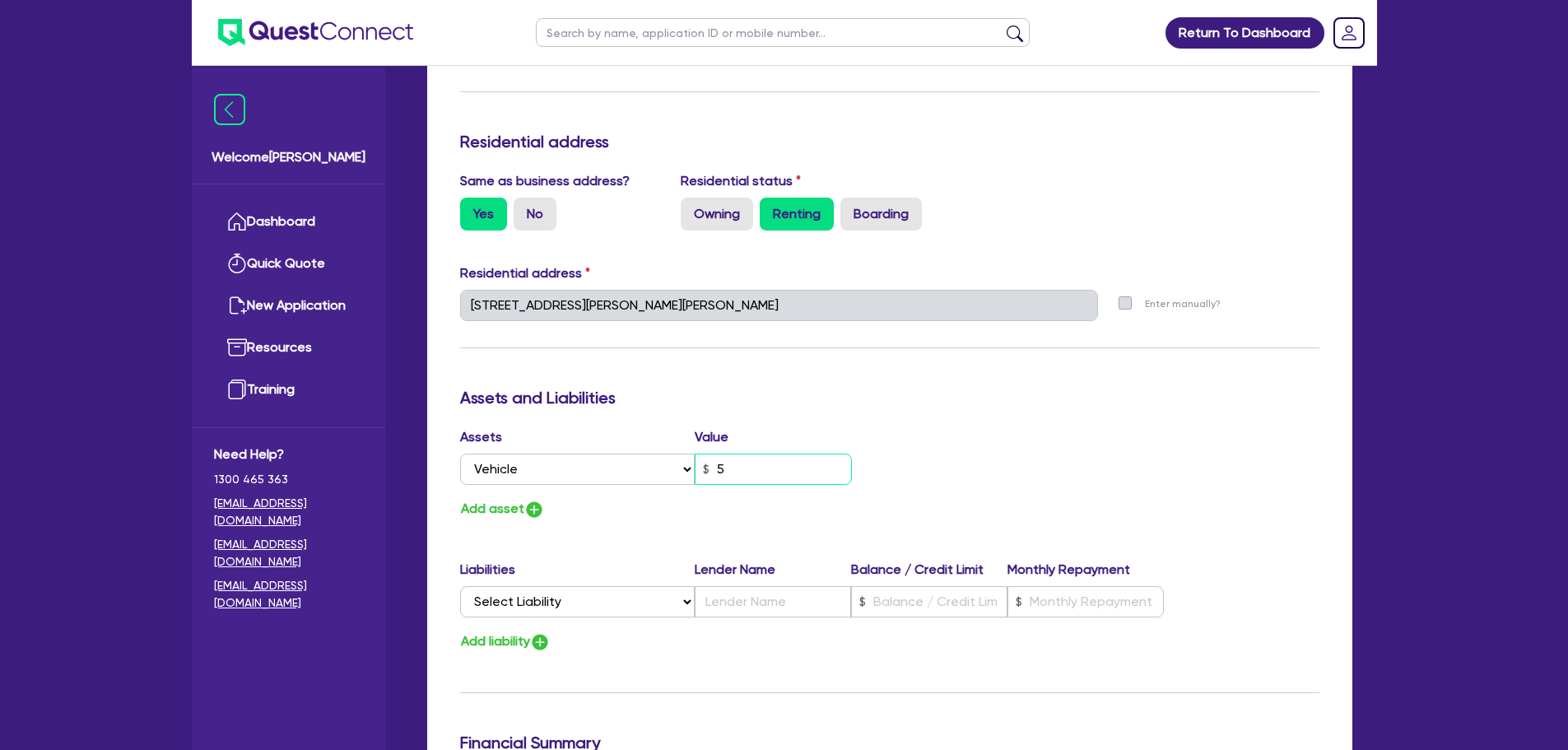
type input "0"
type input "0434 766 682"
type input "50"
type input "0"
type input "0434 766 682"
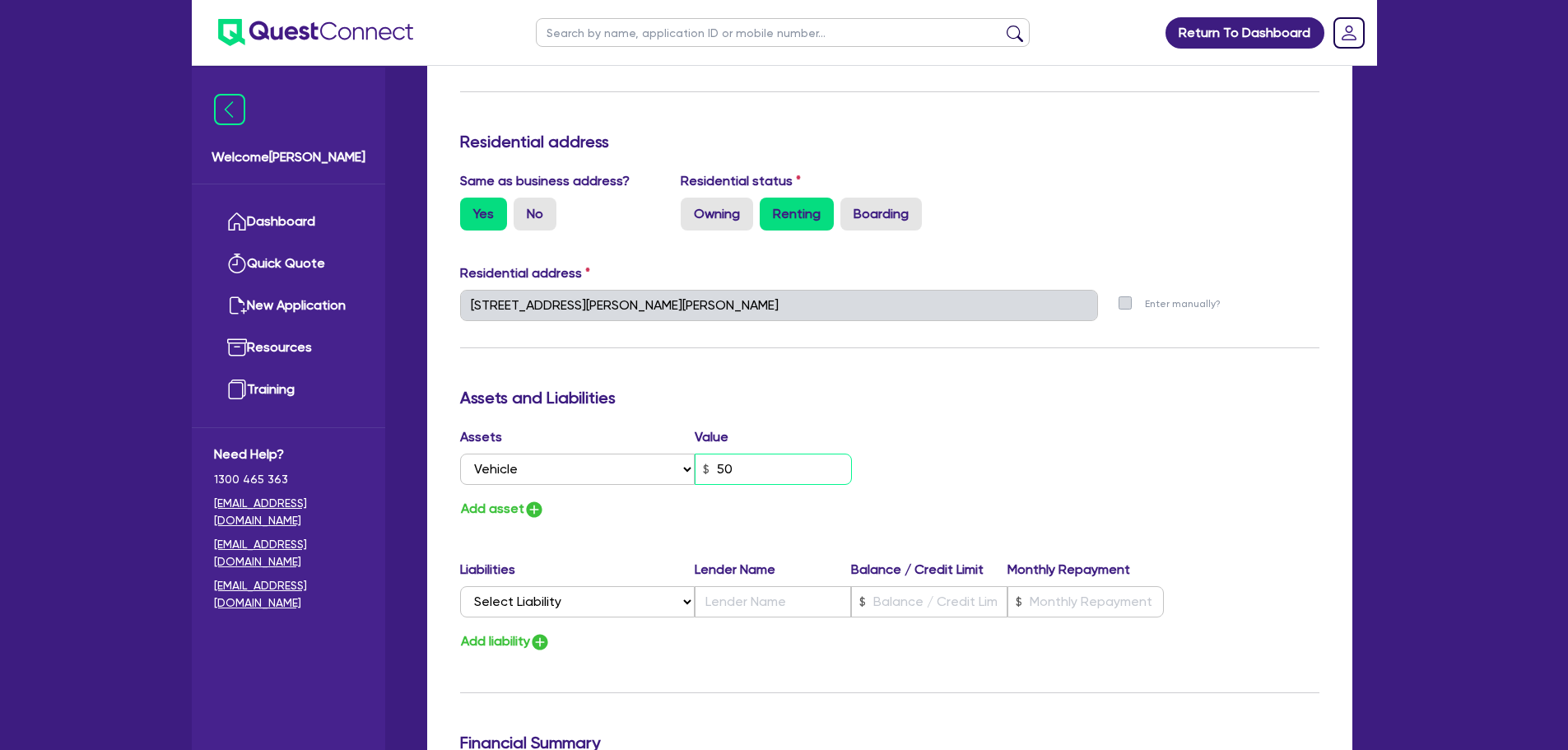
type input "500"
type input "0"
type input "0434 766 682"
type input "5,000"
type input "0"
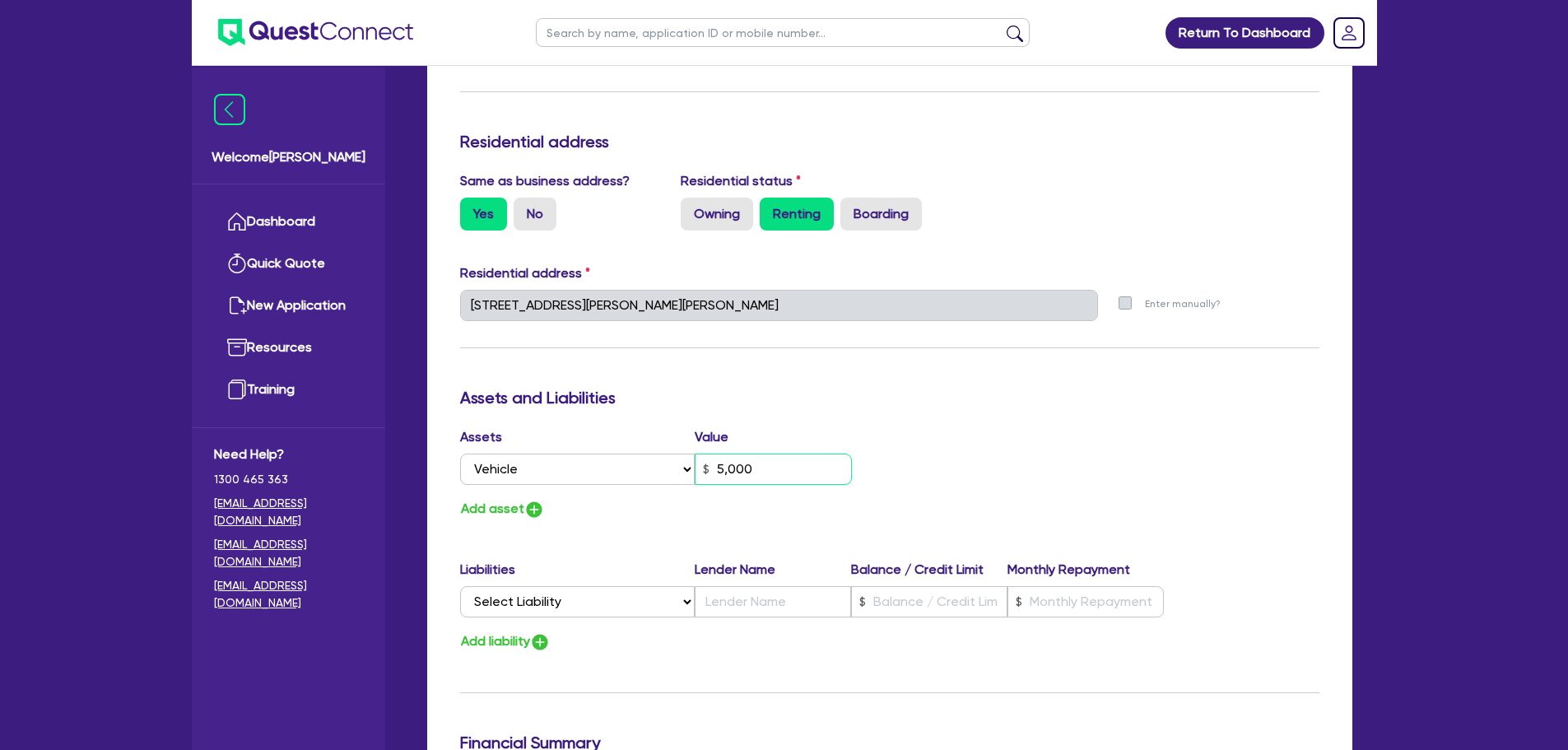
type input "0434 766 682"
type input "50,000"
click at [529, 504] on img "button" at bounding box center [534, 510] width 20 height 20
type input "0"
type input "0434 766 682"
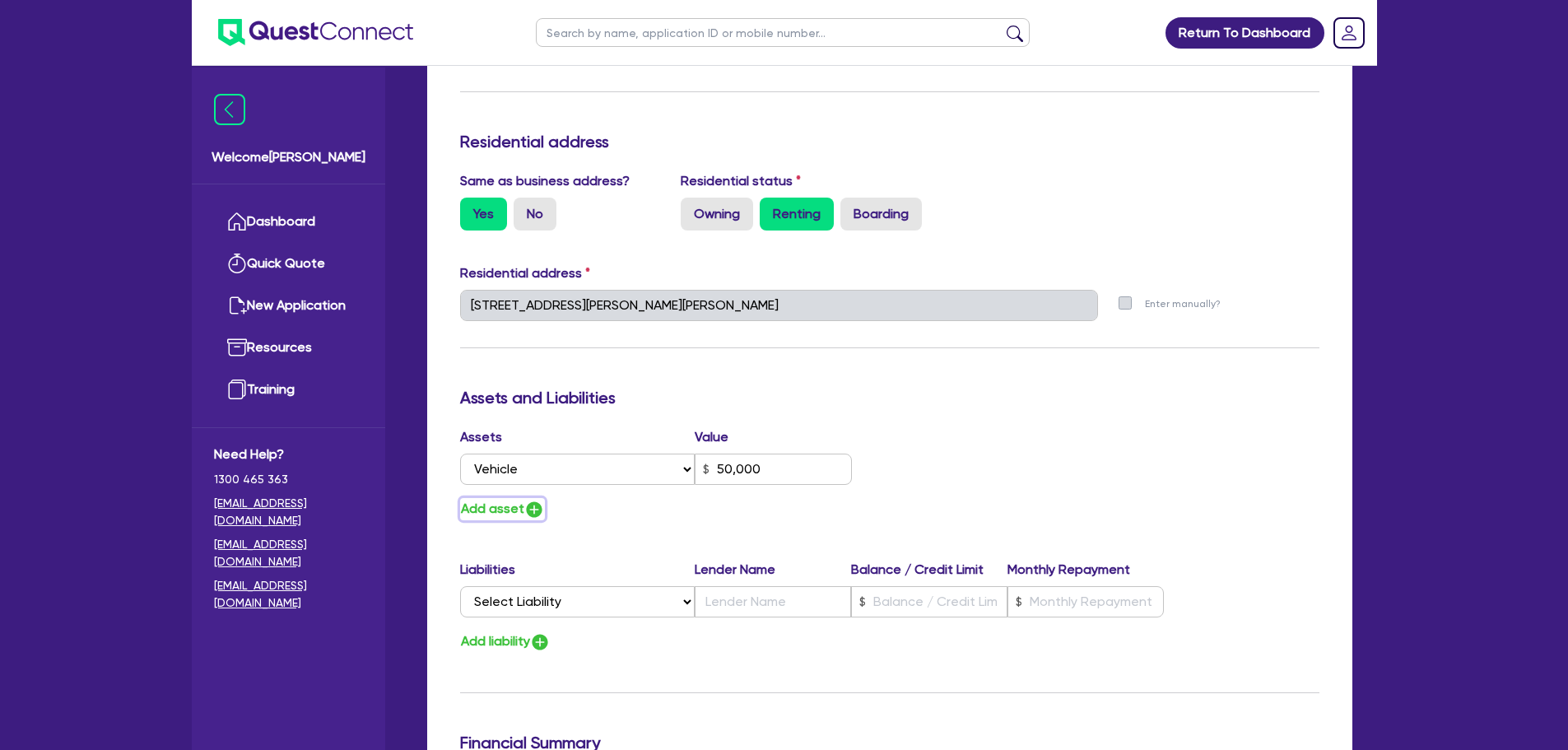
type input "50,000"
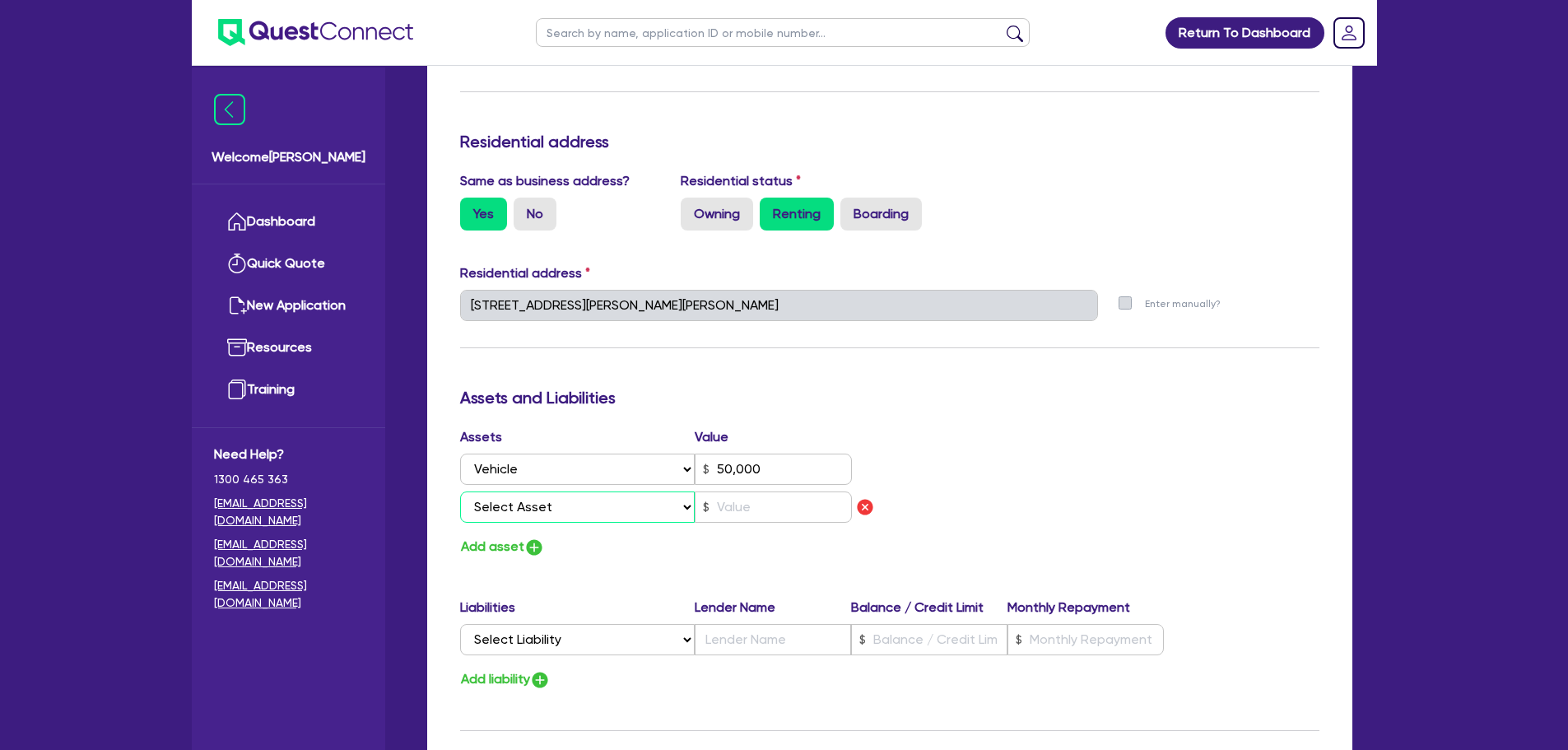
click at [528, 507] on select "Select Asset Cash Property Investment property Vehicle Truck Trailer Equipment …" at bounding box center [577, 507] width 235 height 31
select select "VEHICLE"
click at [460, 492] on select "Select Asset Cash Property Investment property Vehicle Truck Trailer Equipment …" at bounding box center [577, 507] width 235 height 31
type input "0"
type input "0434 766 682"
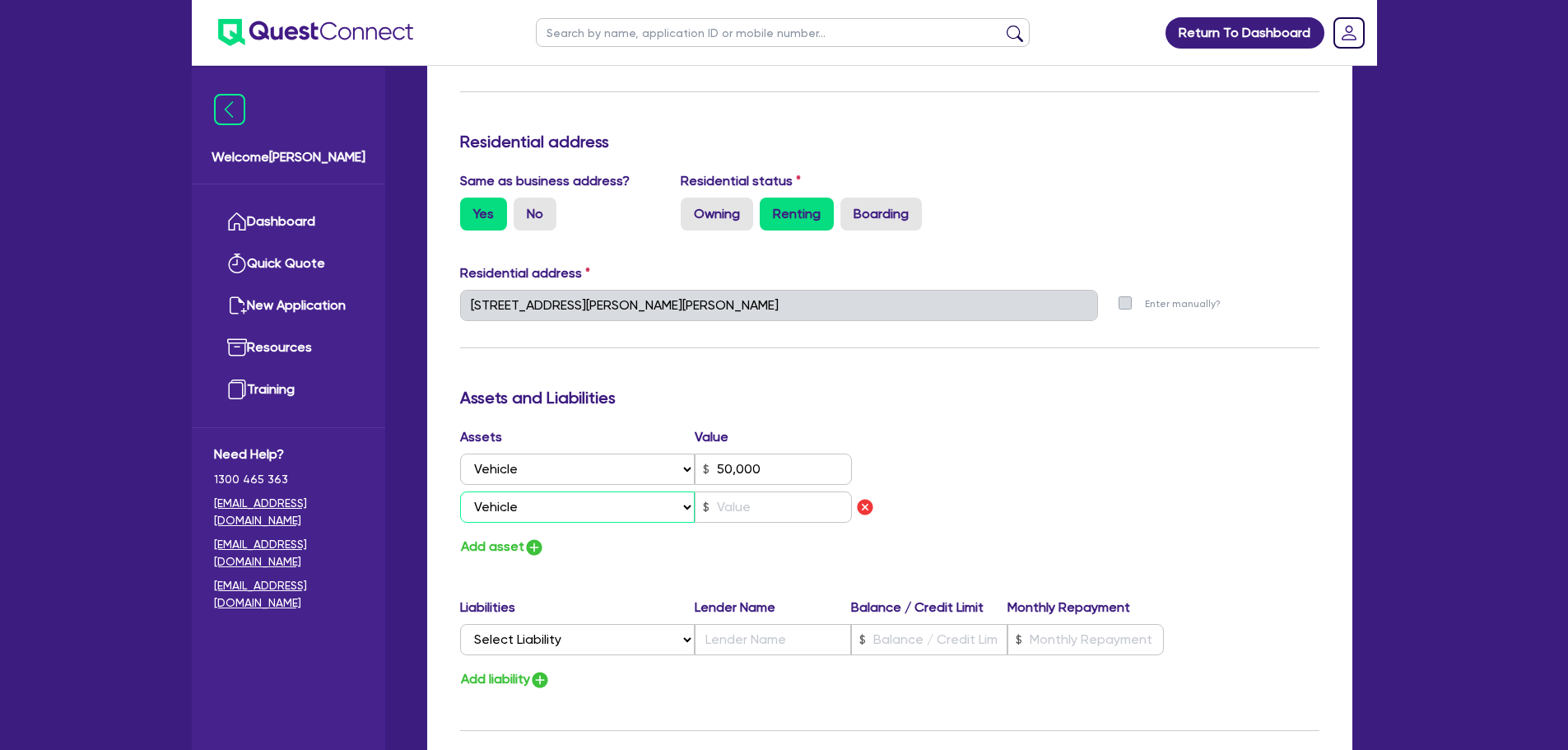
type input "50,000"
click at [774, 511] on input "text" at bounding box center [774, 507] width 157 height 31
type input "0"
type input "0434 766 682"
type input "50,000"
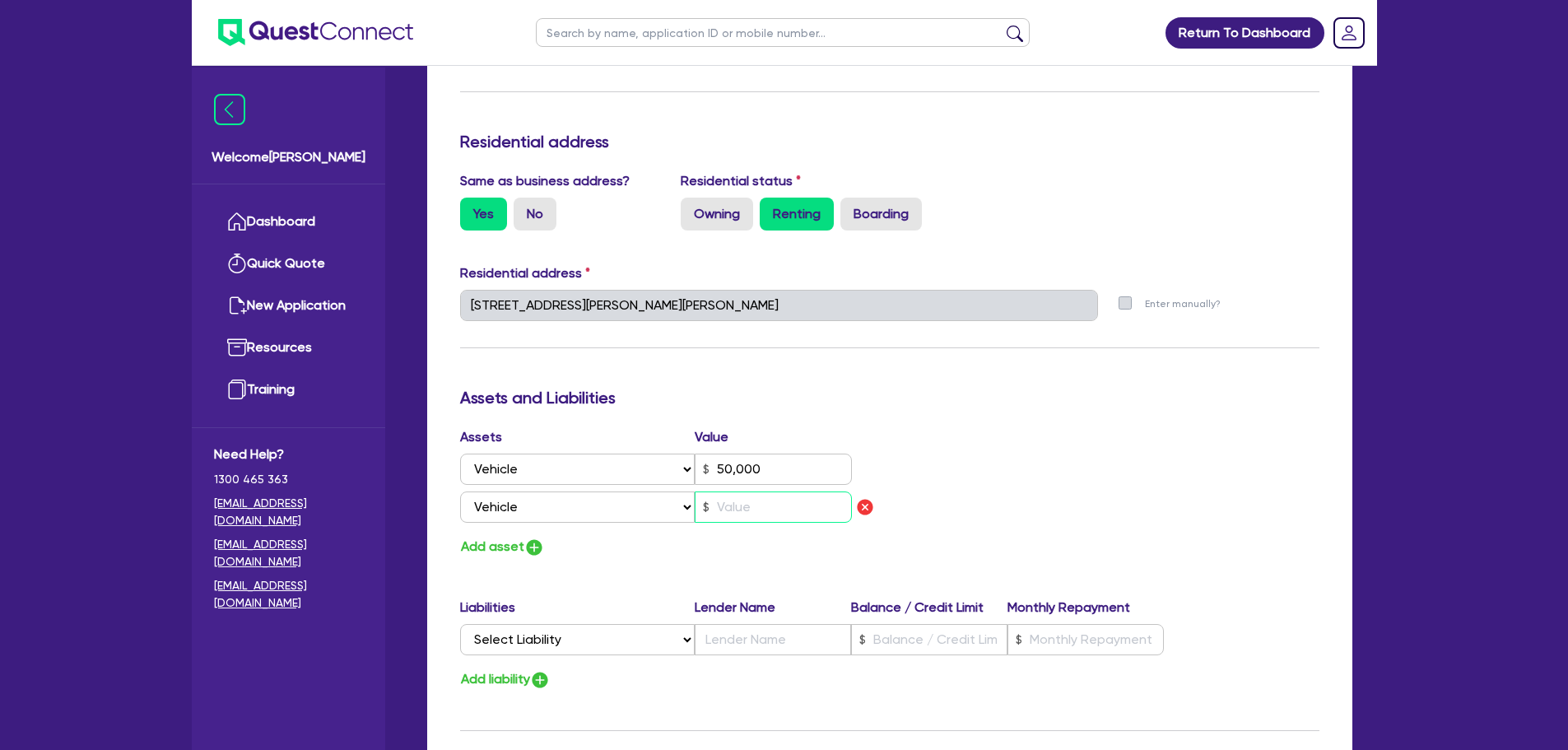
type input "2"
type input "0"
type input "0434 766 682"
type input "50,000"
type input "20"
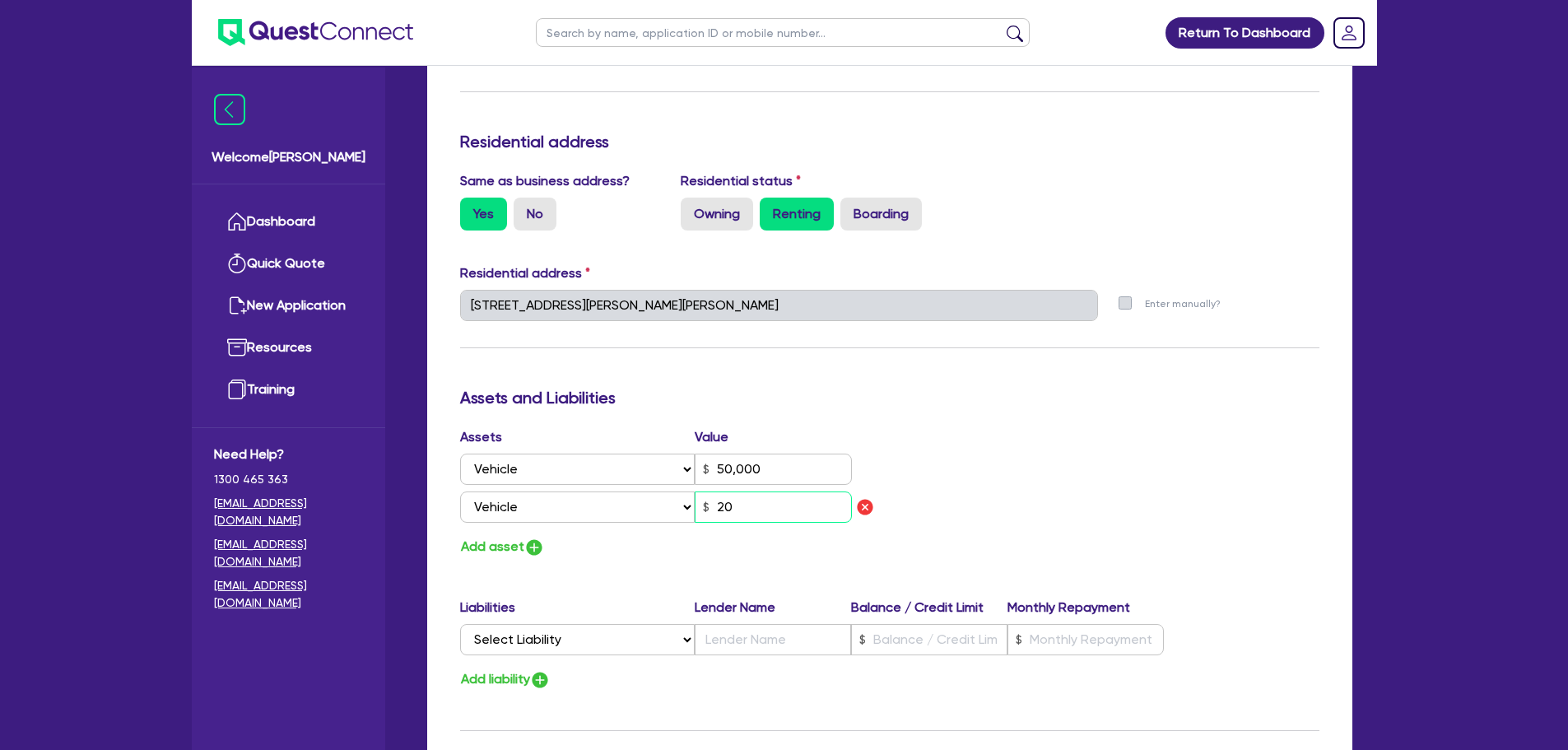
type input "0"
type input "0434 766 682"
type input "50,000"
type input "200"
type input "0"
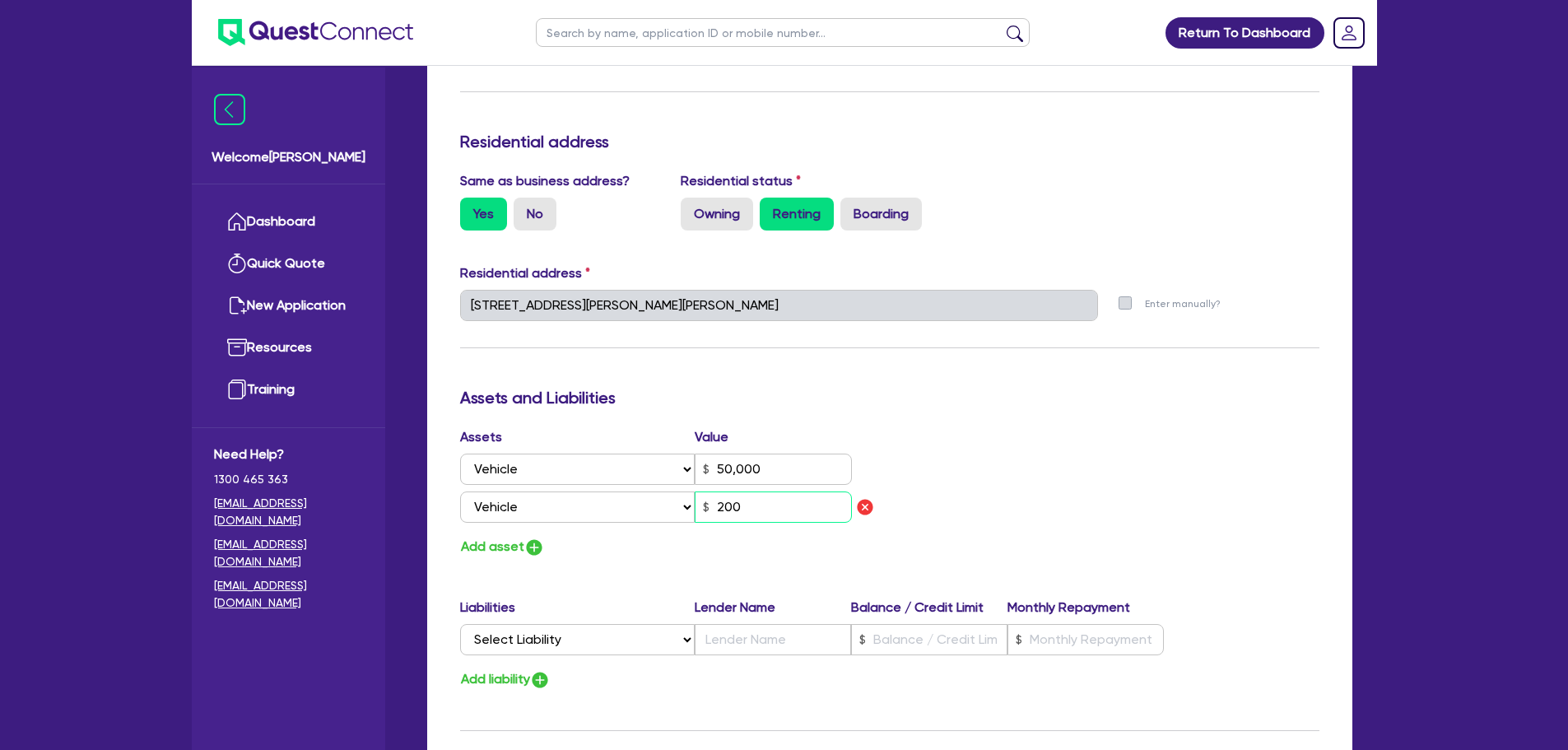
type input "0434 766 682"
type input "50,000"
type input "2,000"
type input "0"
type input "0434 766 682"
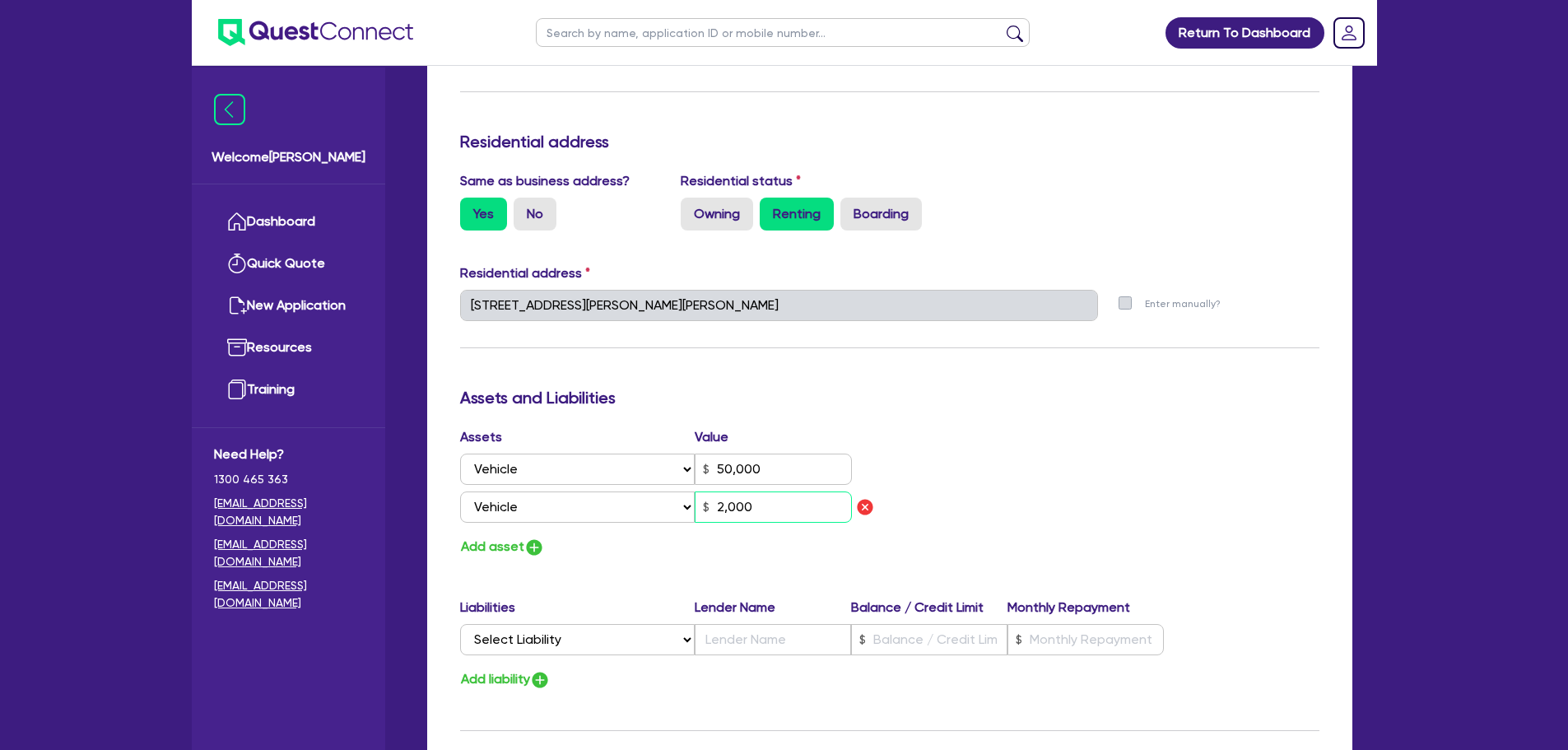
type input "50,000"
type input "20,000"
click at [1042, 388] on h3 "Assets and Liabilities" at bounding box center [890, 398] width 859 height 20
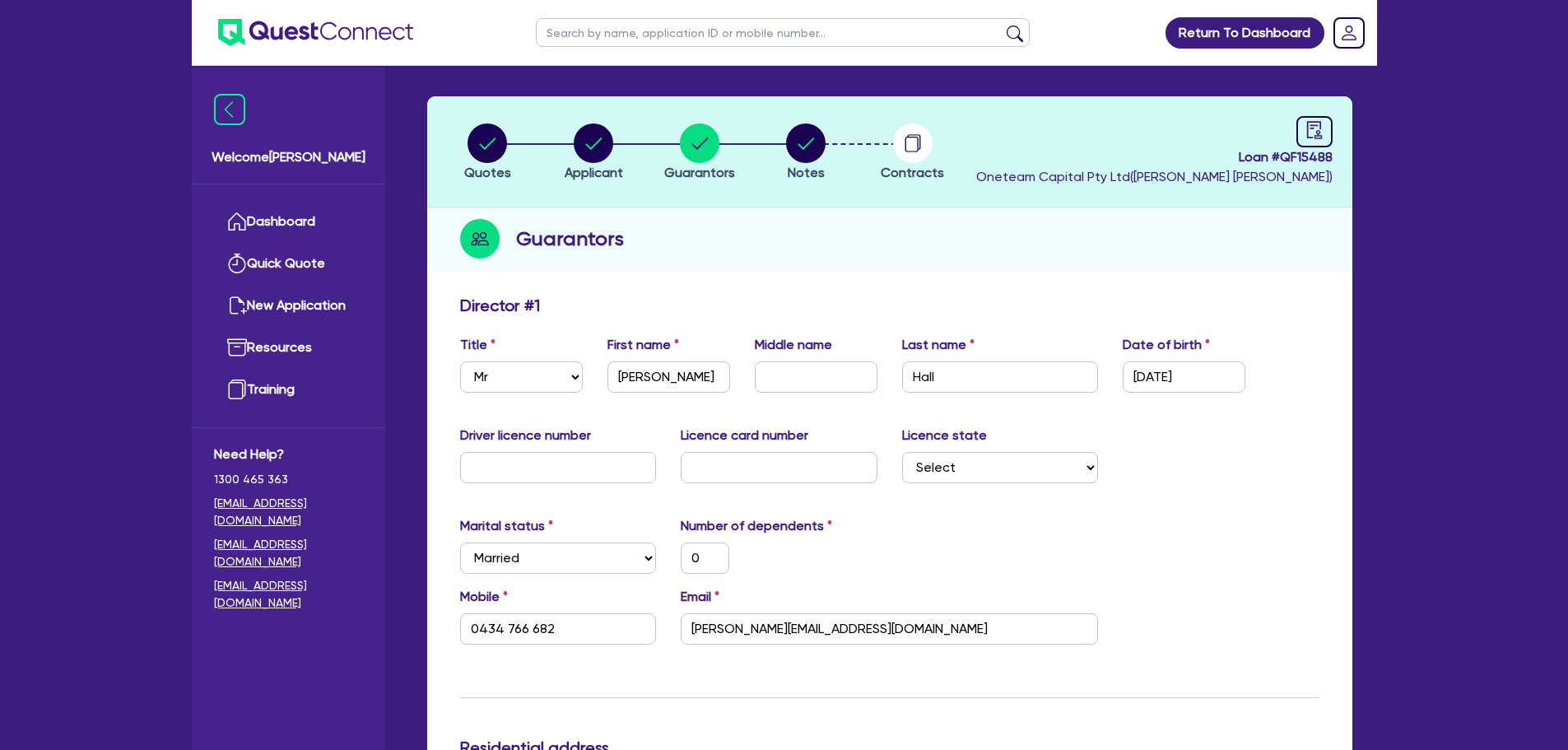
scroll to position [0, 0]
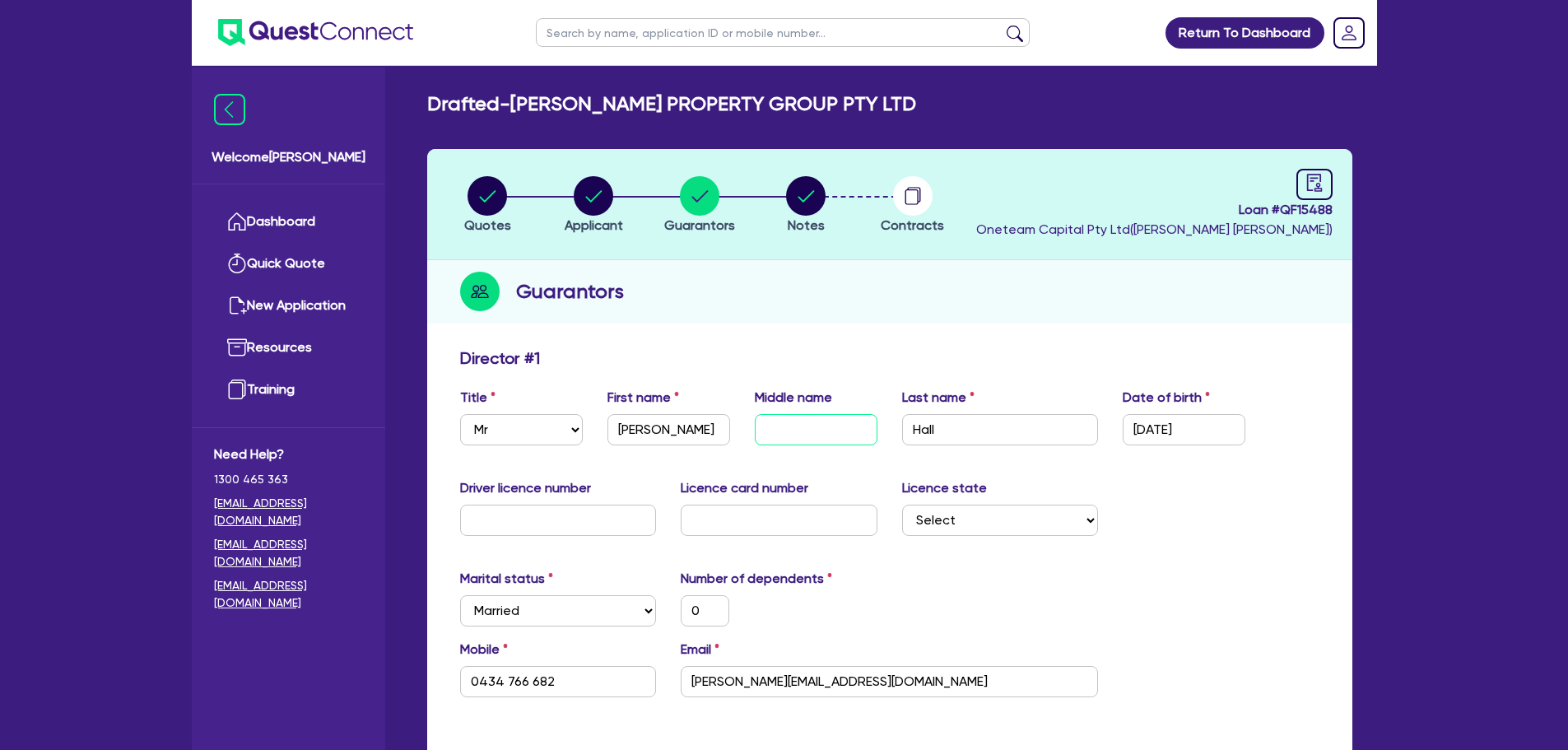
click at [766, 427] on input "text" at bounding box center [816, 429] width 122 height 31
type input "J"
type input "0"
type input "0434 766 682"
type input "50,000"
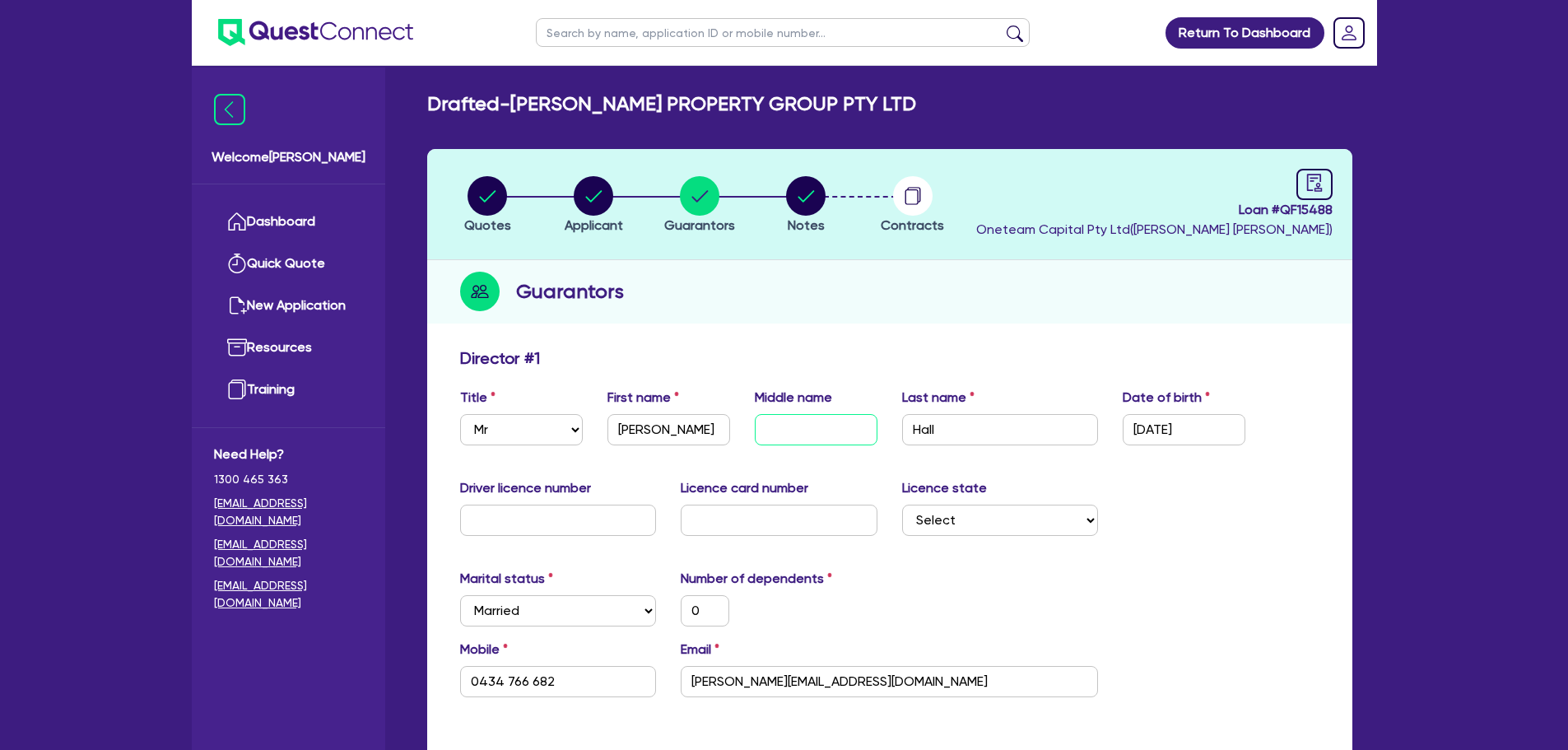
type input "20,000"
type input "Jo"
type input "0"
type input "0434 766 682"
type input "50,000"
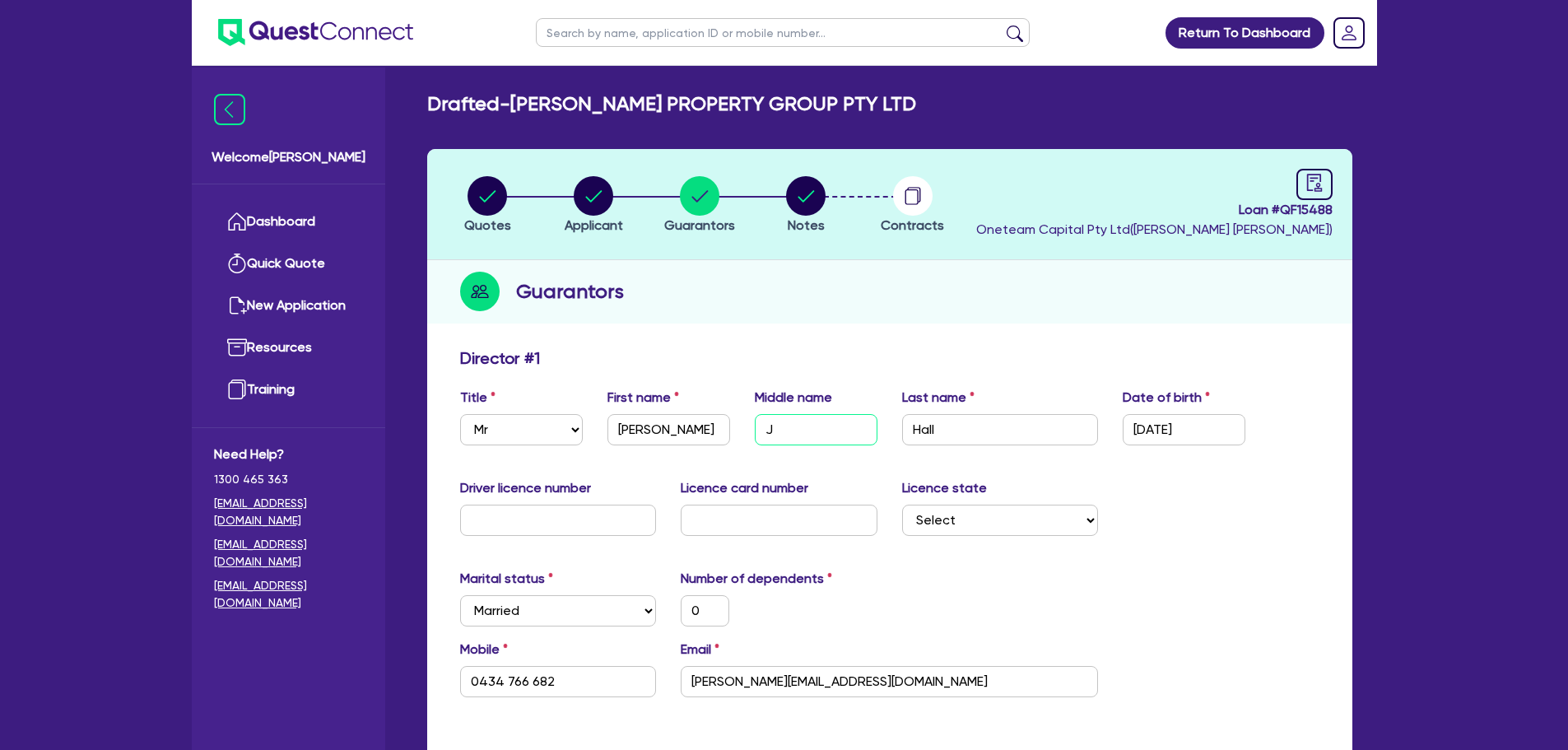
type input "20,000"
type input "Joh"
type input "0"
type input "0434 766 682"
type input "50,000"
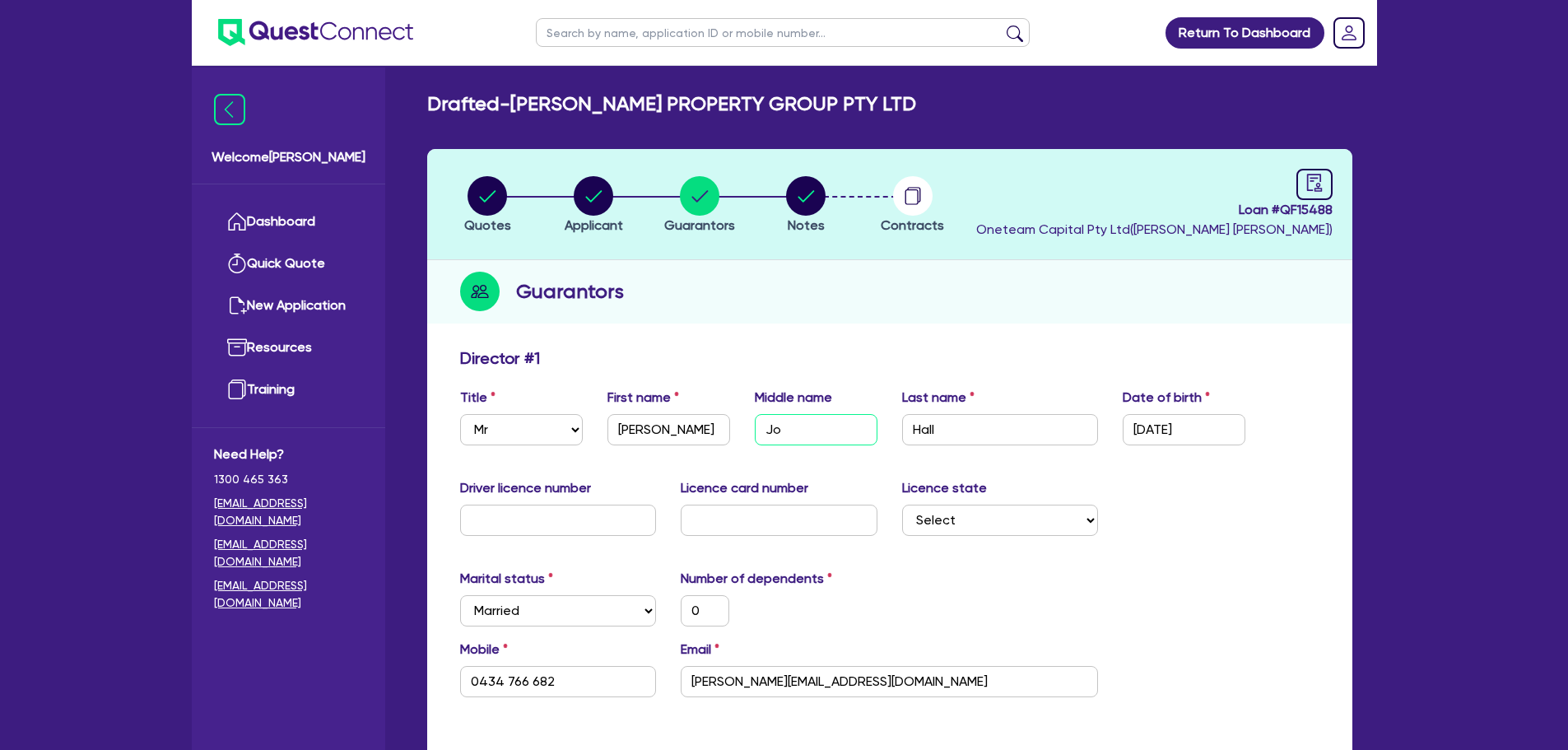
type input "20,000"
type input "[PERSON_NAME]"
type input "0"
type input "0434 766 682"
type input "50,000"
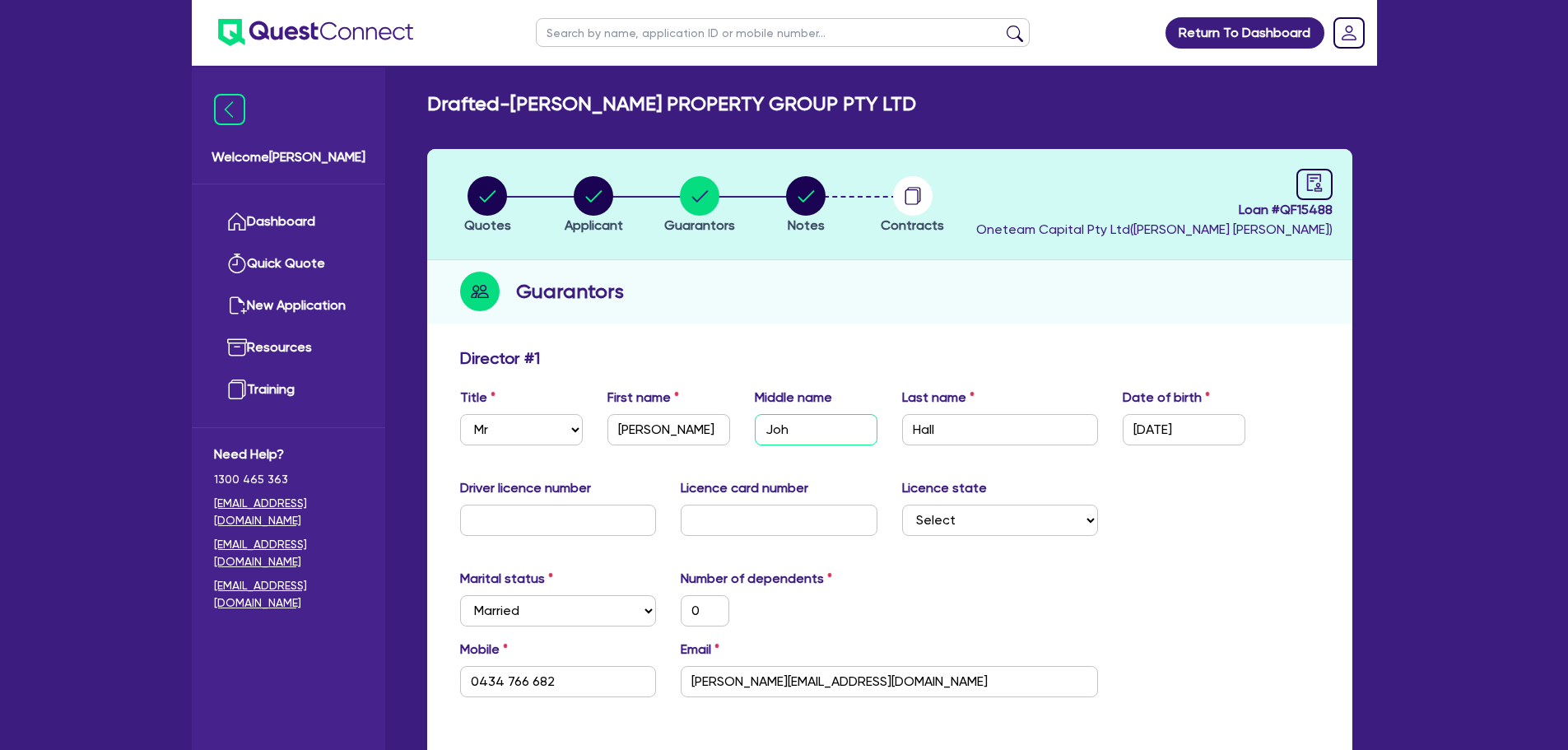
type input "20,000"
type input "[PERSON_NAME]"
click at [1240, 535] on div "Driver licence number Licence card number Licence state Select [GEOGRAPHIC_DATA…" at bounding box center [890, 514] width 885 height 71
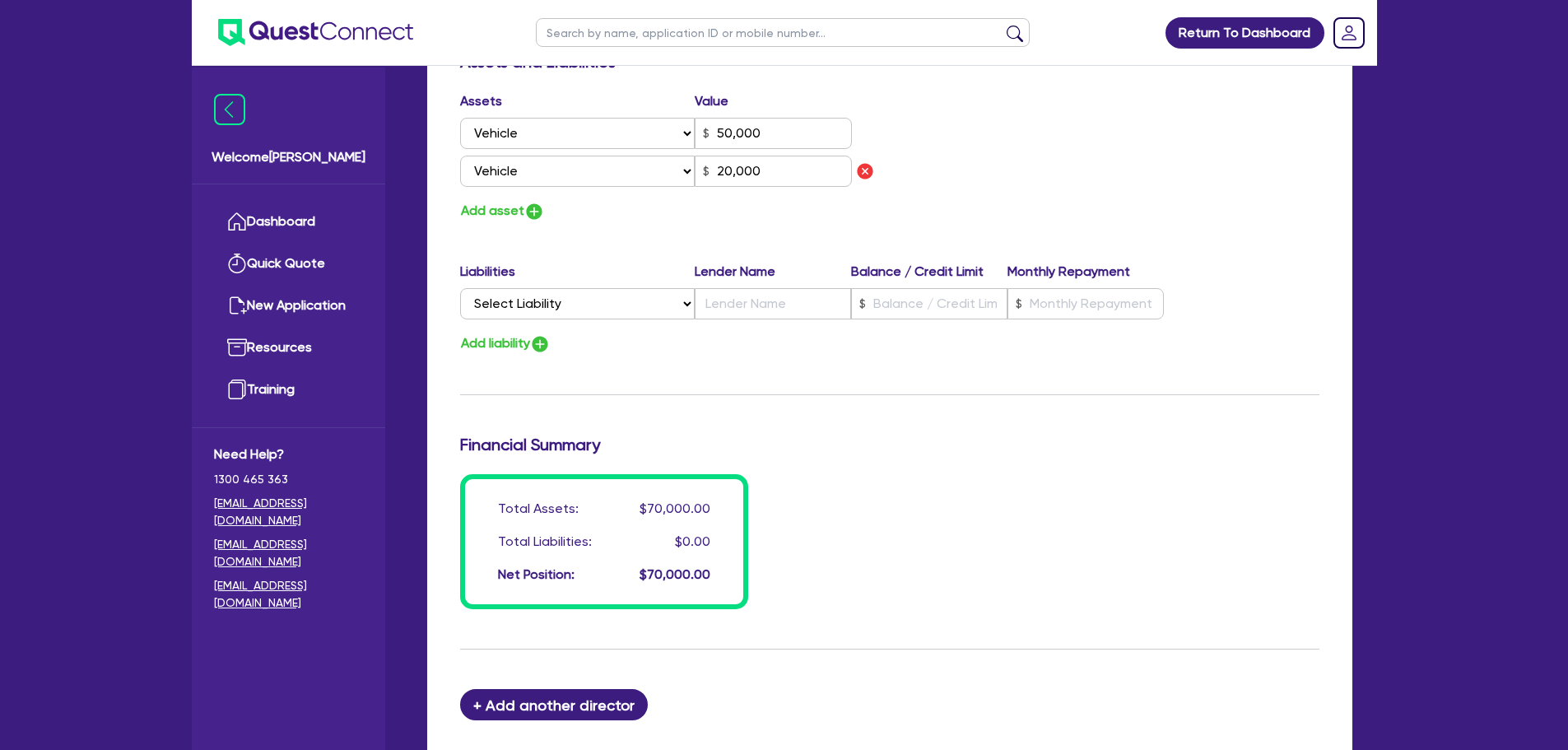
scroll to position [1210, 0]
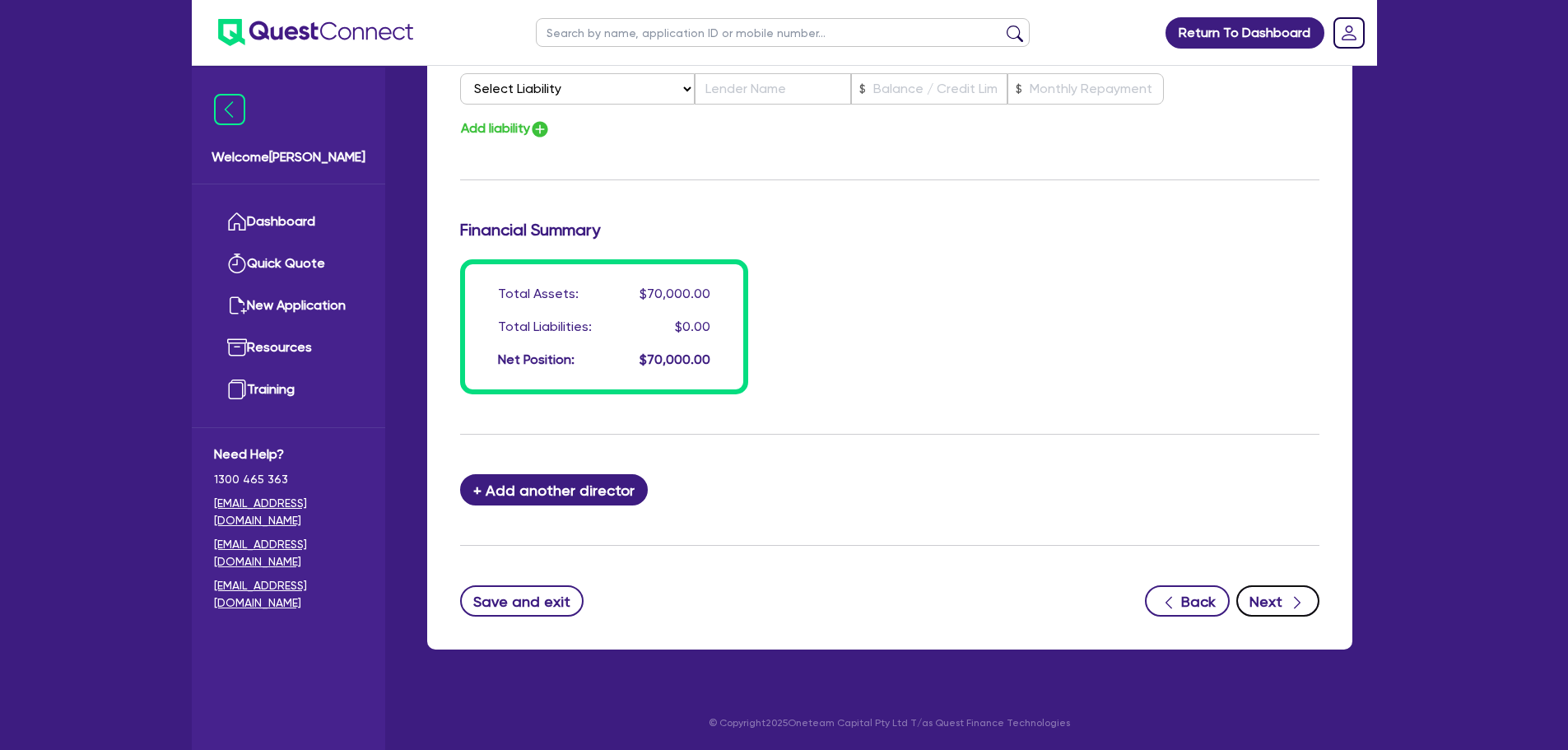
click at [1292, 607] on icon "button" at bounding box center [1297, 603] width 17 height 17
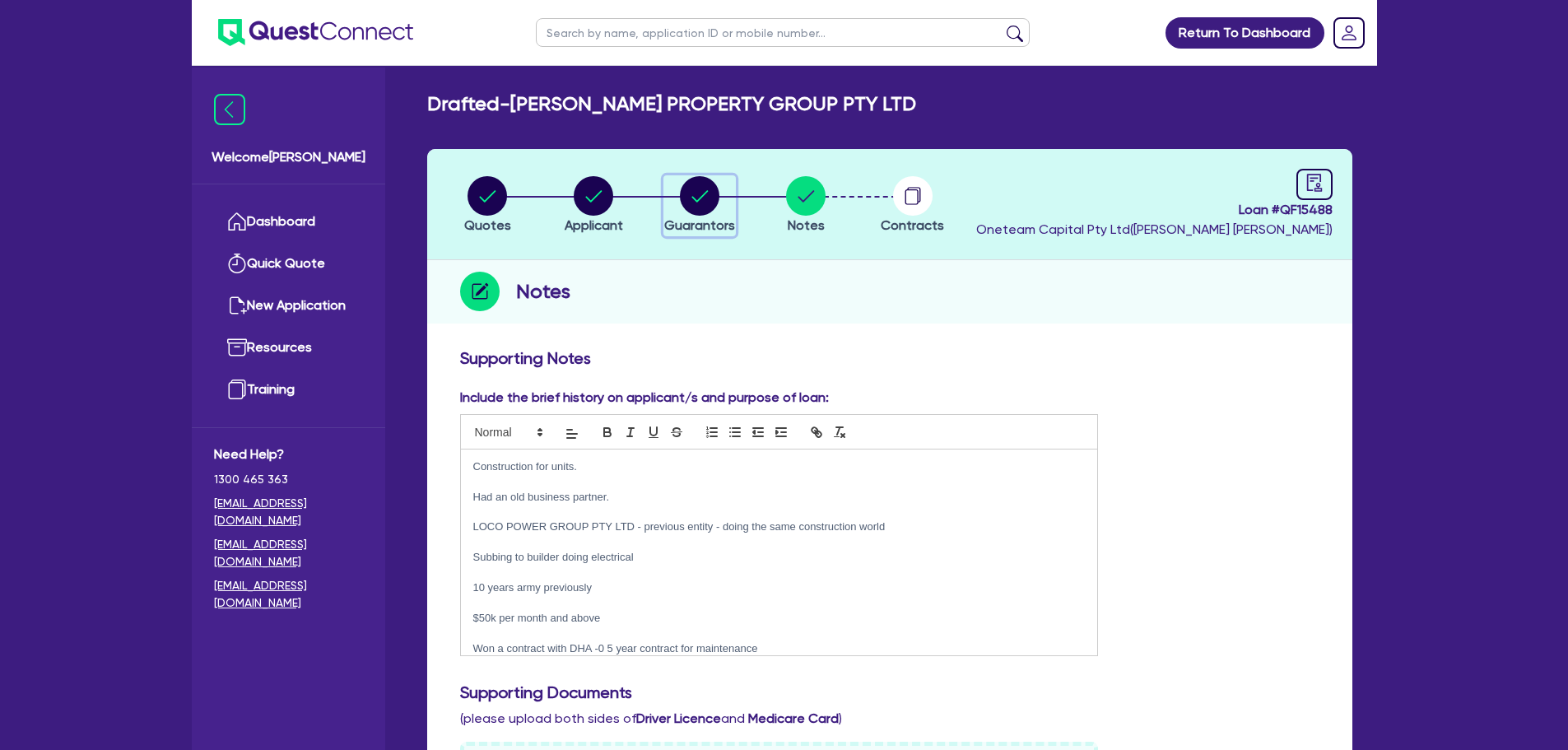
click at [689, 197] on circle "button" at bounding box center [699, 195] width 39 height 39
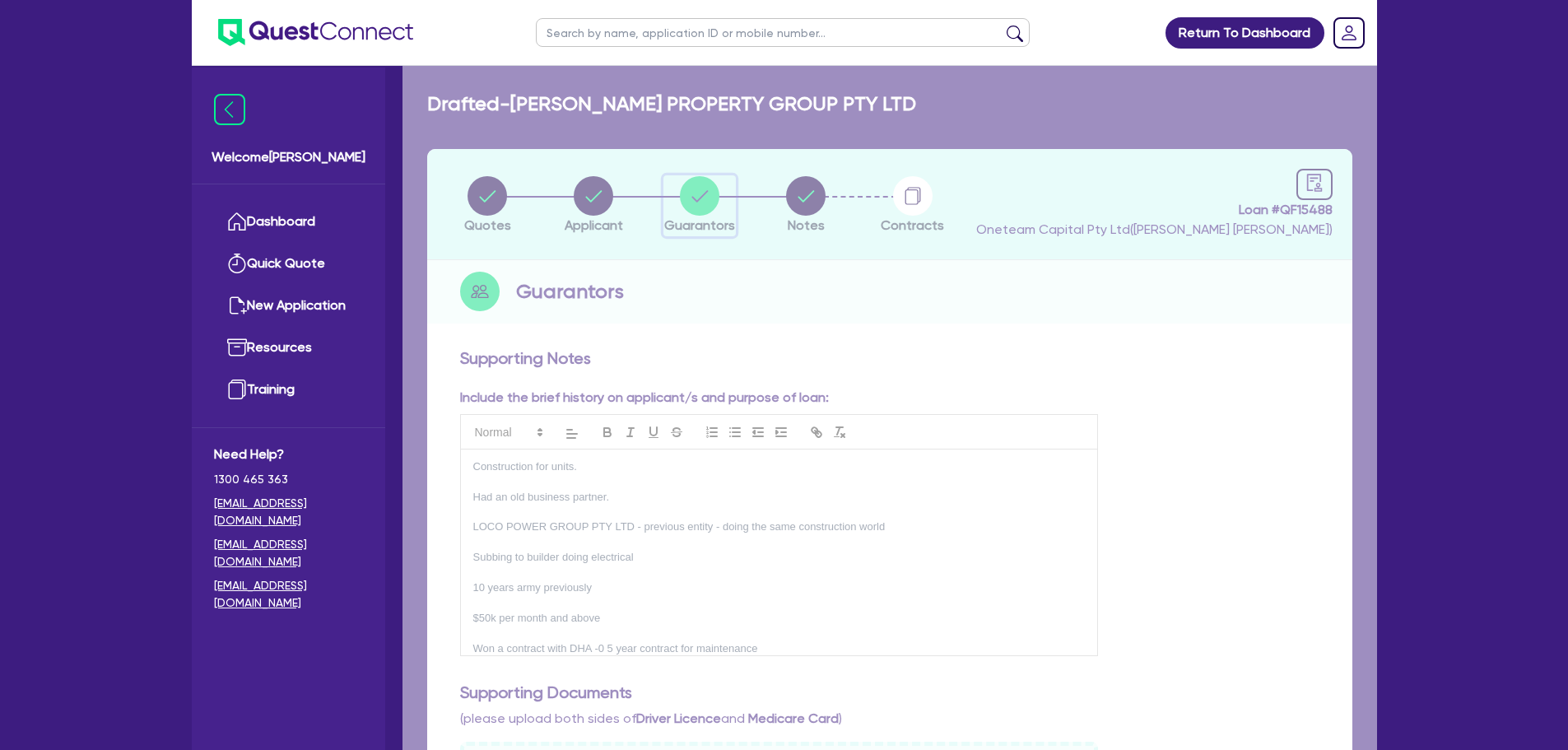
select select "MR"
select select "MARRIED"
select select "VEHICLE"
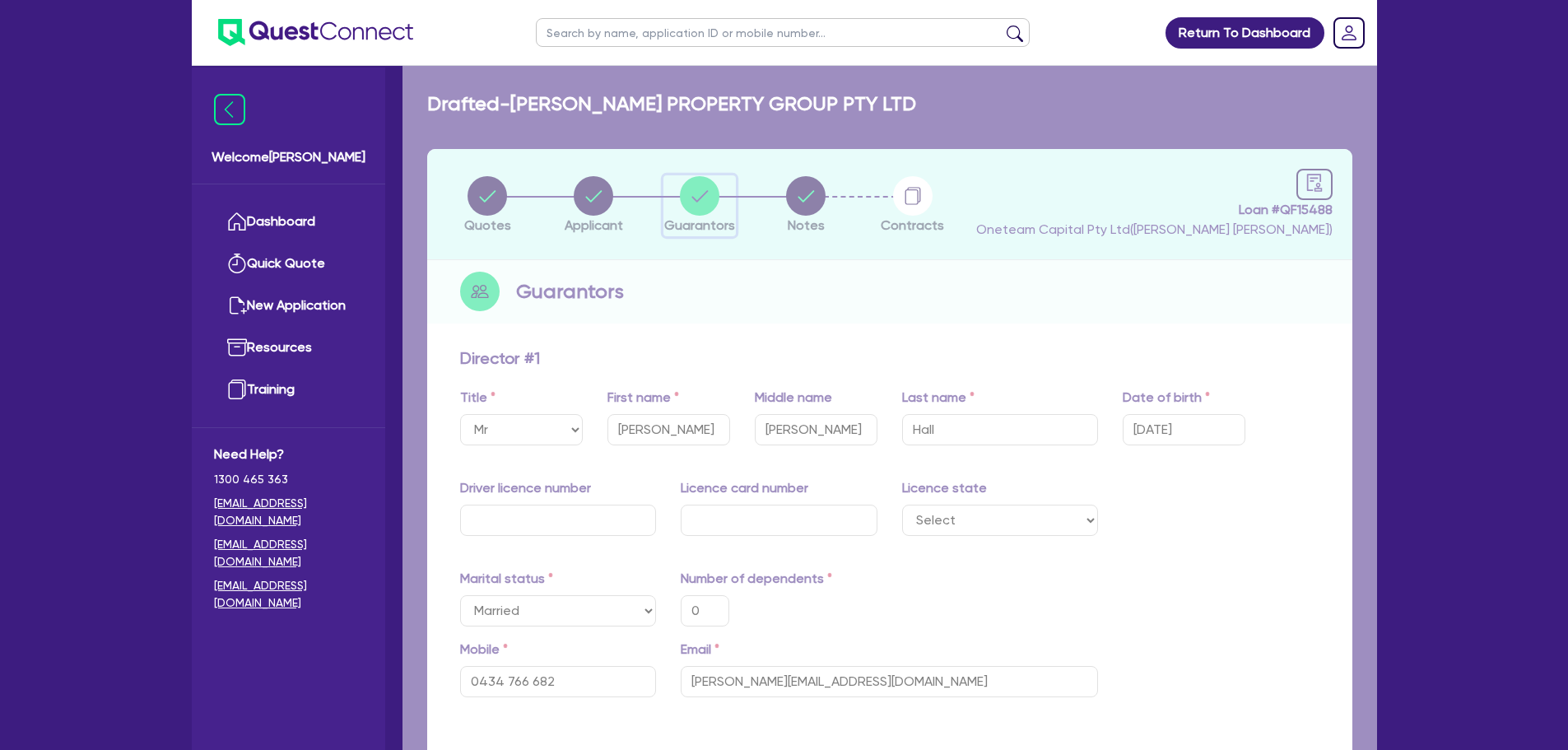
type input "0"
type input "0434 766 682"
type input "50,000"
type input "20,000"
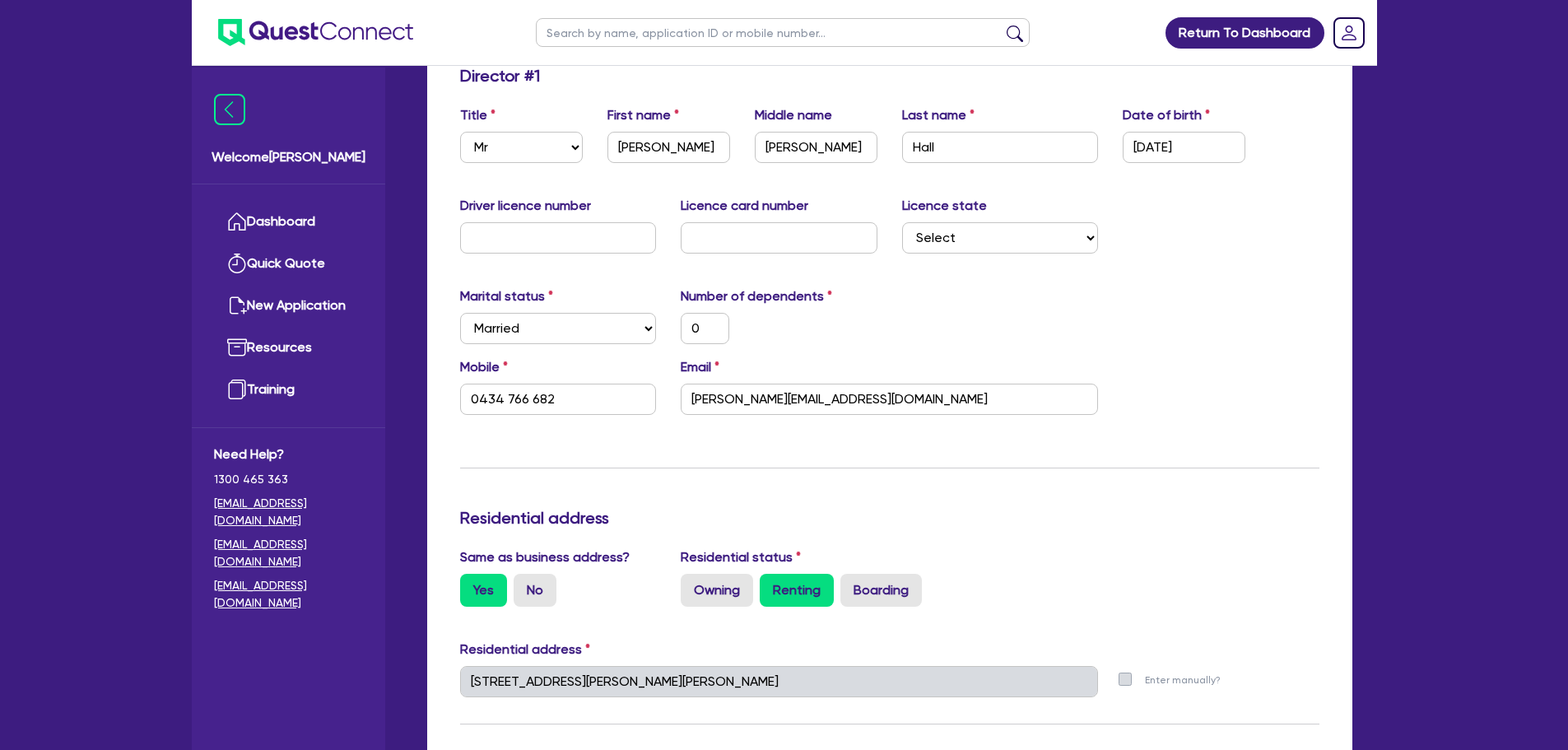
scroll to position [411, 0]
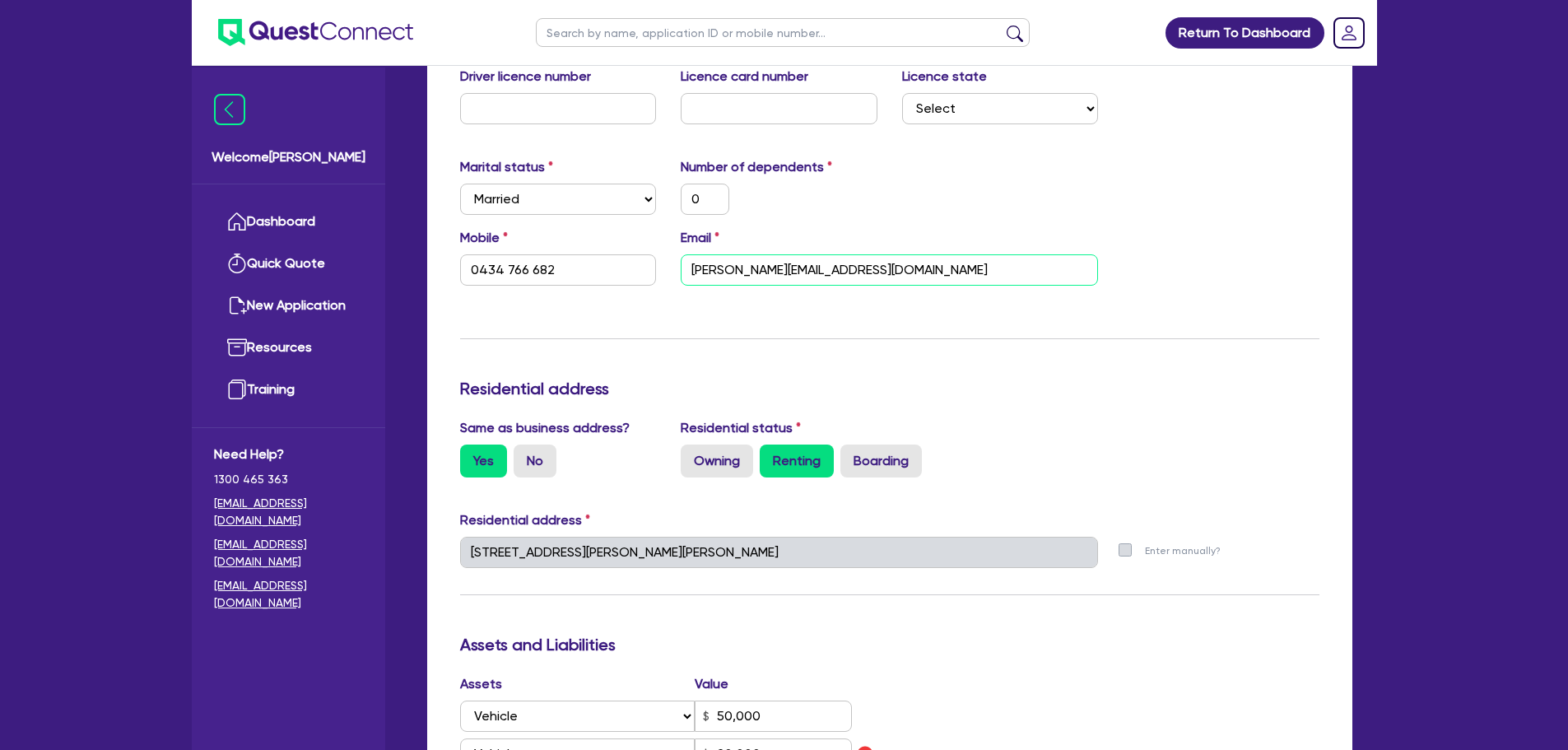
drag, startPoint x: 766, startPoint y: 261, endPoint x: 691, endPoint y: 266, distance: 75.2
click at [694, 266] on input "[PERSON_NAME][EMAIL_ADDRESS][DOMAIN_NAME]" at bounding box center [890, 270] width 417 height 31
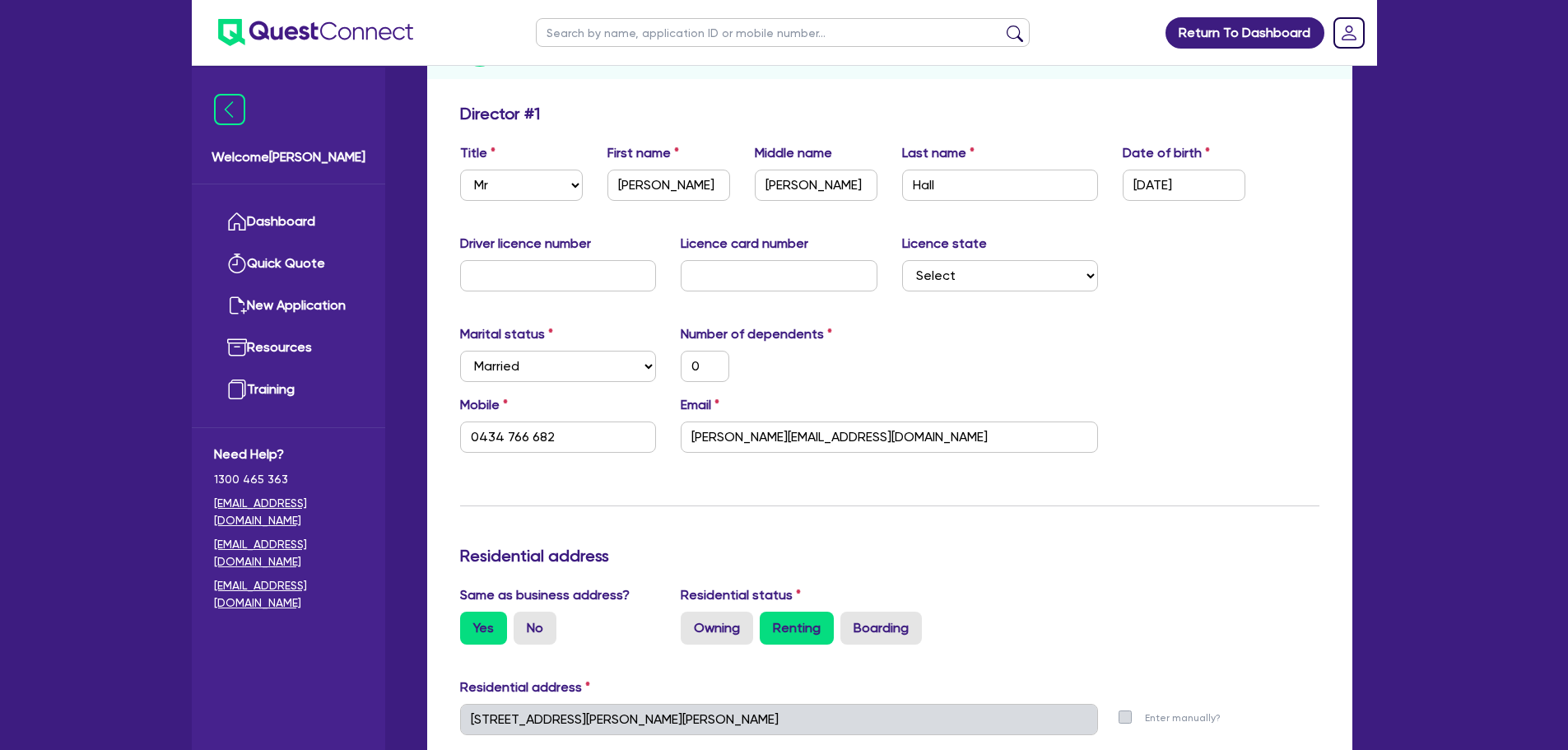
scroll to position [0, 0]
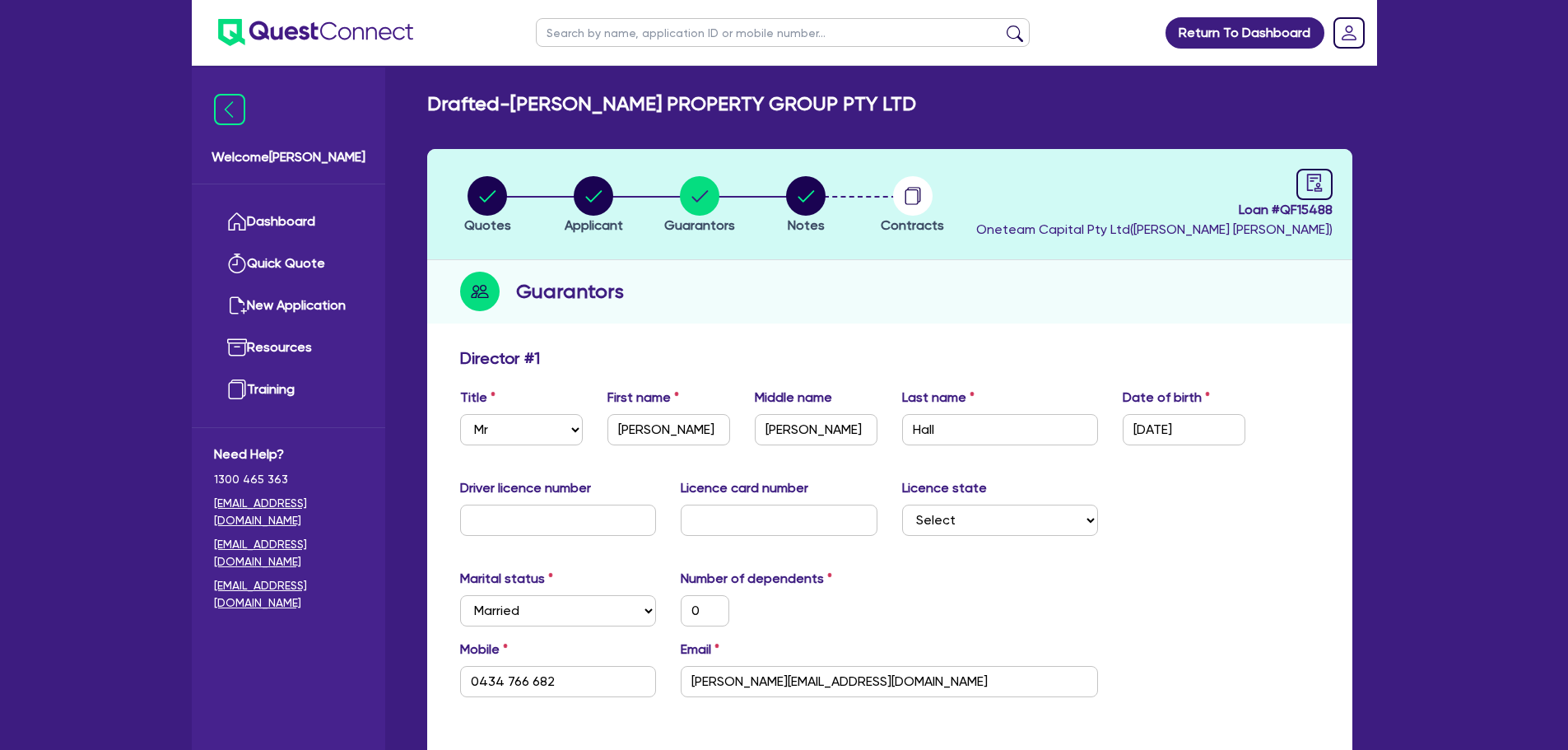
click at [792, 285] on div "Guarantors" at bounding box center [890, 292] width 926 height 64
click at [799, 203] on circle "button" at bounding box center [806, 195] width 39 height 39
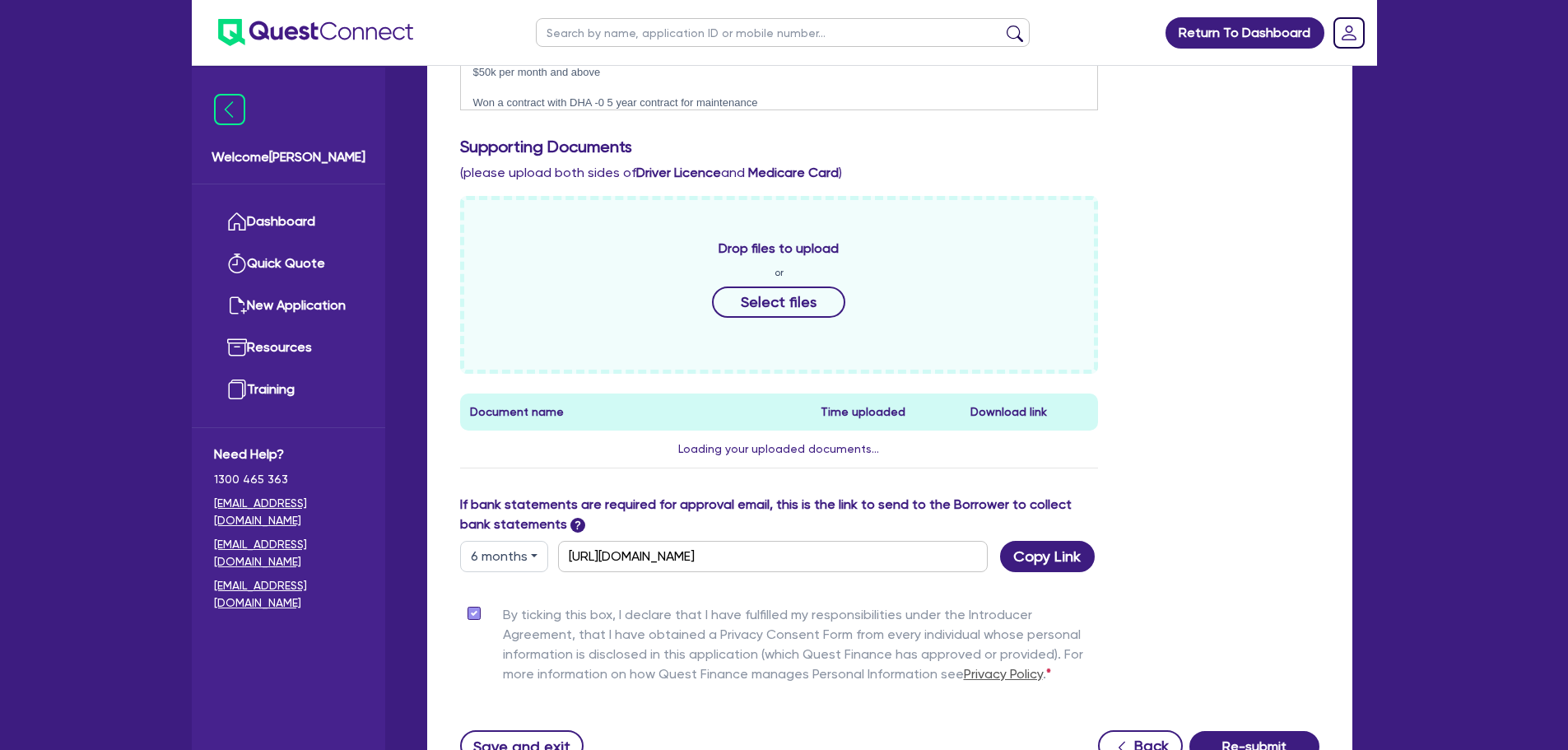
scroll to position [692, 0]
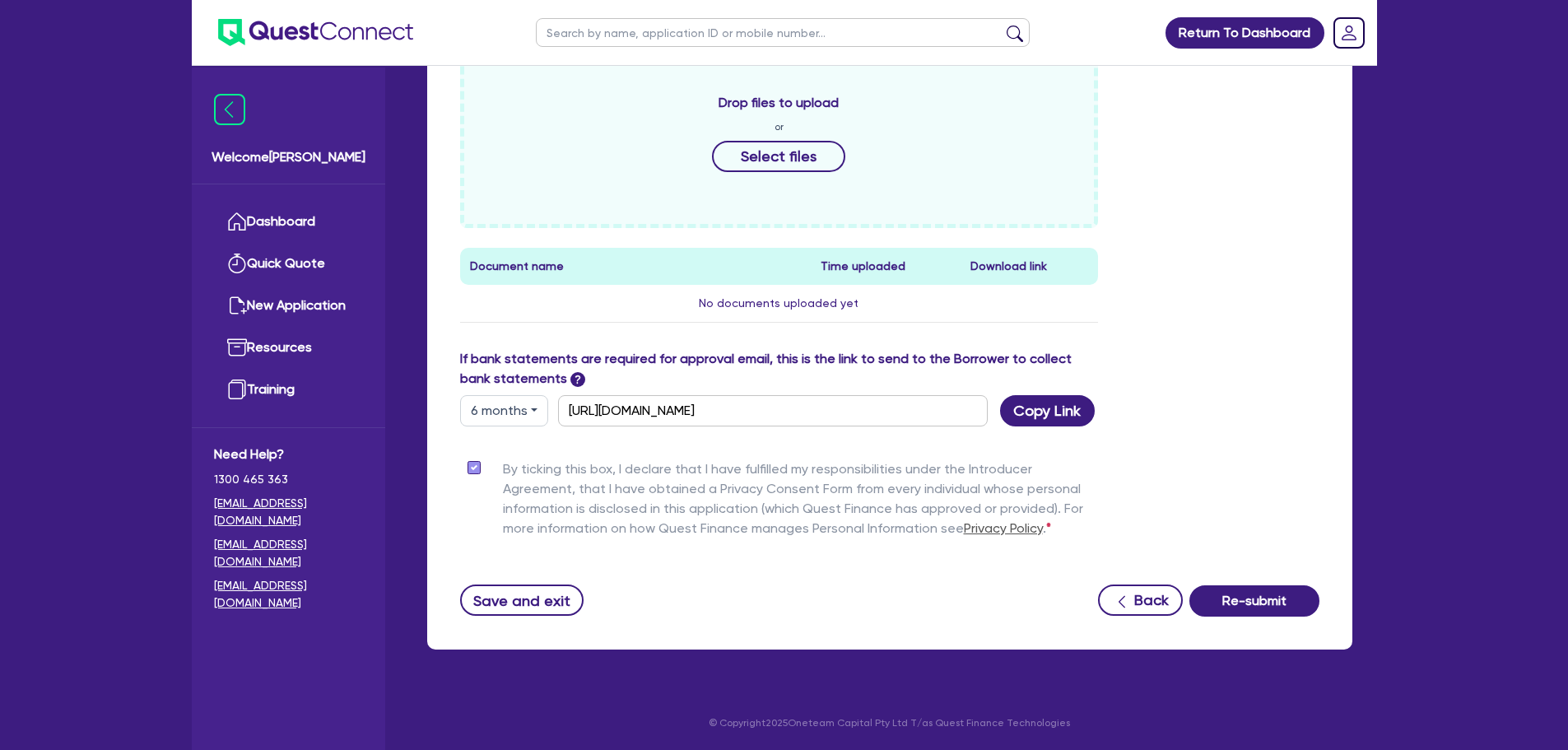
click at [1027, 427] on div "Supporting Notes Include the brief history on applicant/s and purpose of loan: …" at bounding box center [890, 137] width 859 height 960
drag, startPoint x: 1029, startPoint y: 414, endPoint x: 868, endPoint y: 437, distance: 162.6
click at [1029, 414] on button "Copy Link" at bounding box center [1047, 411] width 95 height 31
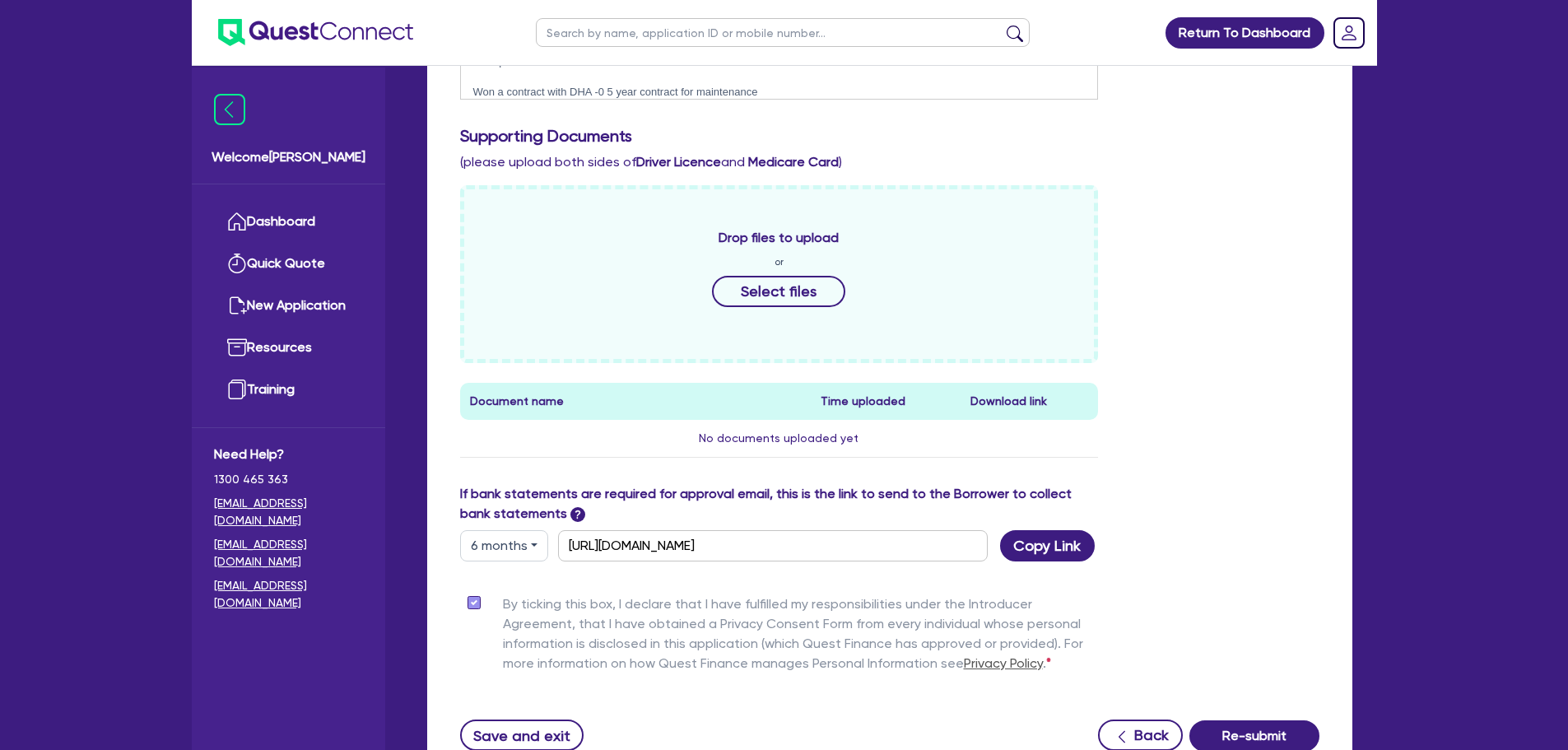
scroll to position [33, 0]
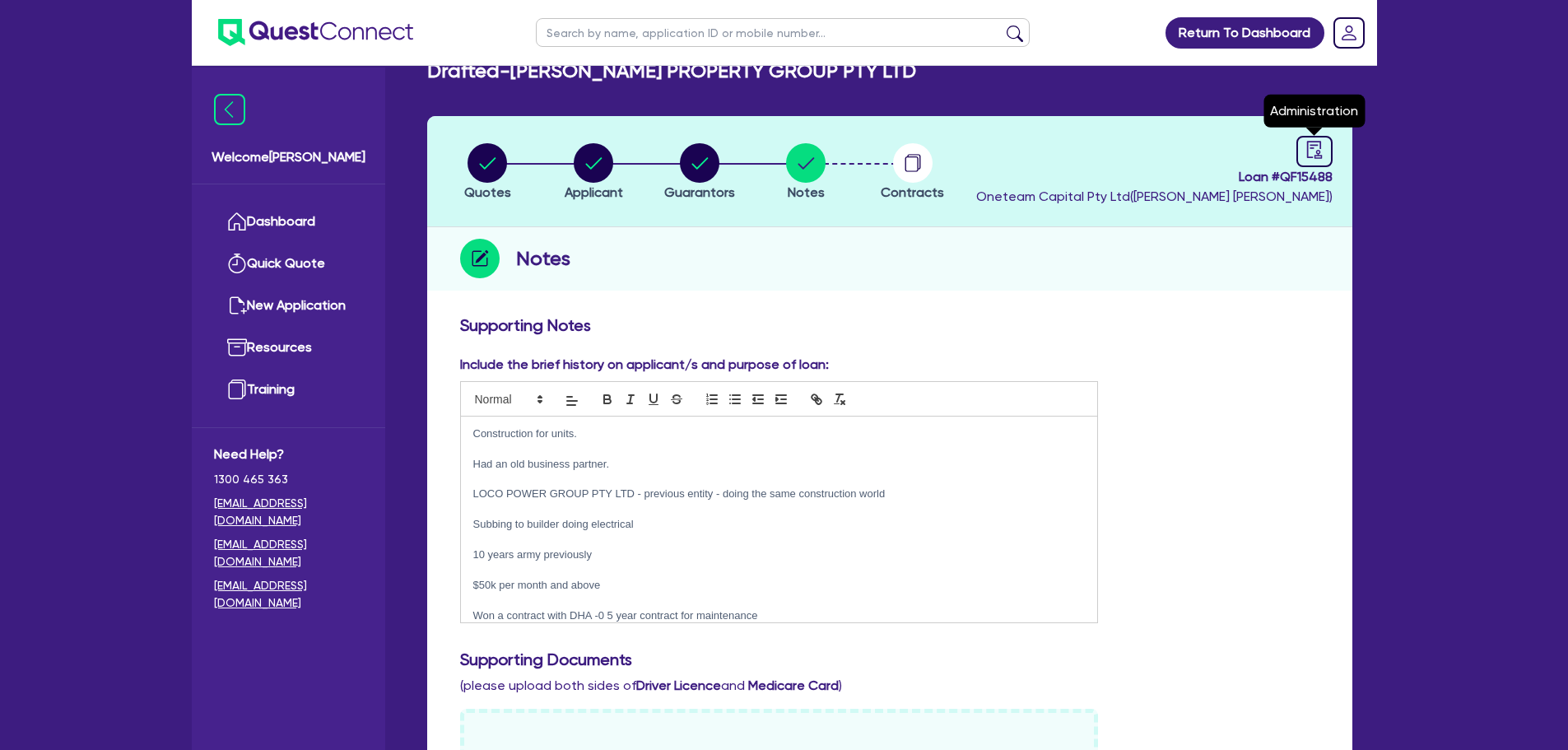
click at [1325, 147] on div at bounding box center [1314, 151] width 36 height 31
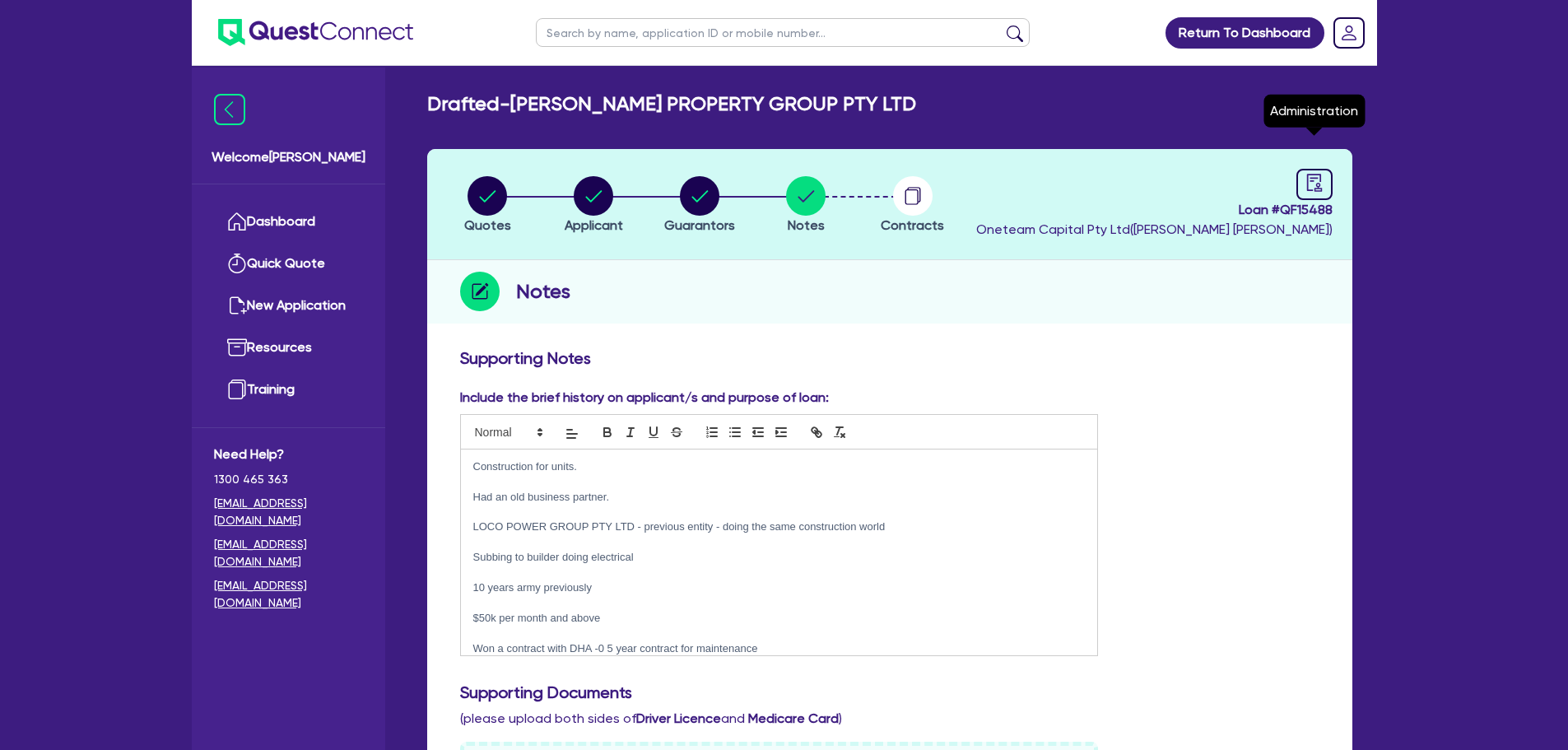
select select "DRAFTED_AMENDED"
select select "Other"
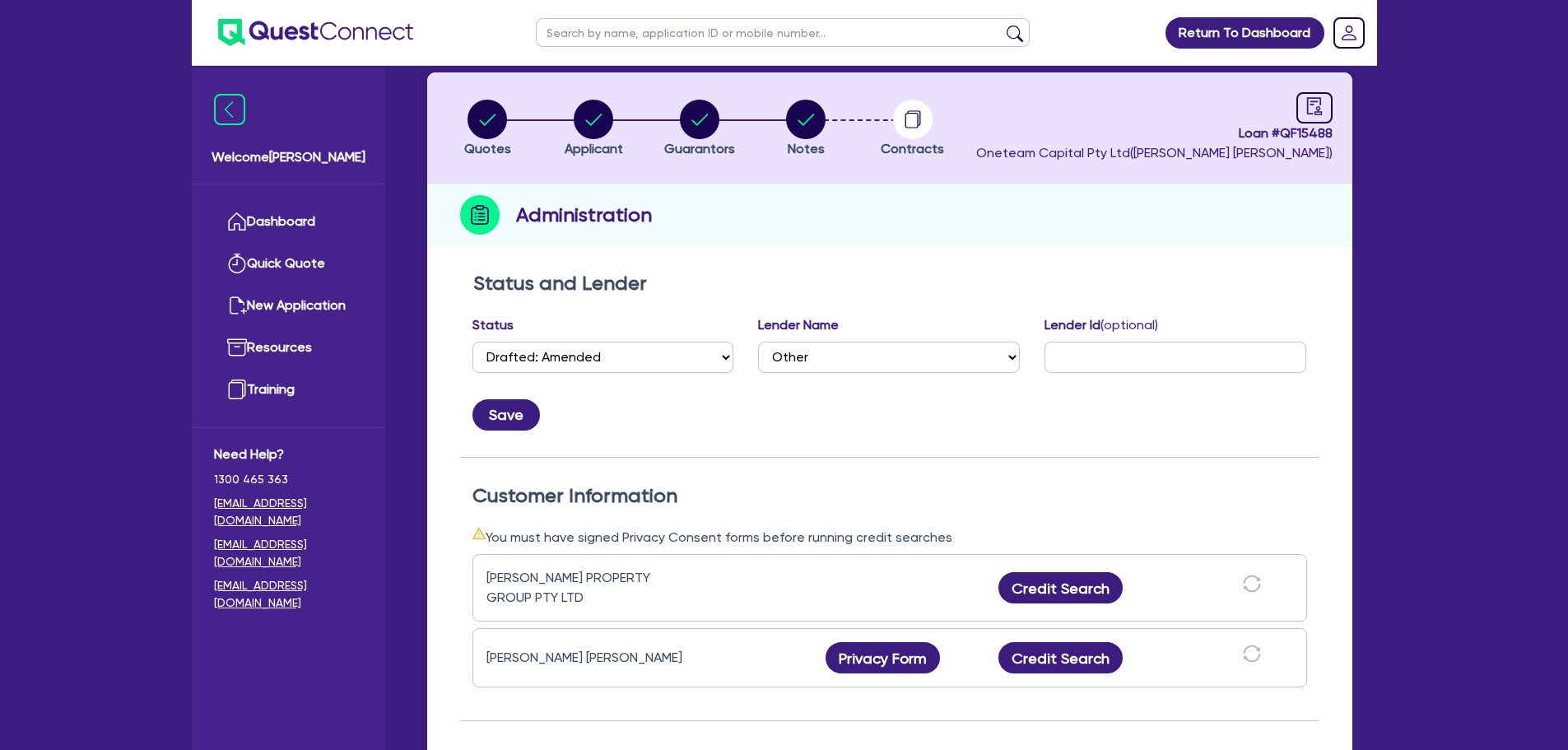
scroll to position [165, 0]
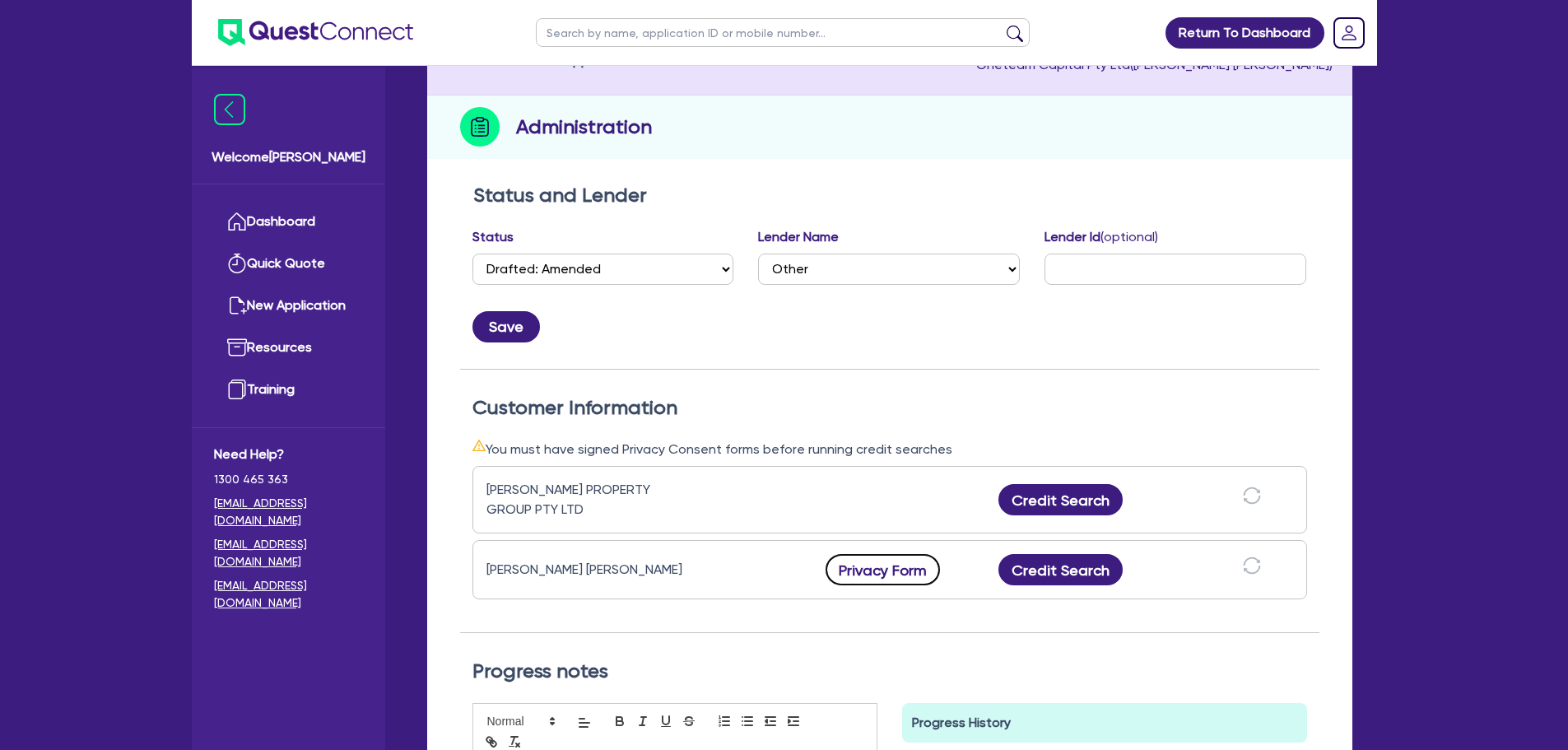
click at [877, 561] on button "Privacy Form" at bounding box center [884, 569] width 116 height 31
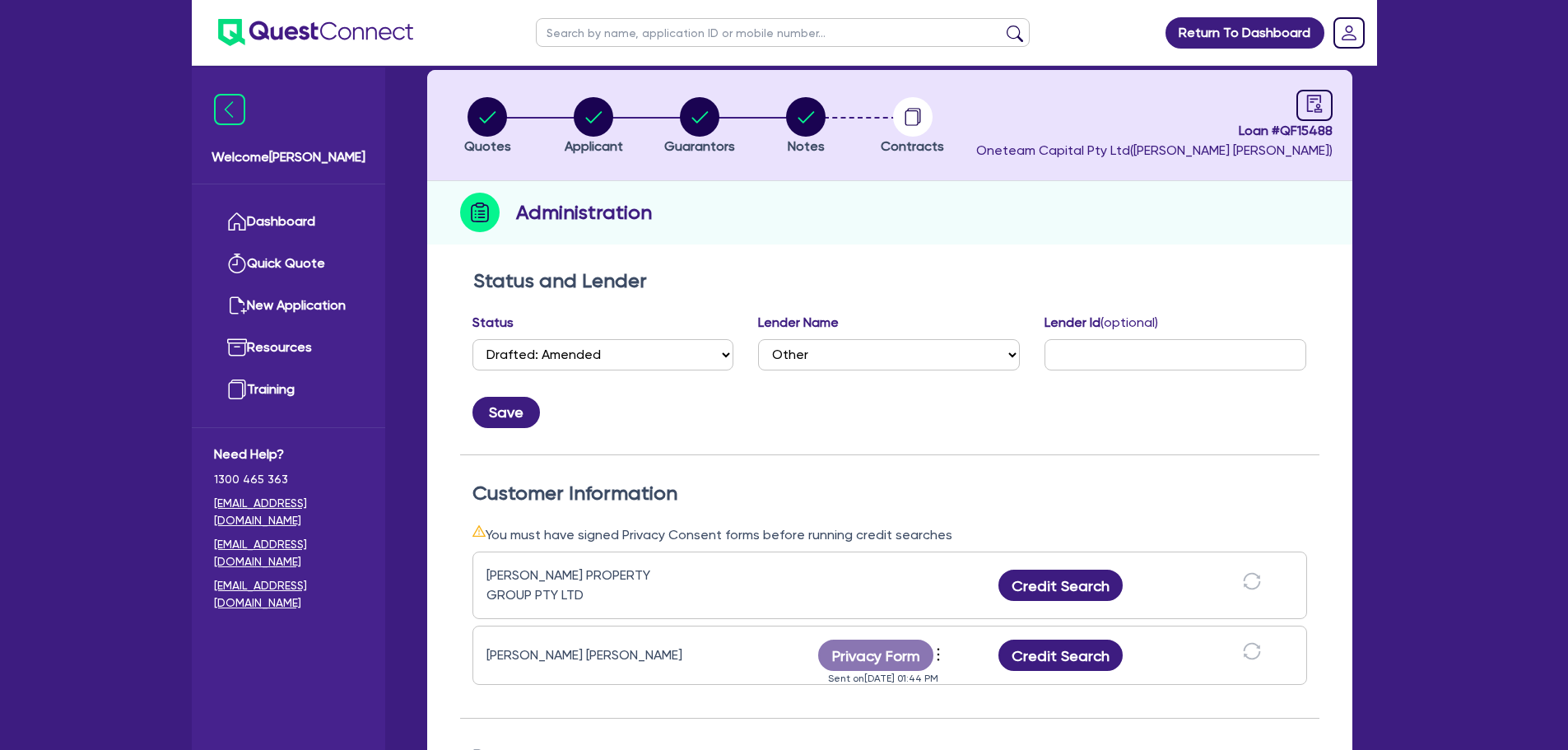
scroll to position [0, 0]
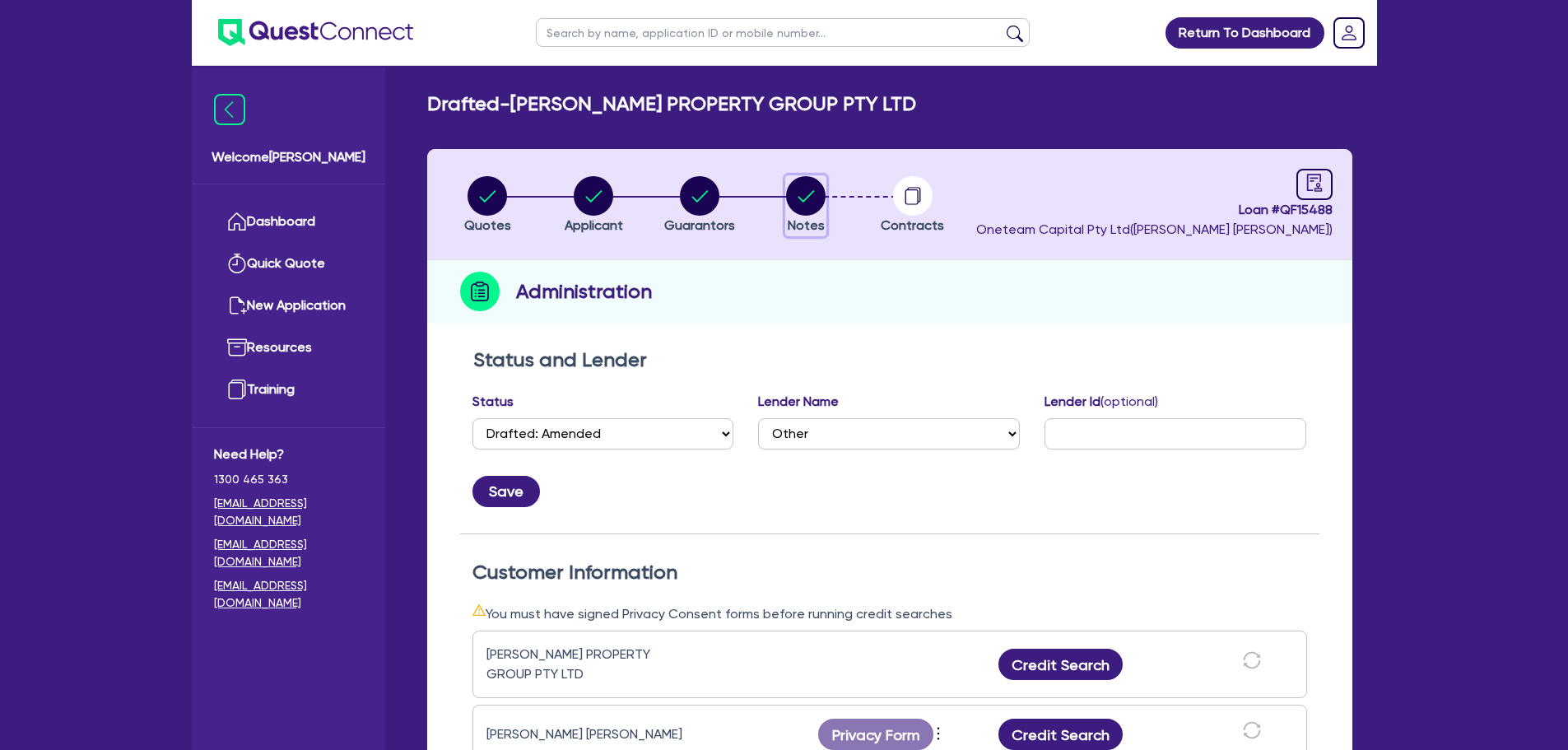
click at [810, 192] on circle "button" at bounding box center [806, 195] width 39 height 39
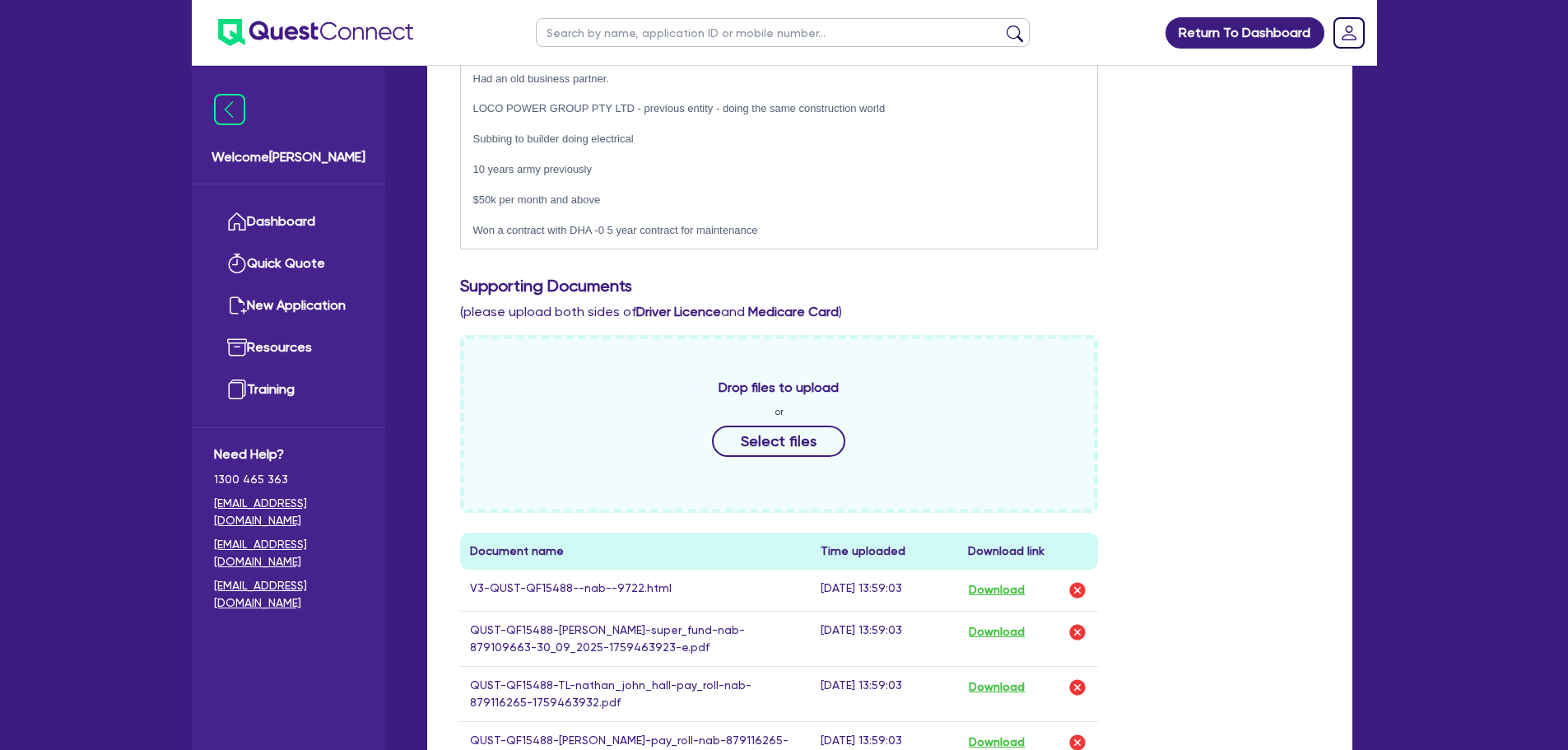
scroll to position [577, 0]
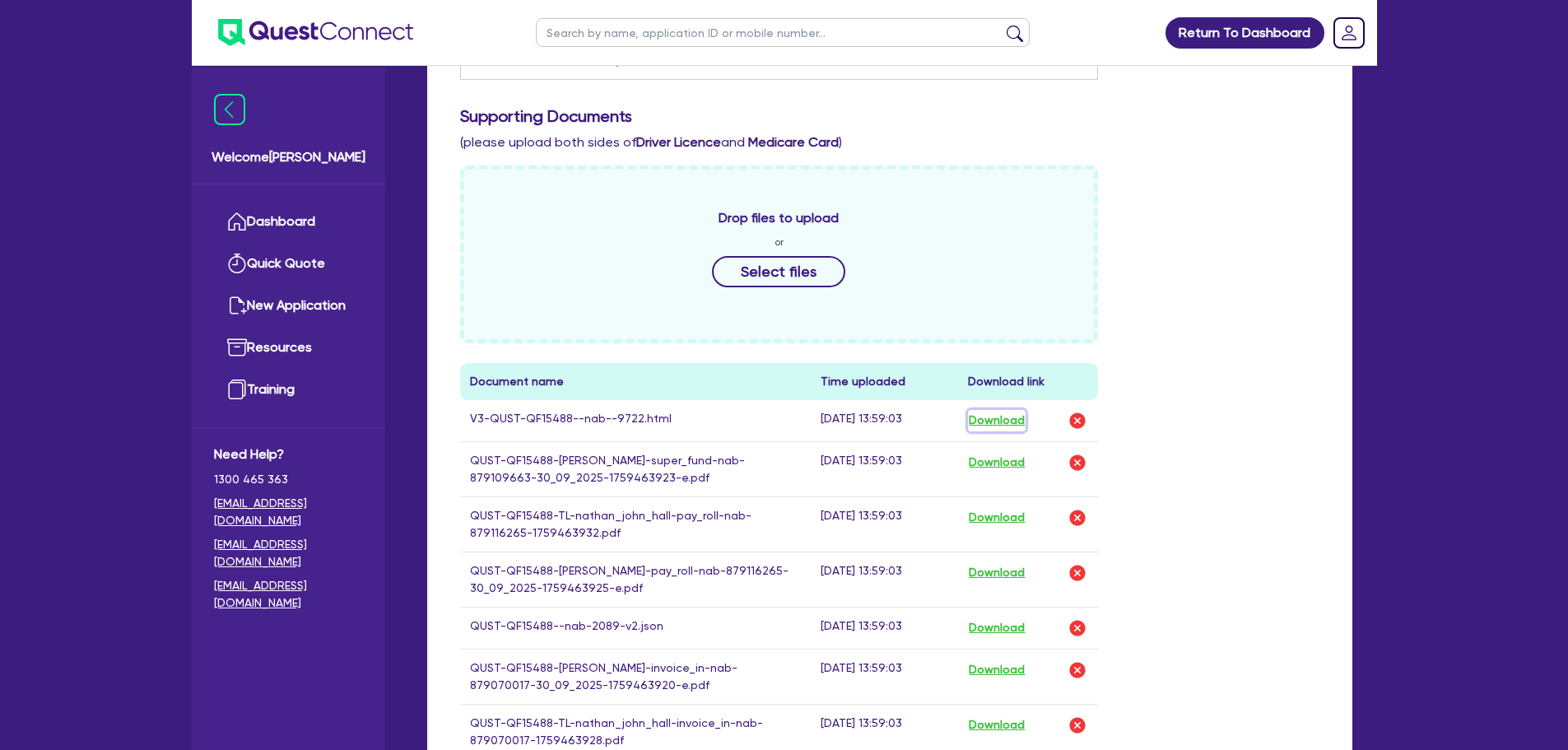
click at [1008, 418] on button "Download" at bounding box center [997, 421] width 58 height 22
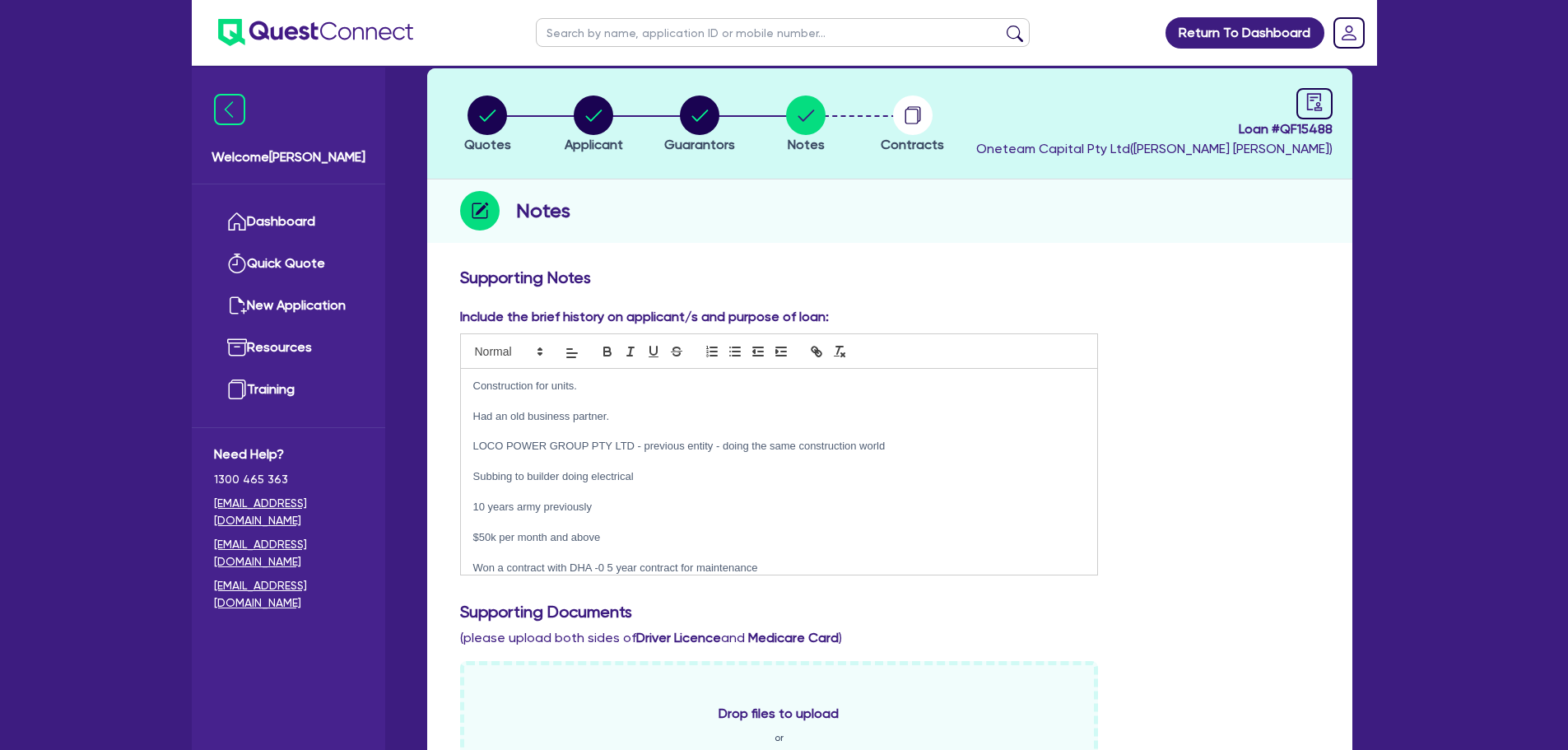
scroll to position [0, 0]
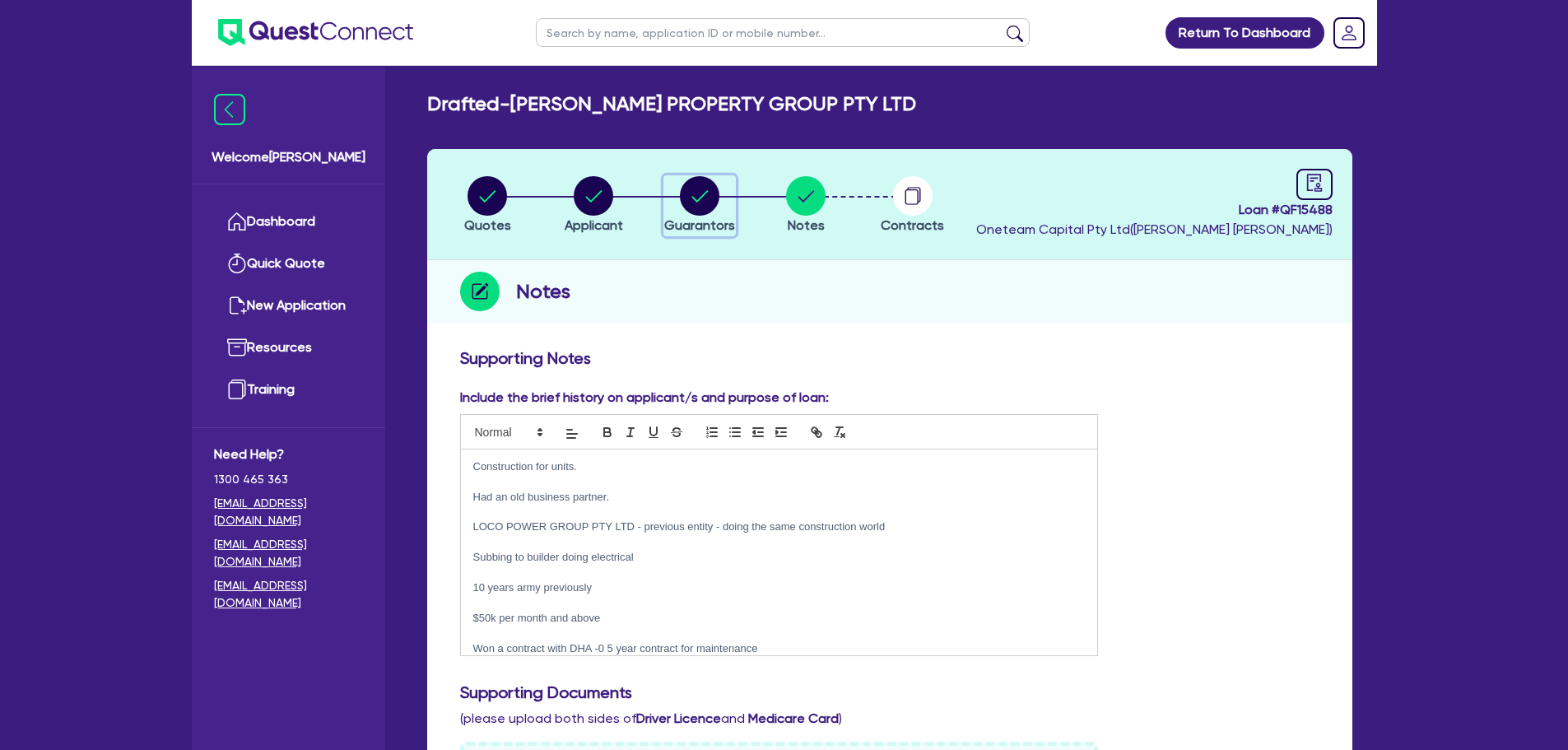
click at [697, 203] on circle "button" at bounding box center [699, 195] width 39 height 39
select select "MR"
select select "MARRIED"
select select "VEHICLE"
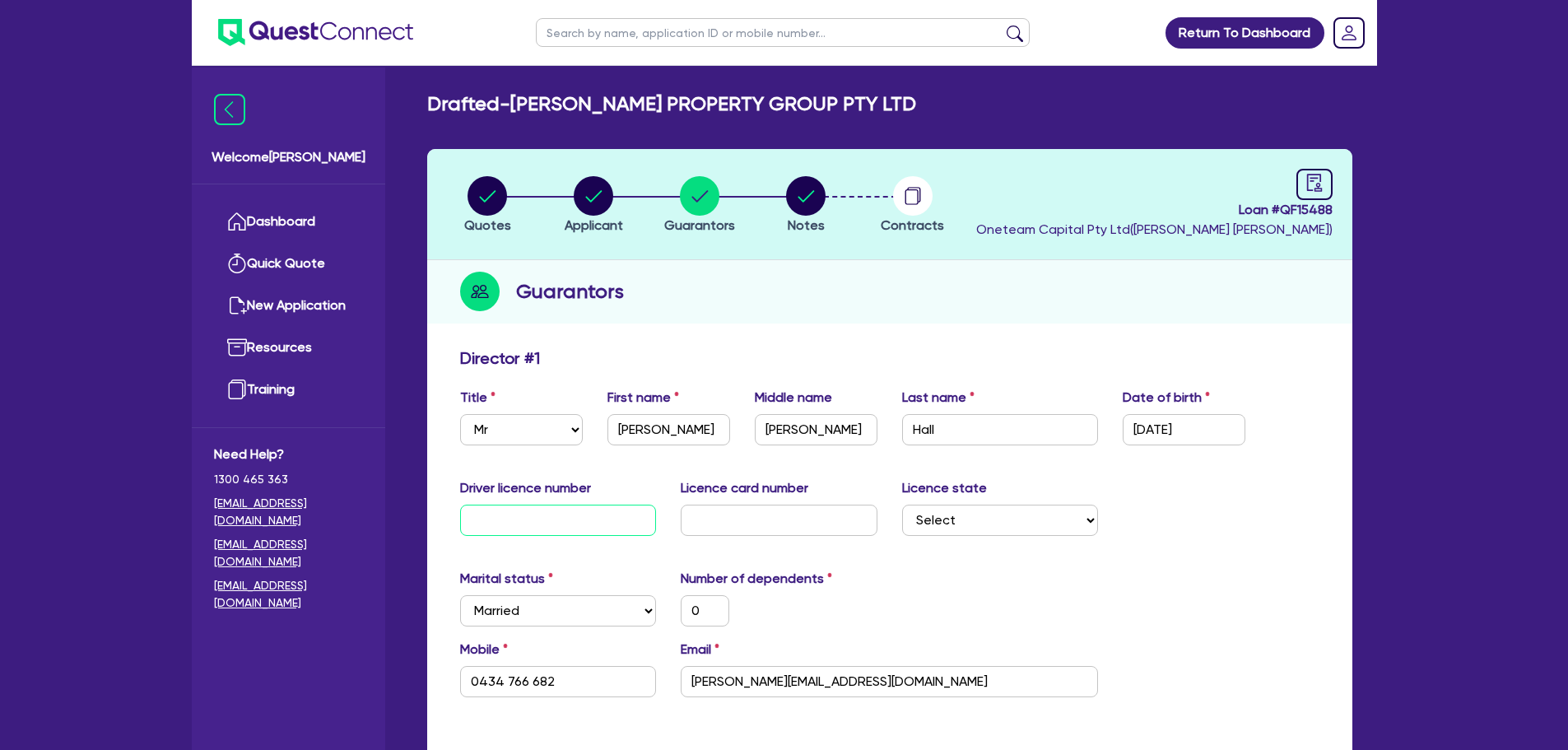
click at [496, 514] on input "text" at bounding box center [558, 520] width 197 height 31
type input "5"
type input "0"
type input "0434 766 682"
type input "50,000"
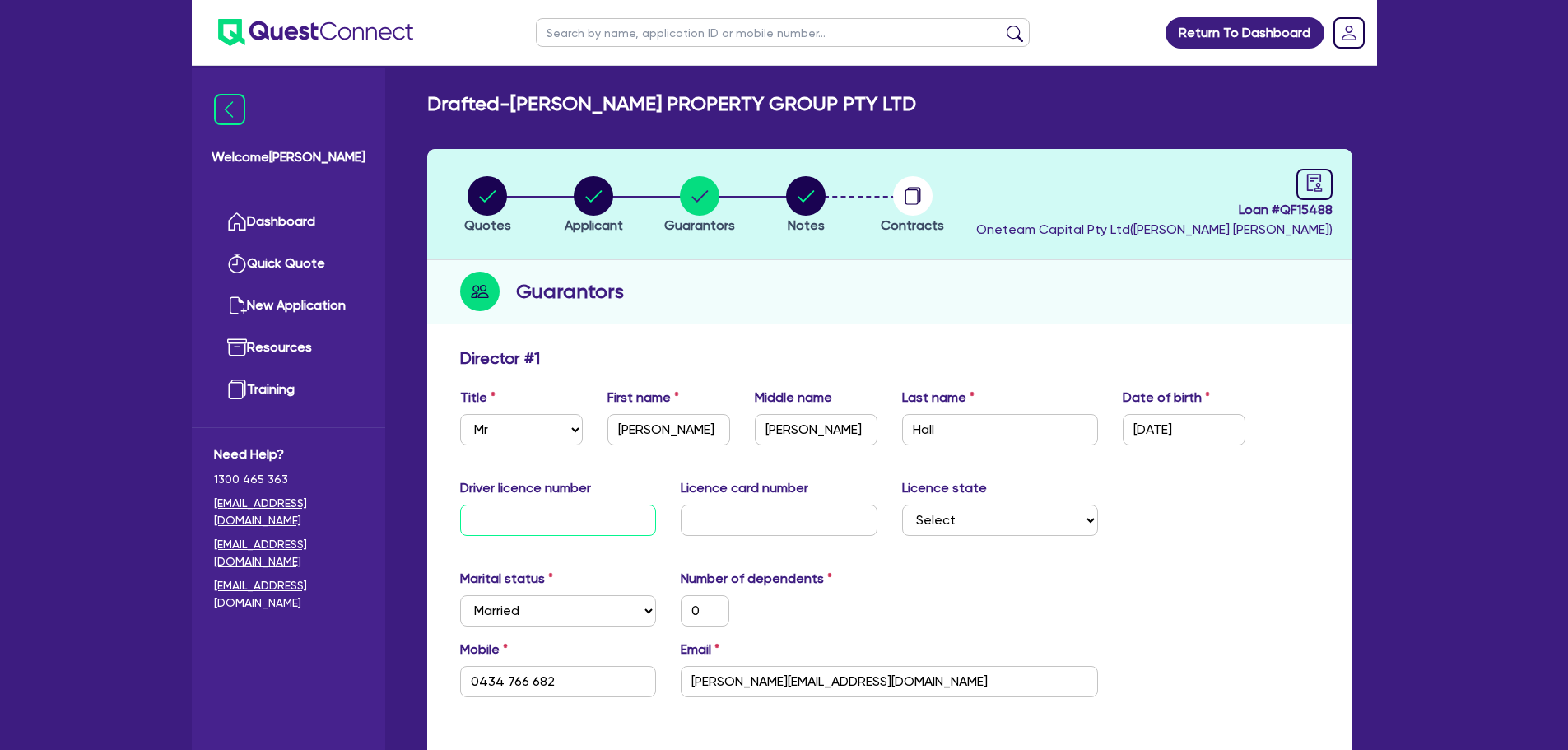
type input "20,000"
type input "53"
type input "0"
type input "0434 766 682"
type input "50,000"
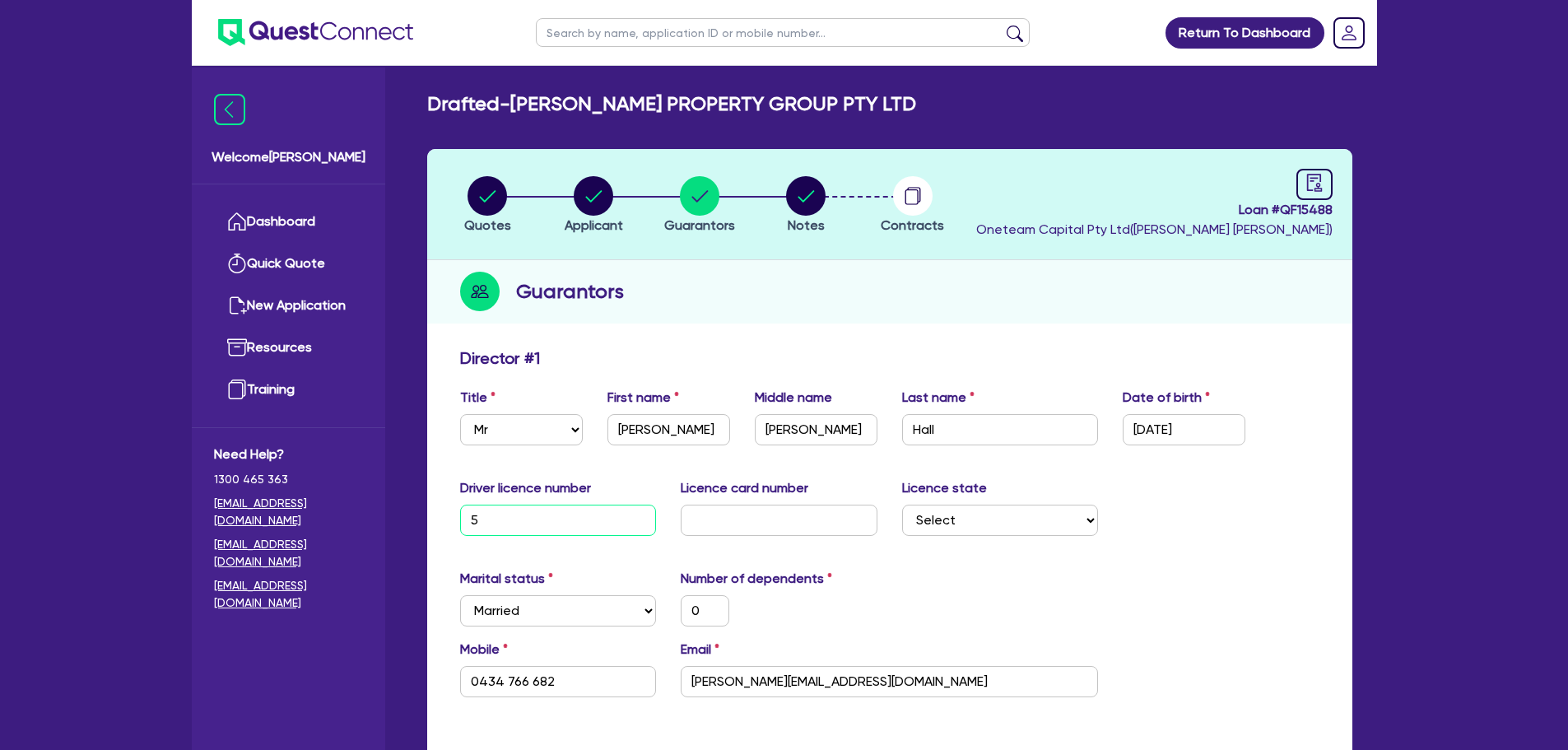
type input "20,000"
type input "533"
type input "0"
type input "0434 766 682"
type input "50,000"
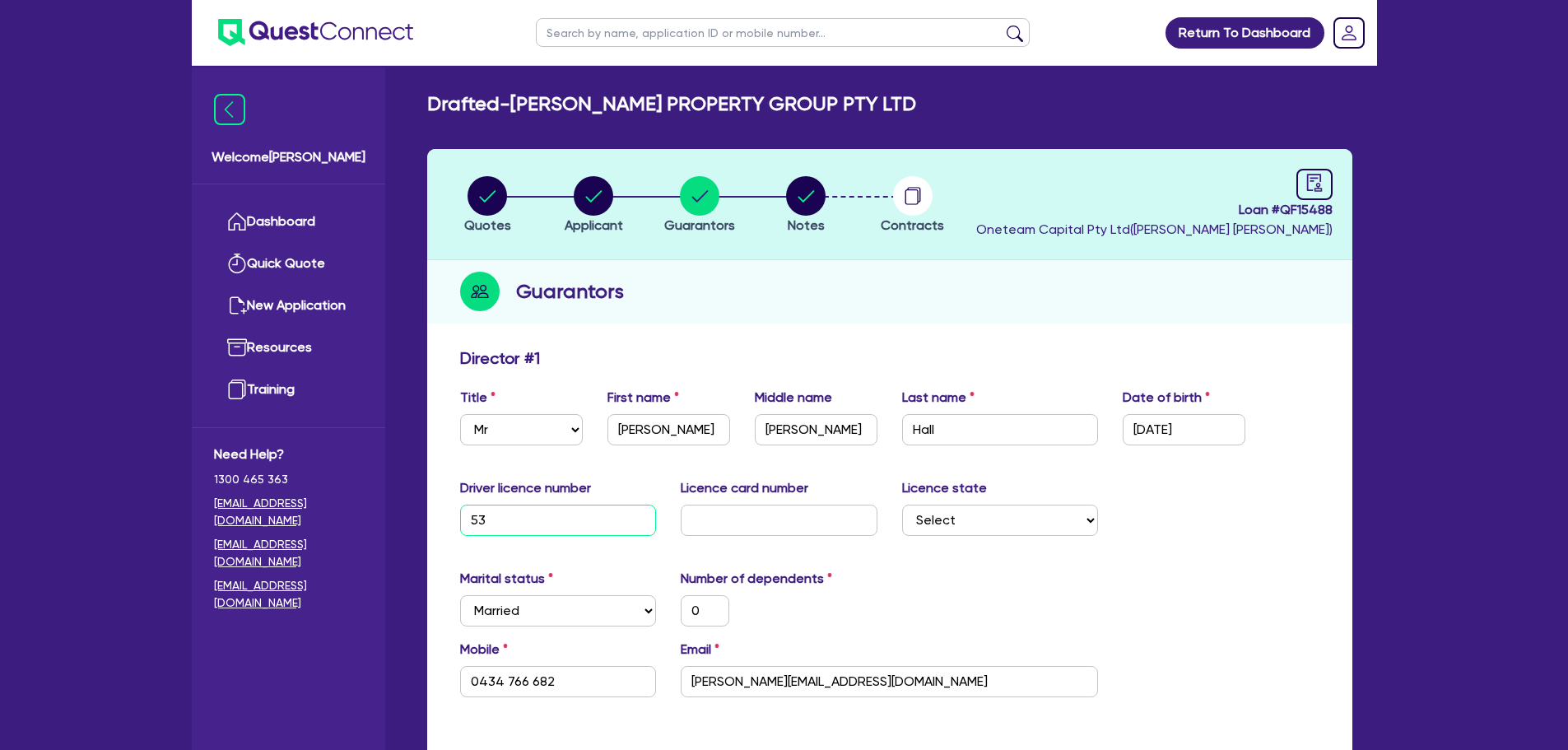
type input "20,000"
type input "5335"
type input "0"
type input "0434 766 682"
type input "50,000"
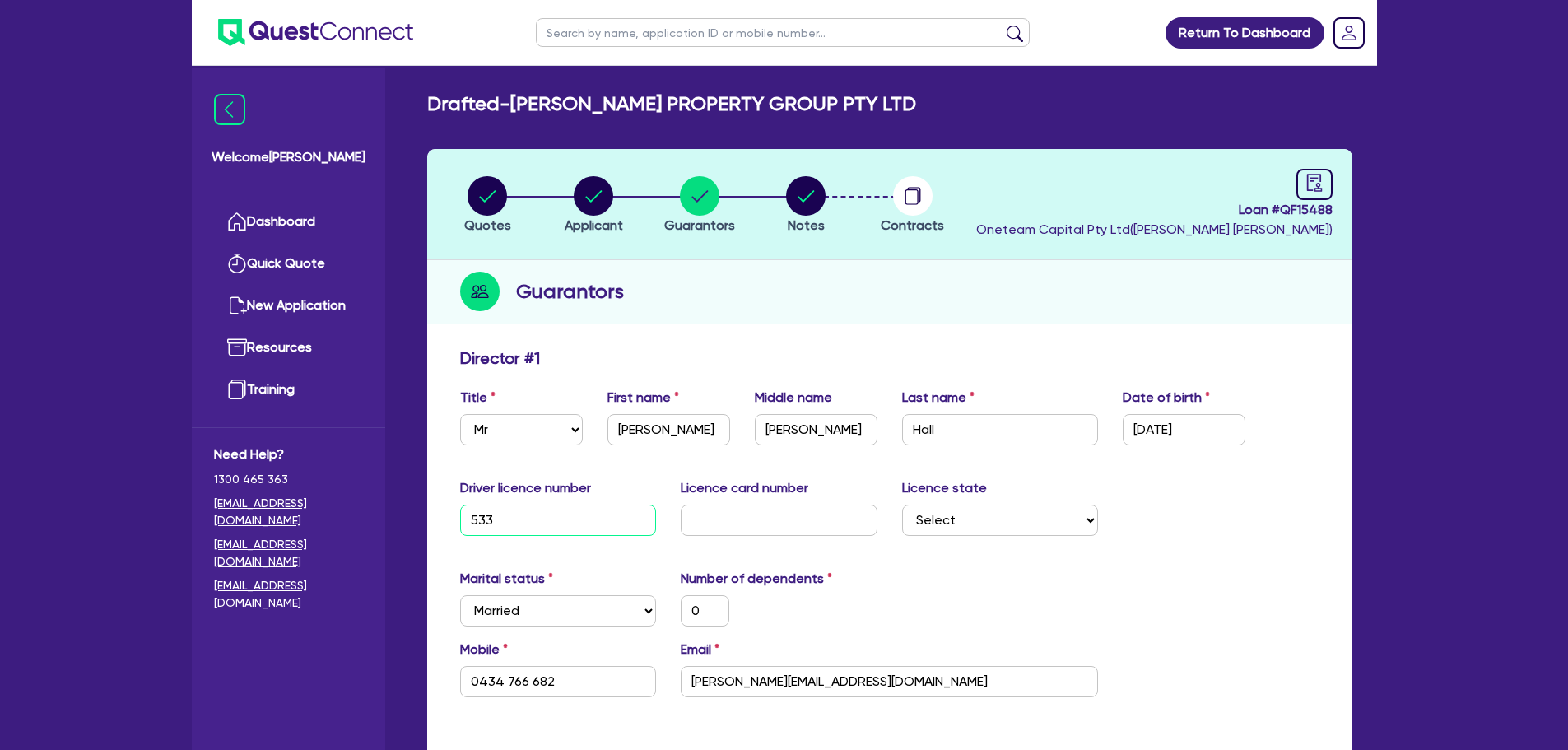
type input "20,000"
type input "53359"
type input "0"
type input "0434 766 682"
type input "50,000"
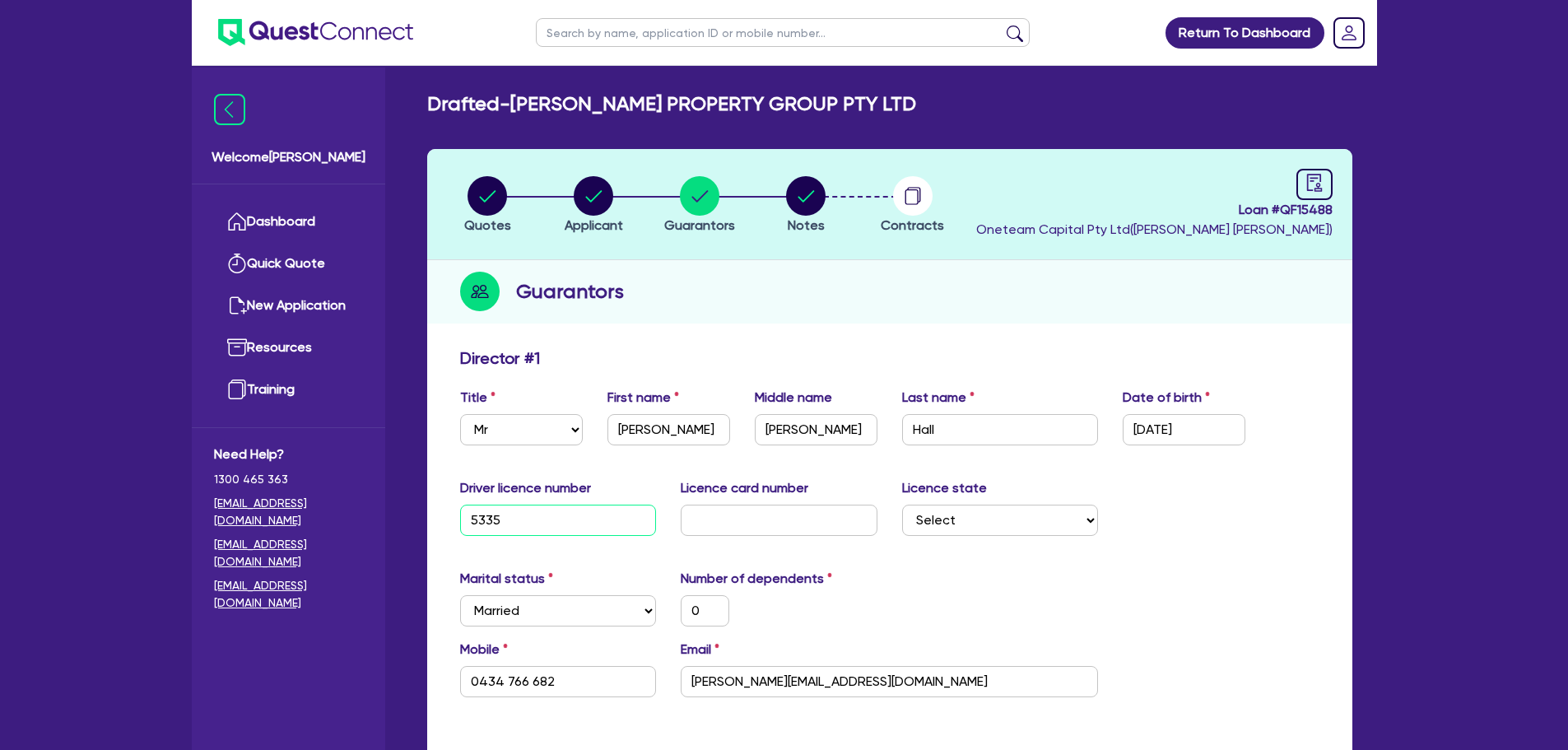
type input "20,000"
type input "533593"
type input "0"
type input "0434 766 682"
type input "50,000"
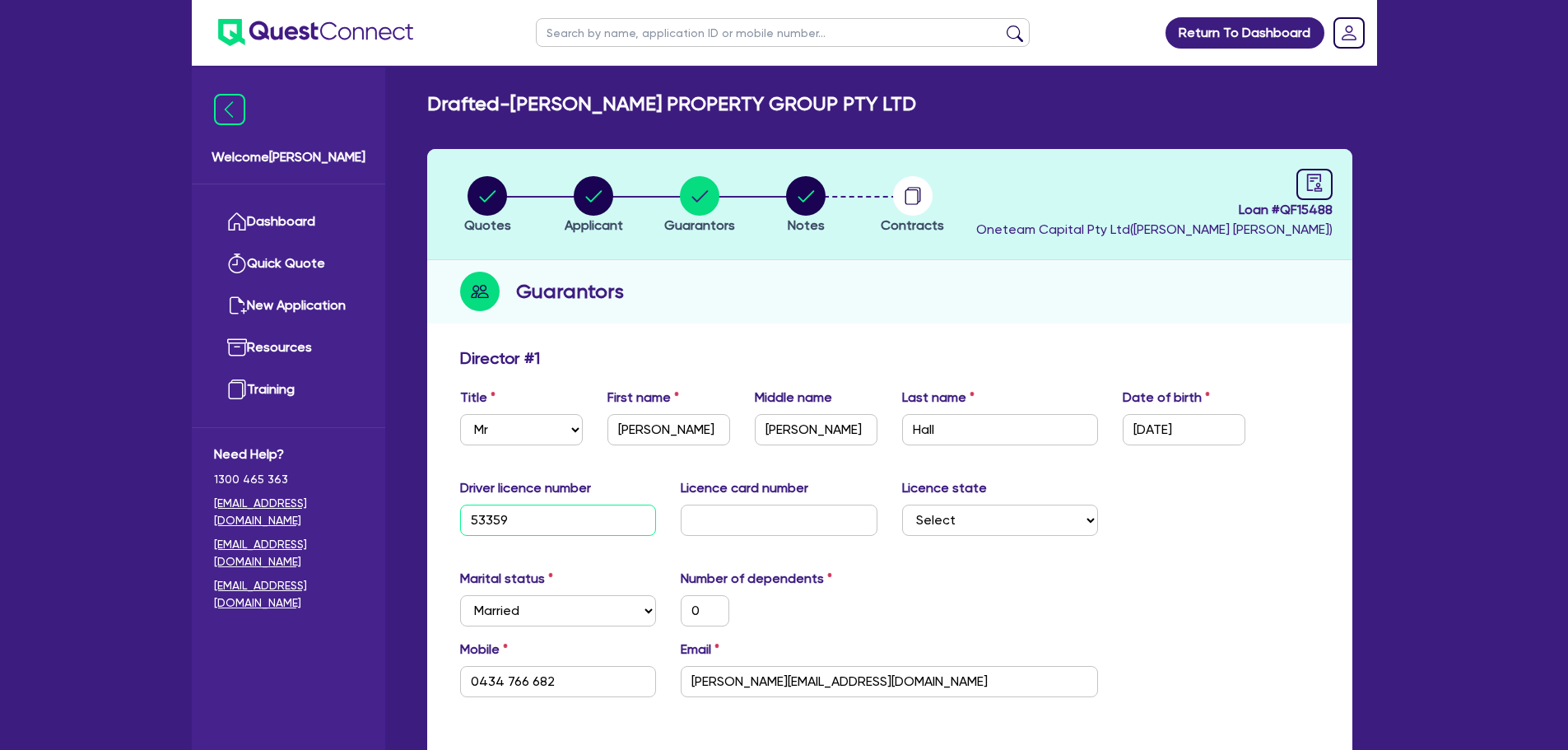
type input "20,000"
type input "5335931"
type input "0"
type input "0434 766 682"
type input "50,000"
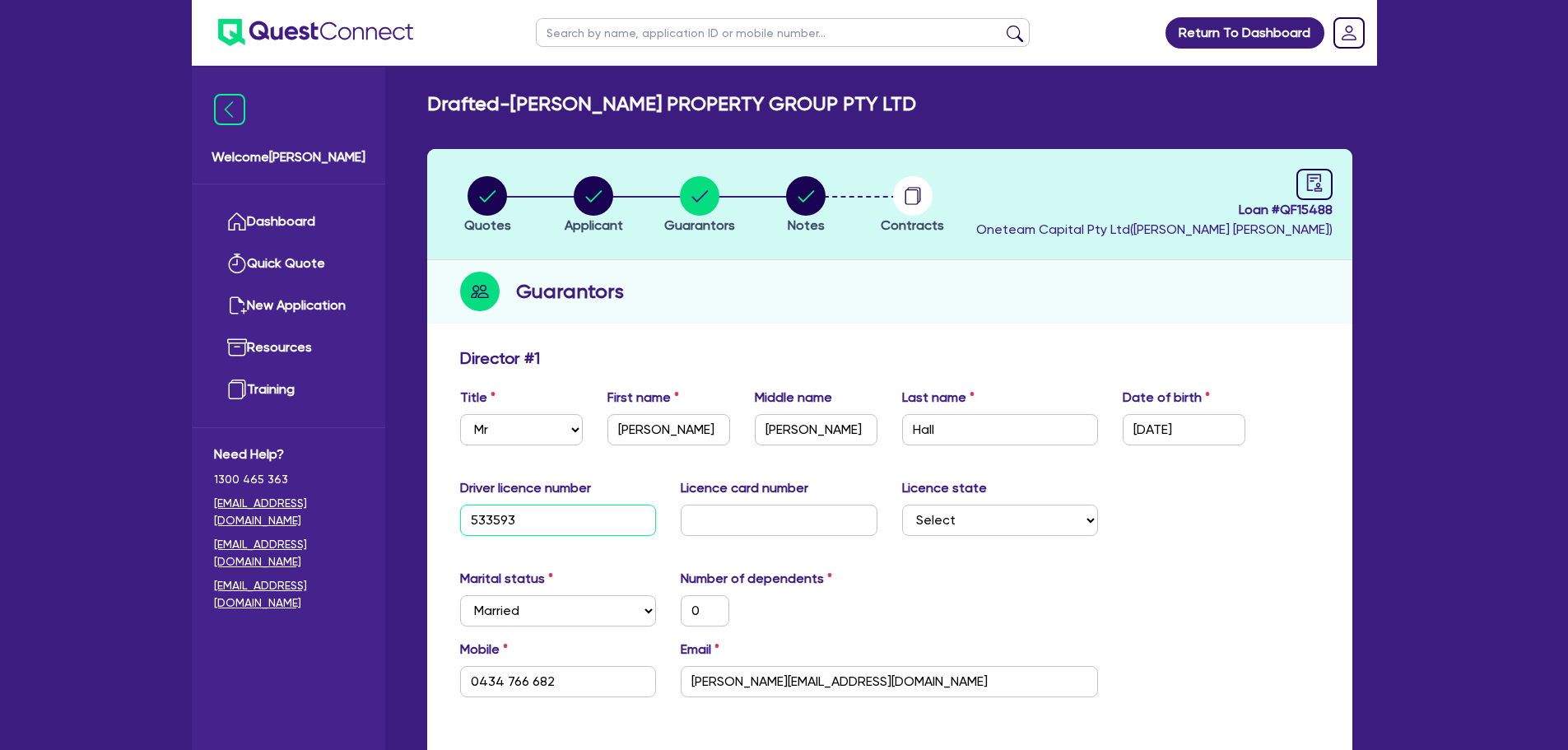
type input "20,000"
type input "5335931"
click at [704, 512] on input "text" at bounding box center [779, 520] width 197 height 31
type input "A"
type input "0"
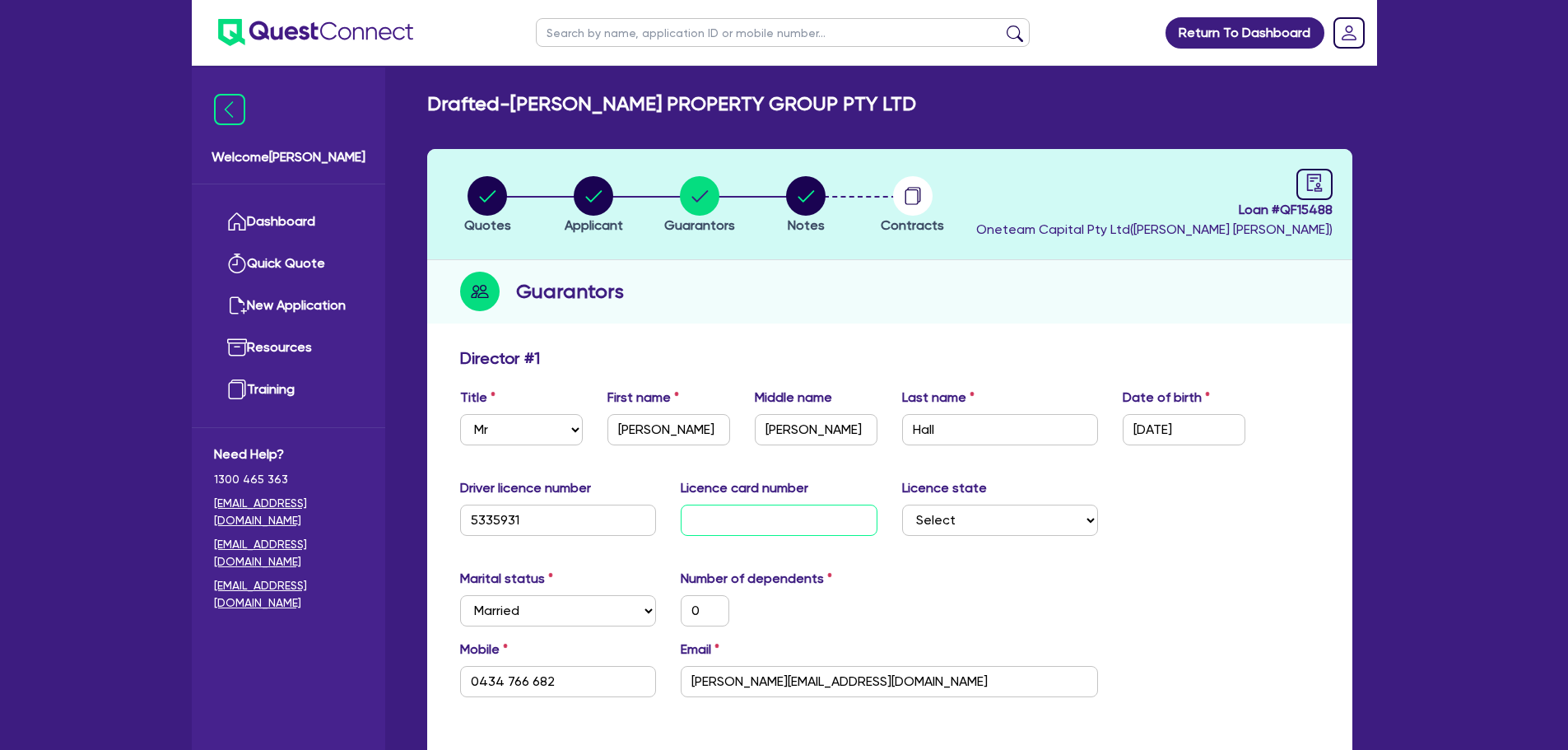
type input "0434 766 682"
type input "50,000"
type input "20,000"
type input "A0"
type input "0"
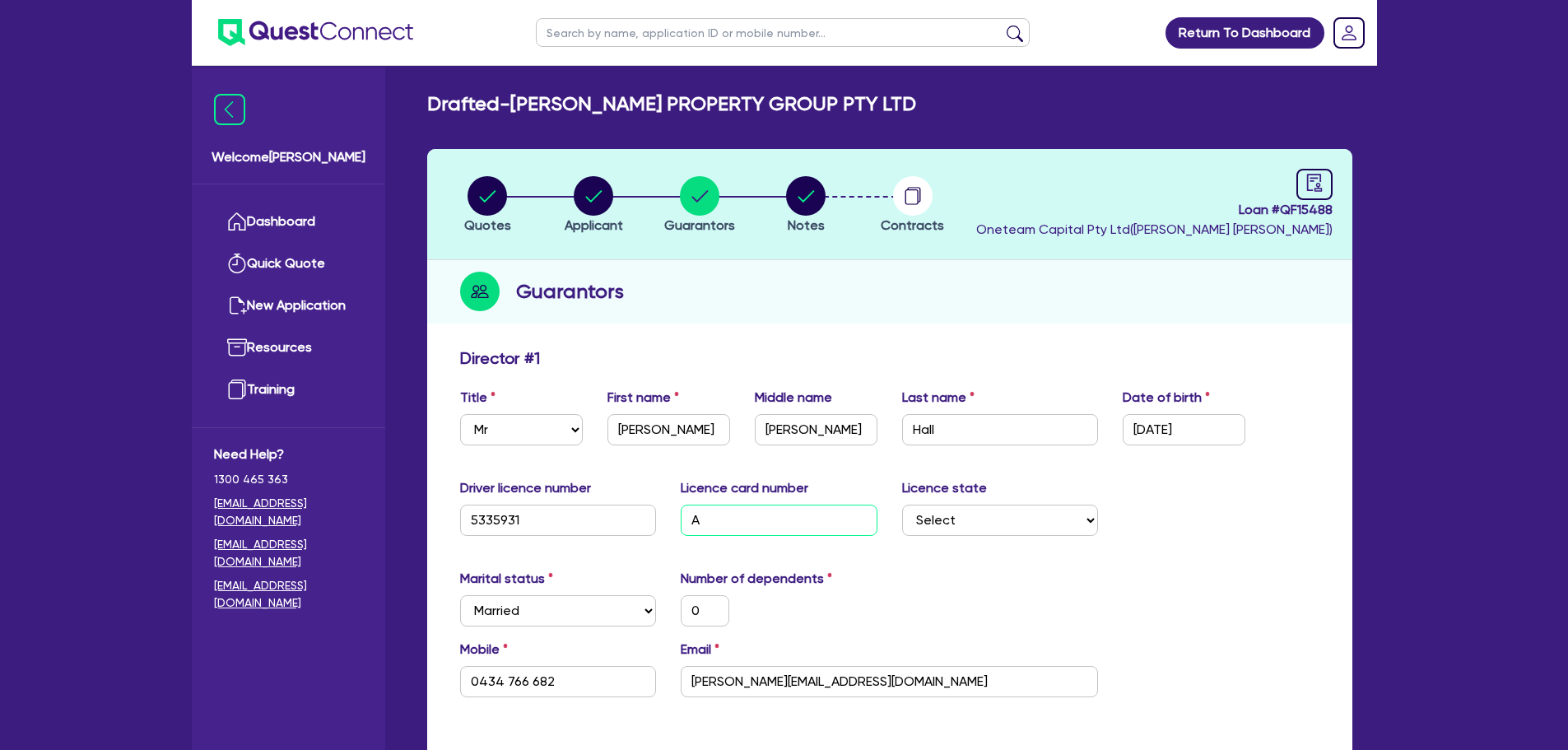
type input "0434 766 682"
type input "50,000"
type input "20,000"
type input "A00"
type input "0"
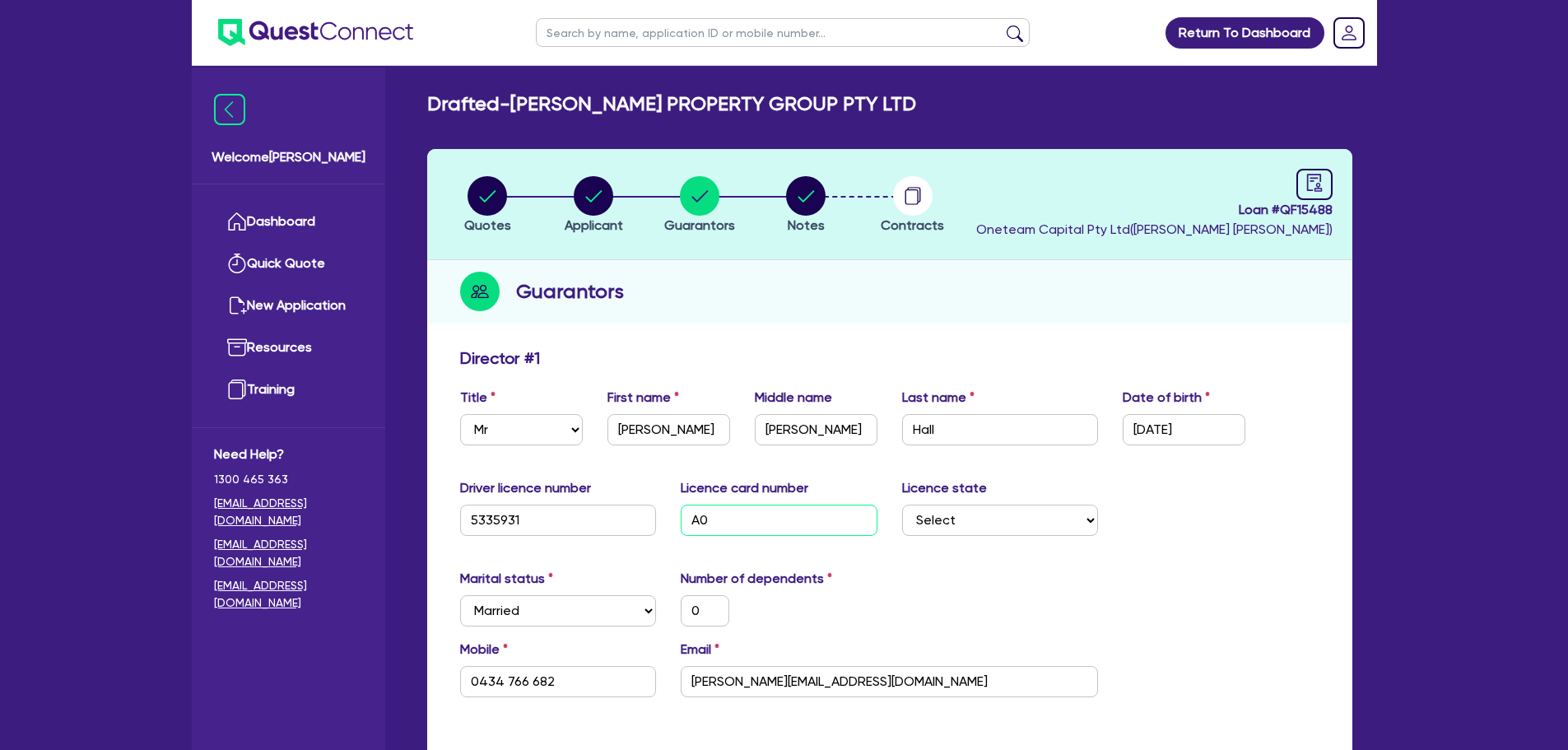
type input "0434 766 682"
type input "50,000"
type input "20,000"
type input "A003"
type input "0"
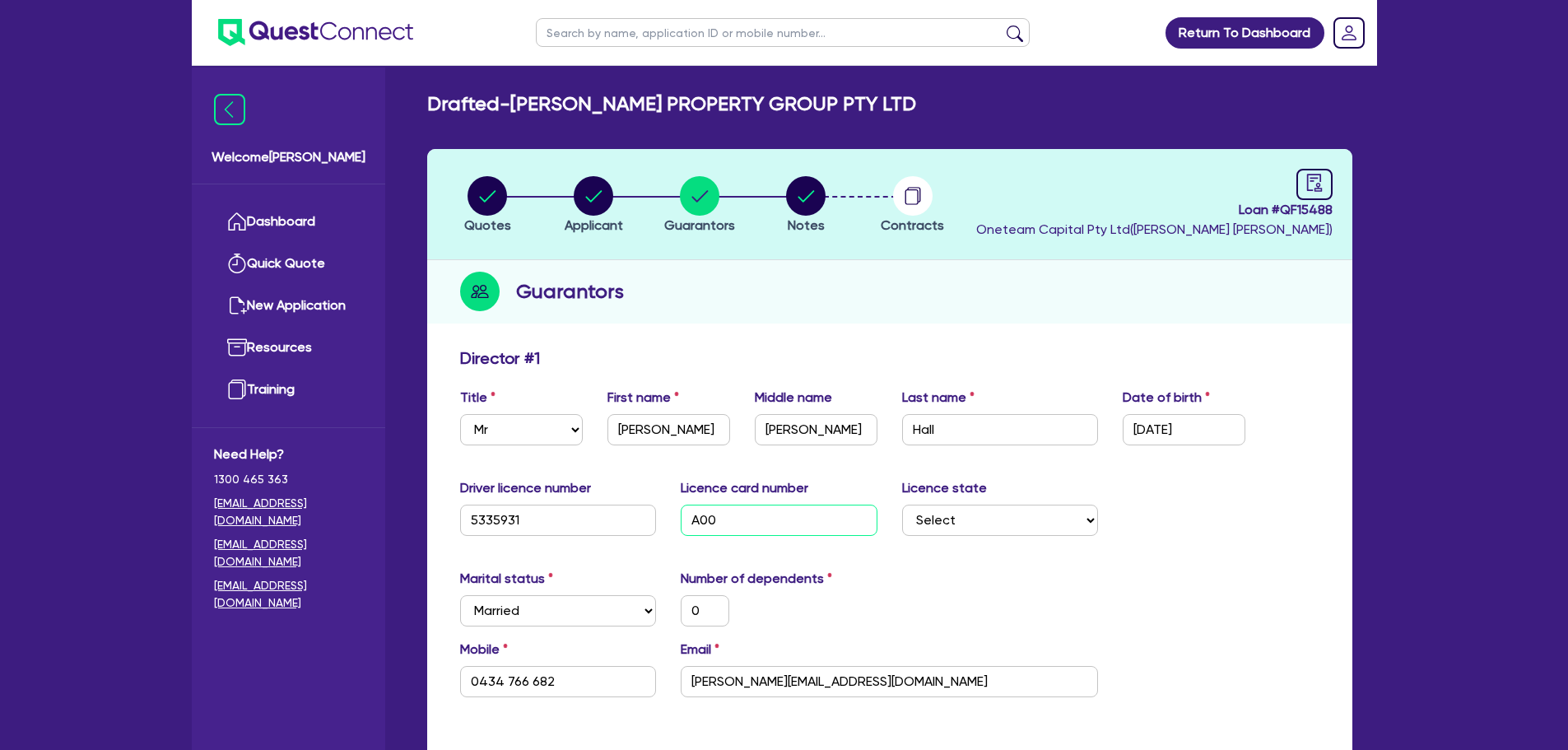
type input "0434 766 682"
type input "50,000"
type input "20,000"
type input "A0032"
type input "0"
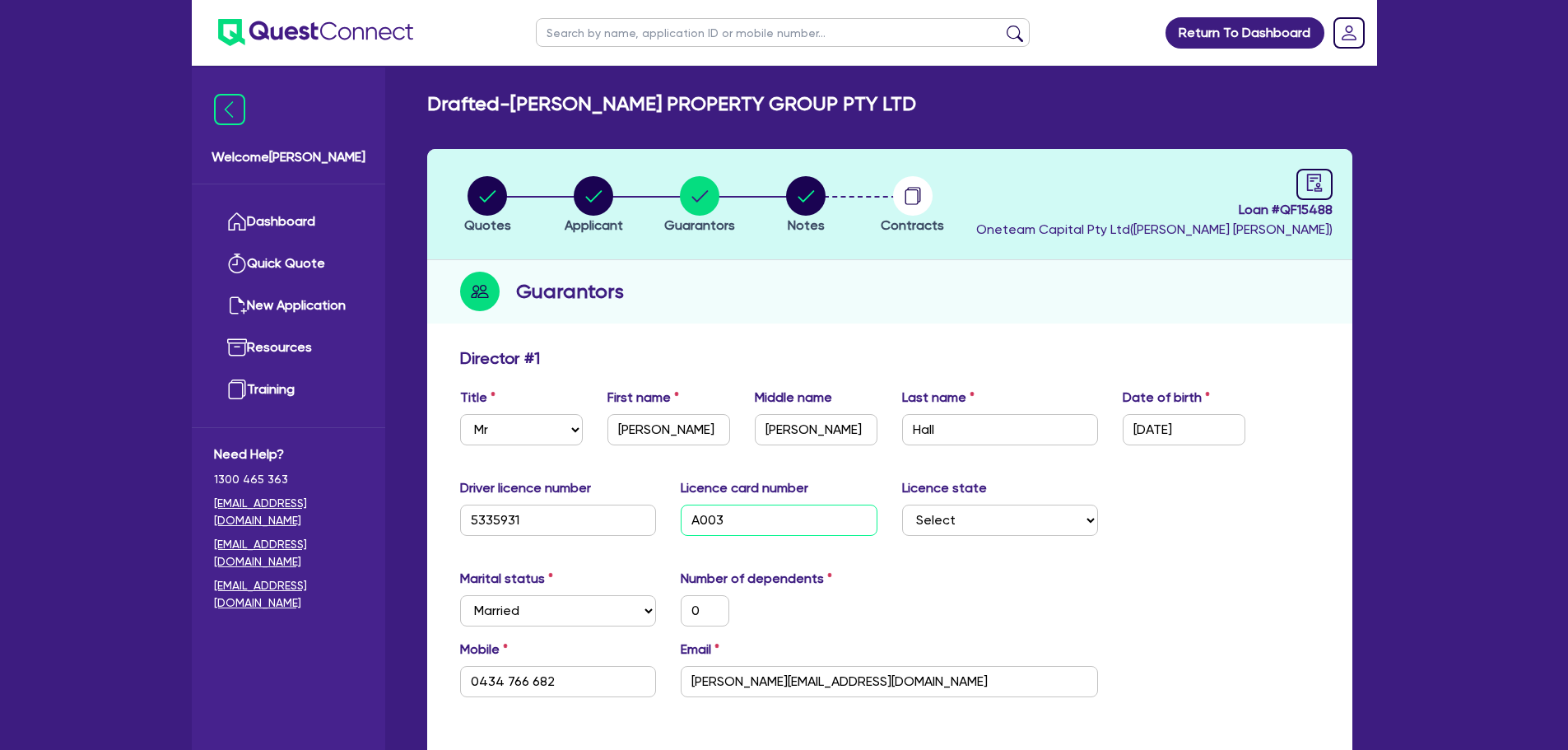
type input "0434 766 682"
type input "50,000"
type input "20,000"
type input "A00322"
type input "0"
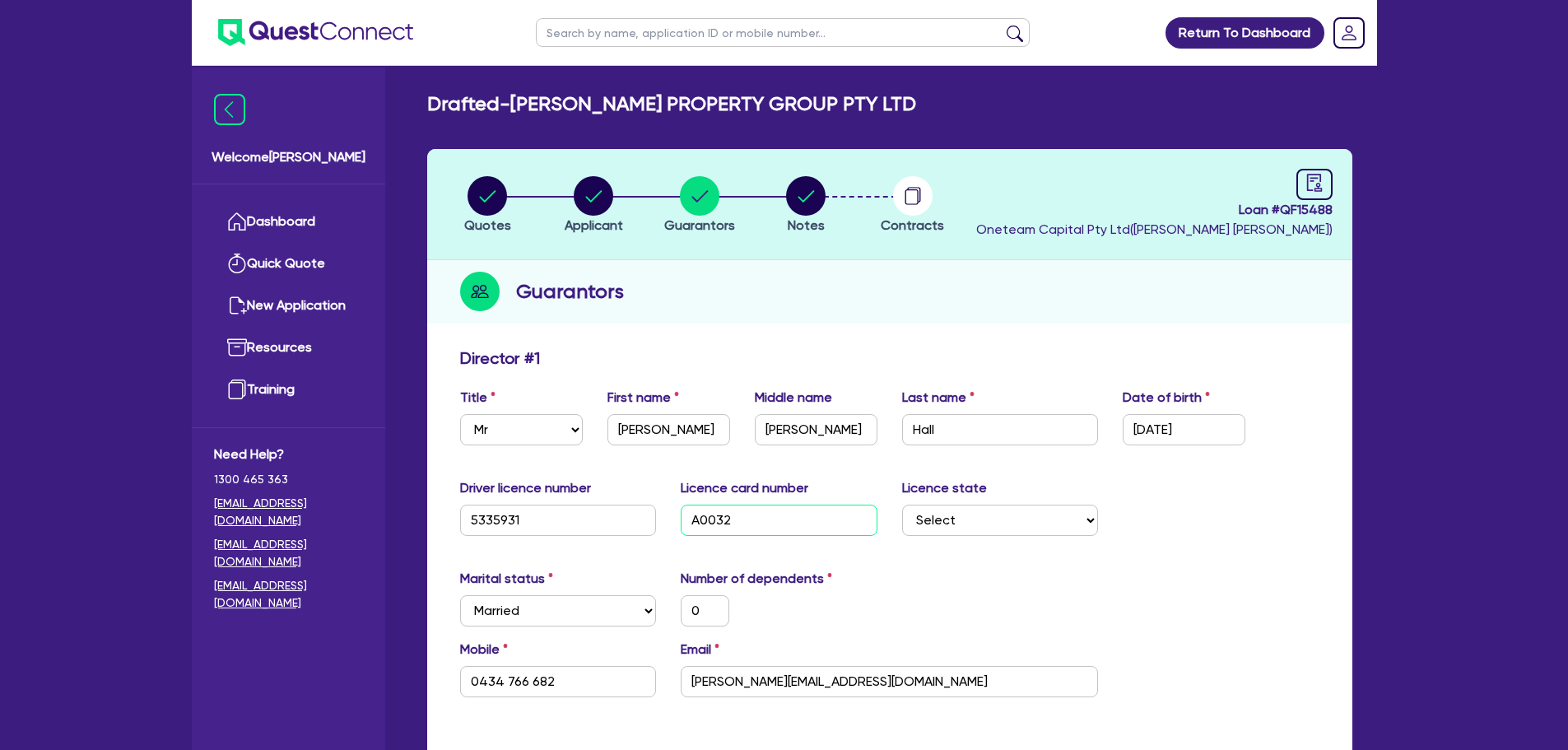
type input "0434 766 682"
type input "50,000"
type input "20,000"
type input "A003220"
type input "0"
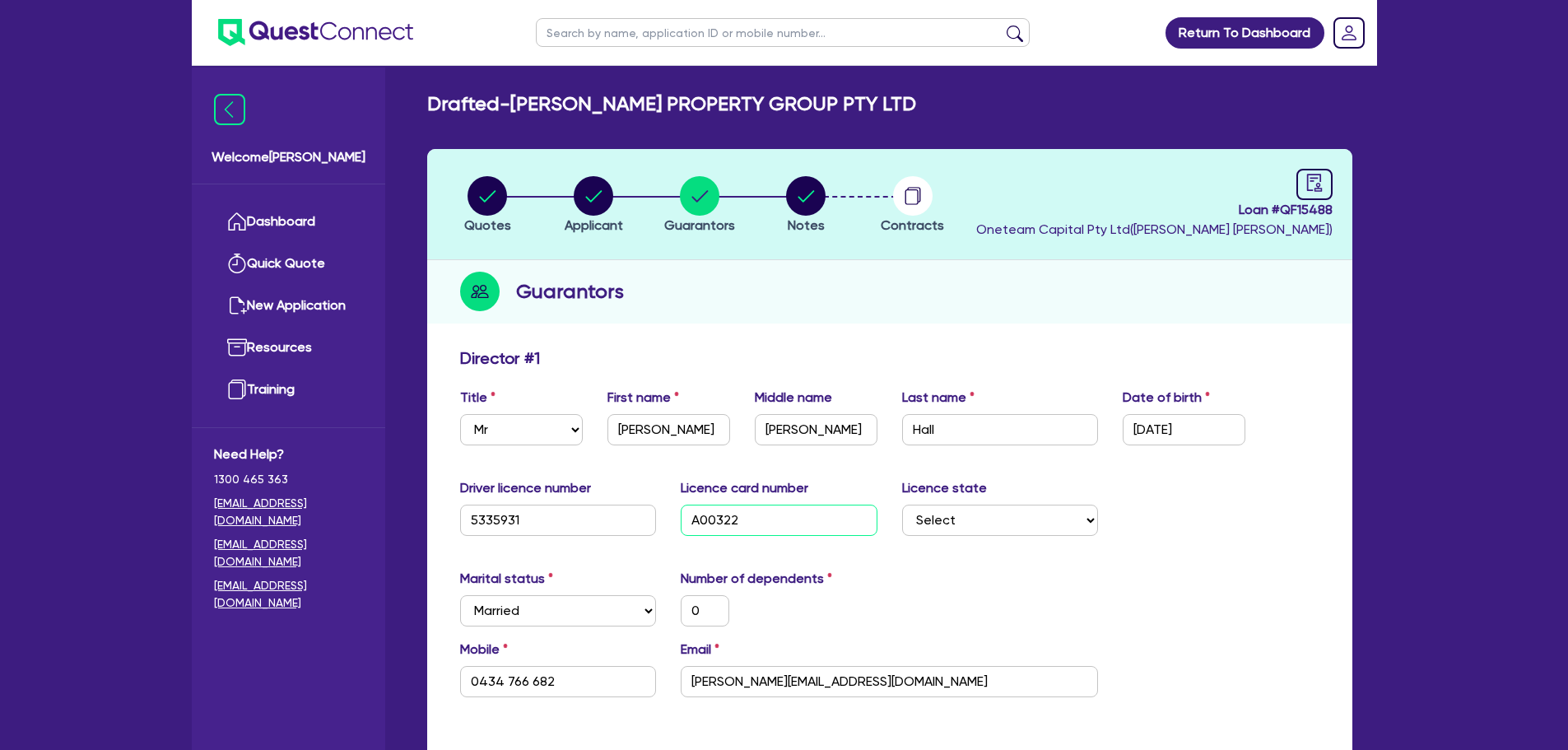
type input "0434 766 682"
type input "50,000"
type input "20,000"
type input "A0032200"
type input "0"
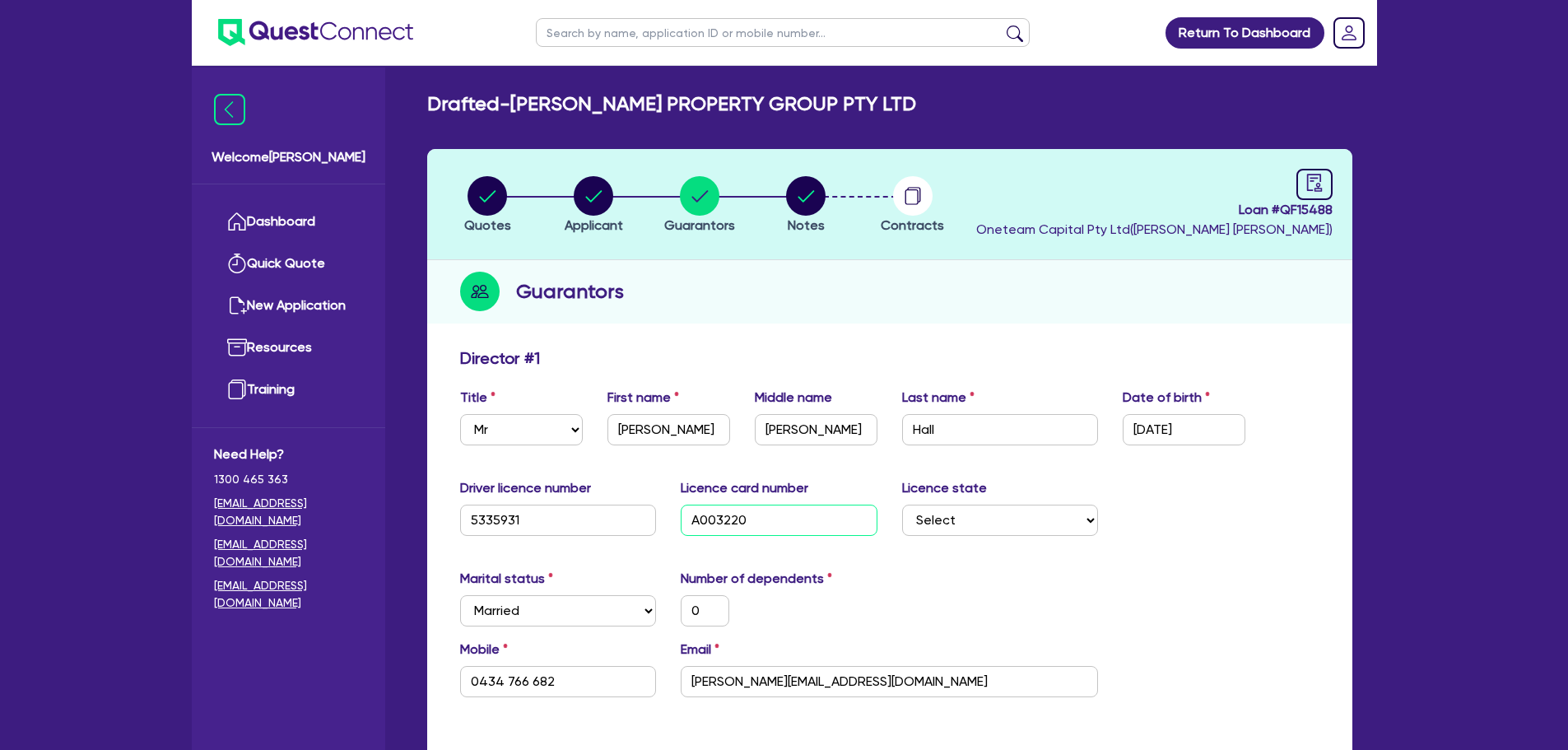
type input "0434 766 682"
type input "50,000"
type input "20,000"
type input "A00322000"
type input "0"
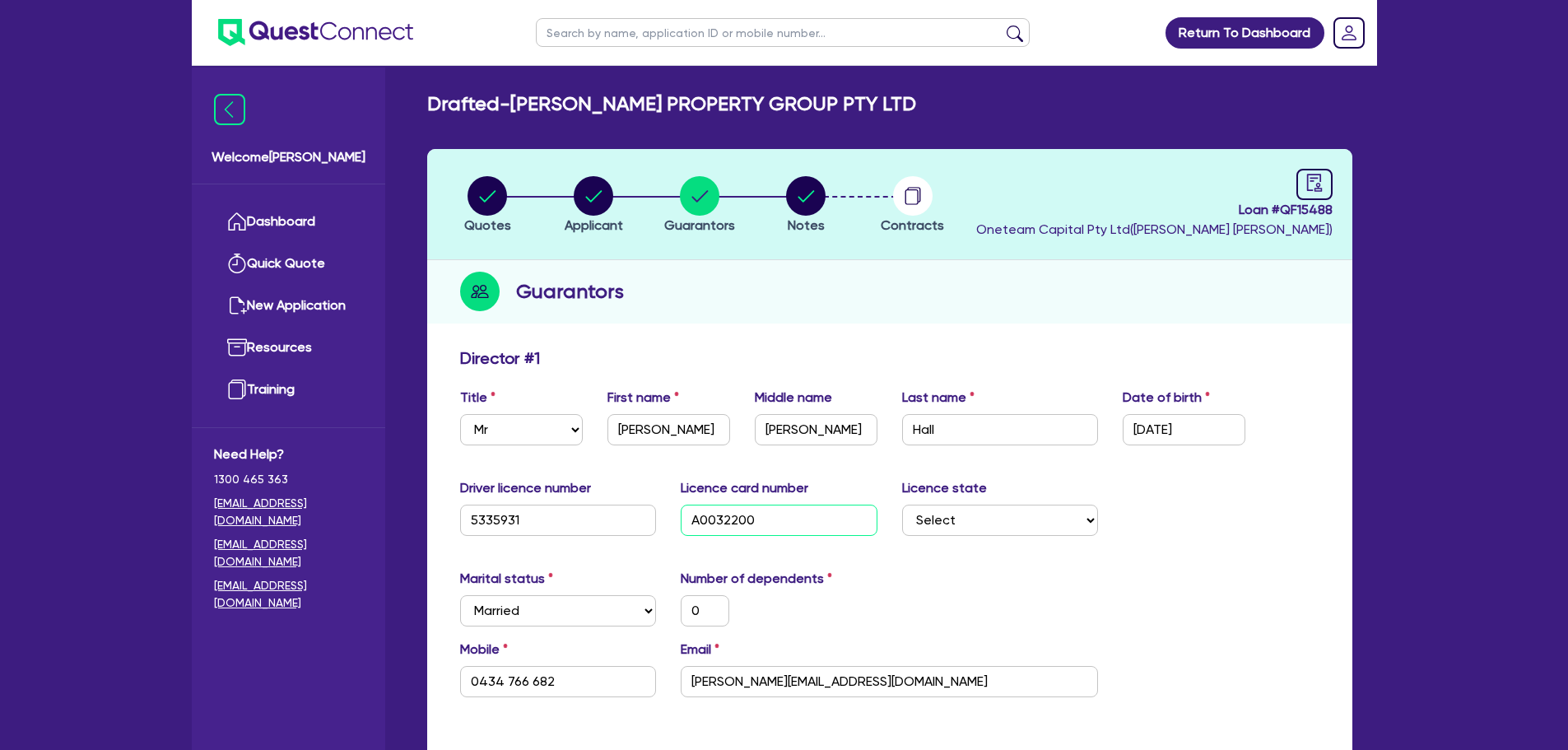
type input "0434 766 682"
type input "50,000"
type input "20,000"
type input "A003220000"
type input "0"
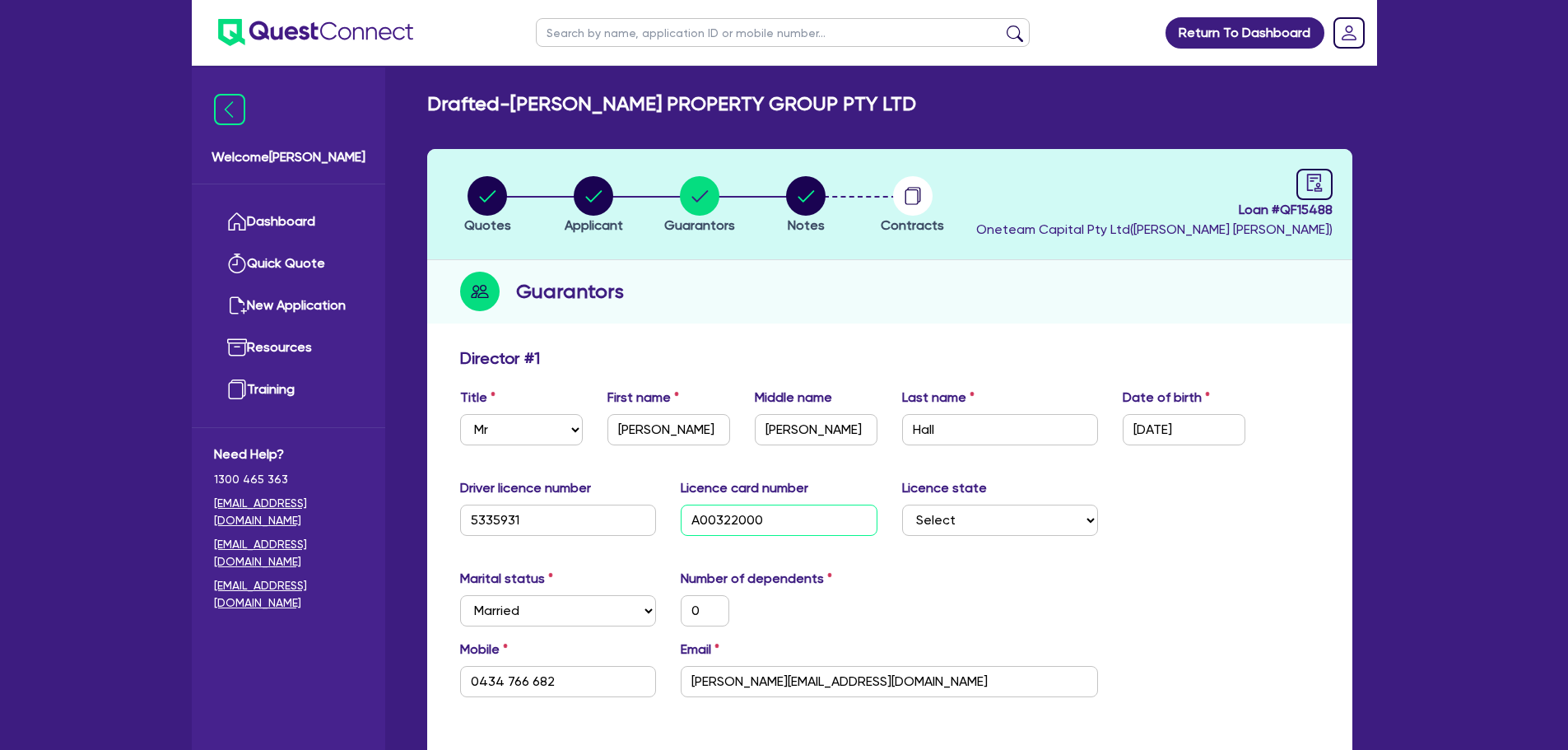
type input "0434 766 682"
type input "50,000"
type input "20,000"
type input "A003220000"
click at [1010, 524] on select "Select [GEOGRAPHIC_DATA] [GEOGRAPHIC_DATA] [GEOGRAPHIC_DATA] [GEOGRAPHIC_DATA] …" at bounding box center [1000, 520] width 197 height 31
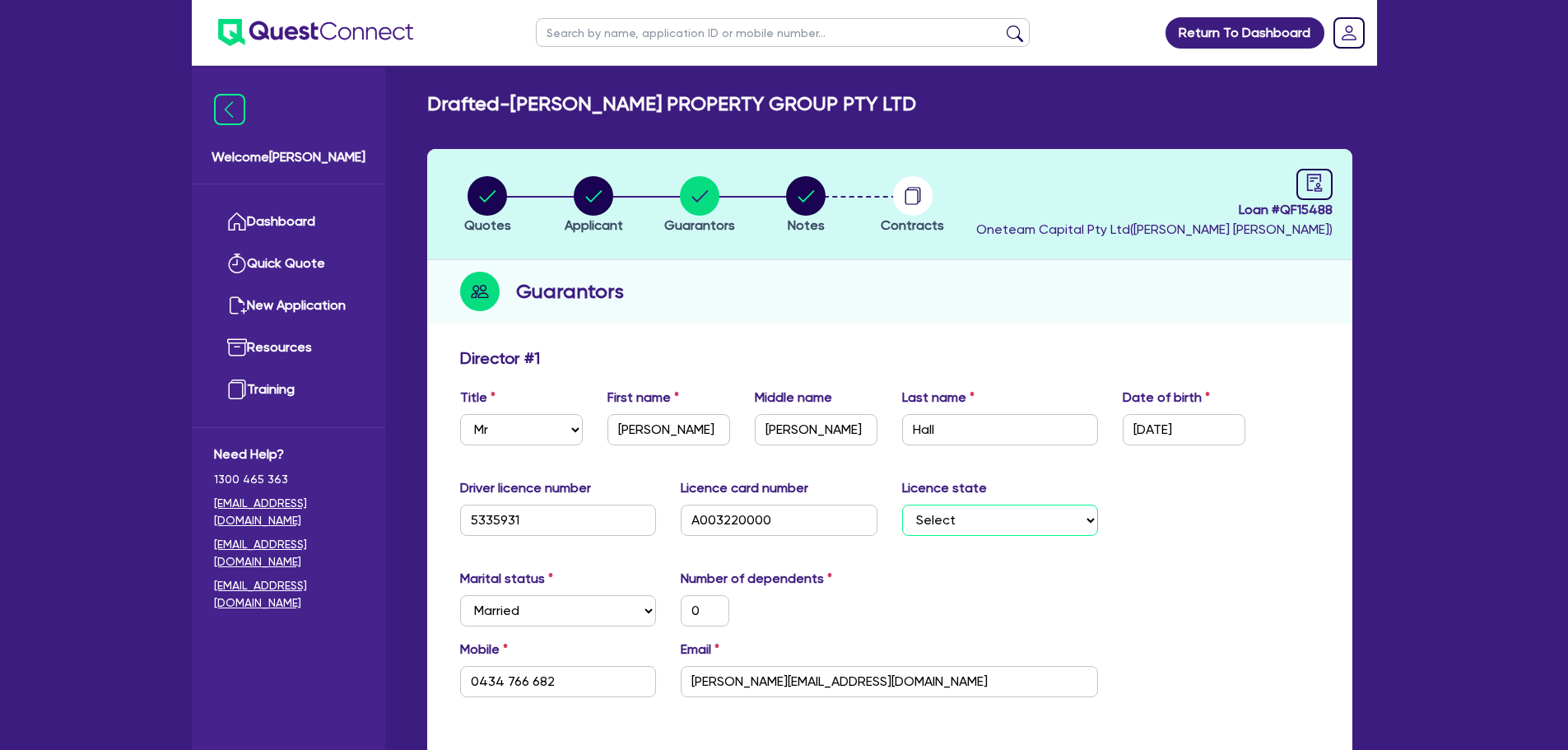
select select "ACT"
click at [902, 504] on select "Select [GEOGRAPHIC_DATA] [GEOGRAPHIC_DATA] [GEOGRAPHIC_DATA] [GEOGRAPHIC_DATA] …" at bounding box center [1000, 520] width 197 height 31
type input "0"
type input "0434 766 682"
type input "50,000"
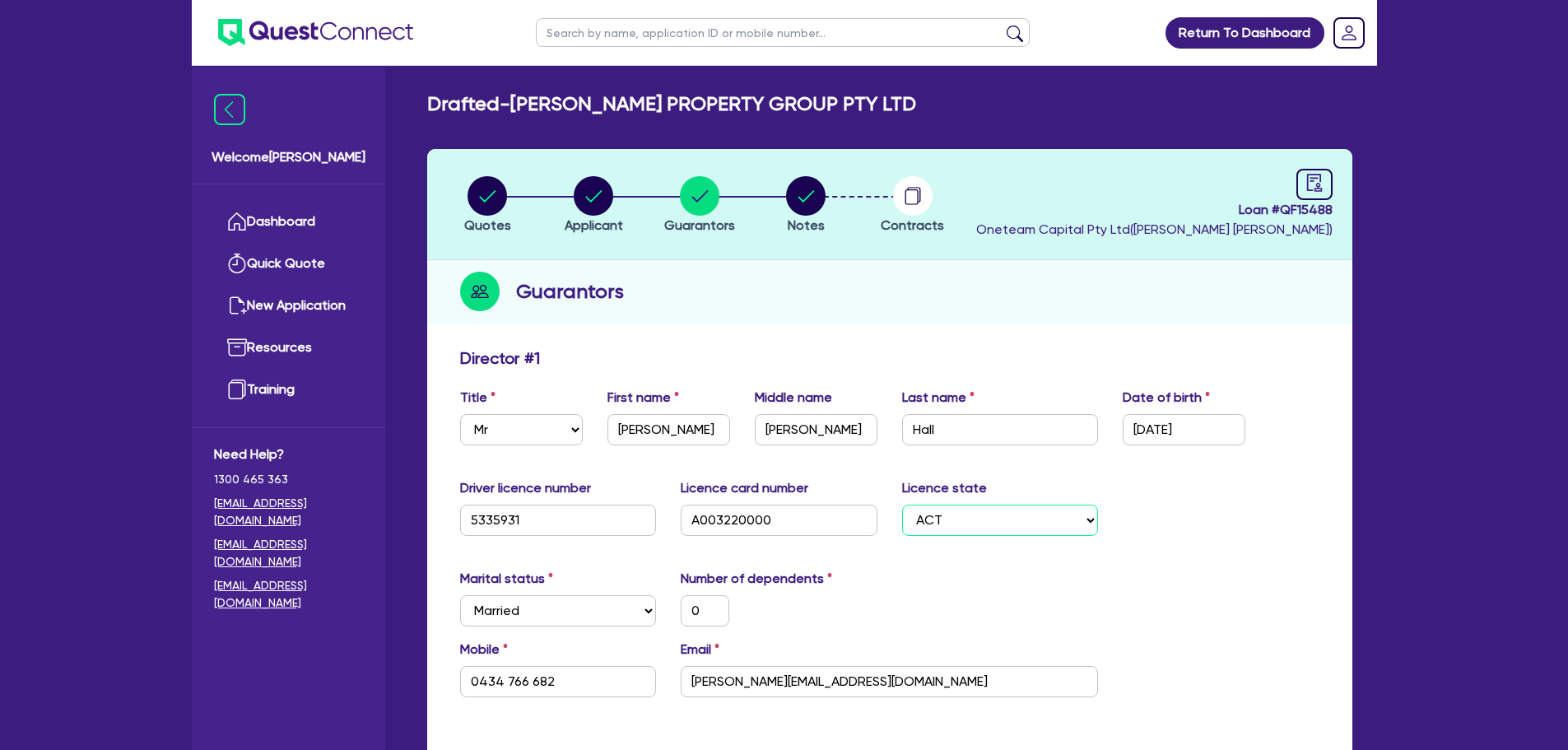
type input "20,000"
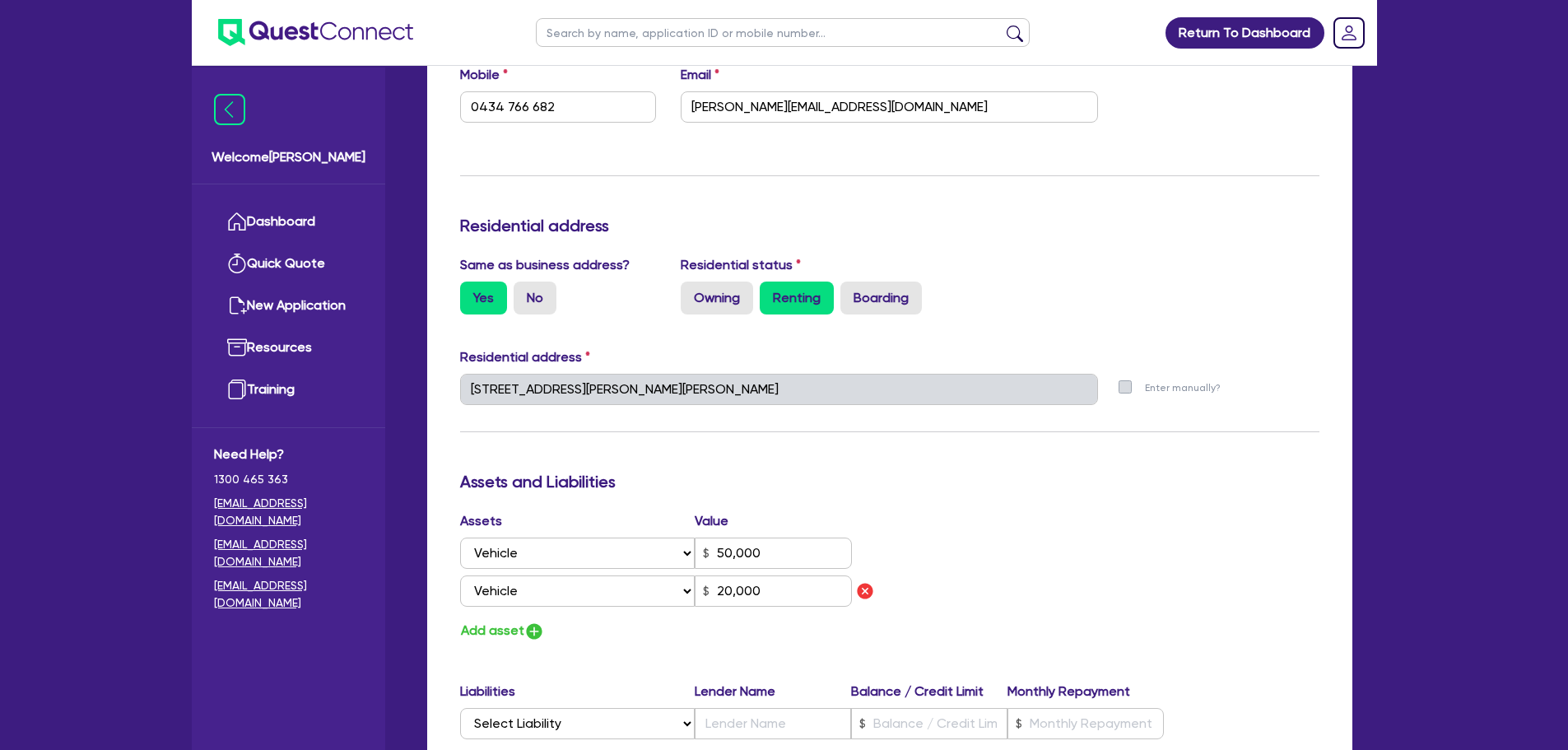
scroll to position [577, 0]
click at [536, 306] on label "No" at bounding box center [534, 296] width 43 height 33
click at [524, 291] on input "No" at bounding box center [518, 285] width 11 height 11
radio input "true"
type input "0"
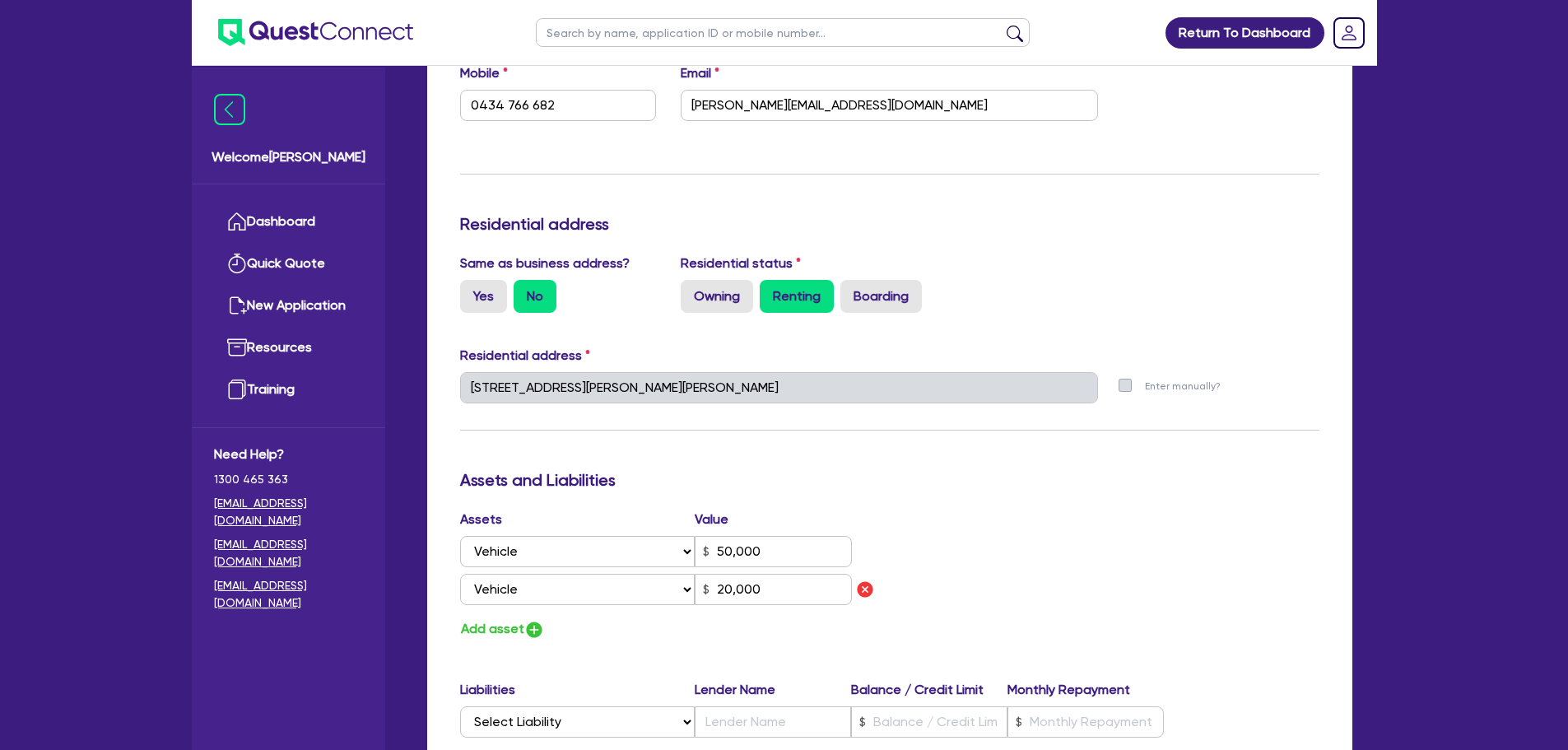
type input "0434 766 682"
type input "50,000"
type input "20,000"
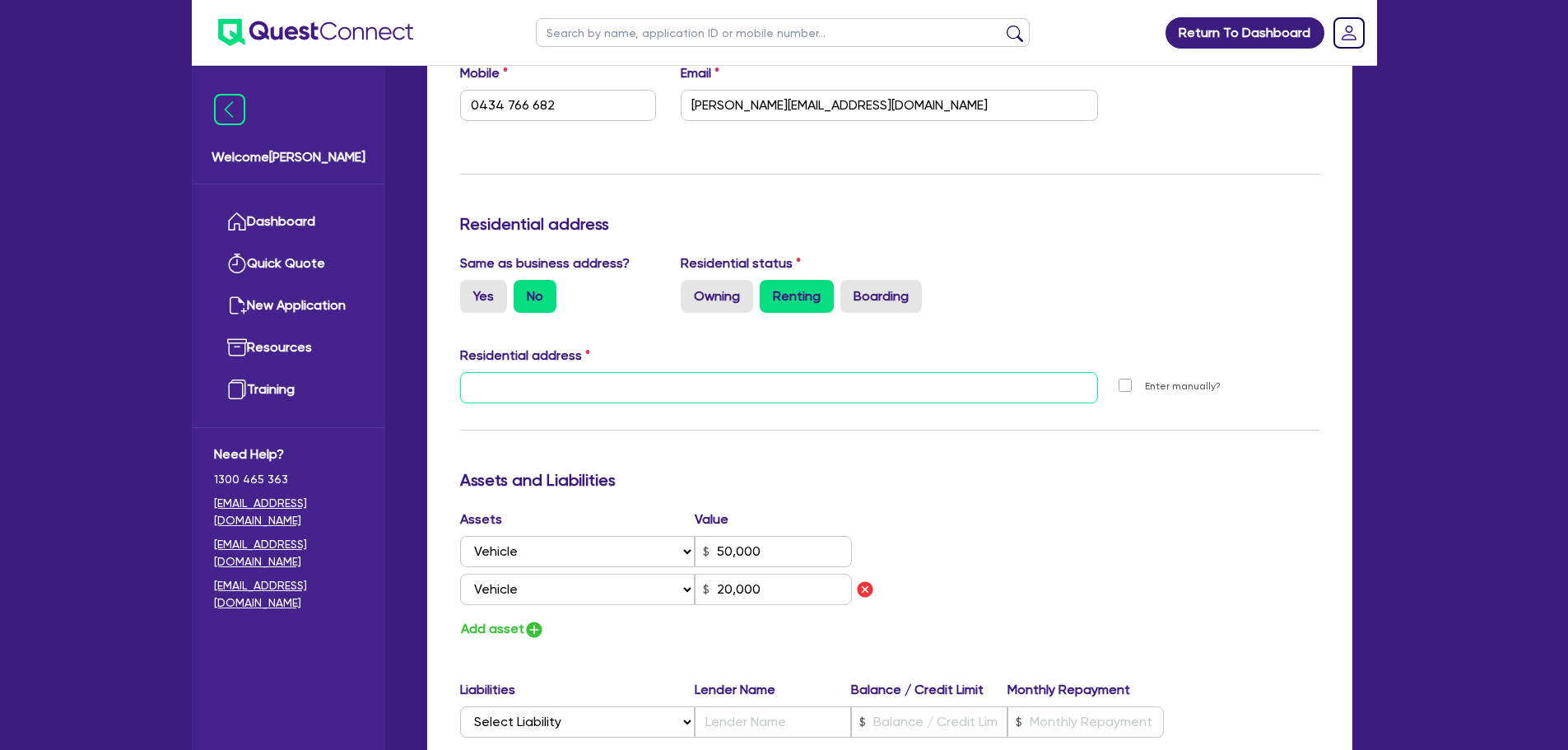
click at [655, 401] on input "text" at bounding box center [779, 387] width 639 height 31
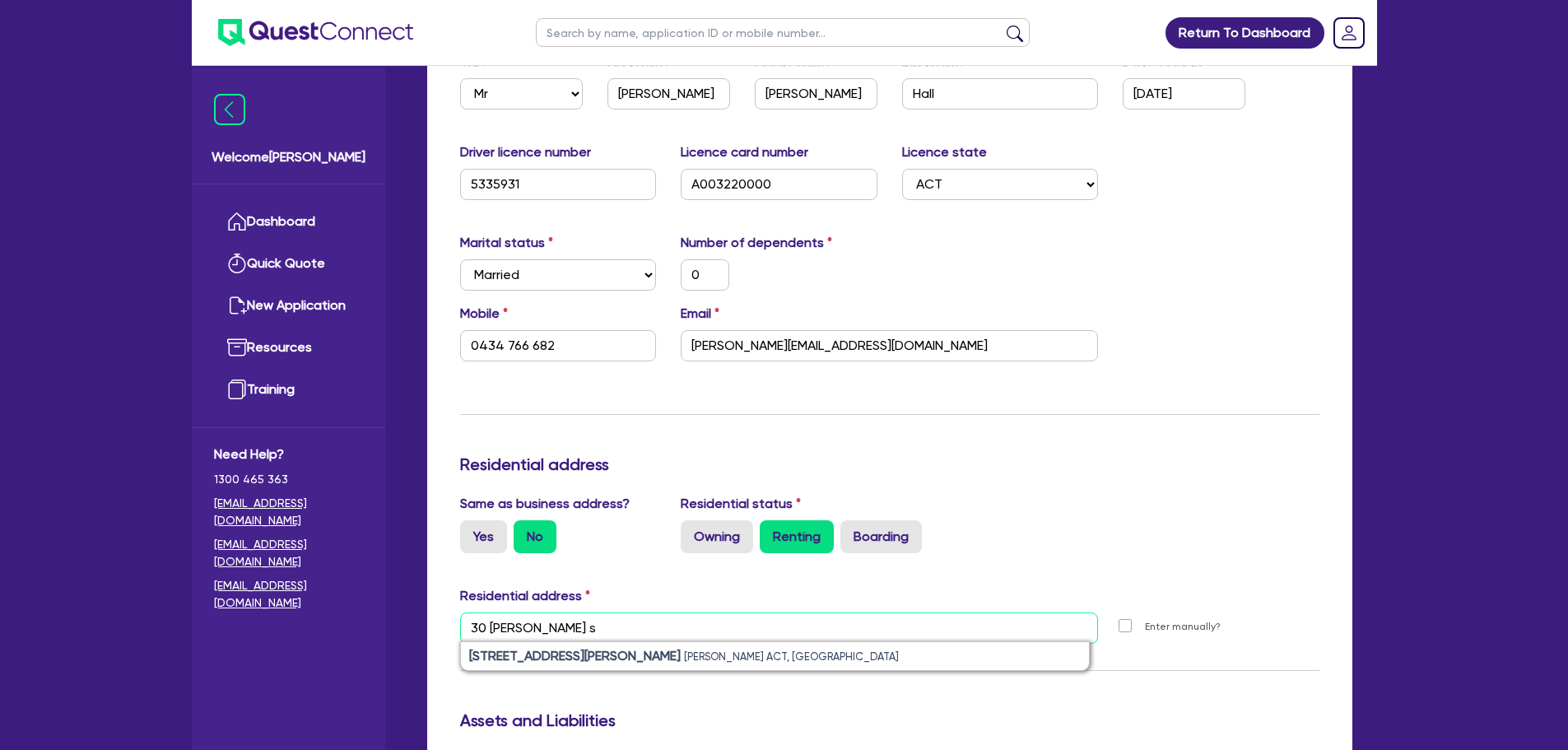
scroll to position [329, 0]
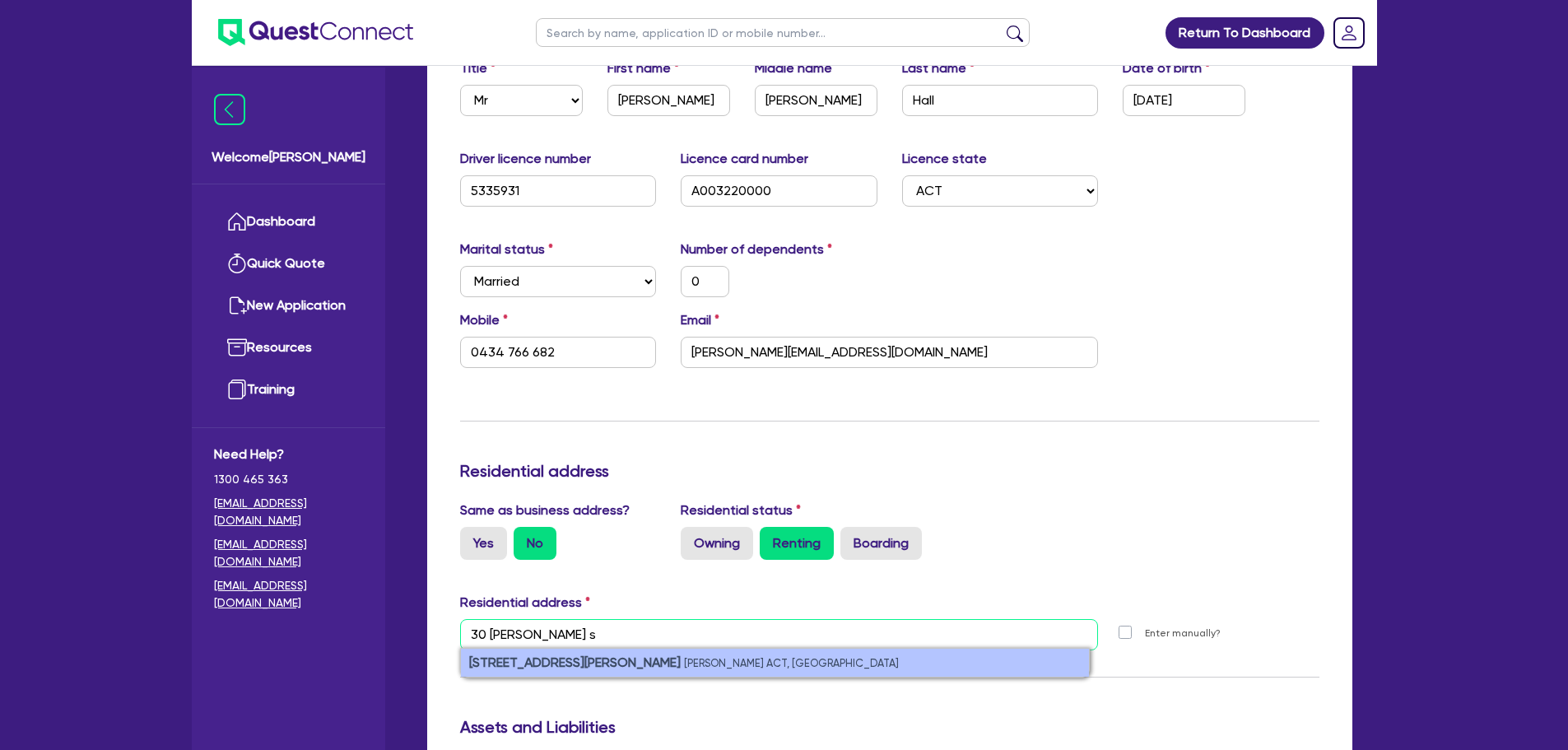
type input "30 [PERSON_NAME] s"
click at [698, 656] on li "[STREET_ADDRESS][PERSON_NAME][PERSON_NAME]" at bounding box center [775, 662] width 628 height 28
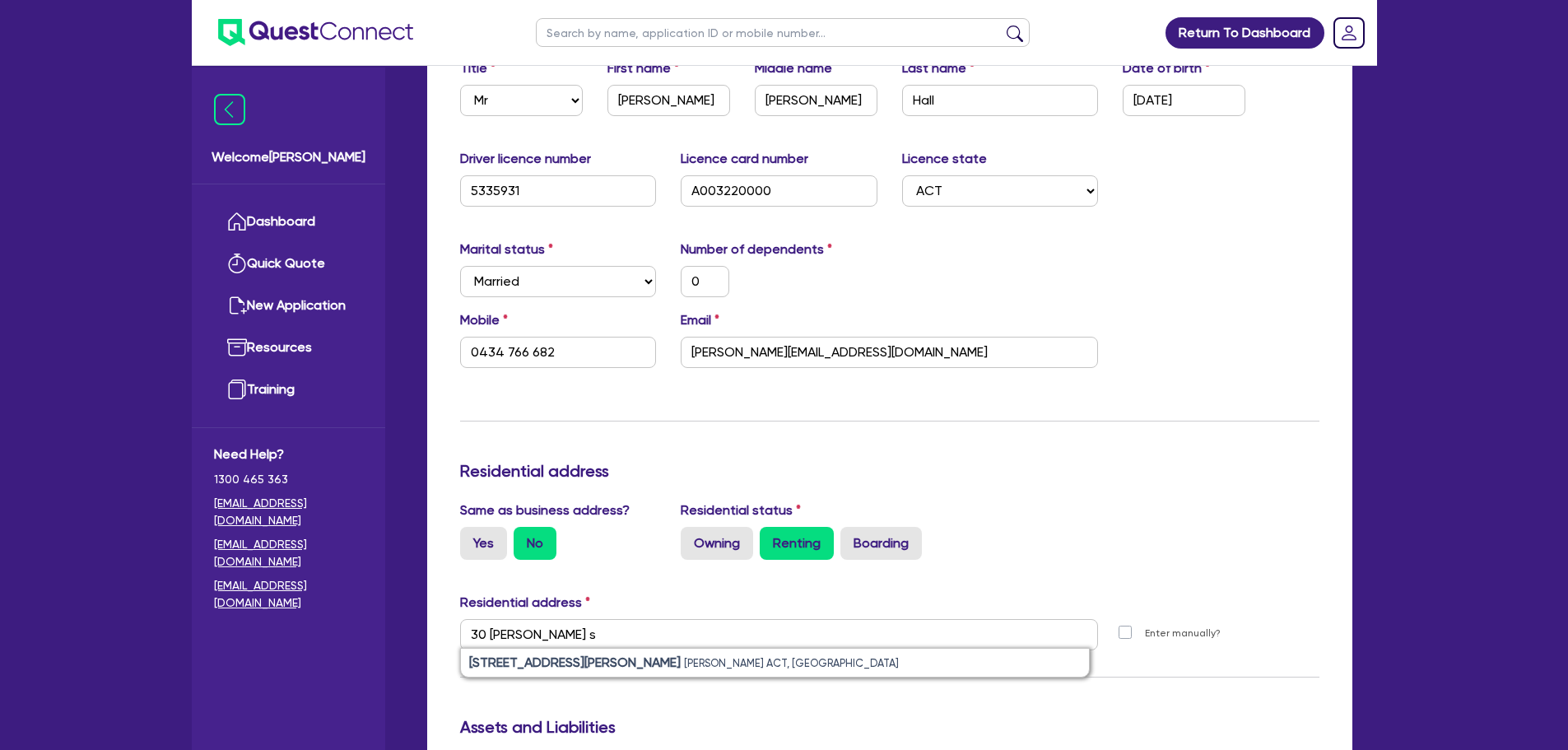
type input "0"
type input "0434 766 682"
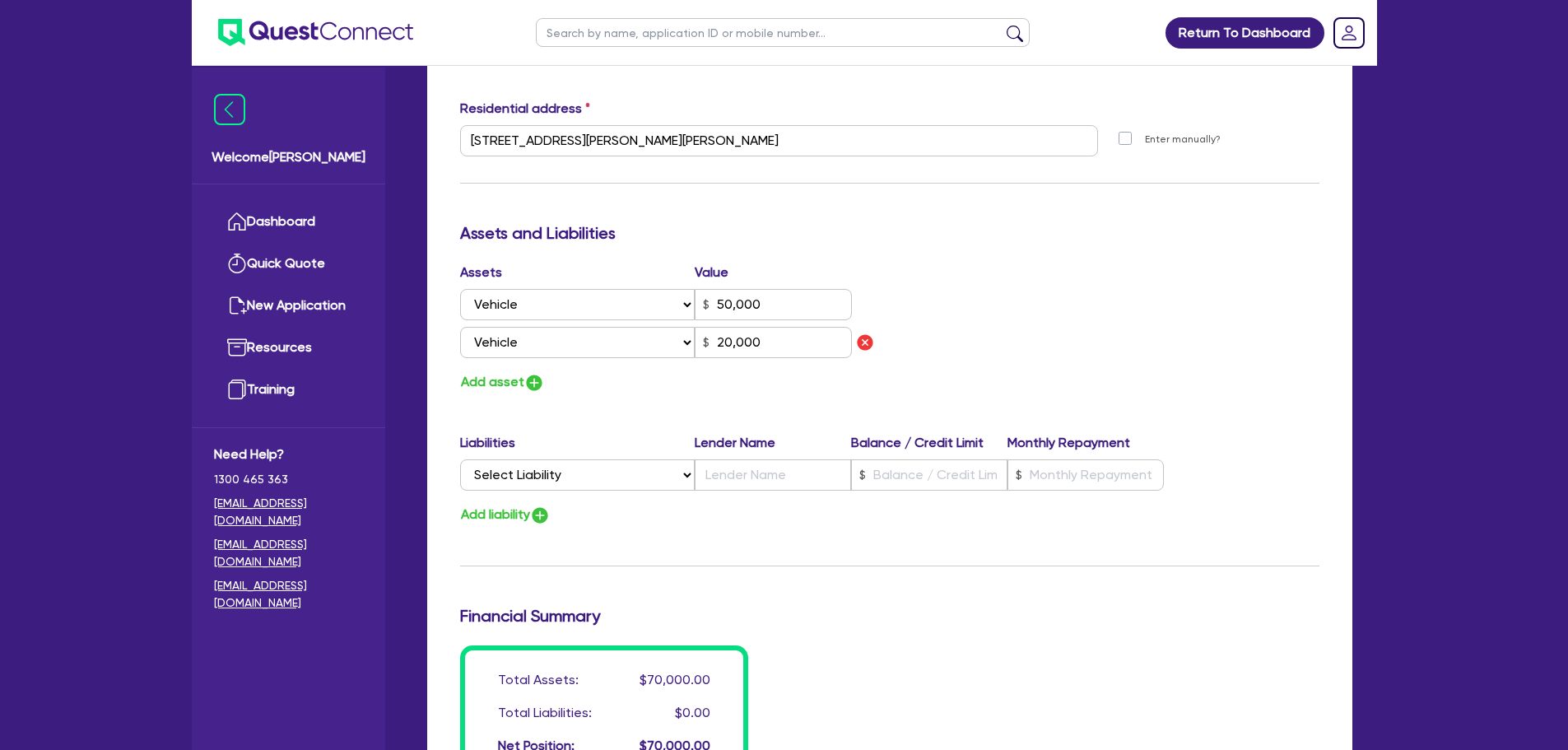
scroll to position [1153, 0]
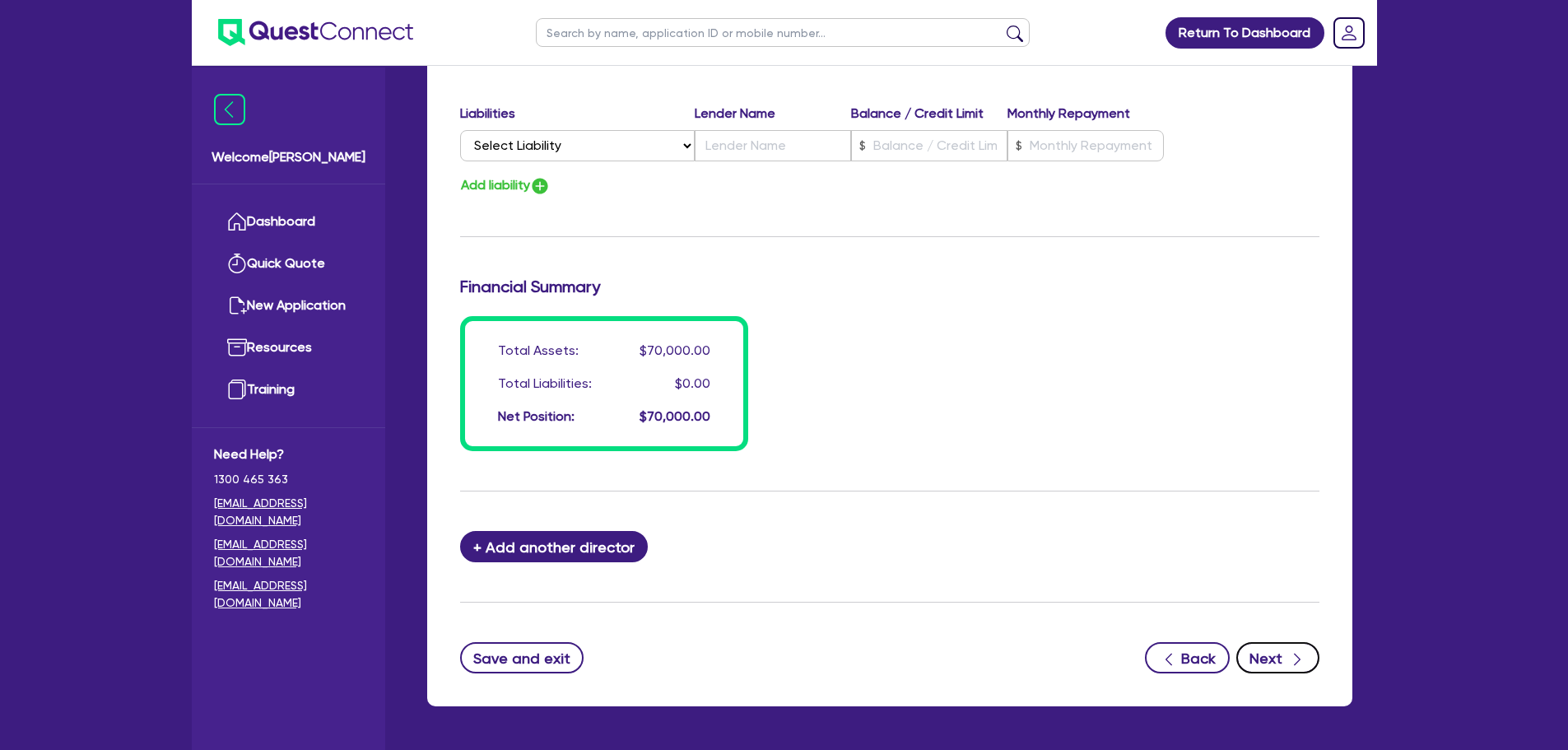
click at [1273, 650] on button "Next" at bounding box center [1277, 658] width 83 height 31
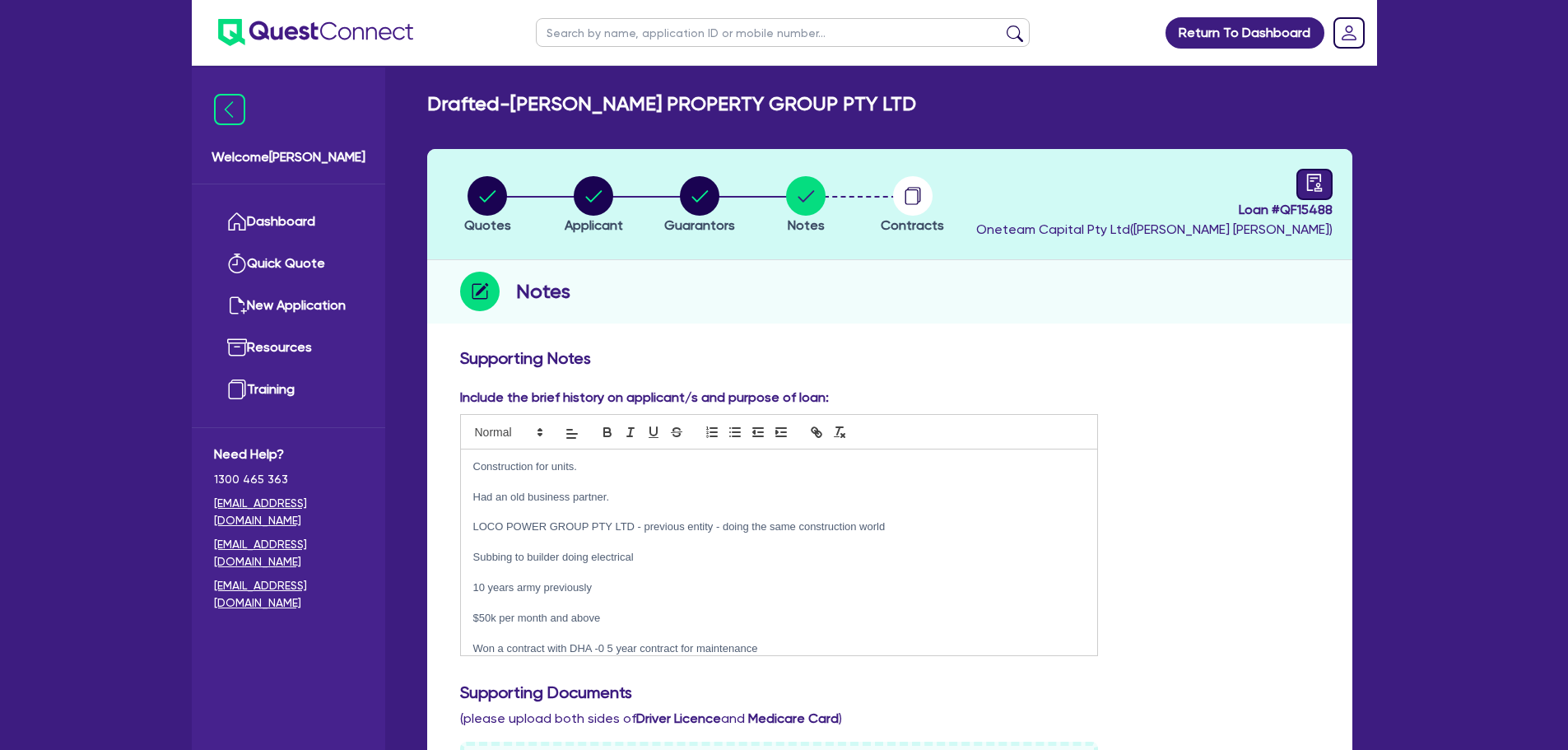
click at [1302, 184] on div at bounding box center [1314, 184] width 36 height 31
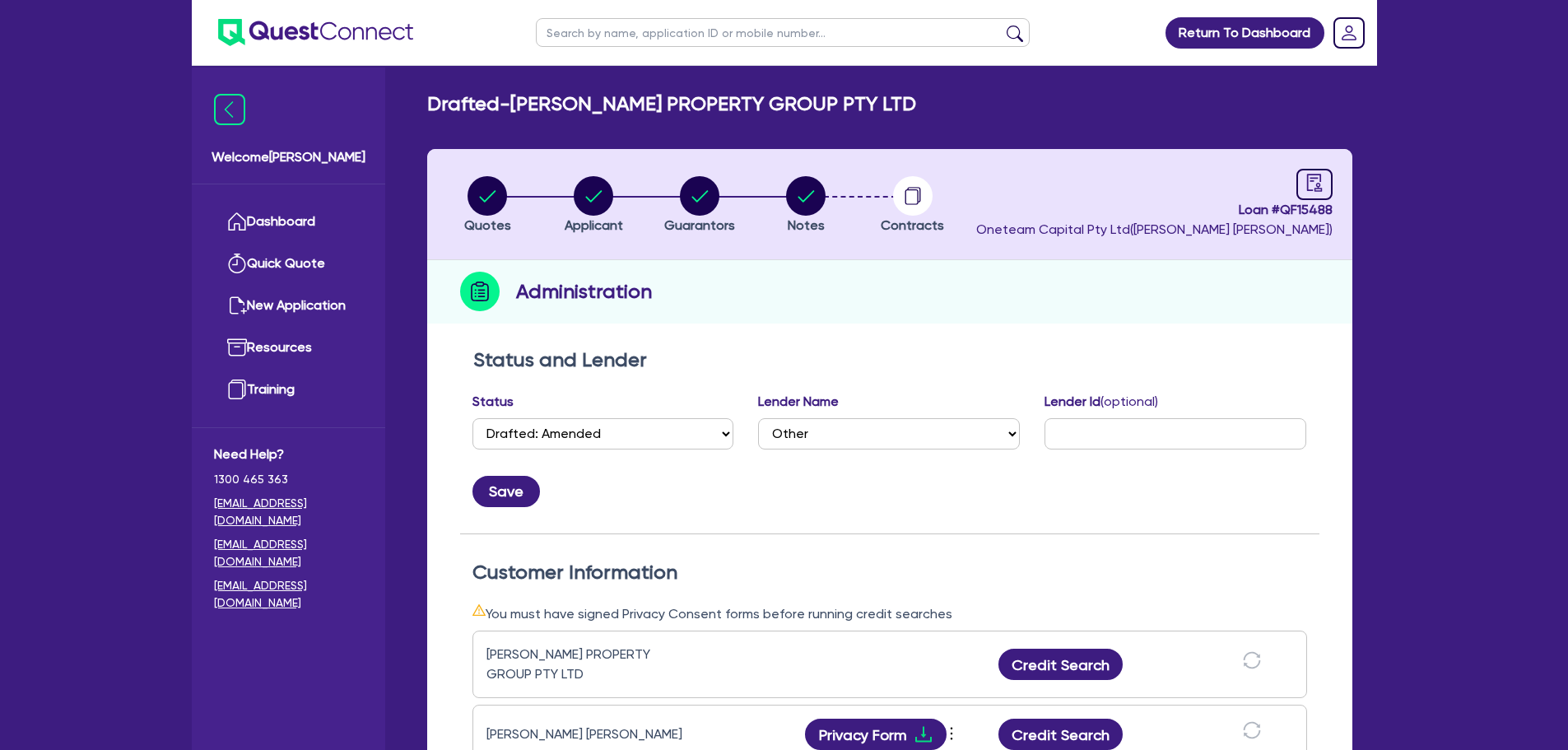
scroll to position [411, 0]
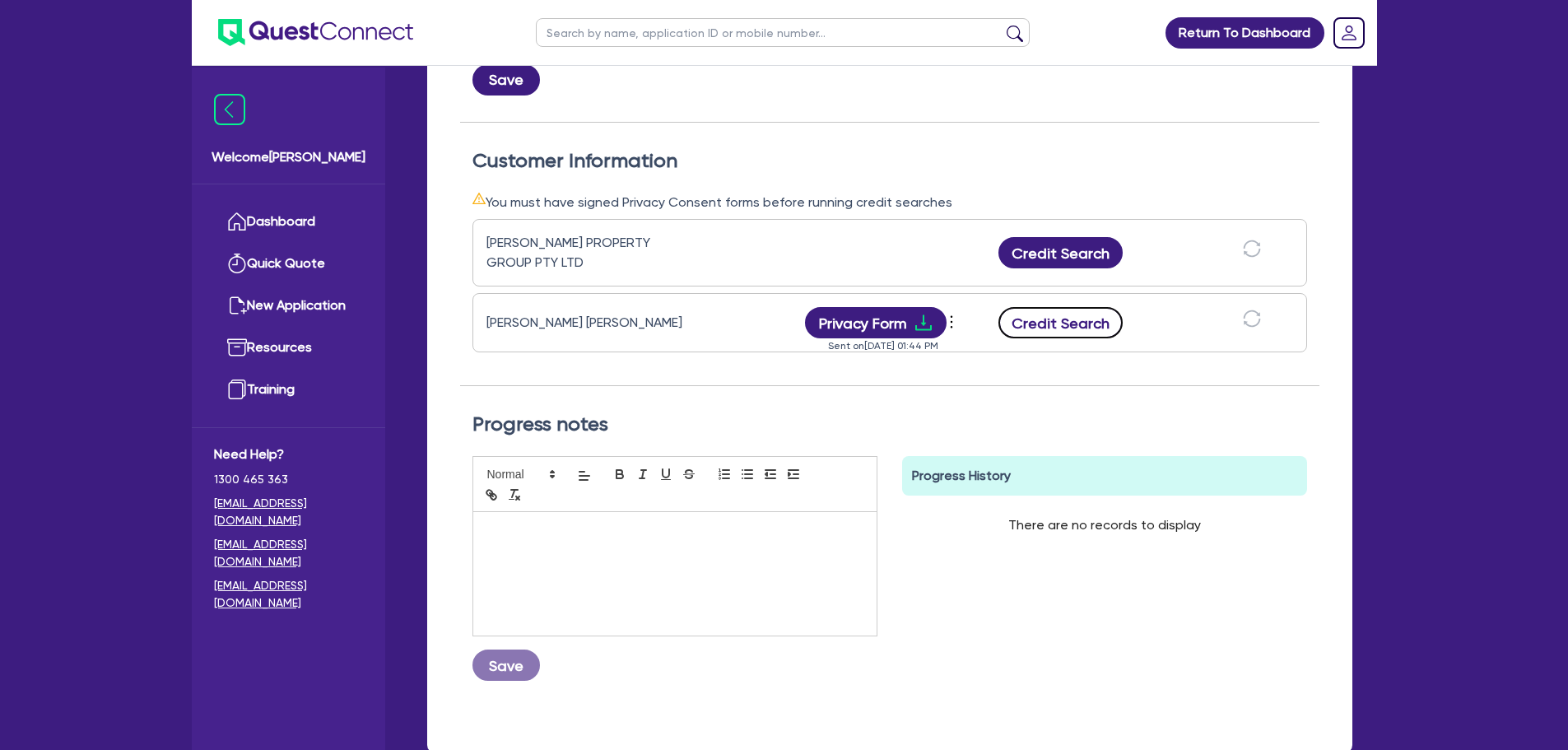
click at [1079, 334] on button "Credit Search" at bounding box center [1060, 323] width 125 height 31
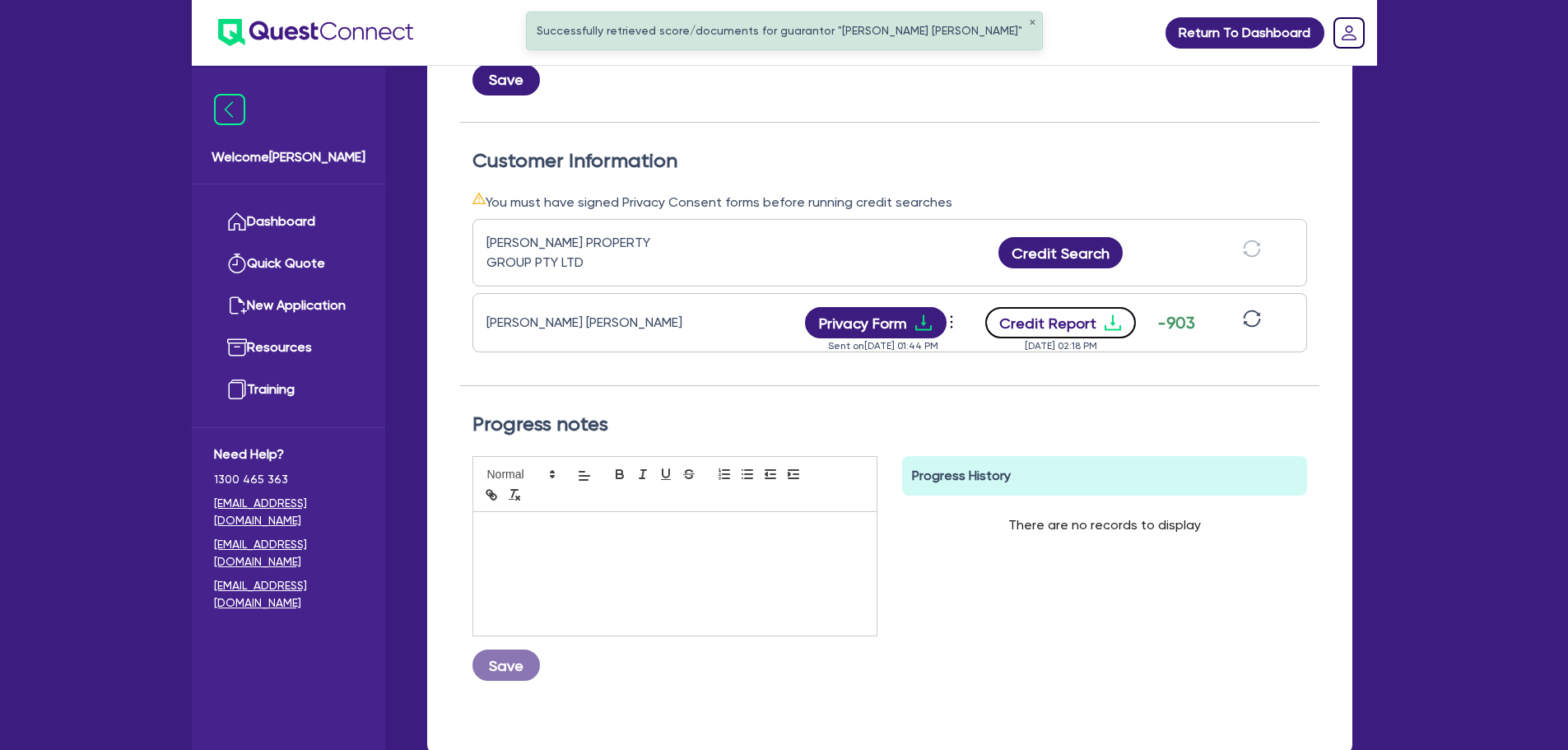
click at [1077, 319] on button "Credit Report" at bounding box center [1060, 323] width 151 height 31
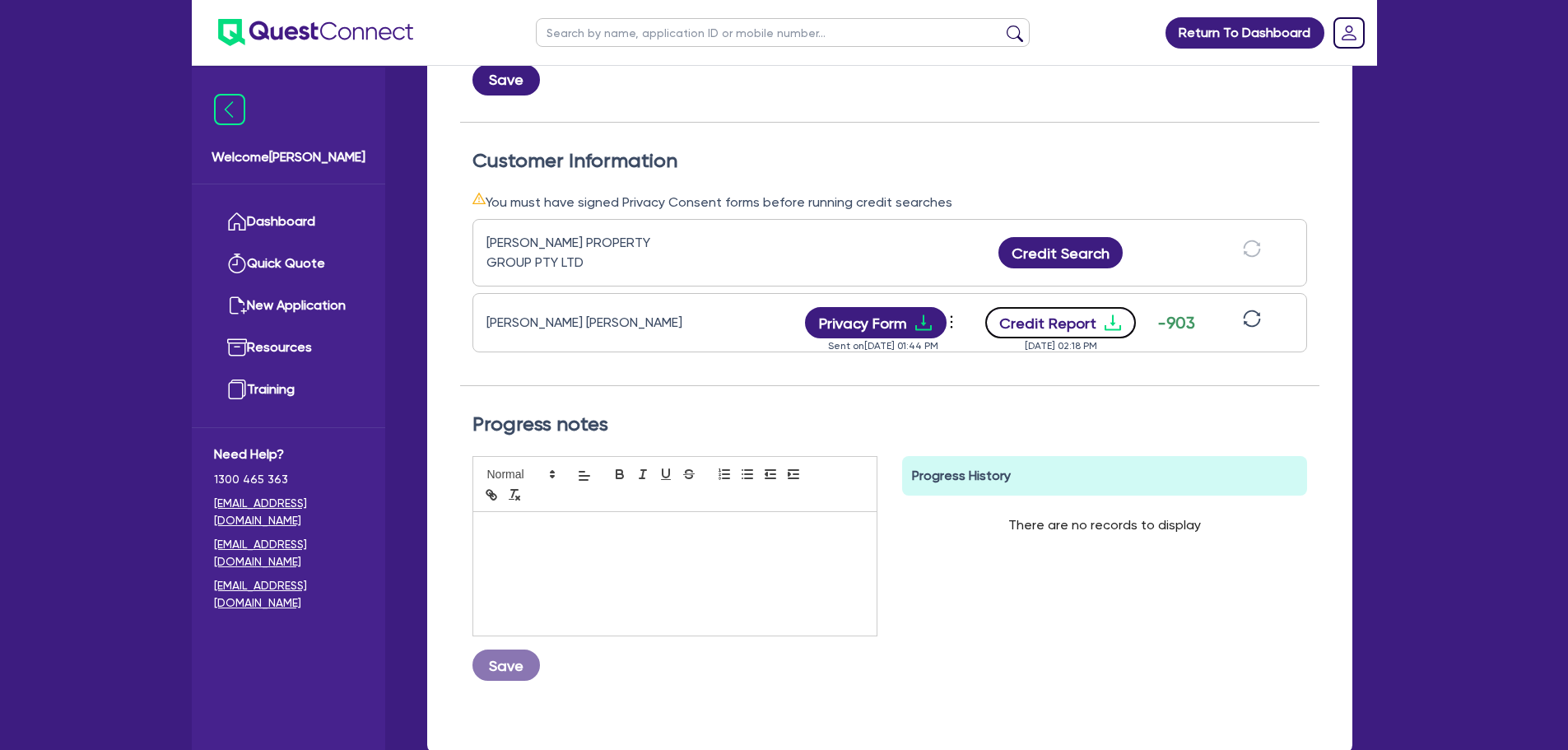
click at [1060, 322] on button "Credit Report" at bounding box center [1060, 323] width 151 height 31
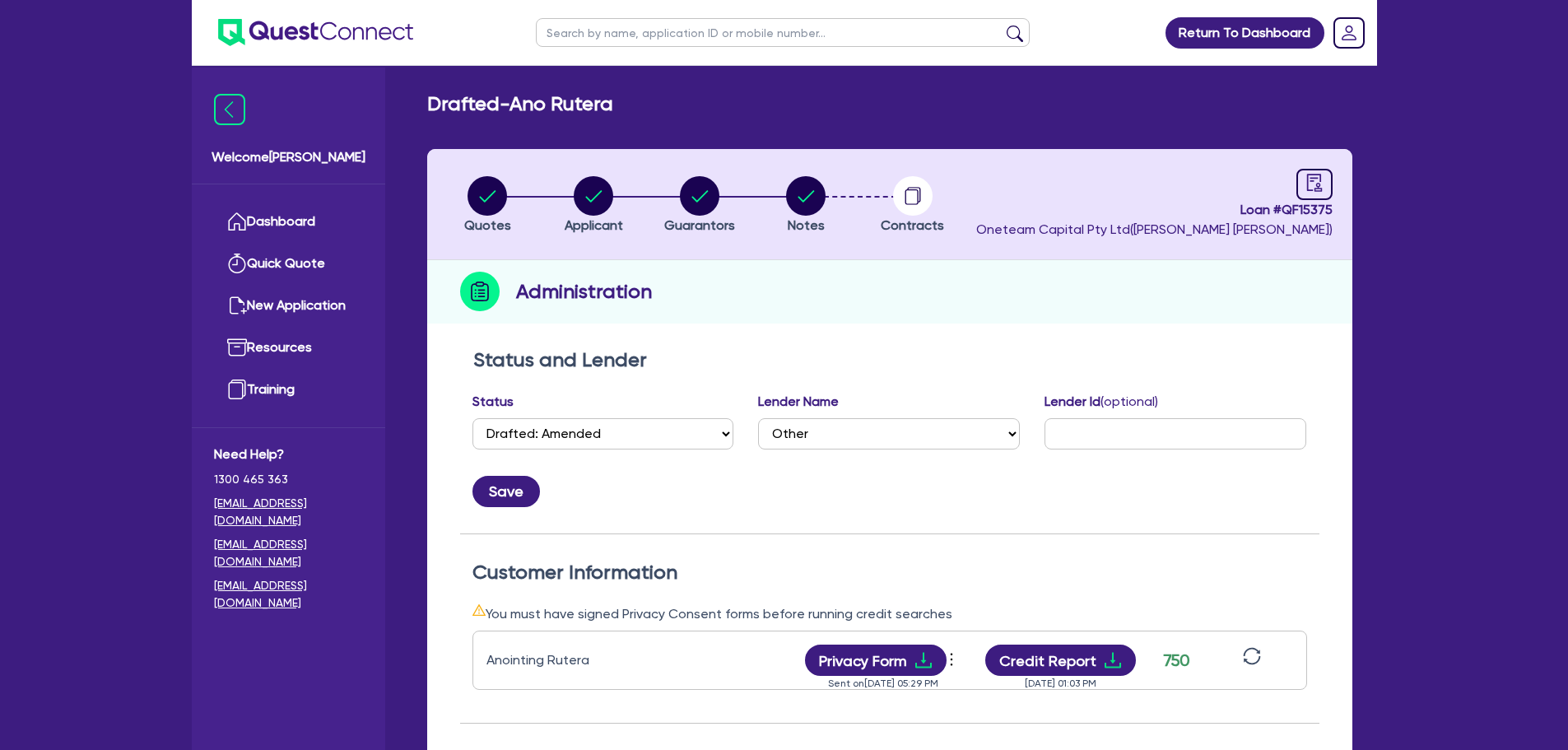
select select "DRAFTED_AMENDED"
select select "Other"
